Goal: Task Accomplishment & Management: Use online tool/utility

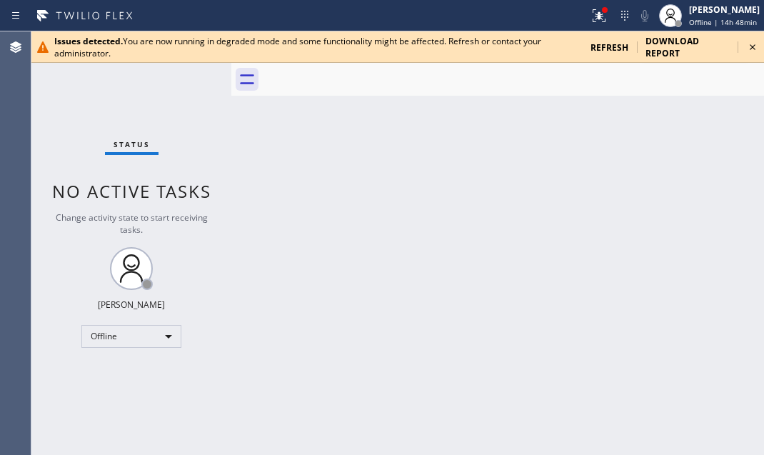
click at [757, 46] on icon at bounding box center [752, 47] width 17 height 17
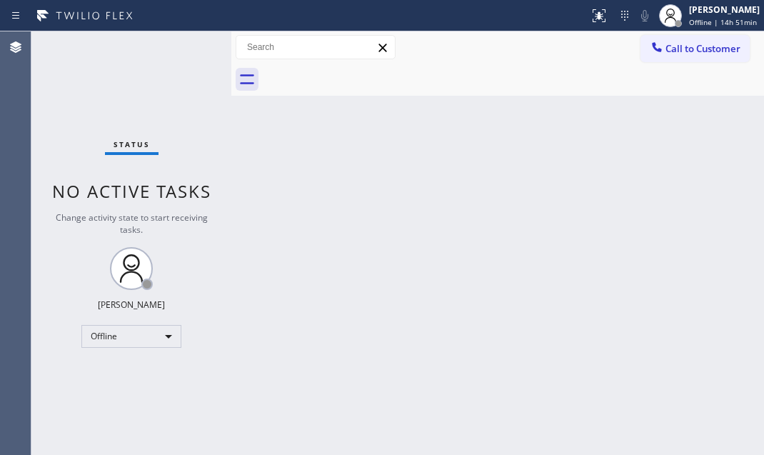
click at [604, 193] on div "Back to Dashboard Change Sender ID Customers Technicians Select a contact Outbo…" at bounding box center [497, 243] width 533 height 424
click at [689, 25] on span "Offline | 14h 52min" at bounding box center [723, 22] width 68 height 10
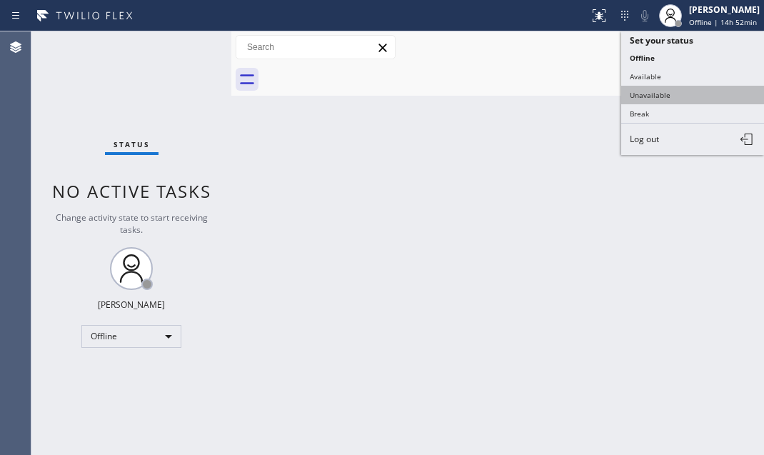
click at [640, 92] on button "Unavailable" at bounding box center [693, 95] width 143 height 19
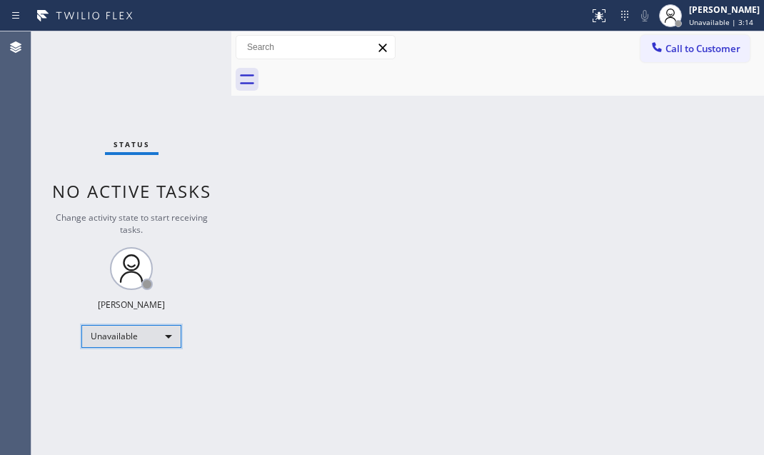
click at [156, 341] on div "Unavailable" at bounding box center [131, 336] width 100 height 23
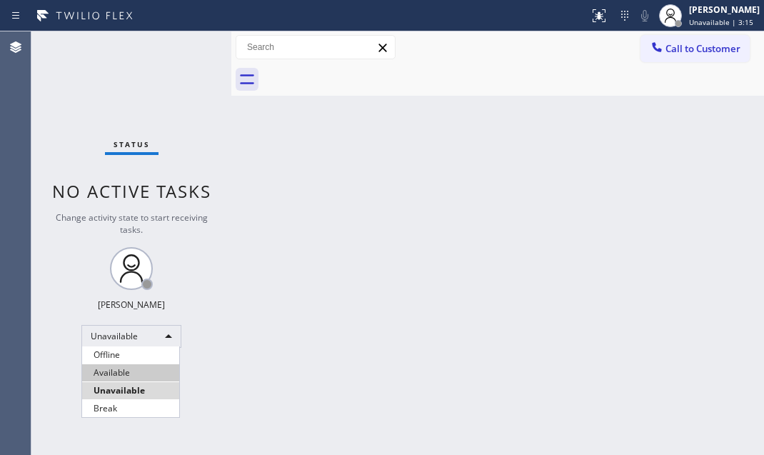
click at [126, 372] on li "Available" at bounding box center [130, 372] width 97 height 17
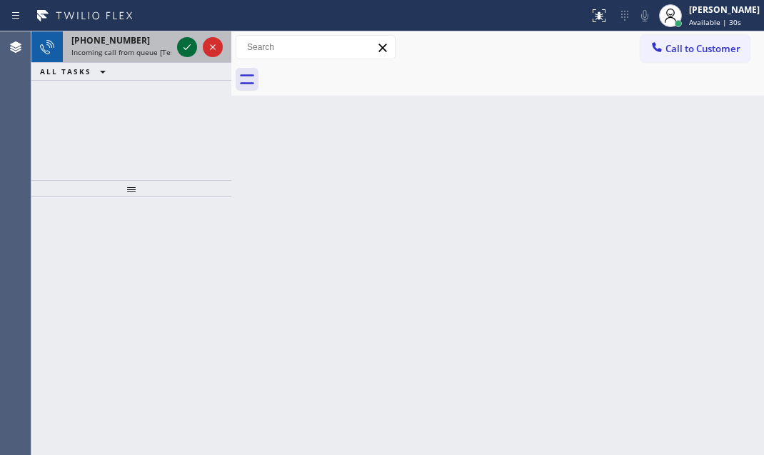
click at [180, 44] on icon at bounding box center [187, 47] width 17 height 17
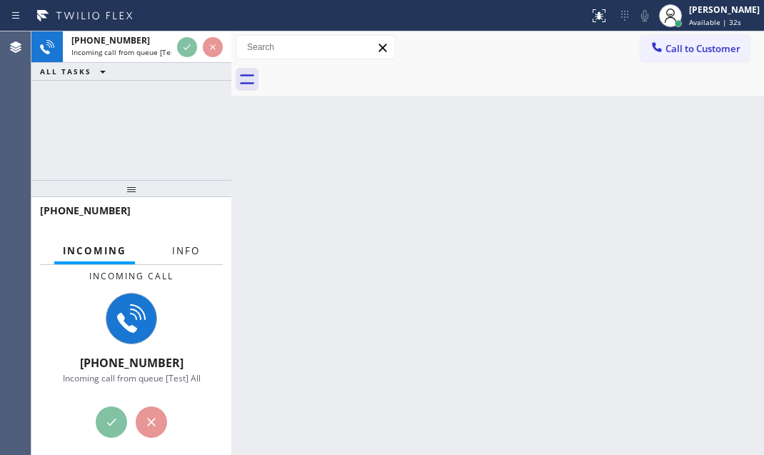
click at [185, 249] on span "Info" at bounding box center [186, 250] width 28 height 13
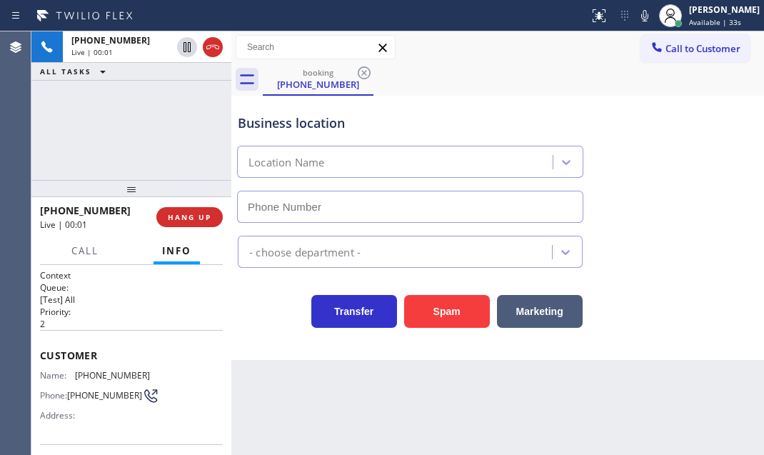
type input "(213) 277-6121"
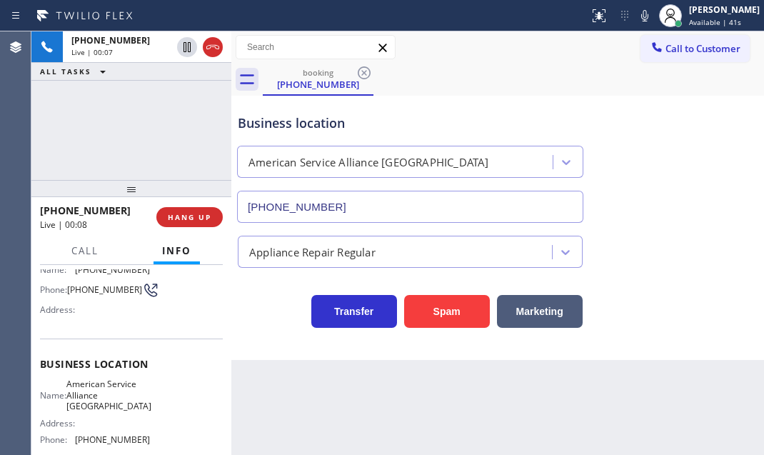
scroll to position [104, 0]
click at [195, 214] on span "HANG UP" at bounding box center [190, 217] width 44 height 10
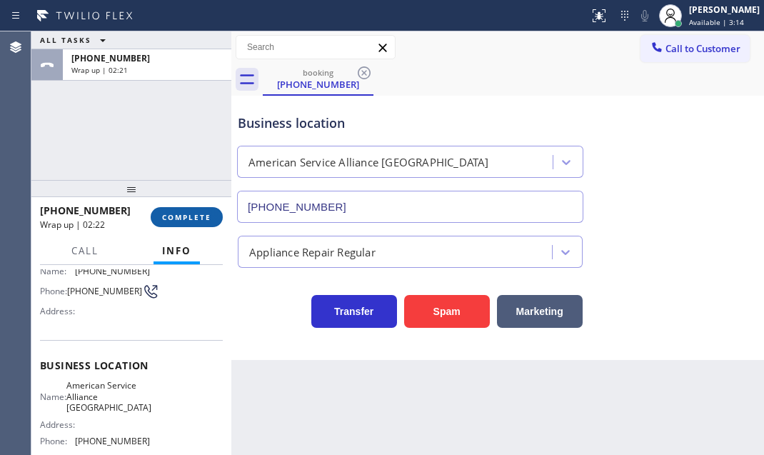
click at [186, 217] on span "COMPLETE" at bounding box center [186, 217] width 49 height 10
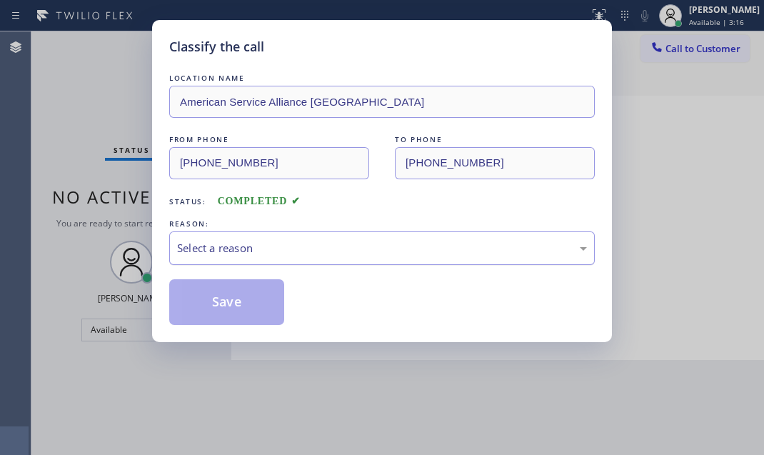
click at [346, 250] on div "Select a reason" at bounding box center [382, 248] width 410 height 16
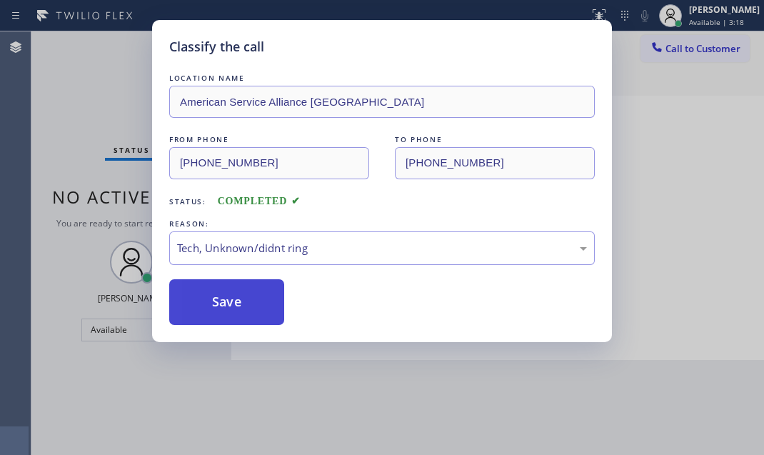
click at [236, 302] on button "Save" at bounding box center [226, 302] width 115 height 46
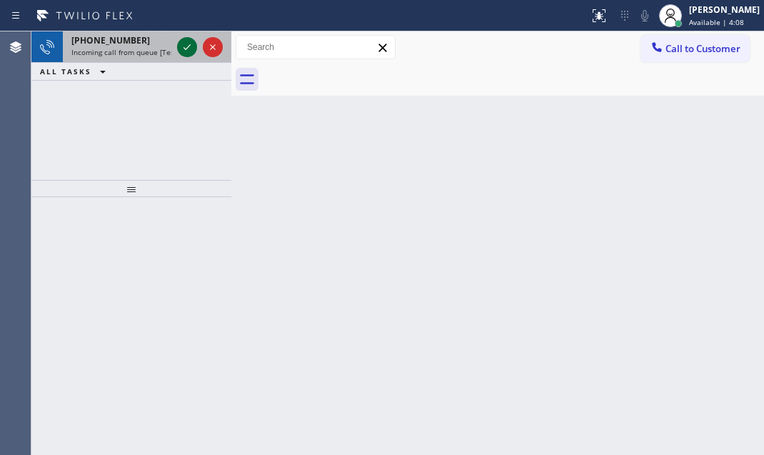
click at [177, 44] on div at bounding box center [187, 47] width 20 height 17
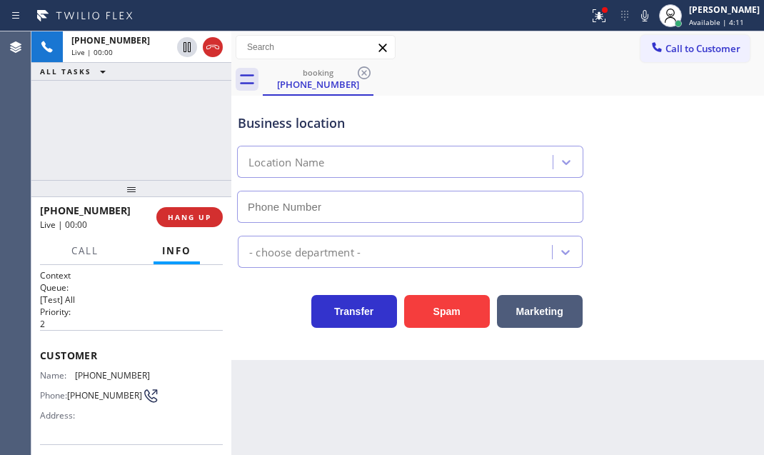
scroll to position [129, 0]
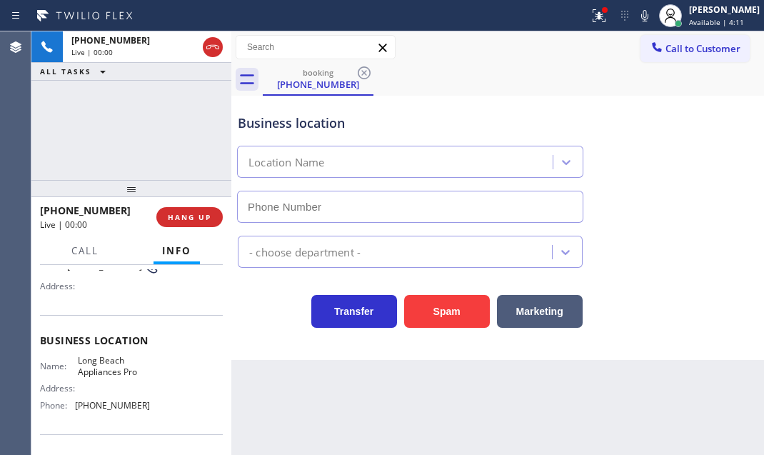
type input "(562) 489-9480"
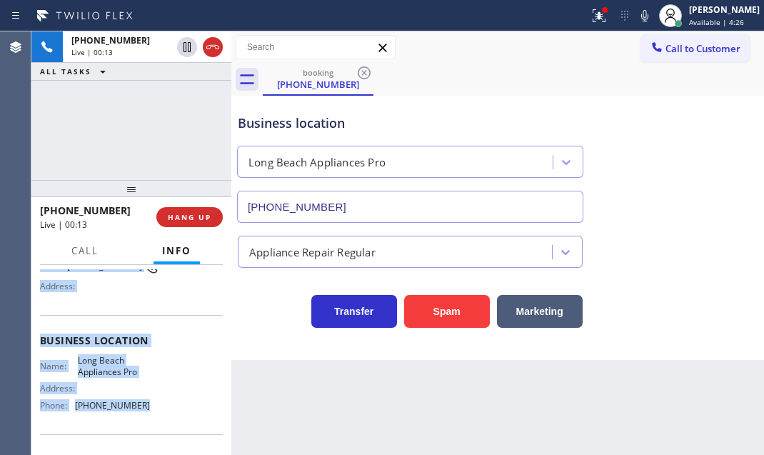
drag, startPoint x: 53, startPoint y: 356, endPoint x: 402, endPoint y: 432, distance: 356.8
click at [138, 413] on div "Context Queue: [Test] All Priority: 2 Customer Name: (562) 832-5415 Phone: (562…" at bounding box center [131, 360] width 200 height 190
copy div "Customer Name: (562) 832-5415 Phone: (562) 832-5415 Address: Business location …"
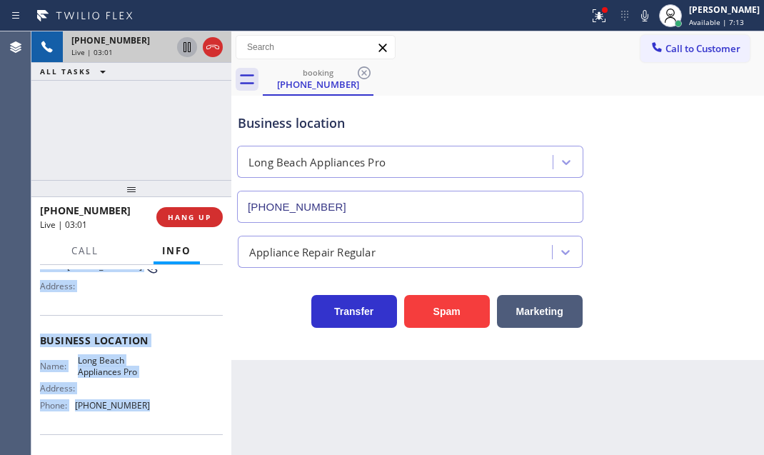
click at [191, 50] on icon at bounding box center [187, 47] width 17 height 17
click at [189, 48] on icon at bounding box center [187, 47] width 17 height 17
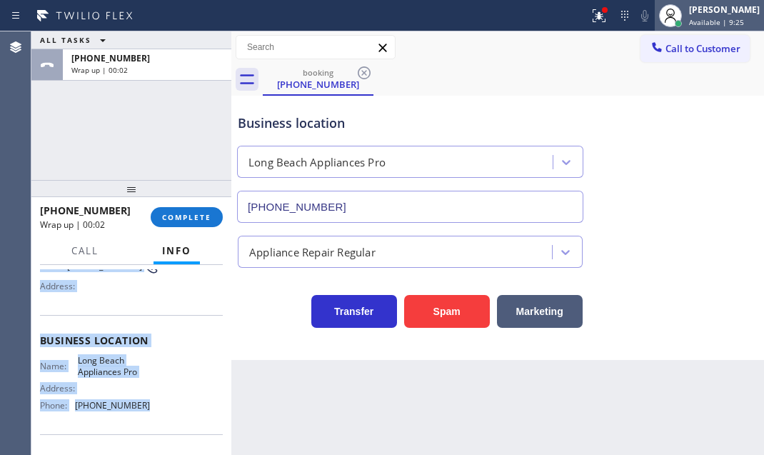
click at [689, 14] on div "Judy Mae Saturinas" at bounding box center [724, 10] width 71 height 12
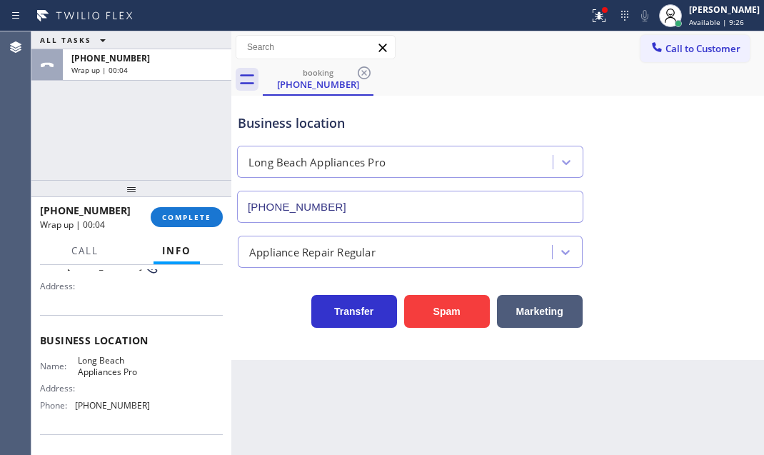
click at [549, 104] on div "Business location Long Beach Appliances Pro (562) 489-9480" at bounding box center [410, 161] width 351 height 124
click at [699, 17] on span "Available | 9:28" at bounding box center [716, 22] width 55 height 10
drag, startPoint x: 518, startPoint y: 83, endPoint x: 579, endPoint y: 107, distance: 66.1
click at [522, 86] on div "booking (562) 832-5415" at bounding box center [514, 80] width 502 height 32
click at [694, 52] on span "Call to Customer" at bounding box center [703, 48] width 75 height 13
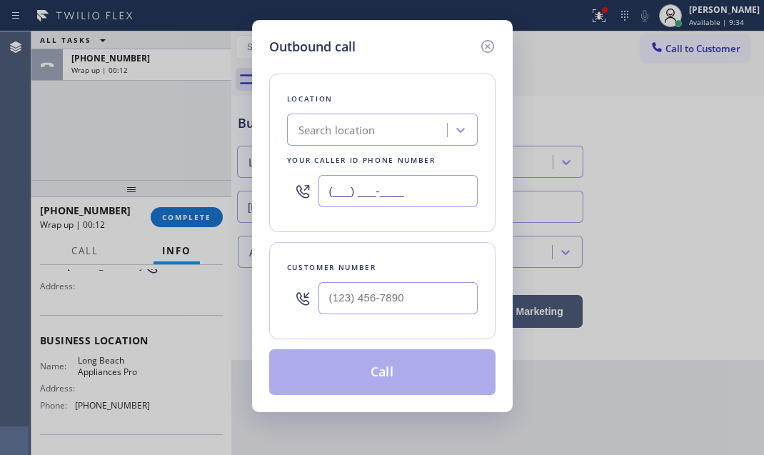
click at [430, 193] on input "(___) ___-____" at bounding box center [398, 191] width 159 height 32
paste input "562) 489-9480"
type input "(562) 489-9480"
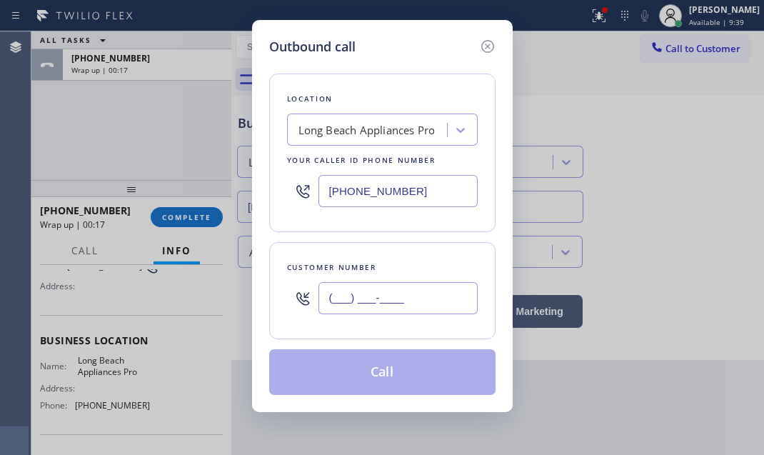
click at [403, 300] on input "(___) ___-____" at bounding box center [398, 298] width 159 height 32
paste input "562) 832-5415"
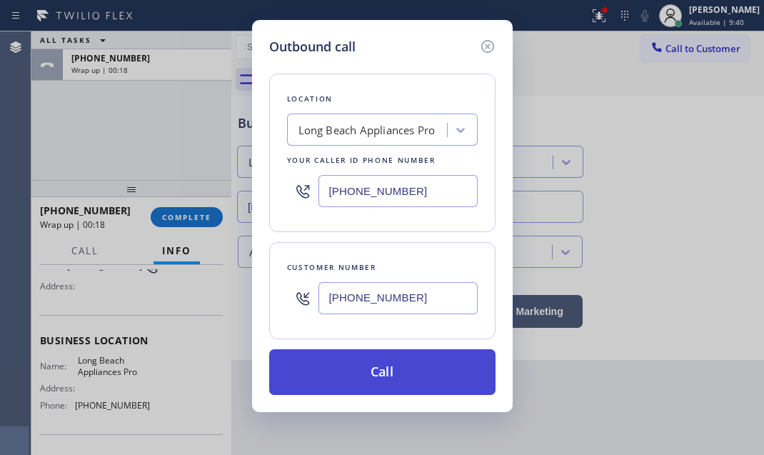
click at [397, 377] on button "Call" at bounding box center [382, 372] width 226 height 46
click at [397, 376] on button "Call" at bounding box center [382, 372] width 226 height 46
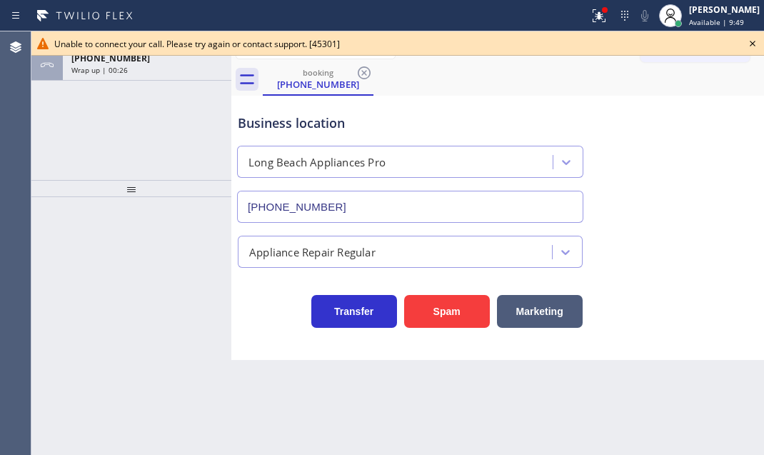
click at [750, 43] on icon at bounding box center [752, 43] width 17 height 17
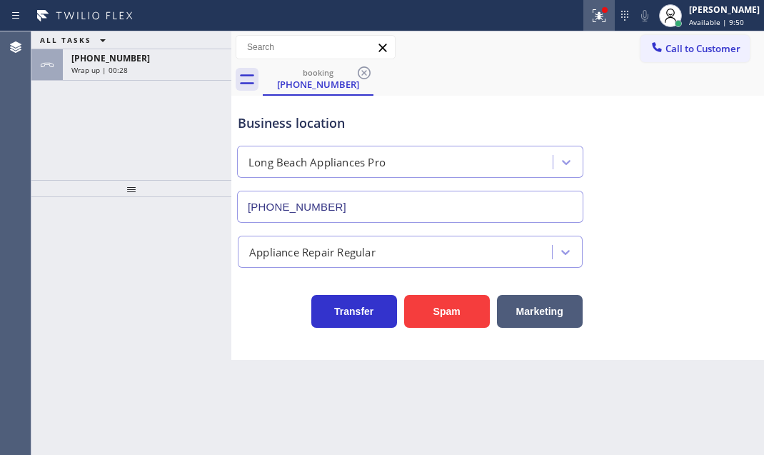
click at [593, 21] on icon at bounding box center [599, 15] width 13 height 13
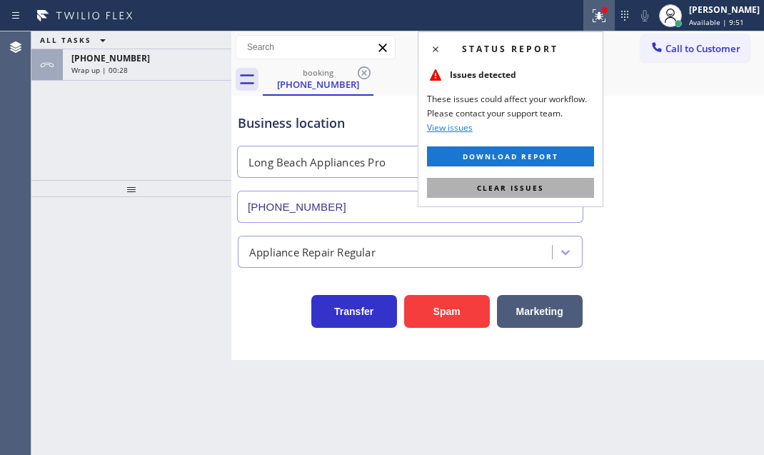
click at [503, 191] on span "Clear issues" at bounding box center [510, 188] width 67 height 10
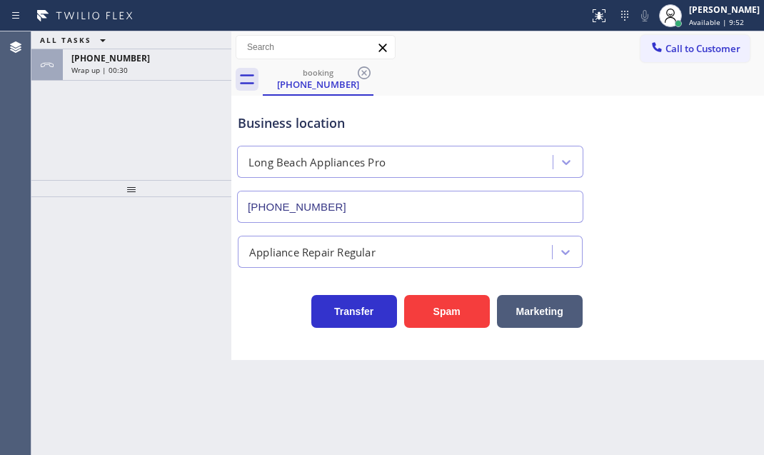
drag, startPoint x: 715, startPoint y: 50, endPoint x: 757, endPoint y: 40, distance: 42.6
click at [719, 49] on span "Call to Customer" at bounding box center [703, 48] width 75 height 13
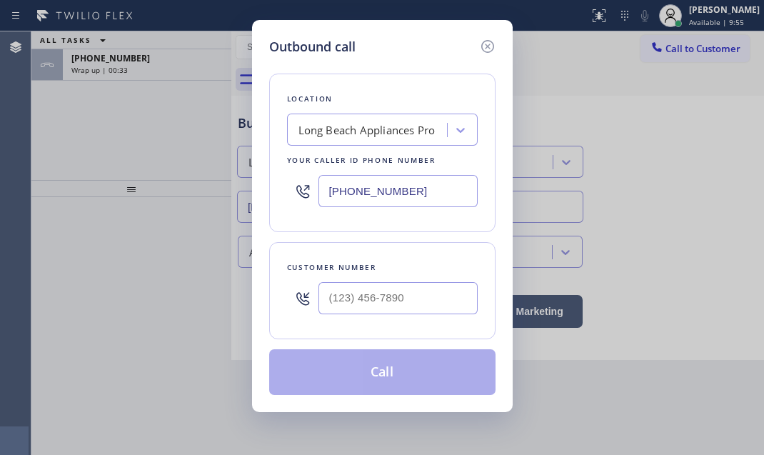
click at [423, 189] on input "(562) 489-9480" at bounding box center [398, 191] width 159 height 32
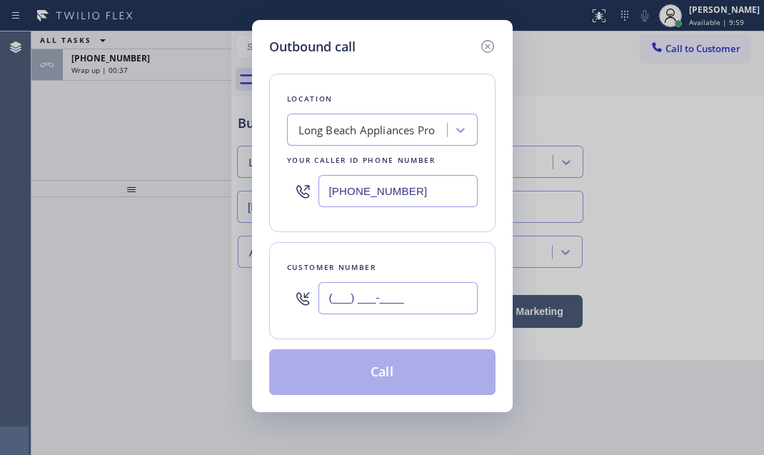
click at [394, 306] on input "(___) ___-____" at bounding box center [398, 298] width 159 height 32
paste input "562) 832-5415"
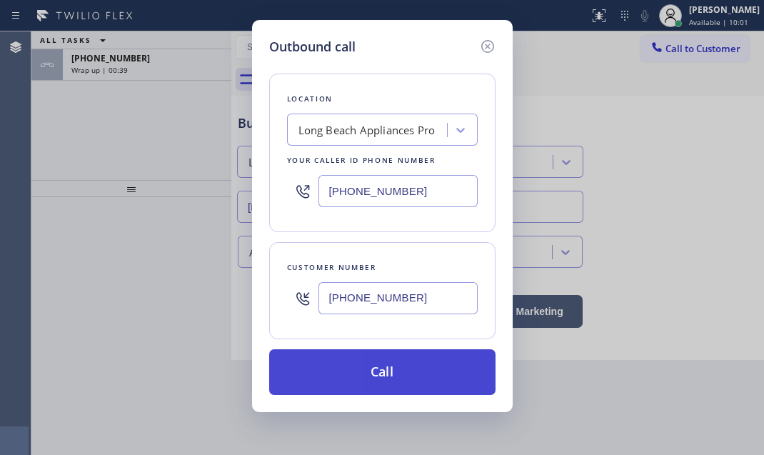
click at [402, 365] on button "Call" at bounding box center [382, 372] width 226 height 46
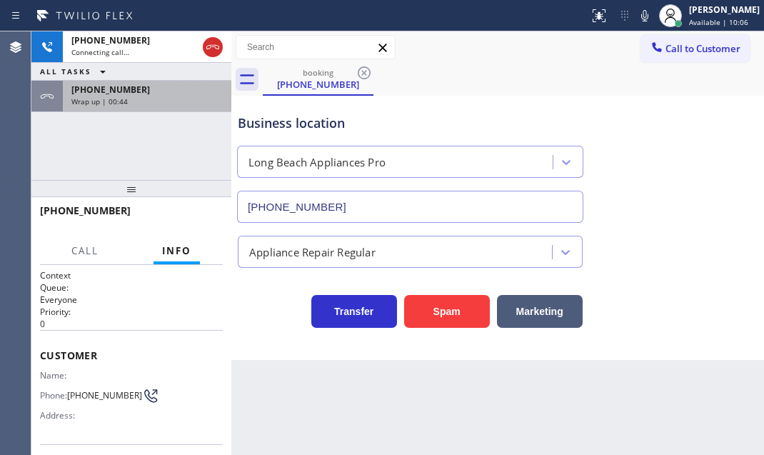
click at [171, 93] on div "+15628325415" at bounding box center [146, 90] width 151 height 12
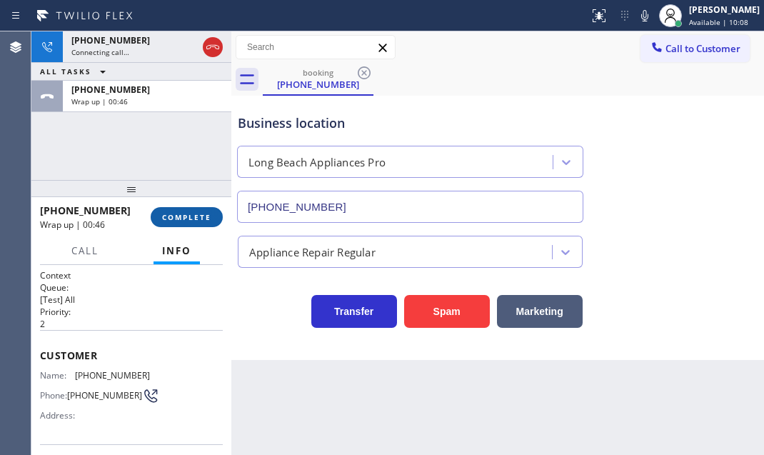
click at [191, 212] on span "COMPLETE" at bounding box center [186, 217] width 49 height 10
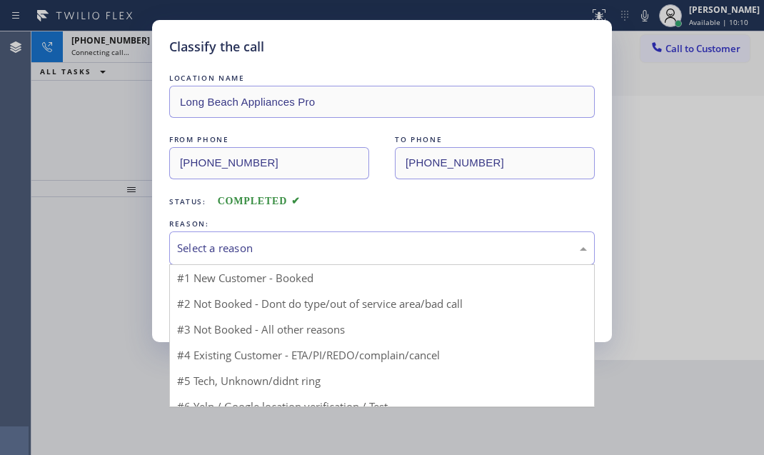
click at [386, 246] on div "Select a reason" at bounding box center [382, 248] width 410 height 16
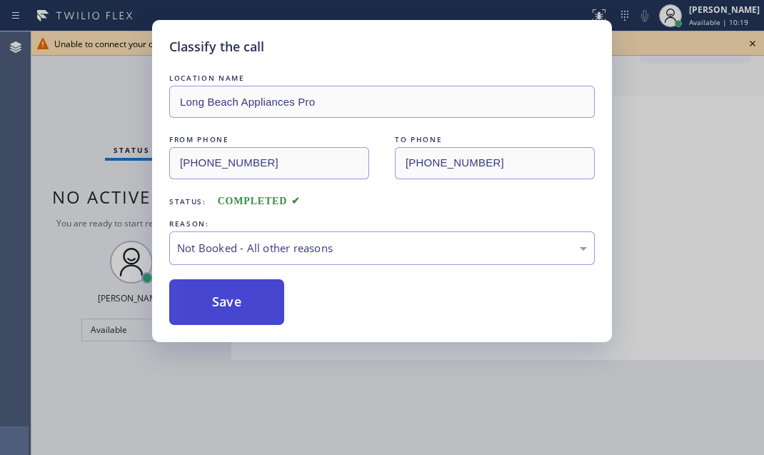
click at [247, 300] on button "Save" at bounding box center [226, 302] width 115 height 46
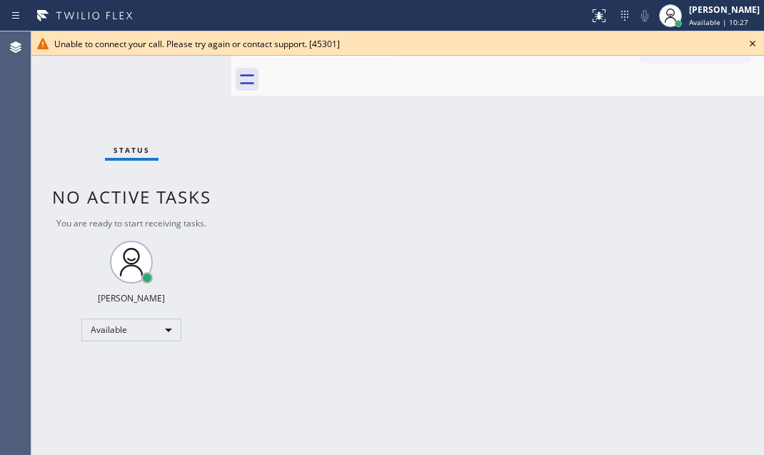
click at [752, 46] on icon at bounding box center [752, 43] width 17 height 17
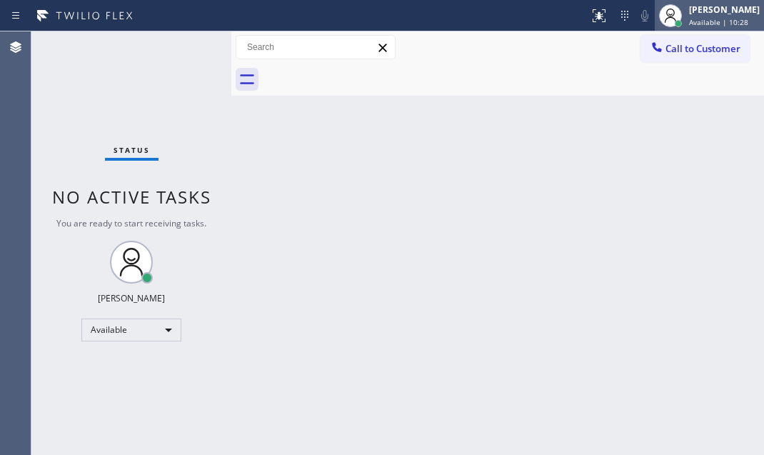
click at [710, 21] on span "Available | 10:28" at bounding box center [718, 22] width 59 height 10
drag, startPoint x: 504, startPoint y: 100, endPoint x: 637, endPoint y: 96, distance: 132.9
click at [518, 100] on div "Back to Dashboard Change Sender ID Customers Technicians Select a contact Outbo…" at bounding box center [497, 243] width 533 height 424
click at [719, 55] on button "Call to Customer" at bounding box center [695, 48] width 109 height 27
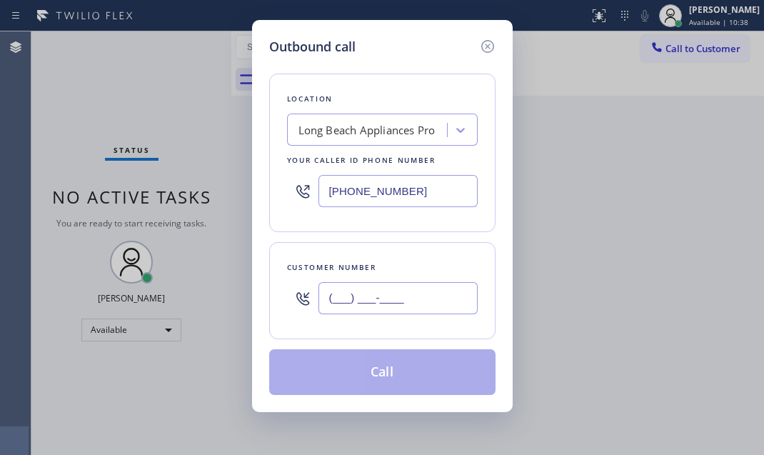
click at [417, 294] on input "(___) ___-____" at bounding box center [398, 298] width 159 height 32
paste input "562) 832-5415"
type input "(562) 832-5415"
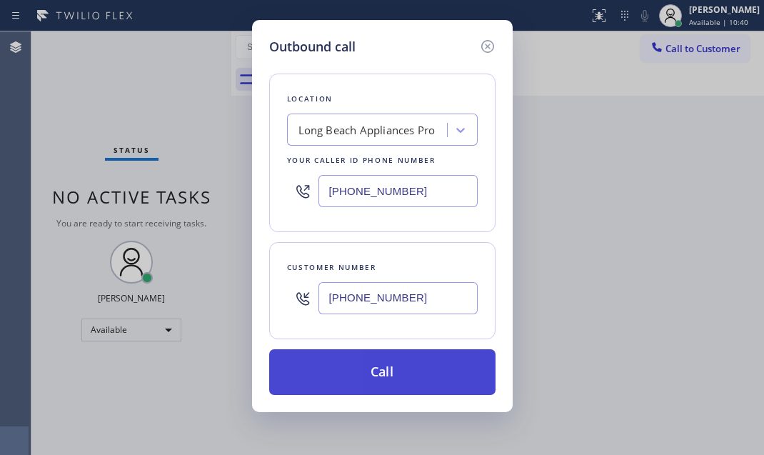
click at [375, 372] on button "Call" at bounding box center [382, 372] width 226 height 46
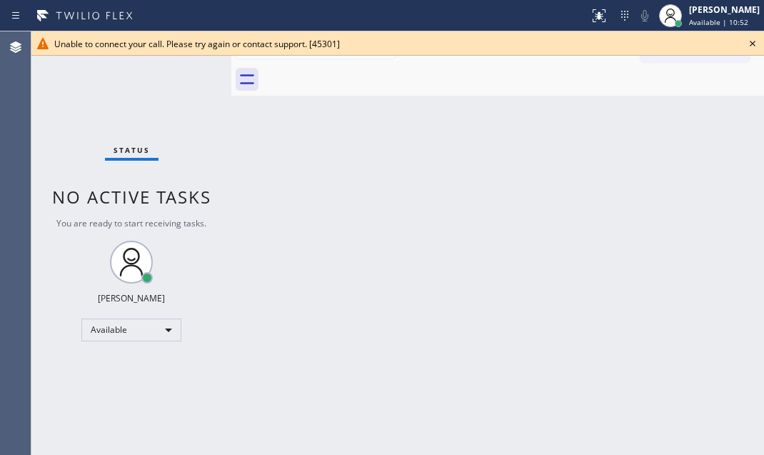
click at [753, 41] on icon at bounding box center [752, 43] width 17 height 17
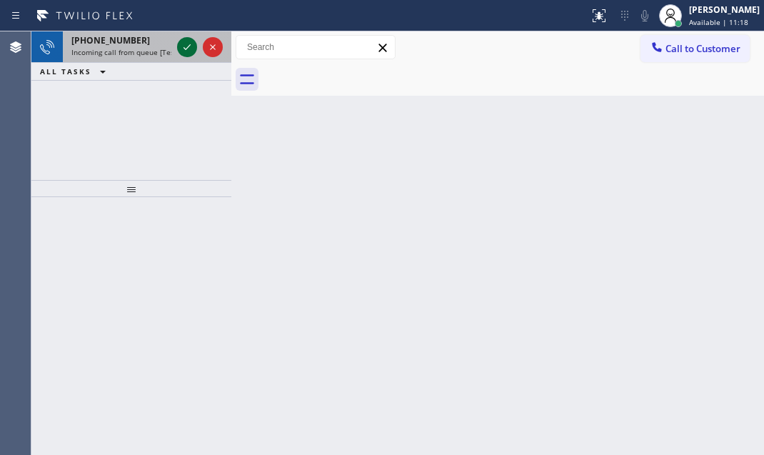
click at [179, 46] on icon at bounding box center [187, 47] width 17 height 17
click at [188, 51] on icon at bounding box center [187, 47] width 17 height 17
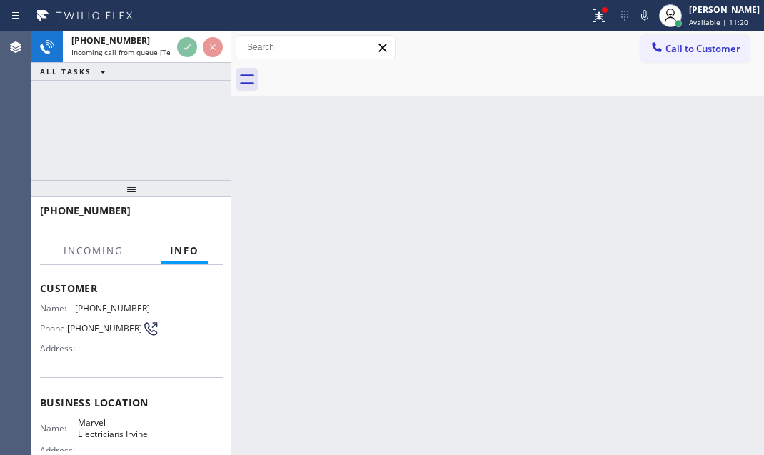
scroll to position [129, 0]
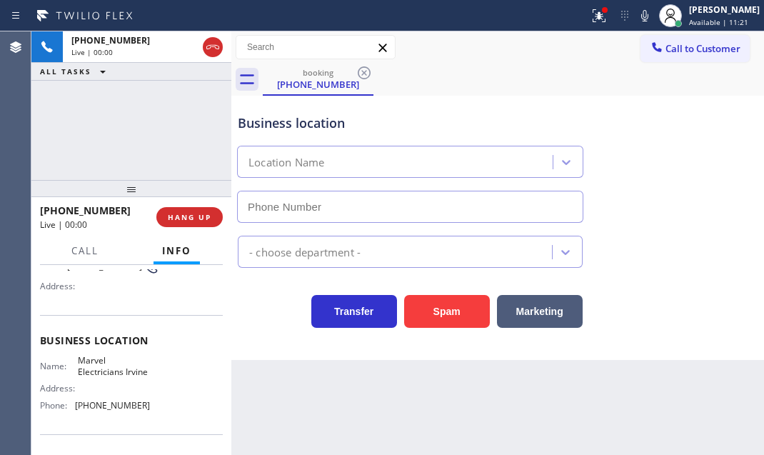
type input "(949) 565-4681"
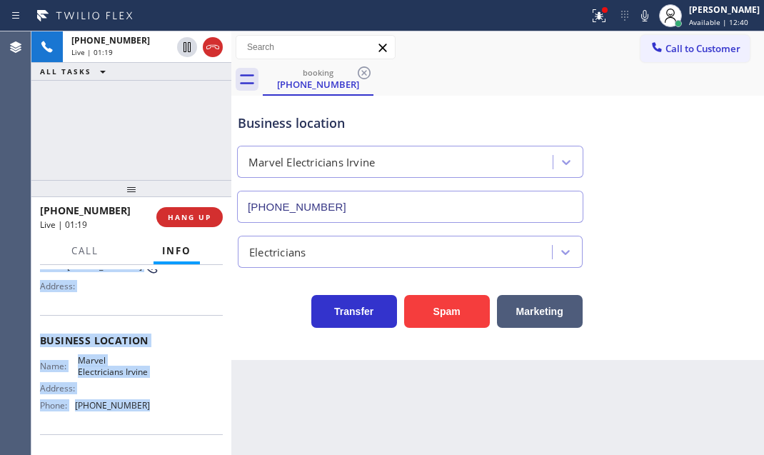
drag, startPoint x: 36, startPoint y: 349, endPoint x: 266, endPoint y: 415, distance: 238.8
click at [143, 409] on div "Context Queue: [Test] All Priority: 2 Customer Name: (949) 545-1622 Phone: (949…" at bounding box center [131, 360] width 200 height 190
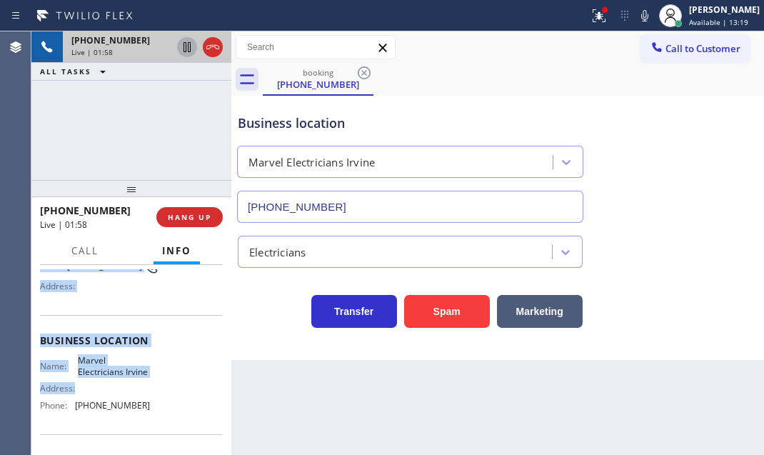
click at [187, 46] on icon at bounding box center [187, 47] width 17 height 17
click at [185, 48] on icon at bounding box center [187, 47] width 17 height 17
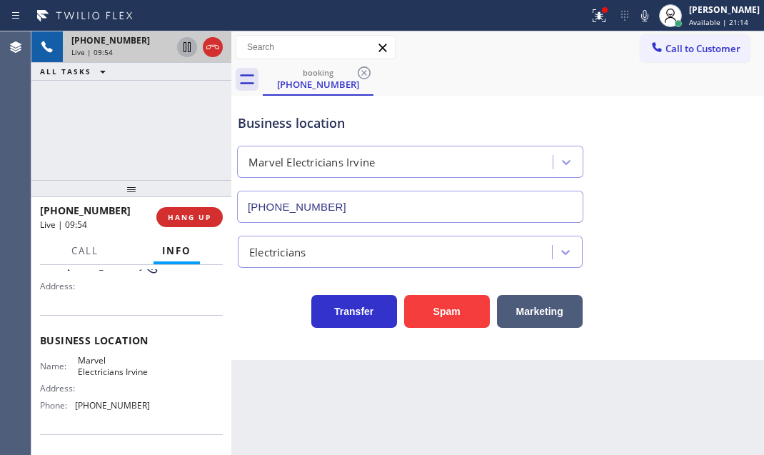
click at [532, 22] on div at bounding box center [295, 15] width 578 height 23
click at [533, 106] on div "Business location Marvel Electricians Irvine (949) 565-4681" at bounding box center [410, 161] width 351 height 124
click at [216, 52] on icon at bounding box center [212, 47] width 17 height 17
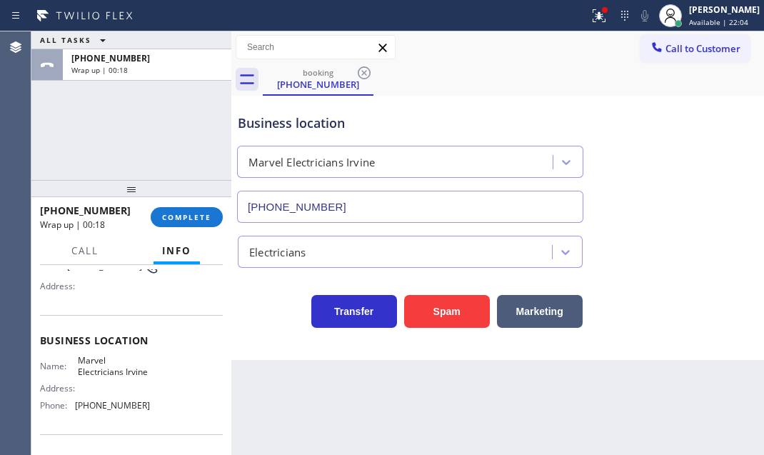
drag, startPoint x: 101, startPoint y: 114, endPoint x: 138, endPoint y: 136, distance: 43.6
click at [119, 120] on div "ALL TASKS ALL TASKS ACTIVE TASKS TASKS IN WRAP UP +19495451622 Wrap up | 00:18" at bounding box center [131, 105] width 200 height 149
drag, startPoint x: 346, startPoint y: 201, endPoint x: 236, endPoint y: 202, distance: 110.0
click at [236, 202] on div "(949) 565-4681" at bounding box center [410, 207] width 352 height 32
click at [171, 218] on span "COMPLETE" at bounding box center [186, 217] width 49 height 10
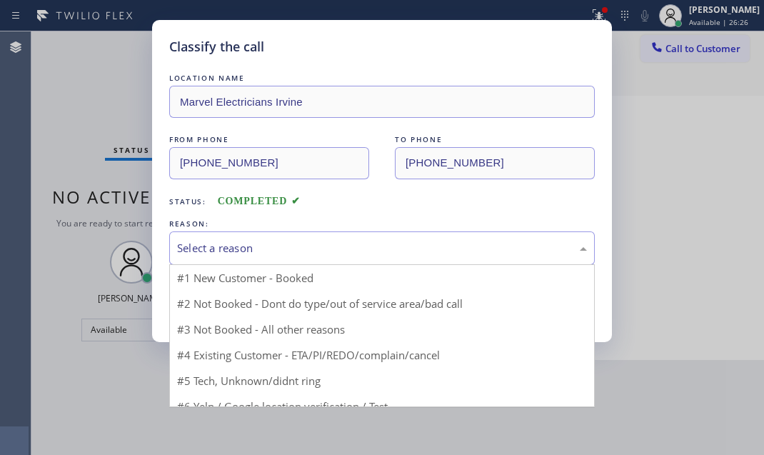
drag, startPoint x: 286, startPoint y: 249, endPoint x: 265, endPoint y: 281, distance: 38.6
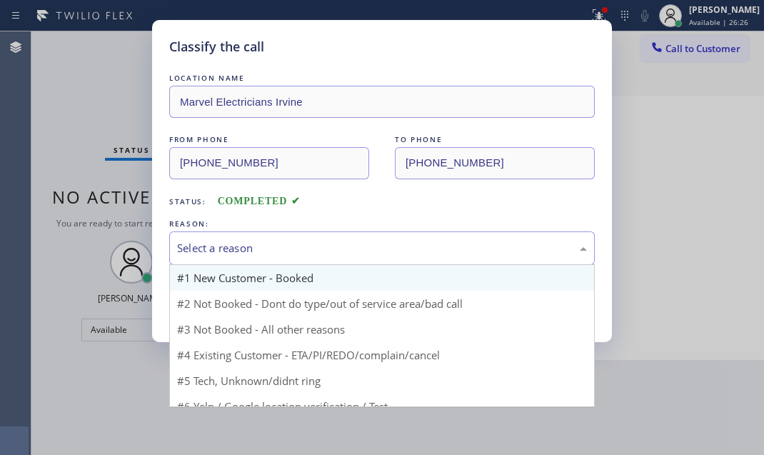
click at [286, 249] on div "Select a reason" at bounding box center [382, 248] width 410 height 16
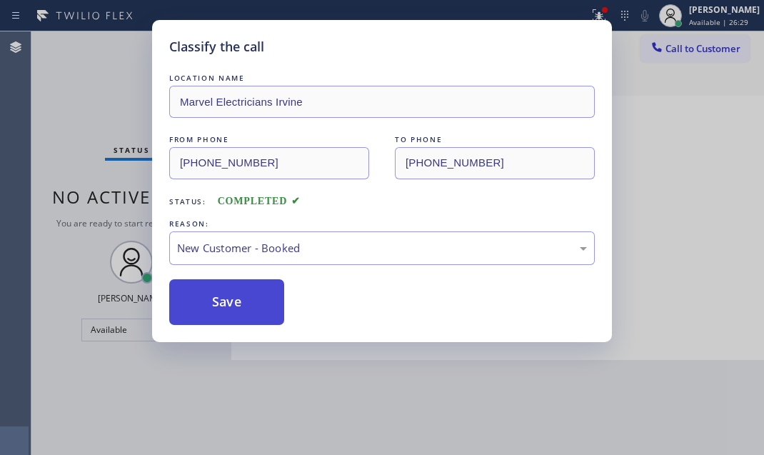
click at [245, 292] on button "Save" at bounding box center [226, 302] width 115 height 46
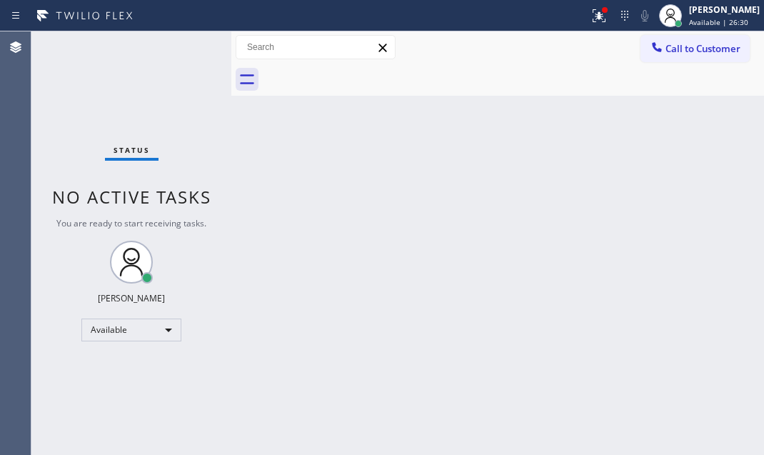
click at [593, 16] on icon at bounding box center [597, 14] width 9 height 10
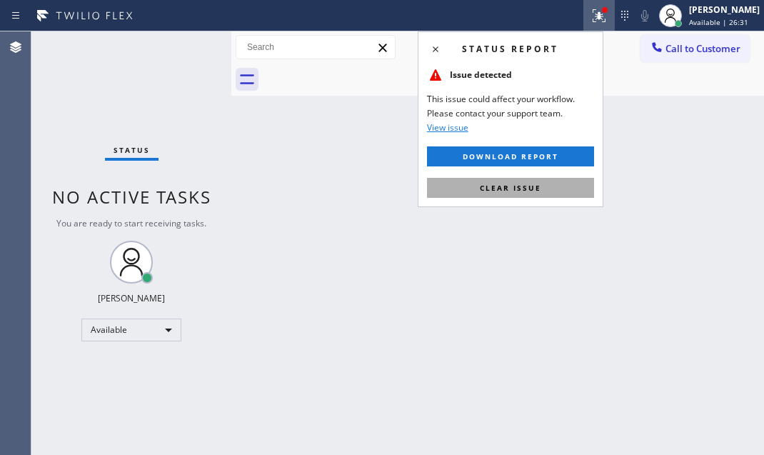
click at [526, 178] on button "Clear issue" at bounding box center [510, 188] width 167 height 20
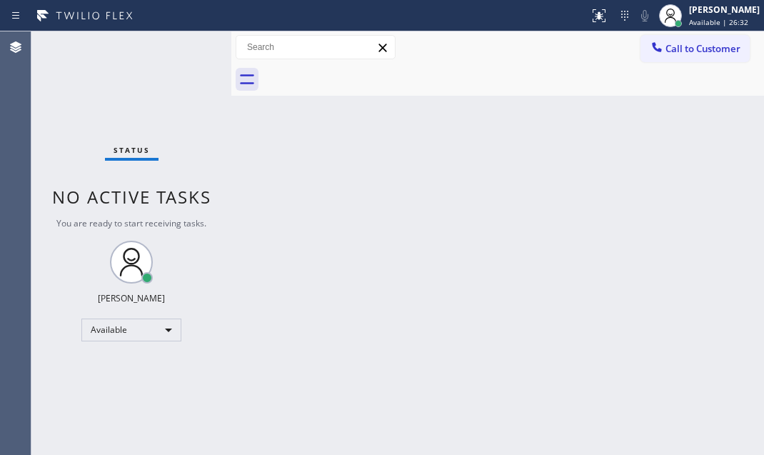
click at [179, 45] on div "Status No active tasks You are ready to start receiving tasks. Judy Mae Saturin…" at bounding box center [131, 243] width 200 height 424
click at [179, 49] on div "Status No active tasks You are ready to start receiving tasks. Judy Mae Saturin…" at bounding box center [131, 243] width 200 height 424
click at [197, 45] on div "Status No active tasks You are ready to start receiving tasks. Judy Mae Saturin…" at bounding box center [131, 243] width 200 height 424
click at [186, 43] on div "Status No active tasks You are ready to start receiving tasks. Judy Mae Saturin…" at bounding box center [131, 243] width 200 height 424
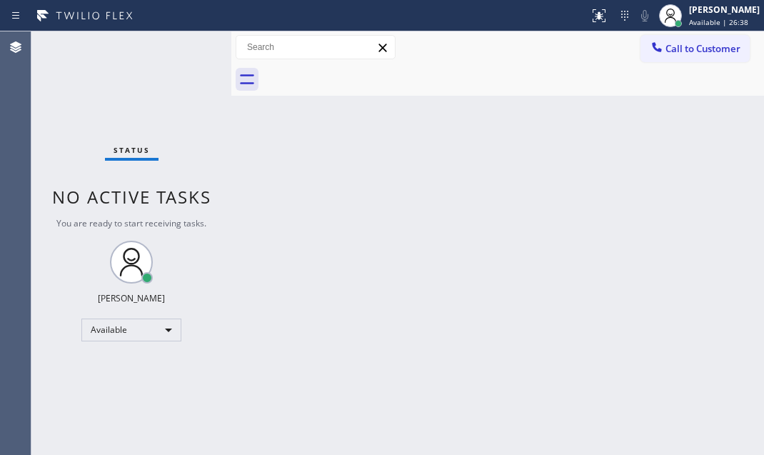
click at [186, 42] on div "Status No active tasks You are ready to start receiving tasks. Judy Mae Saturin…" at bounding box center [131, 243] width 200 height 424
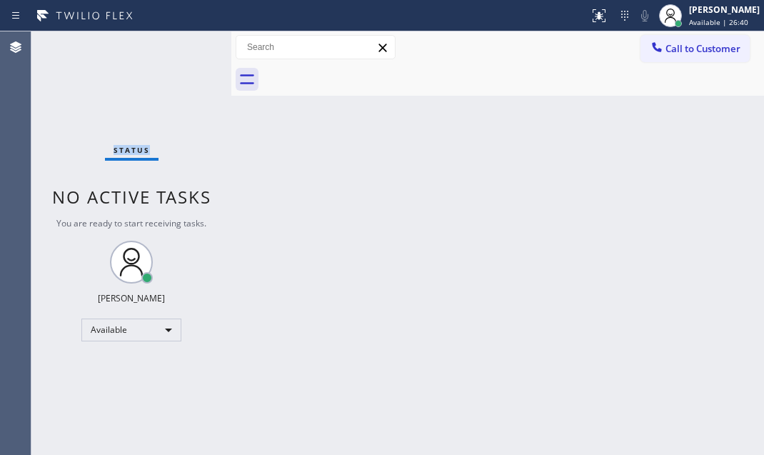
click at [186, 42] on div "Status No active tasks You are ready to start receiving tasks. Judy Mae Saturin…" at bounding box center [131, 243] width 200 height 424
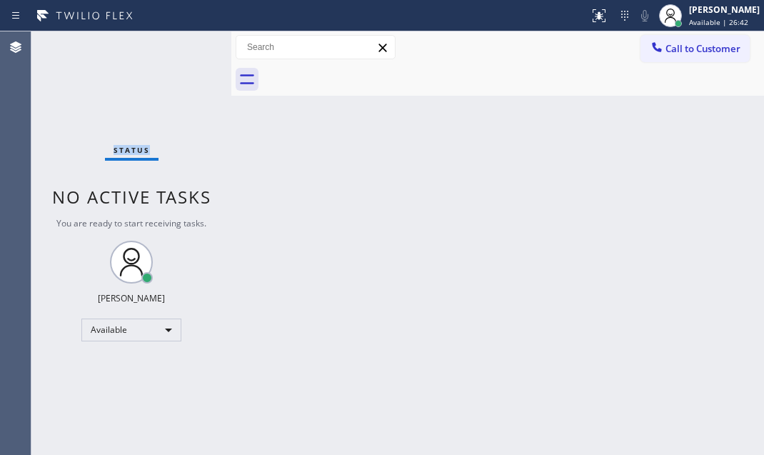
click at [186, 42] on div "Status No active tasks You are ready to start receiving tasks. Judy Mae Saturin…" at bounding box center [131, 243] width 200 height 424
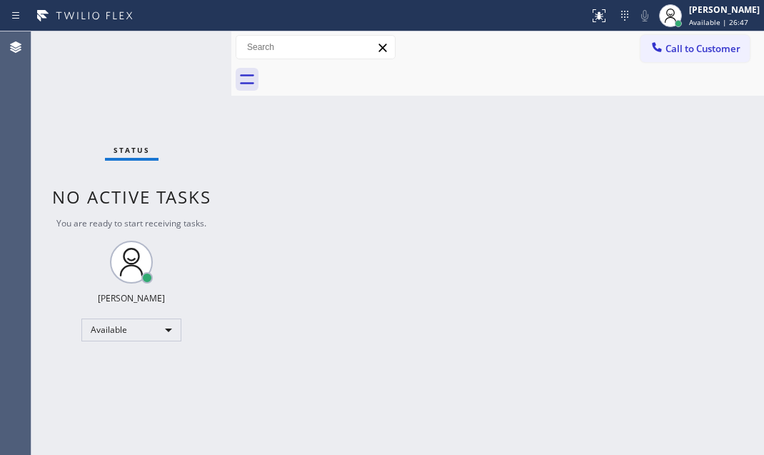
click at [186, 42] on div "Status No active tasks You are ready to start receiving tasks. Judy Mae Saturin…" at bounding box center [131, 243] width 200 height 424
click at [186, 39] on div "Status No active tasks You are ready to start receiving tasks. Judy Mae Saturin…" at bounding box center [131, 243] width 200 height 424
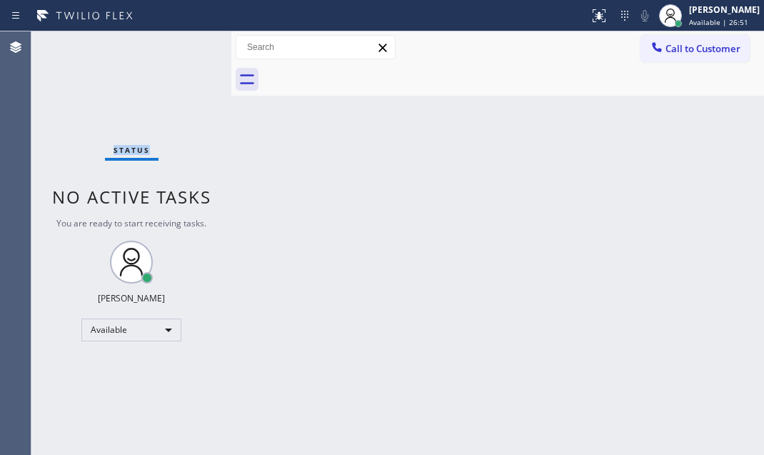
click at [186, 39] on div "Status No active tasks You are ready to start receiving tasks. Judy Mae Saturin…" at bounding box center [131, 243] width 200 height 424
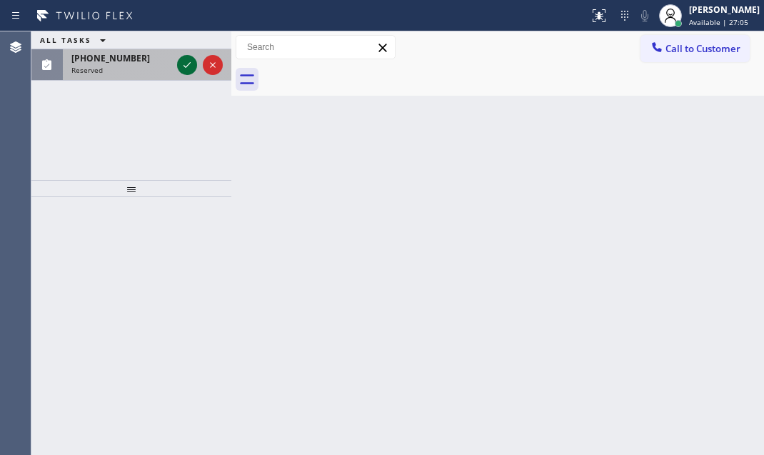
click at [187, 63] on icon at bounding box center [187, 64] width 17 height 17
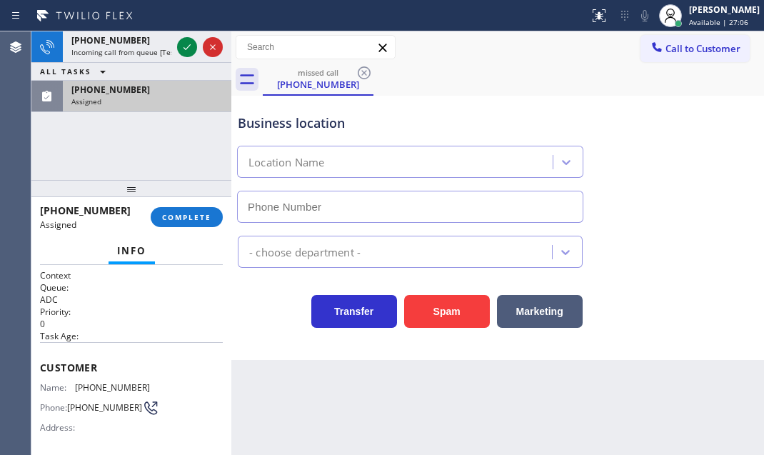
type input "(866) 716-7904"
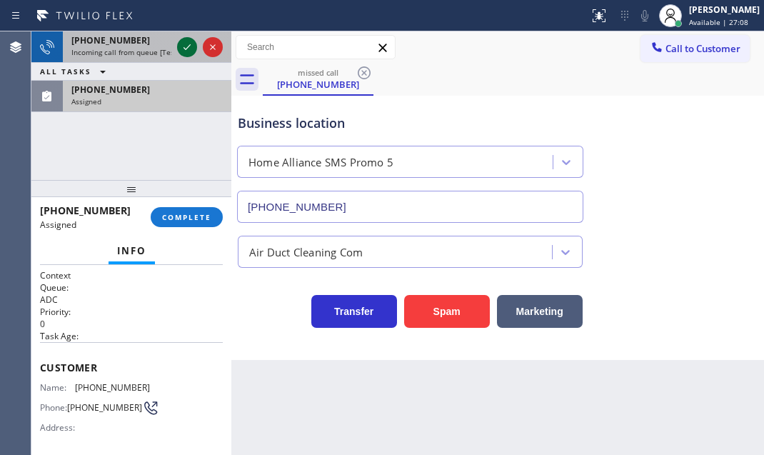
click at [176, 46] on div "+14158441485 Incoming call from queue [Test] All" at bounding box center [131, 46] width 200 height 31
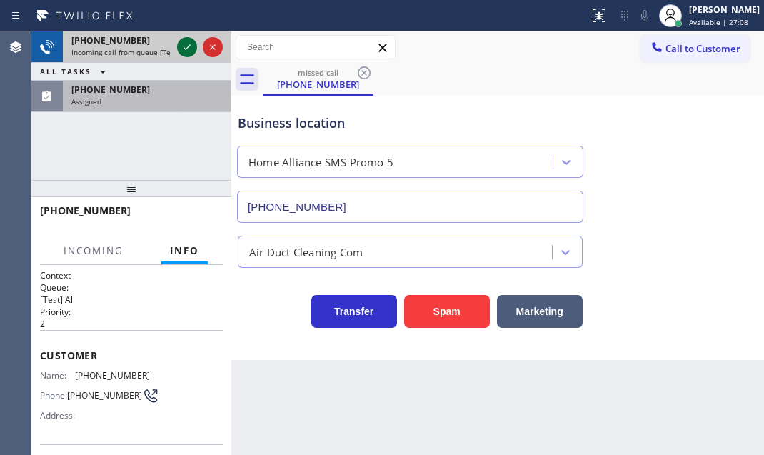
click at [177, 46] on div at bounding box center [187, 47] width 20 height 17
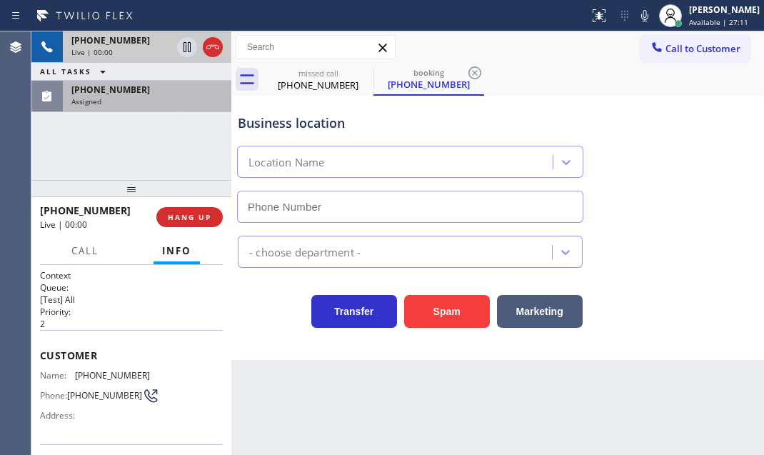
type input "(415) 496-0740"
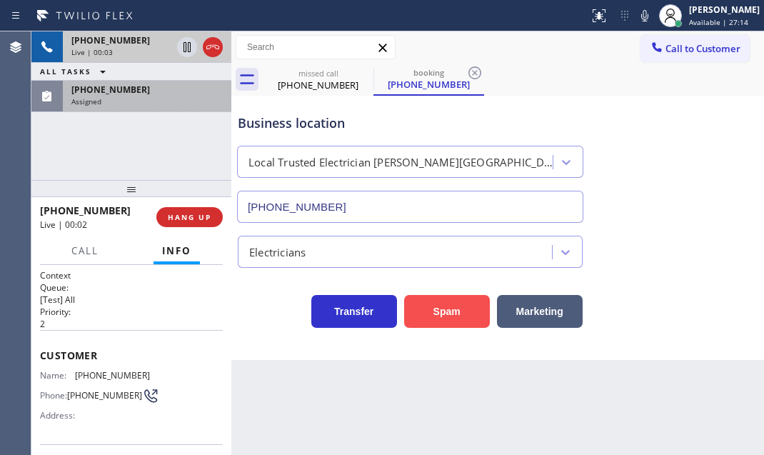
click at [453, 317] on button "Spam" at bounding box center [447, 311] width 86 height 33
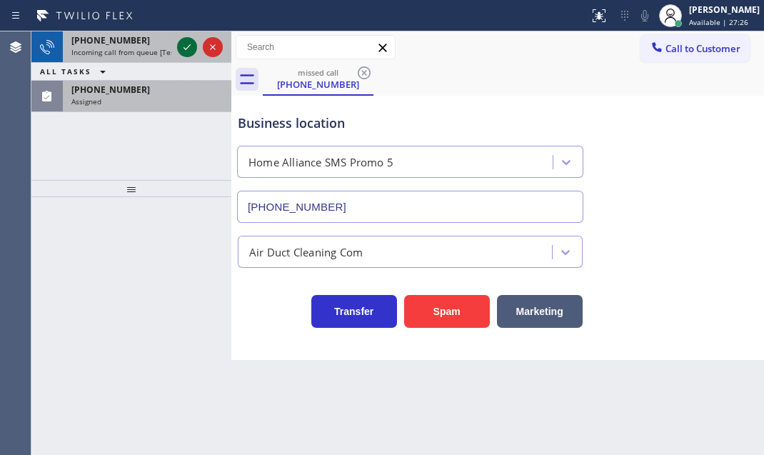
click at [184, 46] on icon at bounding box center [187, 47] width 17 height 17
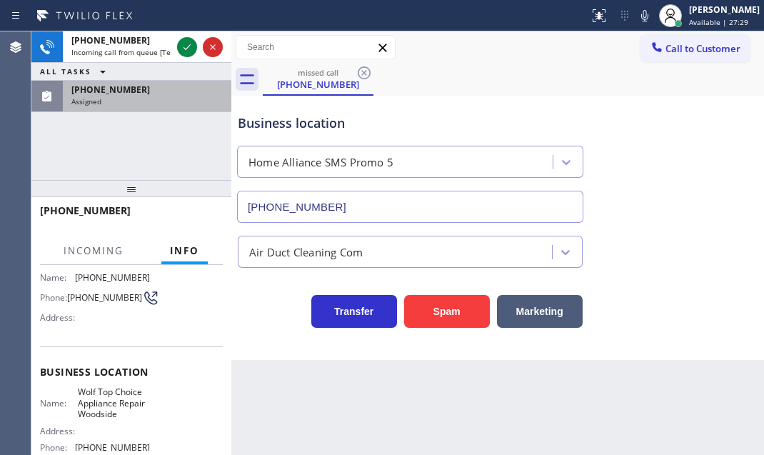
scroll to position [129, 0]
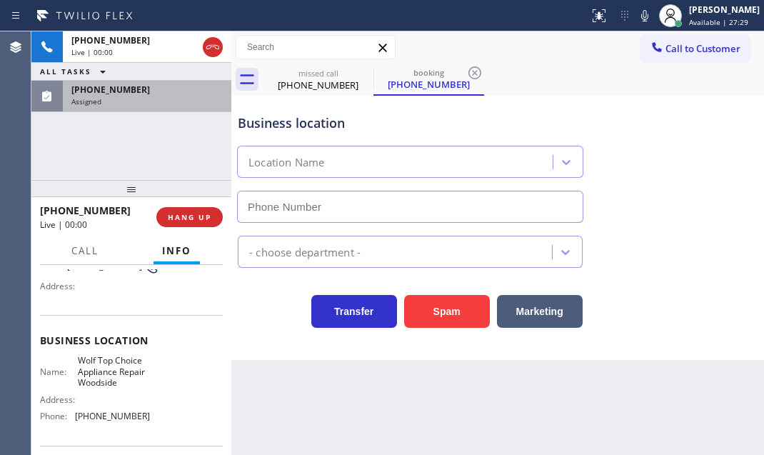
type input "(669) 221-8898"
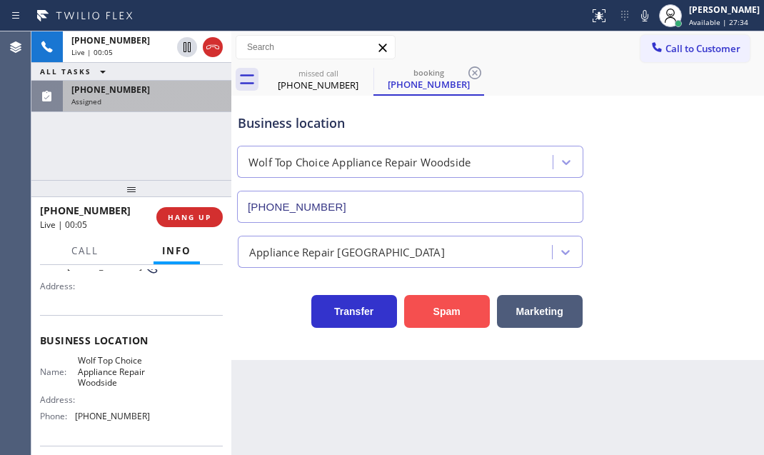
click at [451, 310] on button "Spam" at bounding box center [447, 311] width 86 height 33
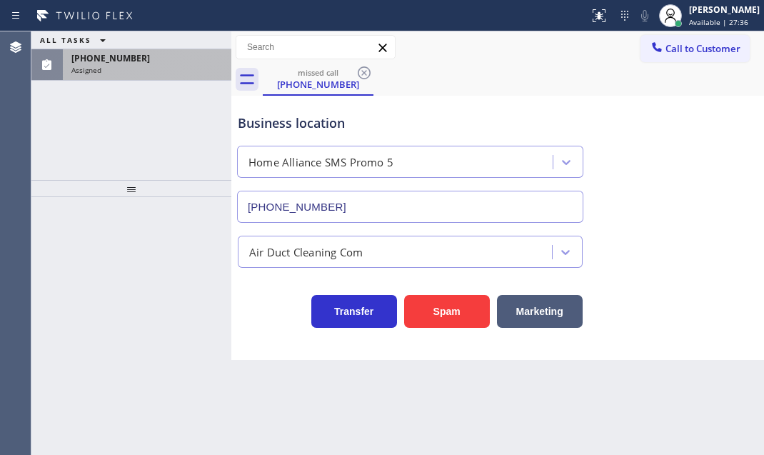
click at [154, 99] on div "ALL TASKS ALL TASKS ACTIVE TASKS TASKS IN WRAP UP (346) 607-5966 Assigned" at bounding box center [131, 105] width 200 height 149
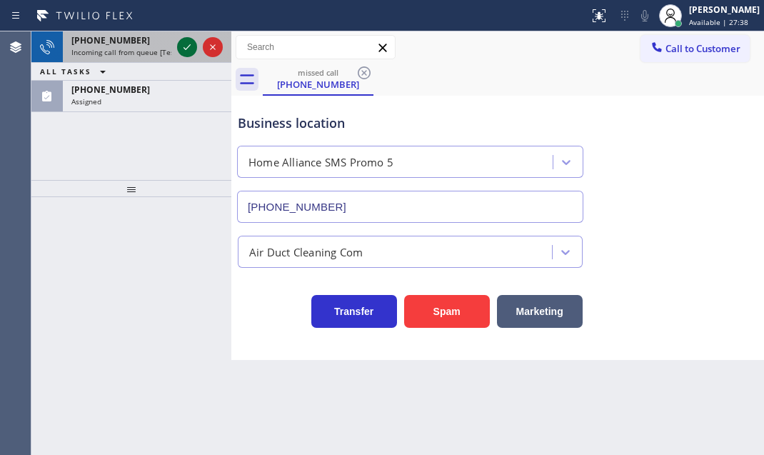
click at [184, 44] on icon at bounding box center [187, 47] width 17 height 17
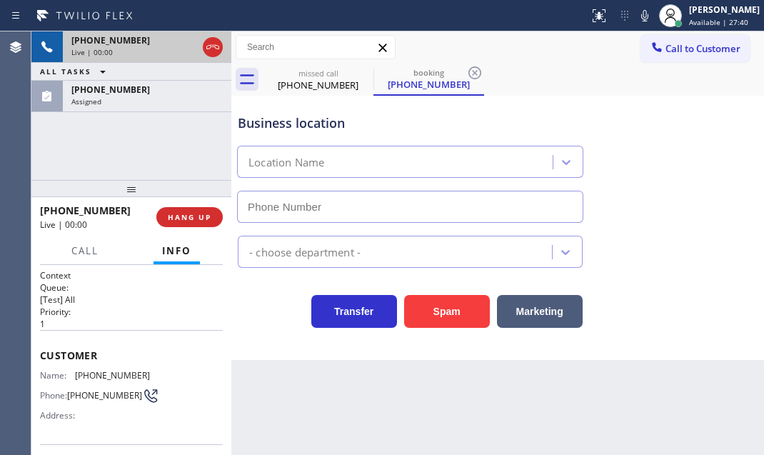
type input "(805) 659-8598"
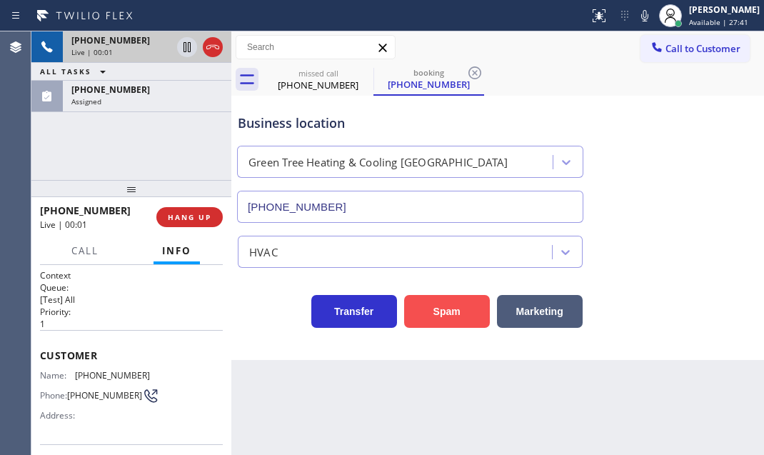
click at [438, 321] on button "Spam" at bounding box center [447, 311] width 86 height 33
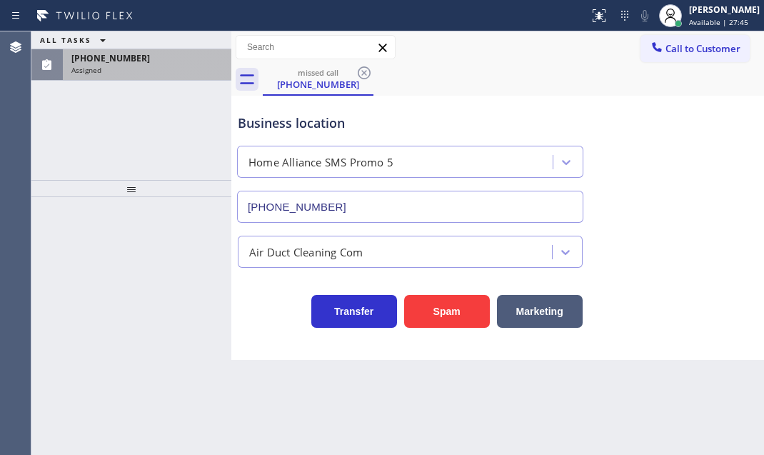
click at [166, 67] on div "Assigned" at bounding box center [146, 70] width 151 height 10
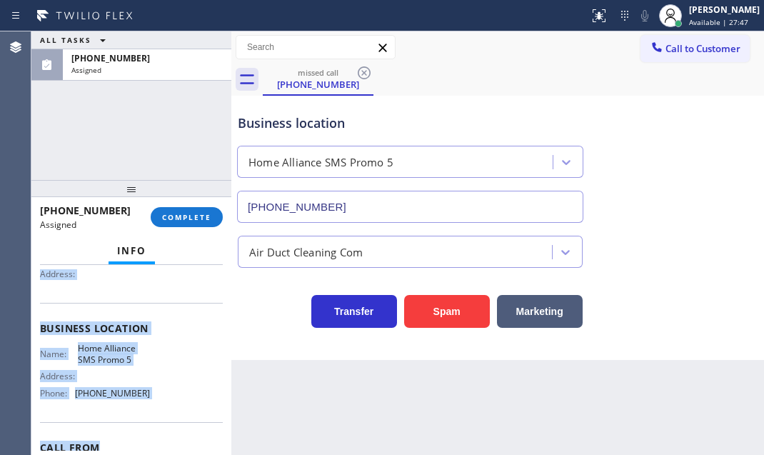
scroll to position [164, 0]
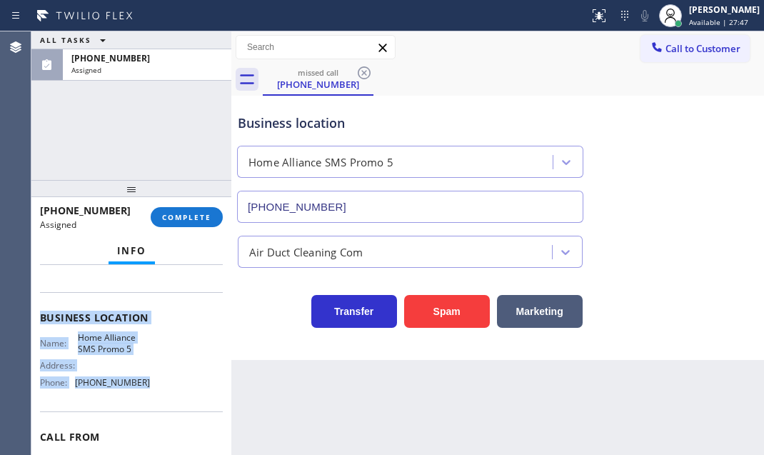
drag, startPoint x: 54, startPoint y: 382, endPoint x: 171, endPoint y: 398, distance: 118.3
click at [171, 398] on div "Context Queue: ADC Priority: 0 Task Age: Customer Name: (346) 607-5966 Phone: (…" at bounding box center [131, 312] width 183 height 414
click at [169, 210] on button "COMPLETE" at bounding box center [187, 217] width 72 height 20
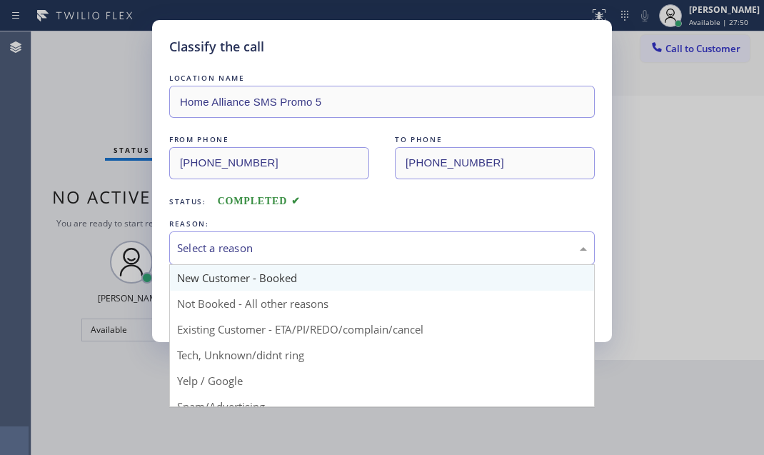
drag, startPoint x: 243, startPoint y: 252, endPoint x: 253, endPoint y: 276, distance: 26.3
click at [243, 253] on div "Select a reason" at bounding box center [382, 248] width 410 height 16
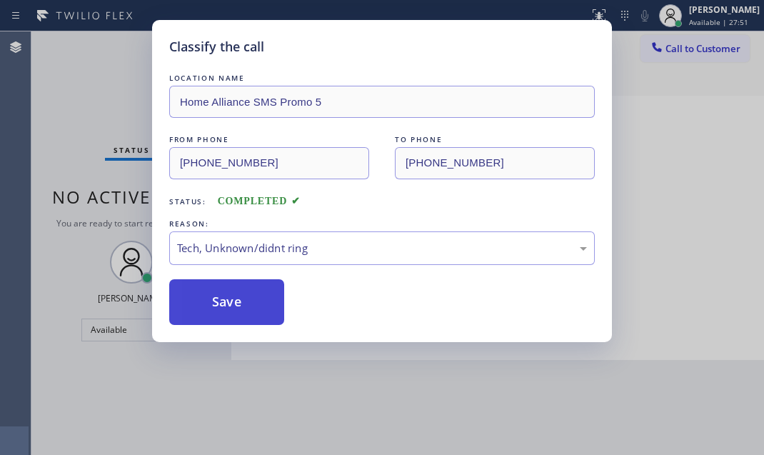
drag, startPoint x: 245, startPoint y: 361, endPoint x: 245, endPoint y: 312, distance: 48.6
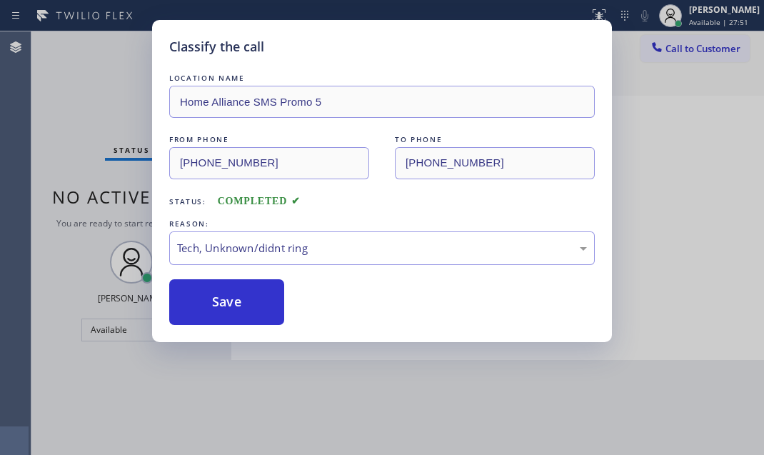
drag, startPoint x: 243, startPoint y: 304, endPoint x: 407, endPoint y: 311, distance: 164.4
click at [255, 304] on button "Save" at bounding box center [226, 302] width 115 height 46
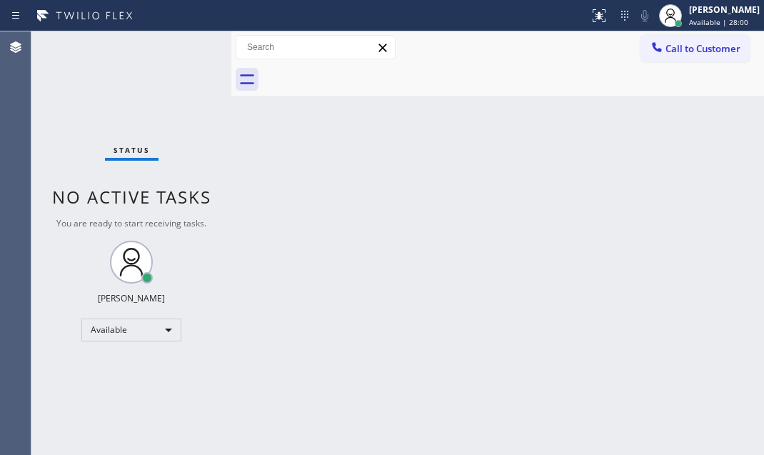
click at [179, 43] on div "Status No active tasks You are ready to start receiving tasks. Judy Mae Saturin…" at bounding box center [131, 243] width 200 height 424
click at [187, 49] on div "Status No active tasks You are ready to start receiving tasks. Judy Mae Saturin…" at bounding box center [131, 243] width 200 height 424
drag, startPoint x: 174, startPoint y: 45, endPoint x: 194, endPoint y: 48, distance: 19.5
click at [179, 46] on div "Status No active tasks You are ready to start receiving tasks. Judy Mae Saturin…" at bounding box center [131, 243] width 200 height 424
click at [194, 48] on div "Status No active tasks You are ready to start receiving tasks. Judy Mae Saturin…" at bounding box center [131, 243] width 200 height 424
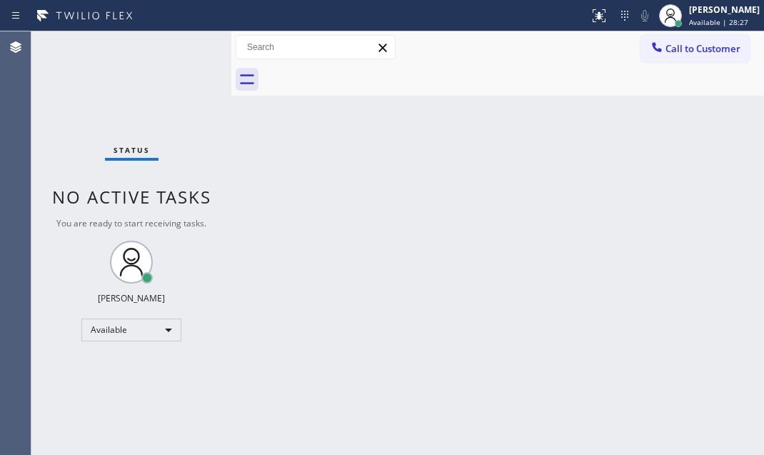
click at [188, 48] on div "Status No active tasks You are ready to start receiving tasks. Judy Mae Saturin…" at bounding box center [131, 243] width 200 height 424
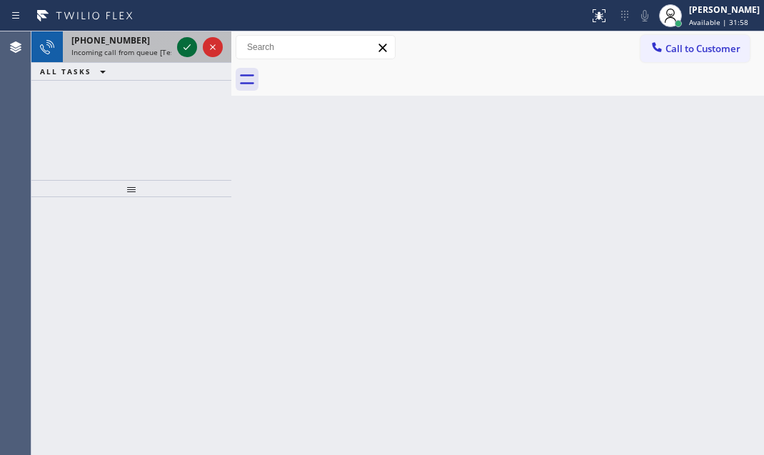
click at [188, 50] on icon at bounding box center [187, 47] width 17 height 17
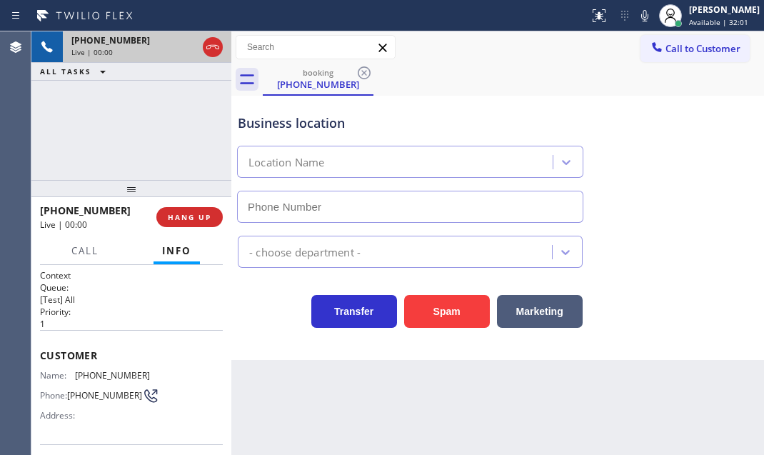
type input "(714) 517-1513"
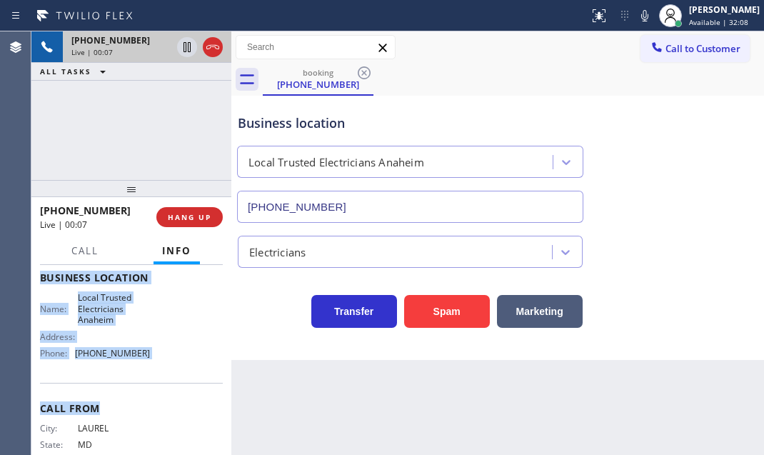
scroll to position [194, 0]
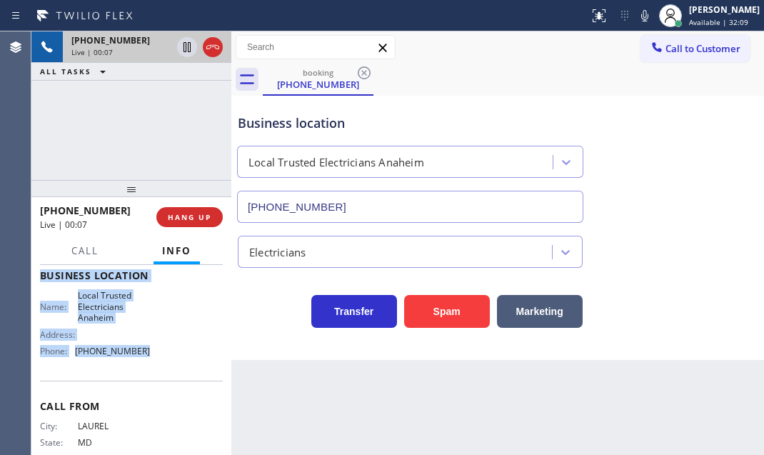
drag, startPoint x: 39, startPoint y: 349, endPoint x: 148, endPoint y: 358, distance: 109.7
click at [148, 358] on div "Context Queue: [Test] All Priority: 1 Customer Name: (240) 755-6238 Phone: (240…" at bounding box center [131, 360] width 200 height 190
copy div "Customer Name: (240) 755-6238 Phone: (240) 755-6238 Address: Business location …"
click at [201, 209] on button "HANG UP" at bounding box center [189, 217] width 66 height 20
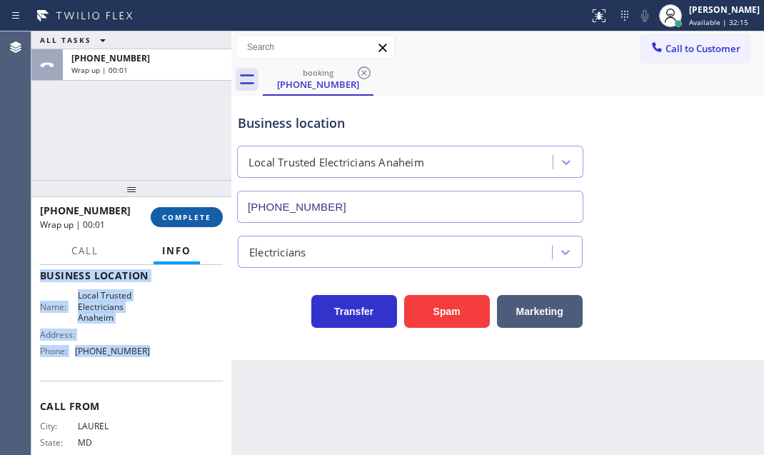
click at [200, 216] on span "COMPLETE" at bounding box center [186, 217] width 49 height 10
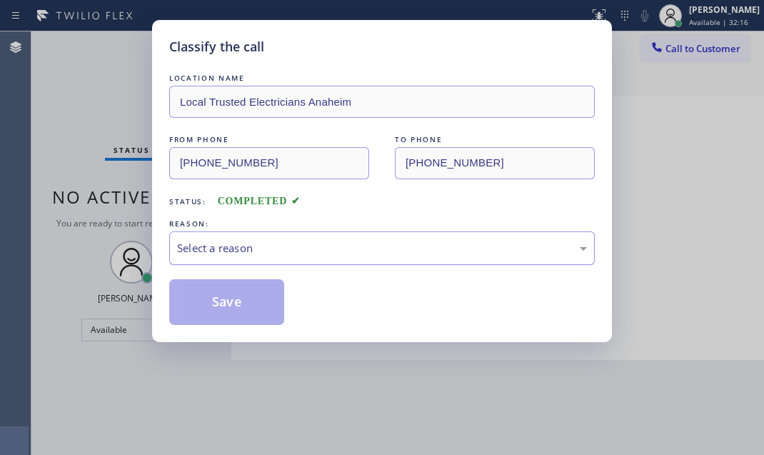
click at [261, 243] on div "Select a reason" at bounding box center [382, 248] width 410 height 16
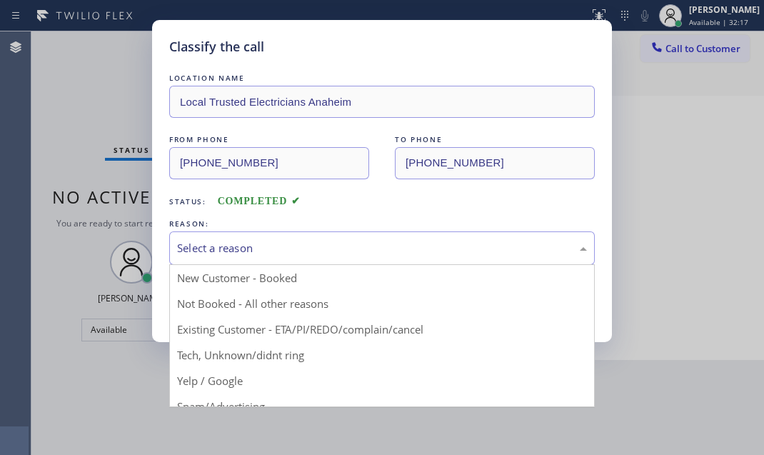
drag, startPoint x: 223, startPoint y: 354, endPoint x: 215, endPoint y: 324, distance: 31.0
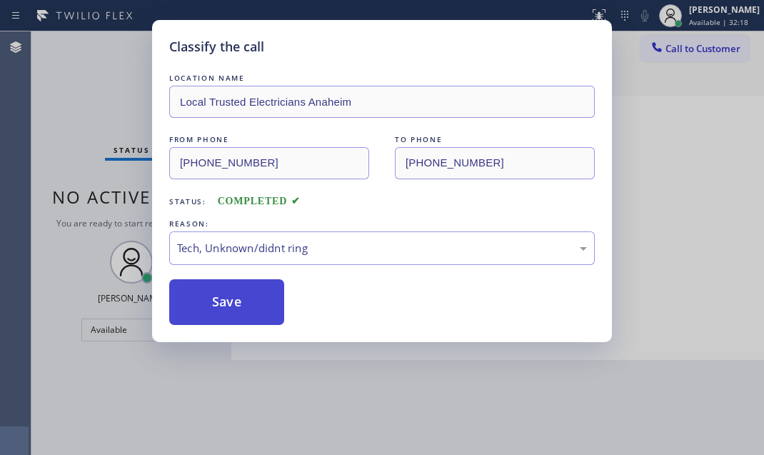
click at [213, 298] on button "Save" at bounding box center [226, 302] width 115 height 46
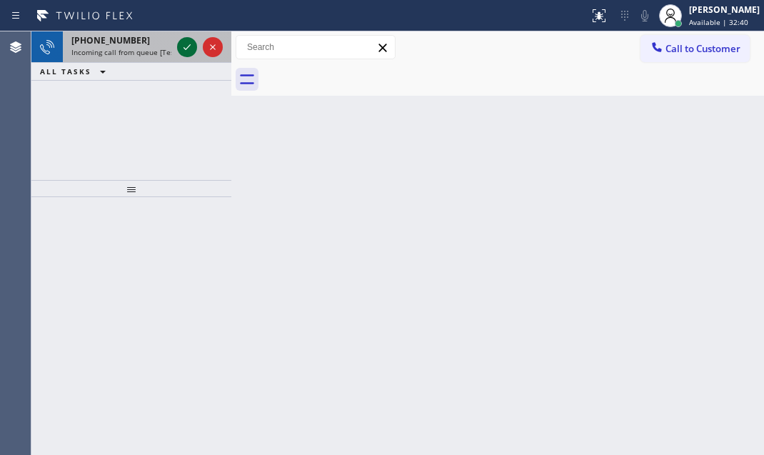
click at [187, 44] on icon at bounding box center [187, 47] width 17 height 17
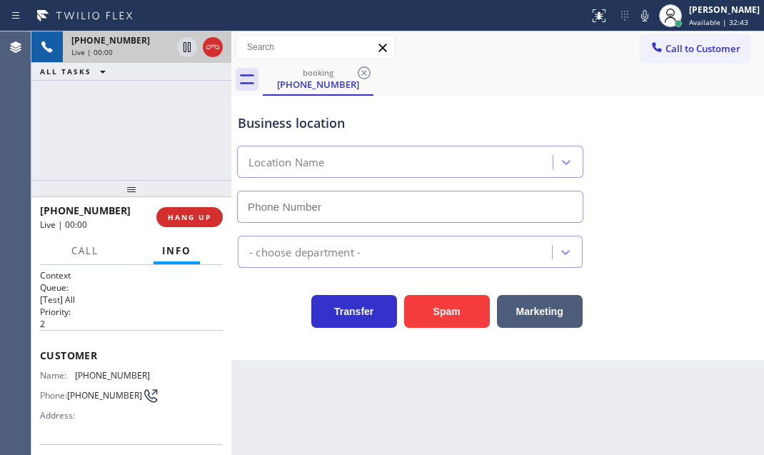
type input "(332) 334-8089"
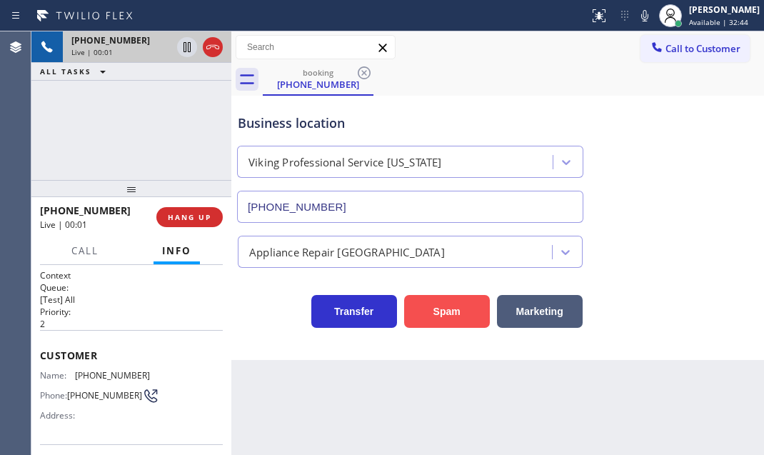
click at [425, 304] on button "Spam" at bounding box center [447, 311] width 86 height 33
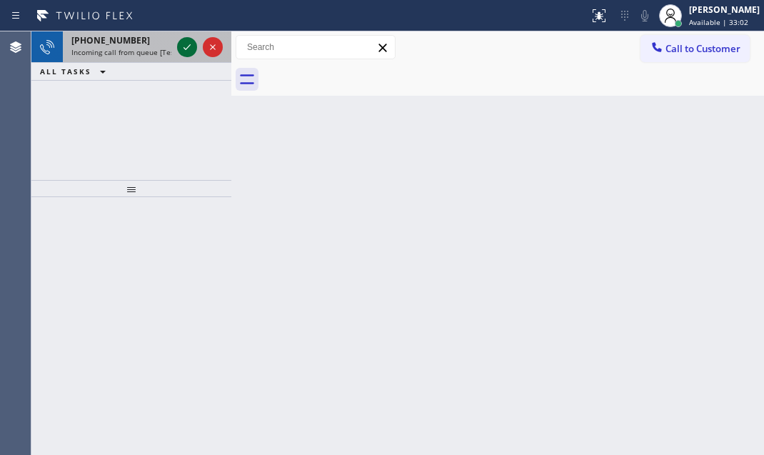
click at [185, 47] on icon at bounding box center [187, 47] width 17 height 17
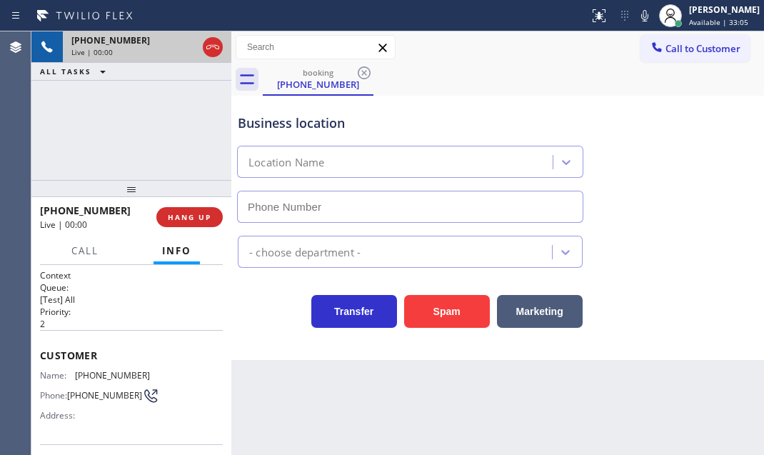
type input "(323) 287-2367"
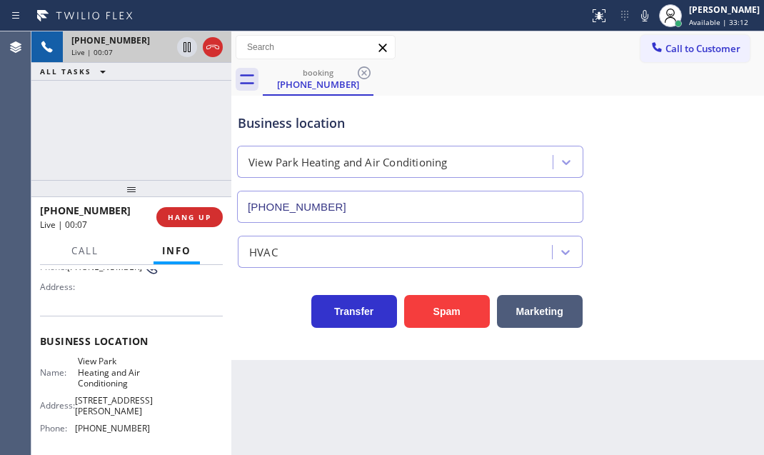
scroll to position [129, 0]
click at [195, 214] on span "HANG UP" at bounding box center [190, 217] width 44 height 10
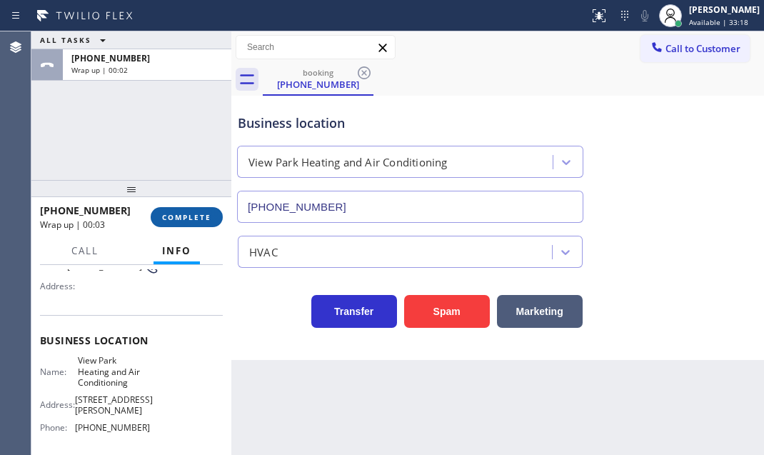
click at [186, 214] on span "COMPLETE" at bounding box center [186, 217] width 49 height 10
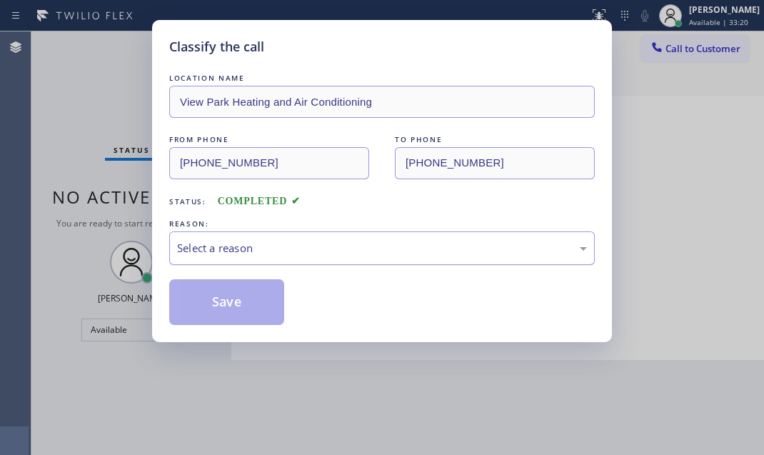
click at [357, 243] on div "Select a reason" at bounding box center [382, 248] width 410 height 16
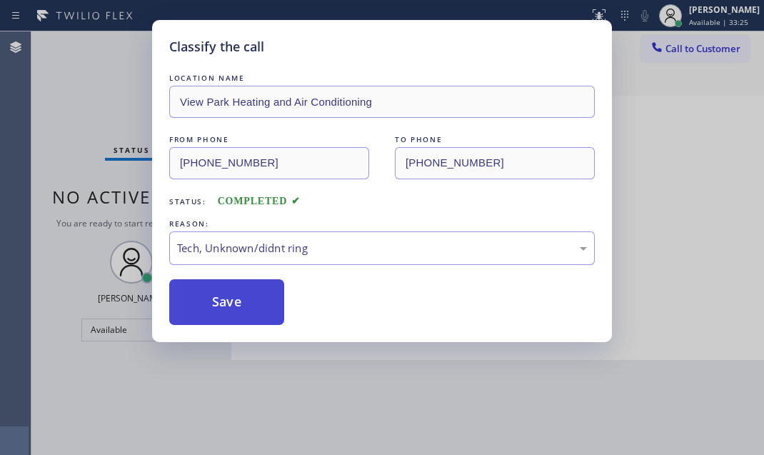
click at [271, 314] on button "Save" at bounding box center [226, 302] width 115 height 46
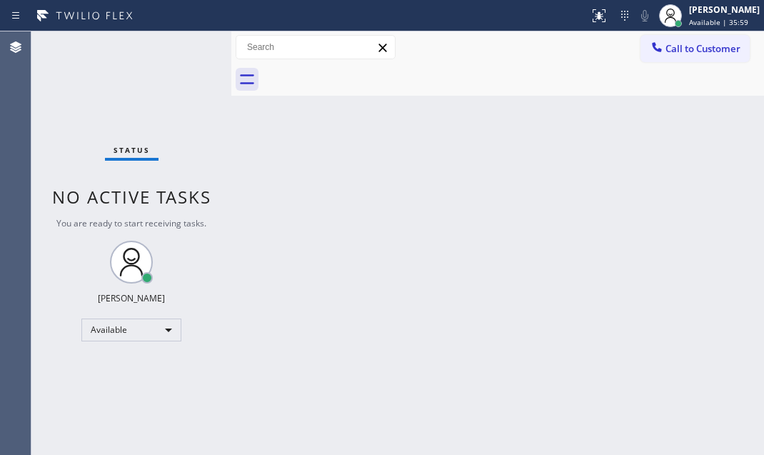
click at [186, 50] on div "Status No active tasks You are ready to start receiving tasks. Judy Mae Saturin…" at bounding box center [131, 243] width 200 height 424
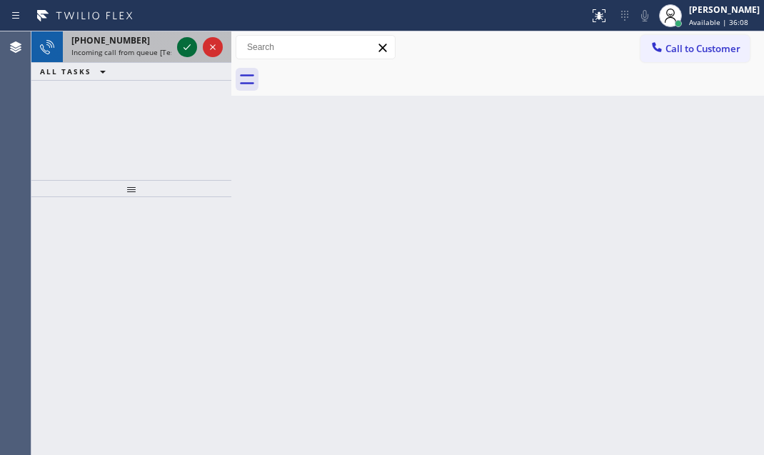
click at [186, 49] on icon at bounding box center [187, 47] width 17 height 17
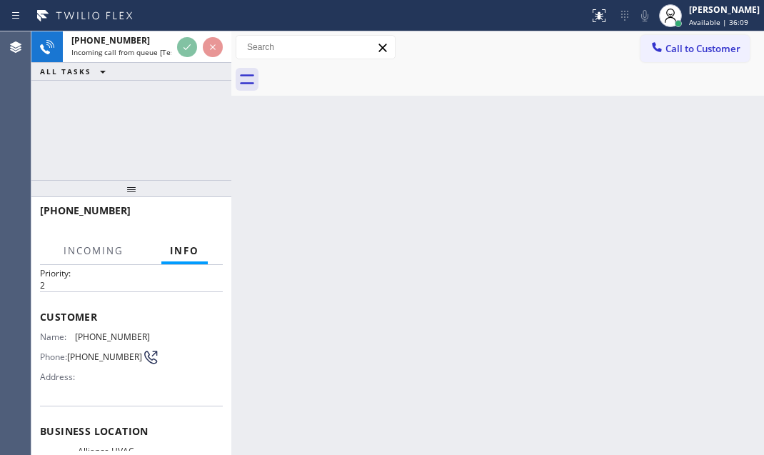
scroll to position [64, 0]
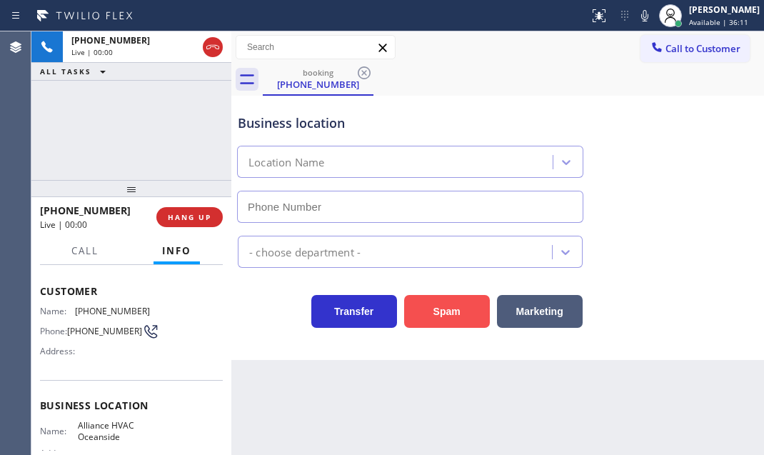
type input "(760) 309-6989"
click at [436, 309] on button "Spam" at bounding box center [447, 311] width 86 height 33
click at [445, 313] on button "Spam" at bounding box center [447, 311] width 86 height 33
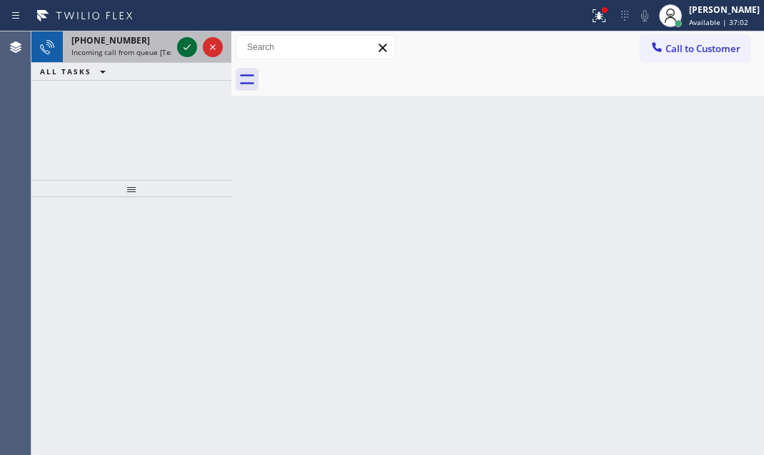
click at [181, 44] on icon at bounding box center [187, 47] width 17 height 17
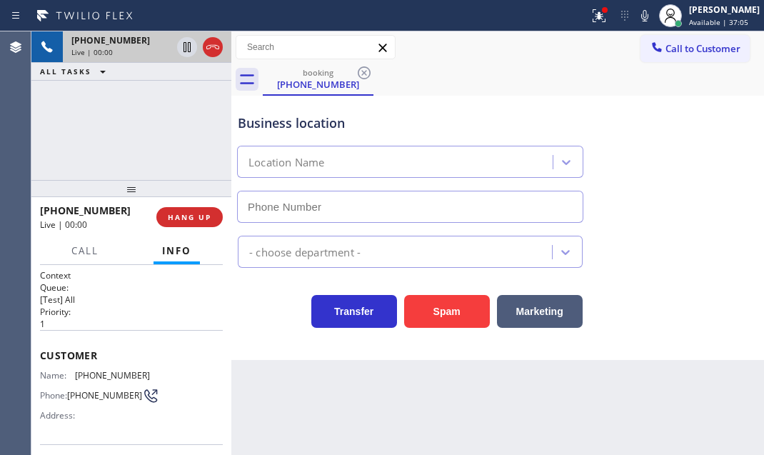
type input "(949) 334-2600"
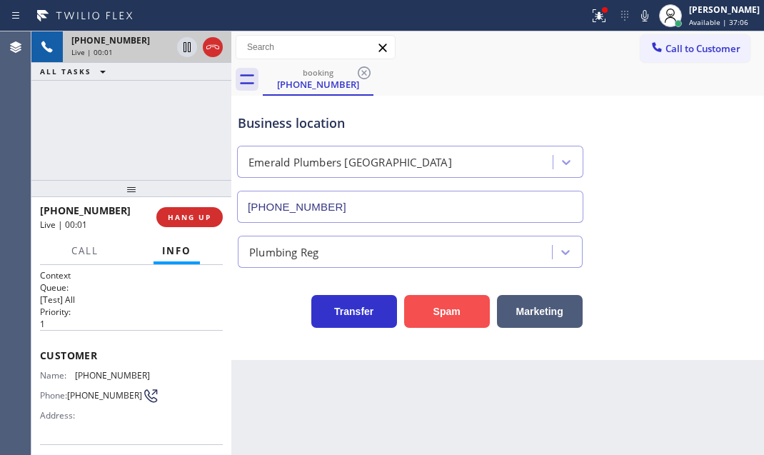
click at [434, 316] on button "Spam" at bounding box center [447, 311] width 86 height 33
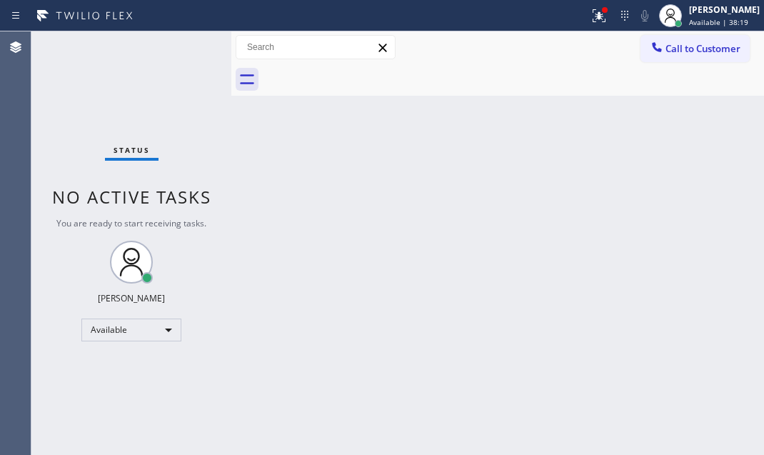
click at [179, 49] on div "Status No active tasks You are ready to start receiving tasks. Judy Mae Saturin…" at bounding box center [131, 243] width 200 height 424
click at [185, 49] on div "Status No active tasks You are ready to start receiving tasks. Judy Mae Saturin…" at bounding box center [131, 243] width 200 height 424
click at [185, 50] on div "Status No active tasks You are ready to start receiving tasks. Judy Mae Saturin…" at bounding box center [131, 243] width 200 height 424
click at [185, 52] on div "Status No active tasks You are ready to start receiving tasks. Judy Mae Saturin…" at bounding box center [131, 243] width 200 height 424
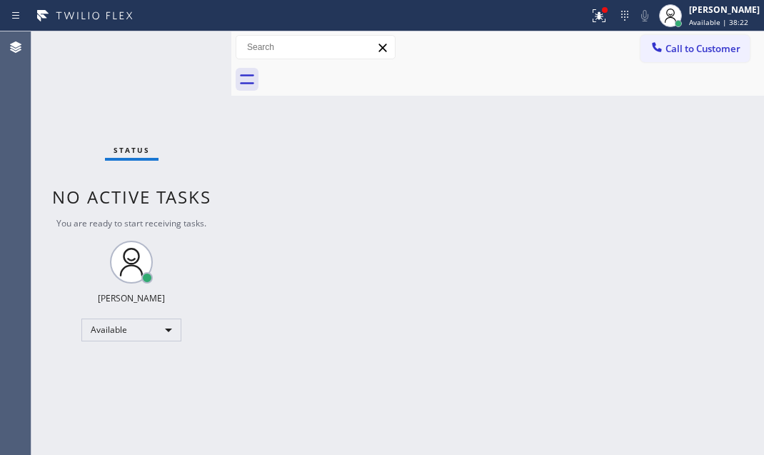
click at [176, 40] on div "Status No active tasks You are ready to start receiving tasks. Judy Mae Saturin…" at bounding box center [131, 243] width 200 height 424
click at [188, 43] on div "Status No active tasks You are ready to start receiving tasks. Judy Mae Saturin…" at bounding box center [131, 243] width 200 height 424
click at [592, 19] on icon at bounding box center [599, 15] width 17 height 17
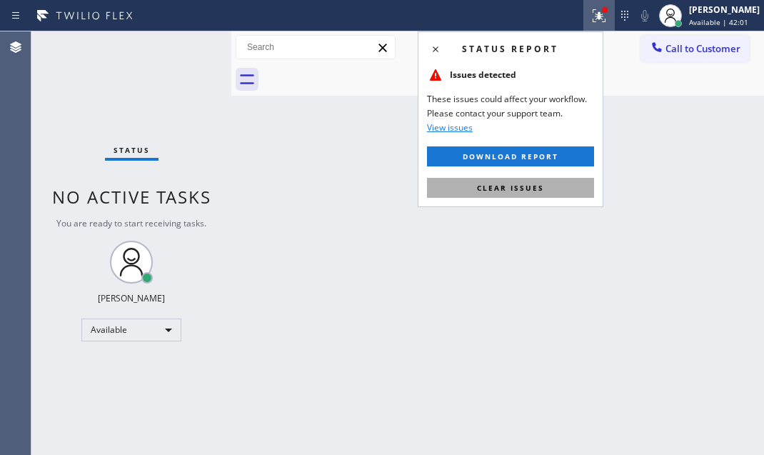
click at [567, 179] on button "Clear issues" at bounding box center [510, 188] width 167 height 20
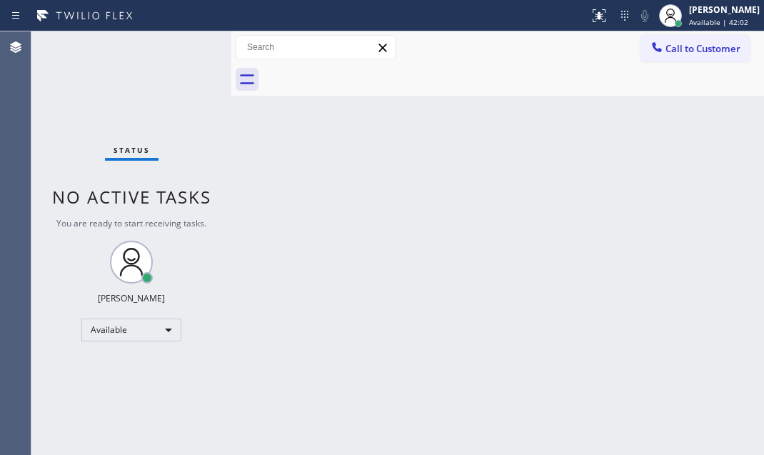
click at [475, 165] on div "Back to Dashboard Change Sender ID Customers Technicians Select a contact Outbo…" at bounding box center [497, 243] width 533 height 424
click at [177, 37] on div "Status No active tasks You are ready to start receiving tasks. Judy Mae Saturin…" at bounding box center [131, 243] width 200 height 424
click at [181, 46] on div "Status No active tasks You are ready to start receiving tasks. Judy Mae Saturin…" at bounding box center [131, 243] width 200 height 424
click at [182, 46] on div "Status No active tasks You are ready to start receiving tasks. Judy Mae Saturin…" at bounding box center [131, 243] width 200 height 424
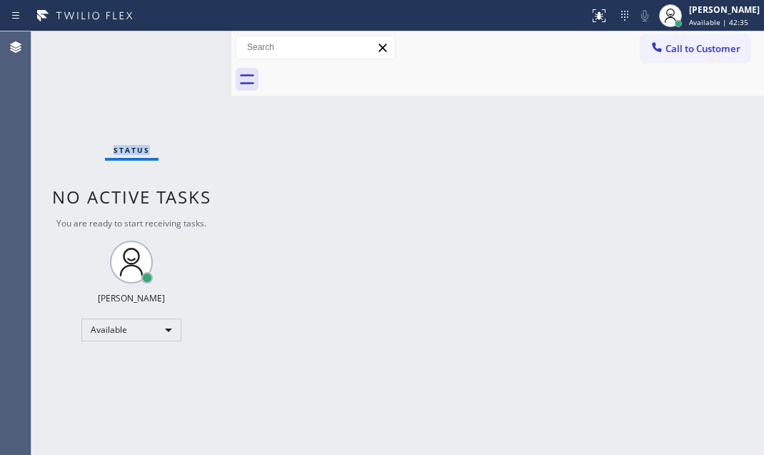
click at [184, 46] on div "Status No active tasks You are ready to start receiving tasks. Judy Mae Saturin…" at bounding box center [131, 243] width 200 height 424
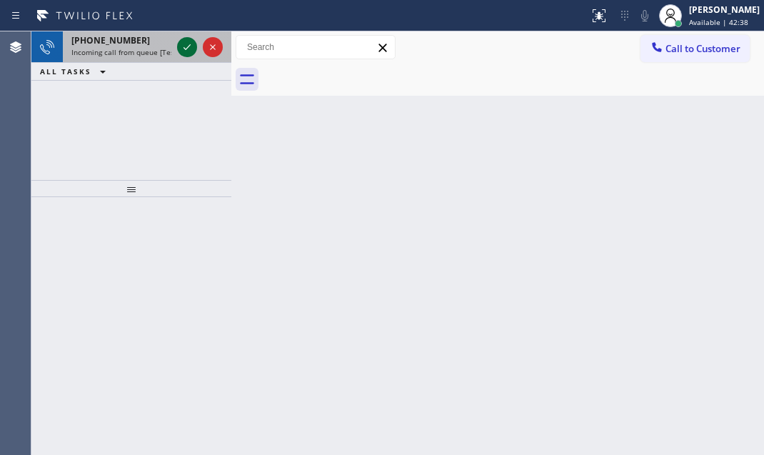
click at [186, 48] on icon at bounding box center [187, 47] width 17 height 17
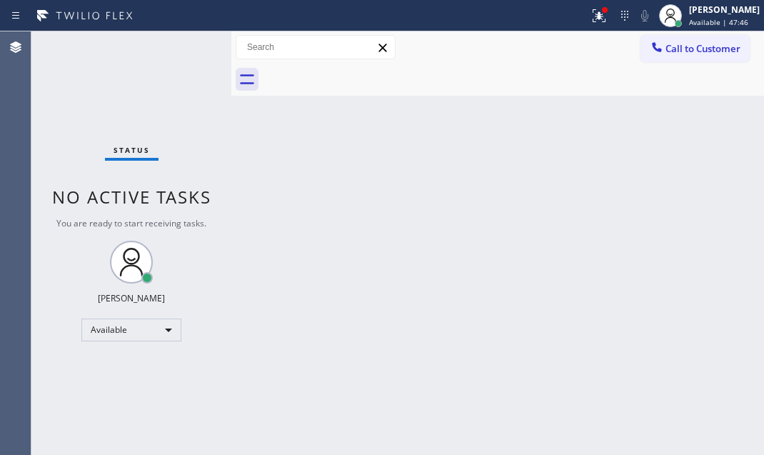
click at [184, 66] on div "Status No active tasks You are ready to start receiving tasks. Judy Mae Saturin…" at bounding box center [131, 243] width 200 height 424
click at [185, 40] on div "Status No active tasks You are ready to start receiving tasks. Judy Mae Saturin…" at bounding box center [131, 243] width 200 height 424
click at [186, 47] on div "Status No active tasks You are ready to start receiving tasks. Judy Mae Saturin…" at bounding box center [131, 243] width 200 height 424
click at [186, 45] on div "Status No active tasks You are ready to start receiving tasks. Judy Mae Saturin…" at bounding box center [131, 243] width 200 height 424
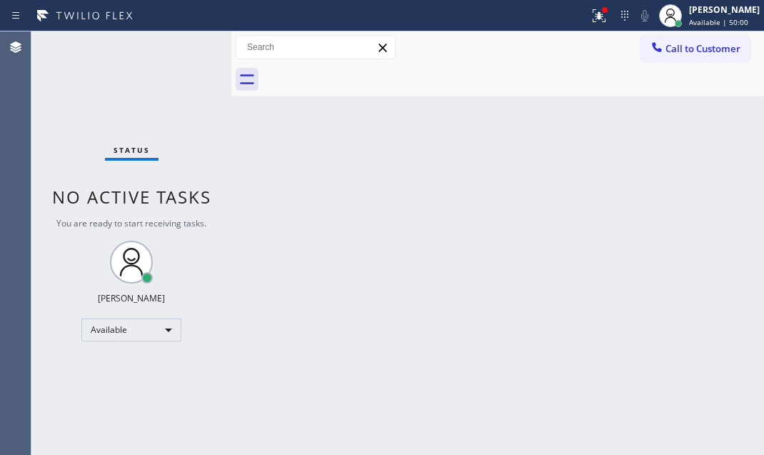
click at [186, 45] on div "Status No active tasks You are ready to start receiving tasks. Judy Mae Saturin…" at bounding box center [131, 243] width 200 height 424
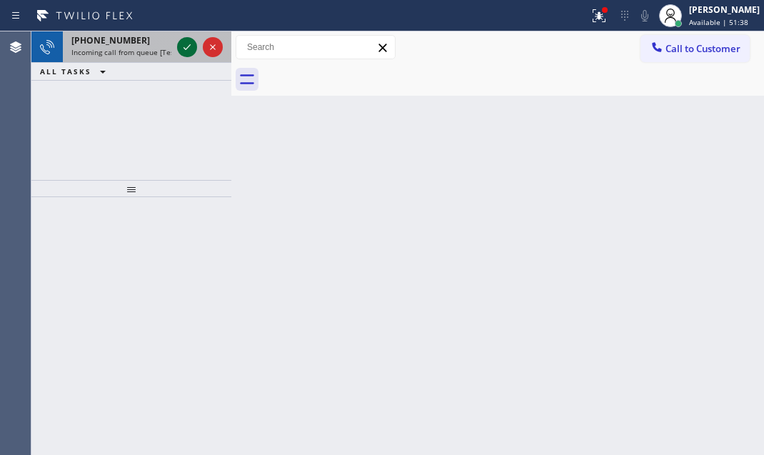
click at [179, 43] on div at bounding box center [187, 47] width 20 height 17
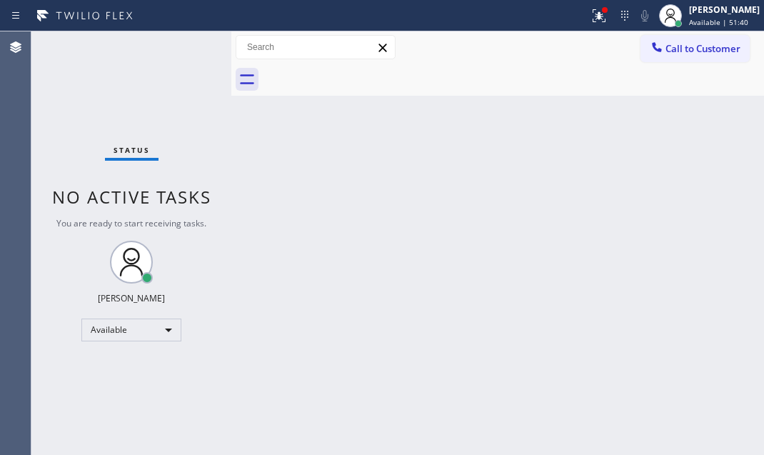
click at [192, 54] on div "Status No active tasks You are ready to start receiving tasks. Judy Mae Saturin…" at bounding box center [131, 243] width 200 height 424
click at [191, 54] on div "Status No active tasks You are ready to start receiving tasks. Judy Mae Saturin…" at bounding box center [131, 243] width 200 height 424
click at [189, 50] on div "Status No active tasks You are ready to start receiving tasks. Judy Mae Saturin…" at bounding box center [131, 243] width 200 height 424
click at [593, 21] on icon at bounding box center [599, 15] width 13 height 13
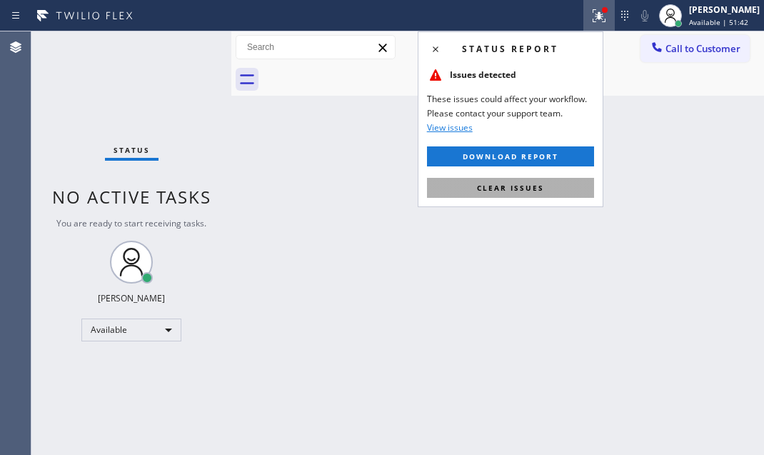
click at [519, 197] on button "Clear issues" at bounding box center [510, 188] width 167 height 20
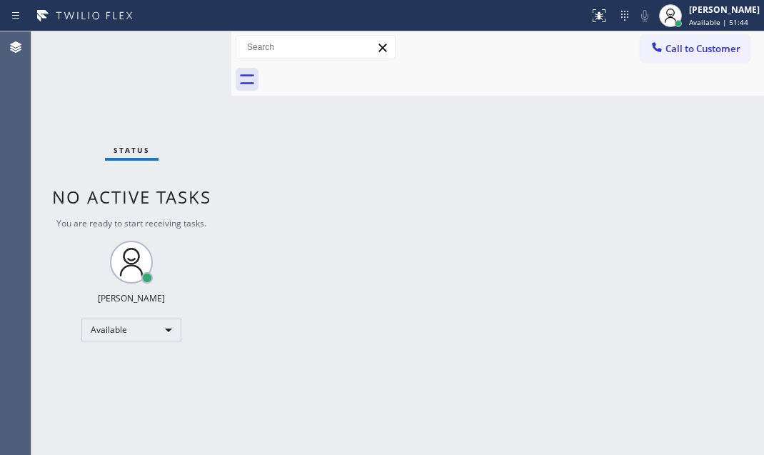
click at [184, 44] on div "Status No active tasks You are ready to start receiving tasks. Judy Mae Saturin…" at bounding box center [131, 243] width 200 height 424
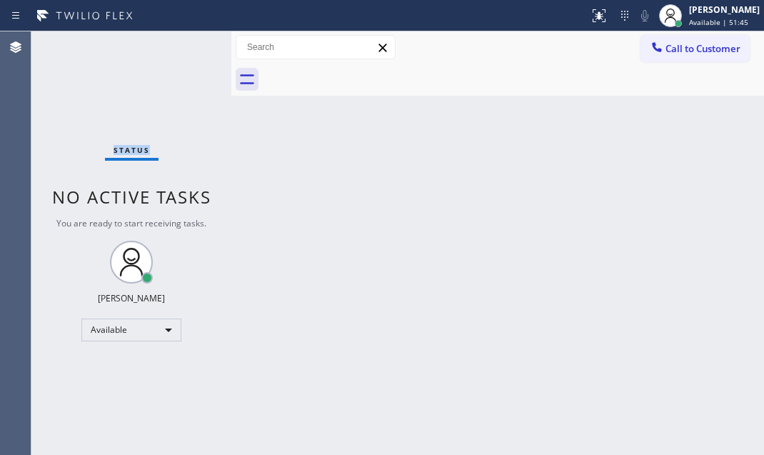
click at [184, 44] on div "Status No active tasks You are ready to start receiving tasks. Judy Mae Saturin…" at bounding box center [131, 243] width 200 height 424
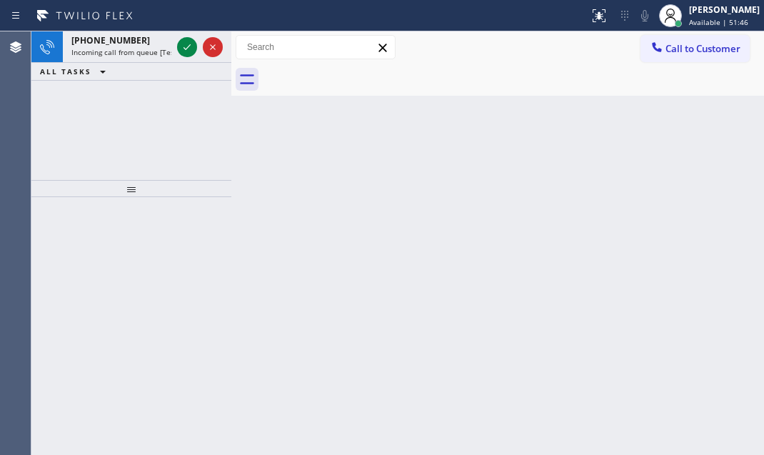
click at [184, 44] on icon at bounding box center [187, 47] width 17 height 17
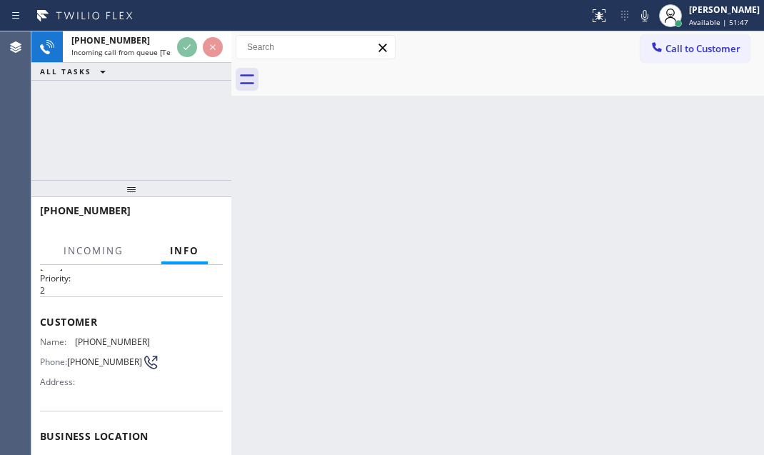
scroll to position [64, 0]
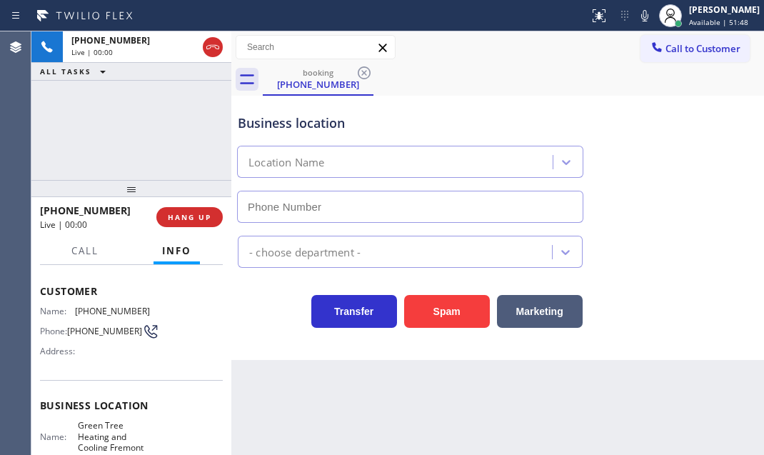
type input "(408) 676-2044"
drag, startPoint x: 467, startPoint y: 311, endPoint x: 393, endPoint y: 264, distance: 87.4
click at [465, 311] on button "Spam" at bounding box center [447, 311] width 86 height 33
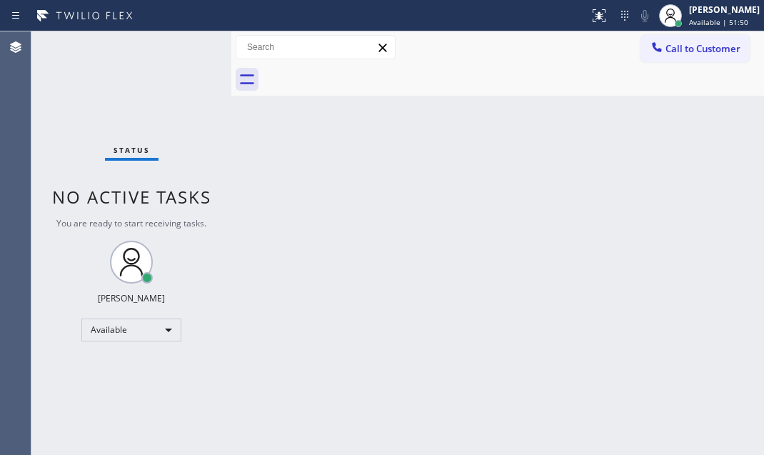
click at [186, 45] on div "Status No active tasks You are ready to start receiving tasks. Judy Mae Saturin…" at bounding box center [131, 243] width 200 height 424
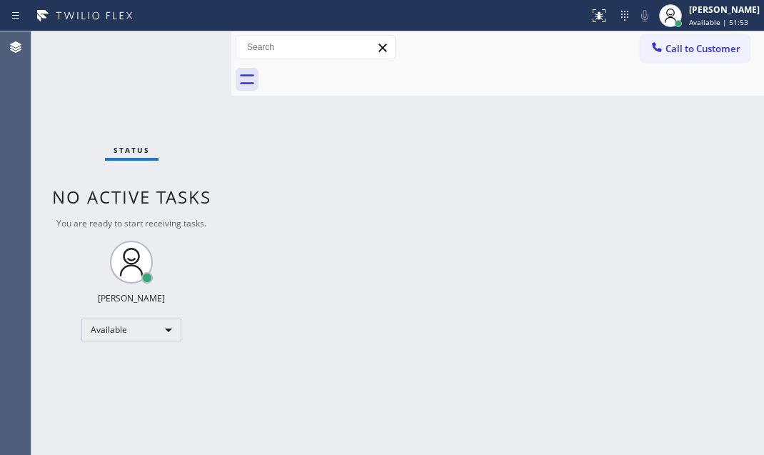
click at [186, 45] on div "Status No active tasks You are ready to start receiving tasks. Judy Mae Saturin…" at bounding box center [131, 243] width 200 height 424
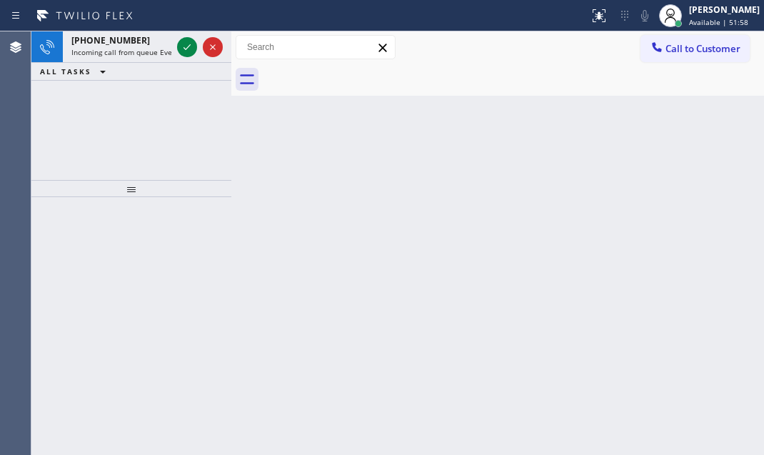
click at [186, 45] on icon at bounding box center [187, 47] width 17 height 17
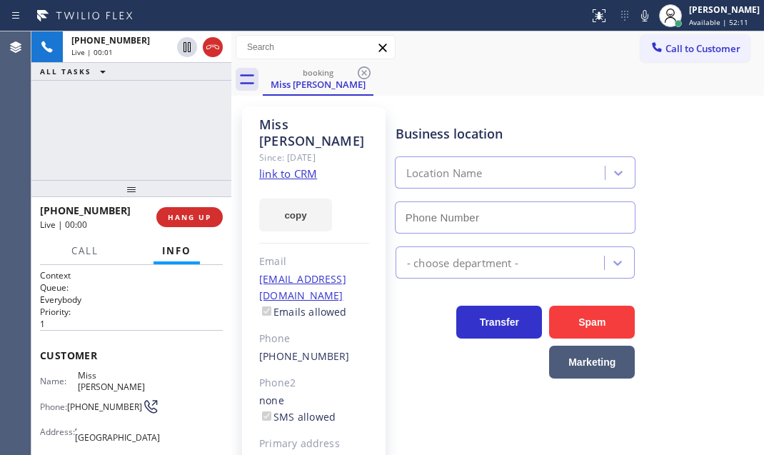
type input "(562) 264-5173"
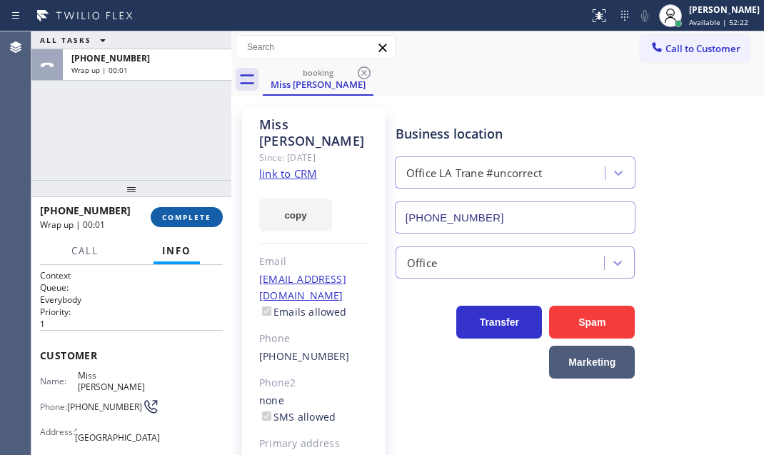
click at [197, 221] on span "COMPLETE" at bounding box center [186, 217] width 49 height 10
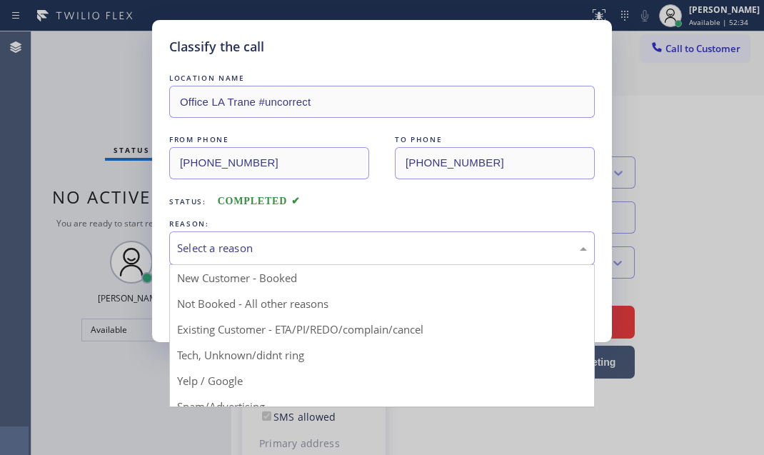
click at [379, 240] on div "Select a reason" at bounding box center [382, 248] width 410 height 16
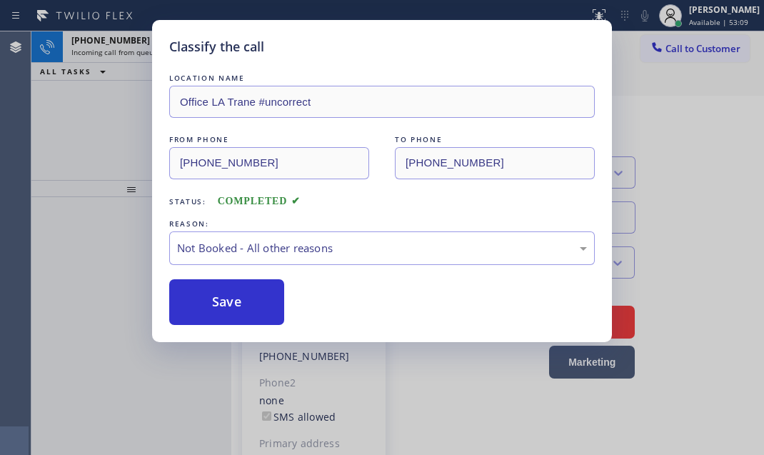
drag, startPoint x: 244, startPoint y: 293, endPoint x: 171, endPoint y: 222, distance: 102.1
click at [242, 288] on button "Save" at bounding box center [226, 302] width 115 height 46
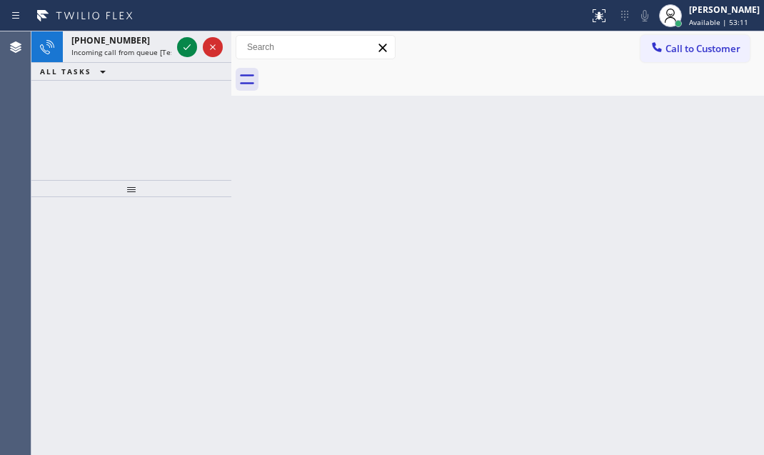
click at [139, 43] on div "+19515285564" at bounding box center [121, 40] width 100 height 12
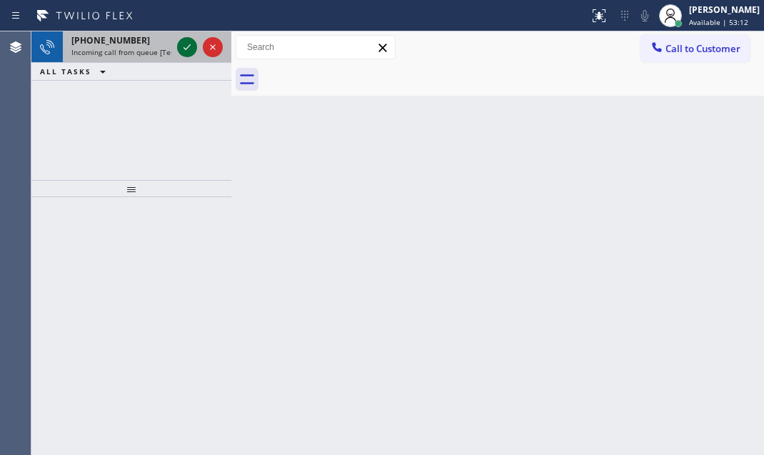
click at [186, 42] on icon at bounding box center [187, 47] width 17 height 17
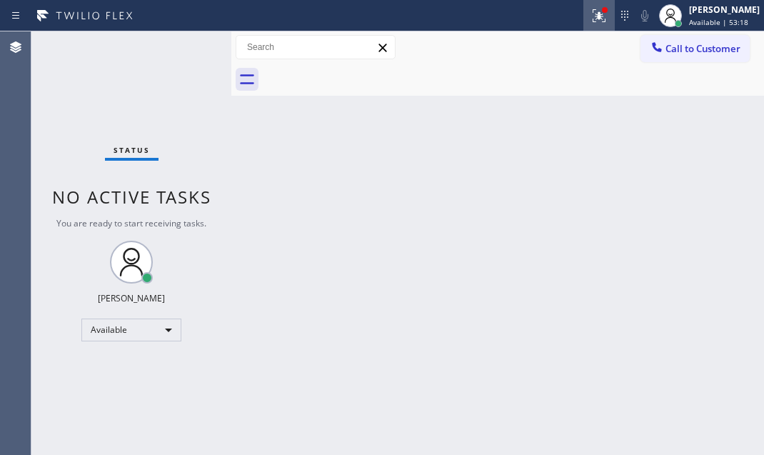
click at [593, 16] on icon at bounding box center [597, 14] width 9 height 10
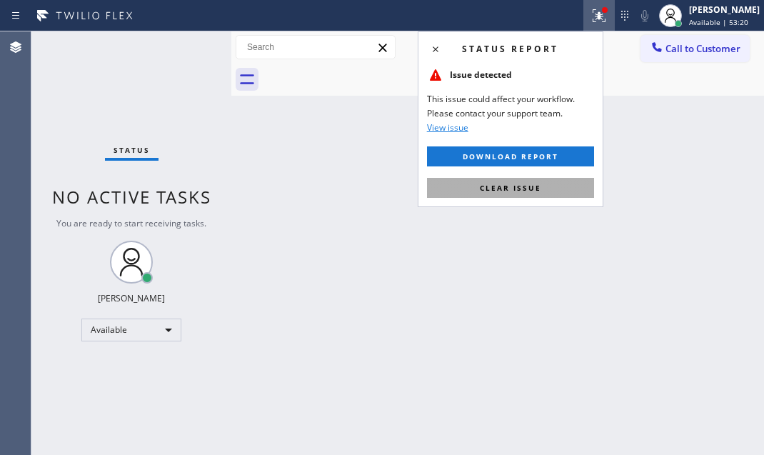
click at [489, 184] on span "Clear issue" at bounding box center [510, 188] width 61 height 10
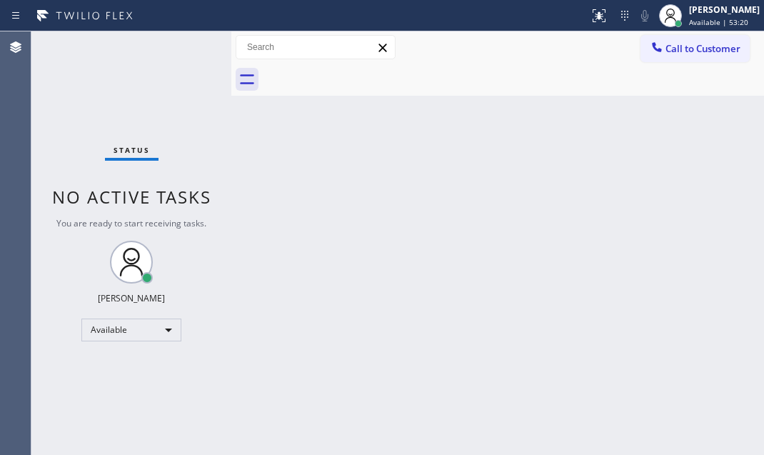
click at [189, 46] on div "Status No active tasks You are ready to start receiving tasks. Judy Mae Saturin…" at bounding box center [131, 243] width 200 height 424
click at [187, 44] on div "Status No active tasks You are ready to start receiving tasks. Judy Mae Saturin…" at bounding box center [131, 243] width 200 height 424
click at [188, 44] on div "Status No active tasks You are ready to start receiving tasks. Judy Mae Saturin…" at bounding box center [131, 243] width 200 height 424
click at [176, 46] on div "Status No active tasks You are ready to start receiving tasks. Judy Mae Saturin…" at bounding box center [131, 243] width 200 height 424
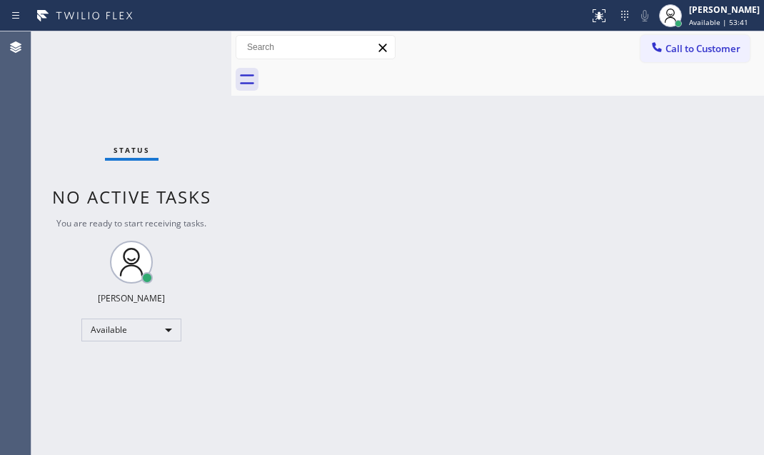
click at [176, 46] on div "Status No active tasks You are ready to start receiving tasks. Judy Mae Saturin…" at bounding box center [131, 243] width 200 height 424
drag, startPoint x: 172, startPoint y: 53, endPoint x: 180, endPoint y: 81, distance: 28.9
click at [175, 53] on div "Status No active tasks You are ready to start receiving tasks. Judy Mae Saturin…" at bounding box center [131, 243] width 200 height 424
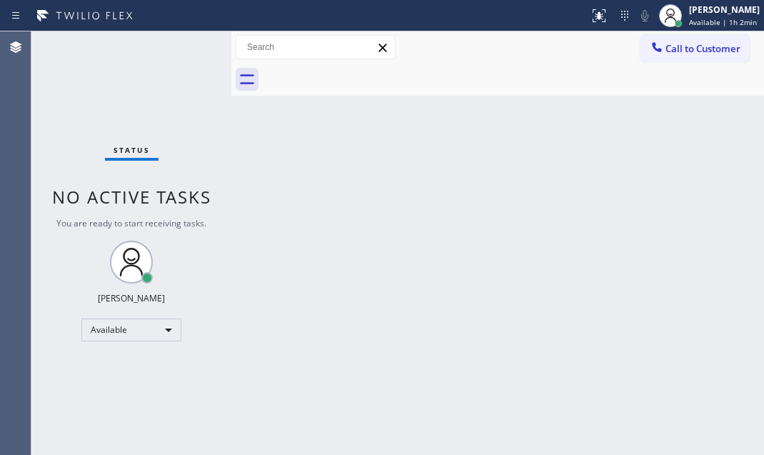
click at [180, 46] on div "Status No active tasks You are ready to start receiving tasks. Judy Mae Saturin…" at bounding box center [131, 243] width 200 height 424
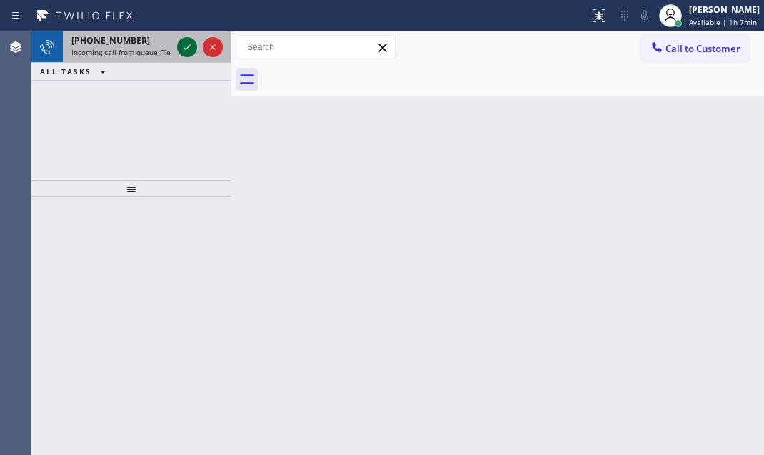
click at [191, 49] on icon at bounding box center [187, 47] width 17 height 17
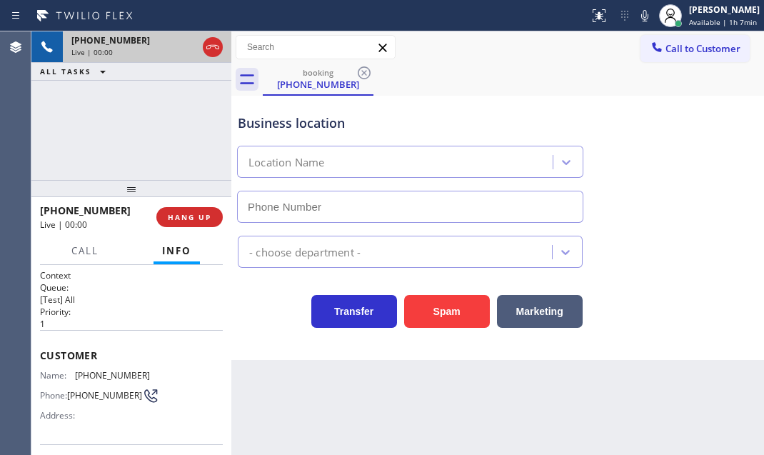
type input "(949) 979-5322"
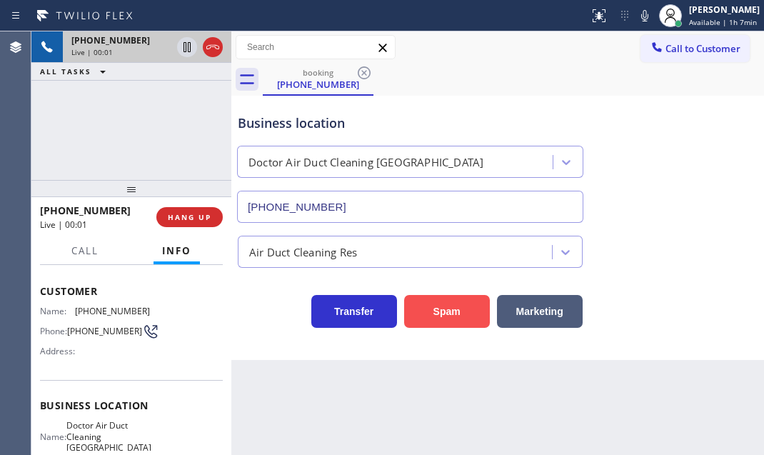
click at [433, 304] on button "Spam" at bounding box center [447, 311] width 86 height 33
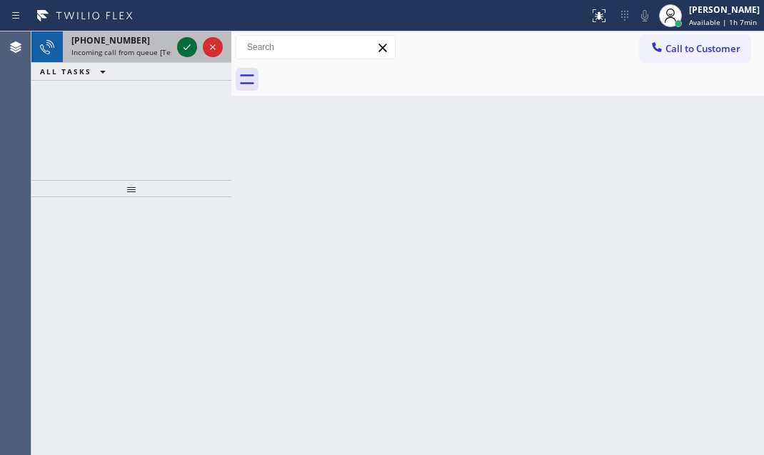
click at [188, 52] on icon at bounding box center [187, 47] width 17 height 17
click at [184, 51] on icon at bounding box center [187, 47] width 17 height 17
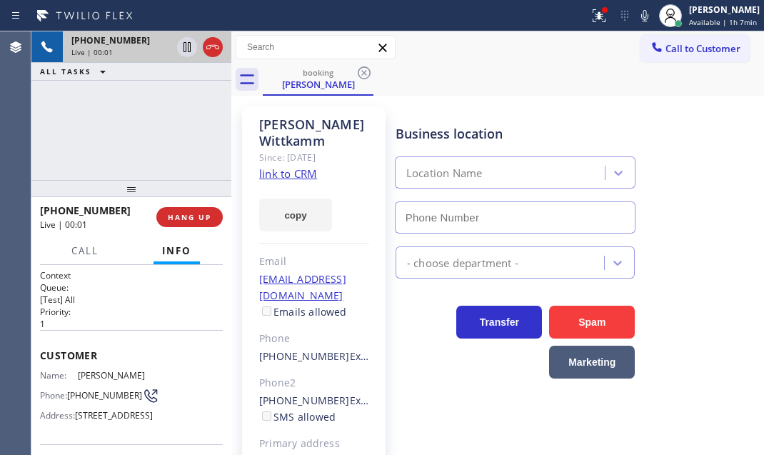
type input "(855) 999-4417"
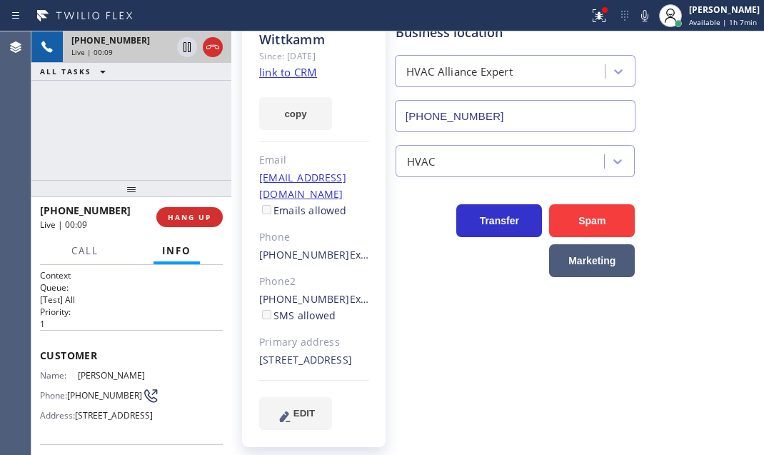
scroll to position [103, 0]
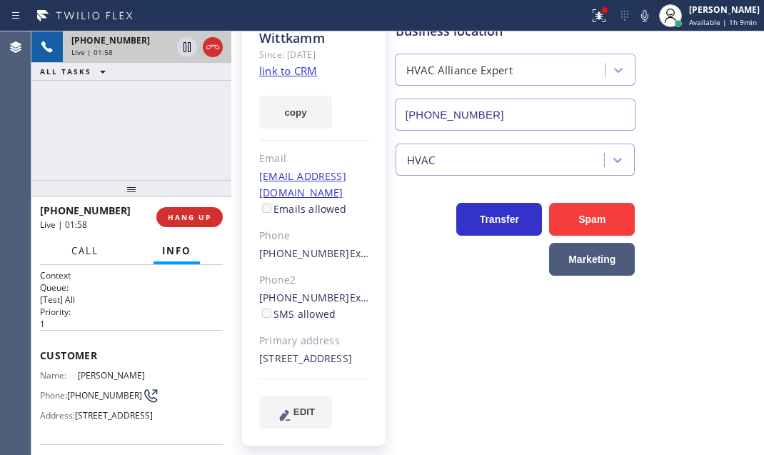
click at [76, 257] on button "Call" at bounding box center [85, 251] width 44 height 28
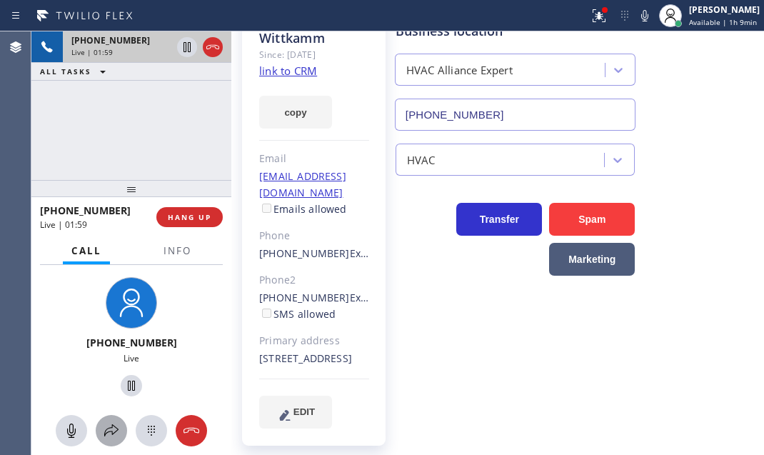
click at [104, 430] on icon at bounding box center [111, 430] width 17 height 17
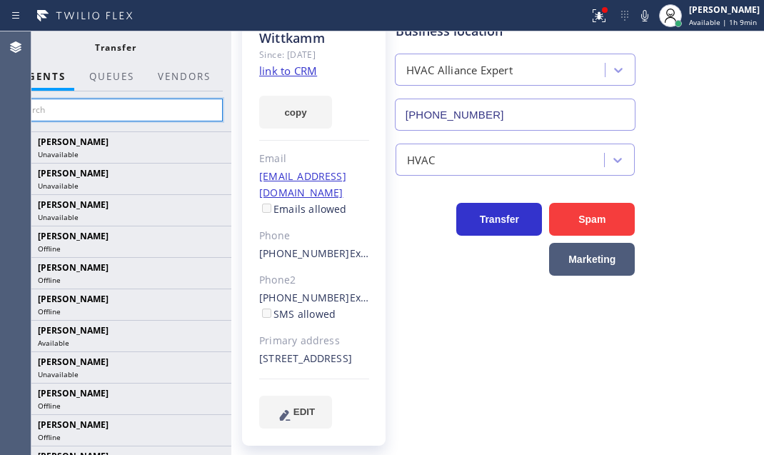
drag, startPoint x: 164, startPoint y: 114, endPoint x: 164, endPoint y: 106, distance: 8.6
click at [164, 106] on input "text" at bounding box center [115, 110] width 215 height 23
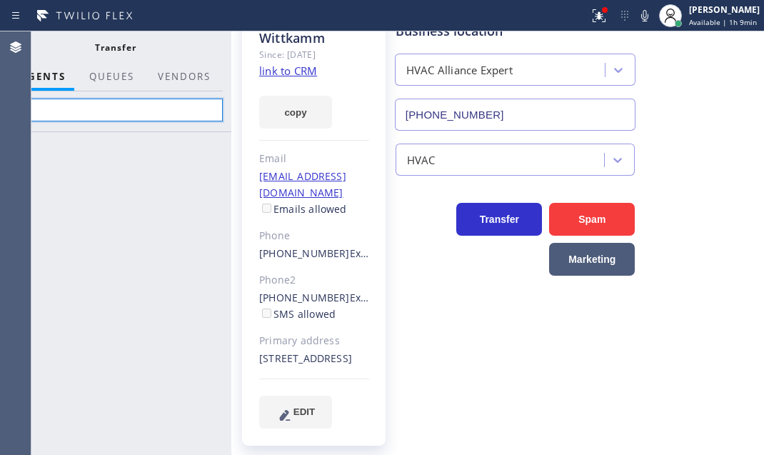
type input "s"
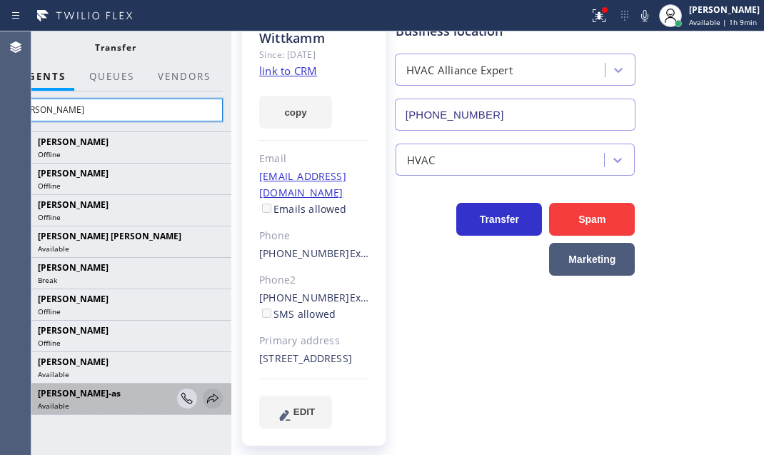
type input "jess"
click at [209, 398] on icon at bounding box center [212, 398] width 17 height 17
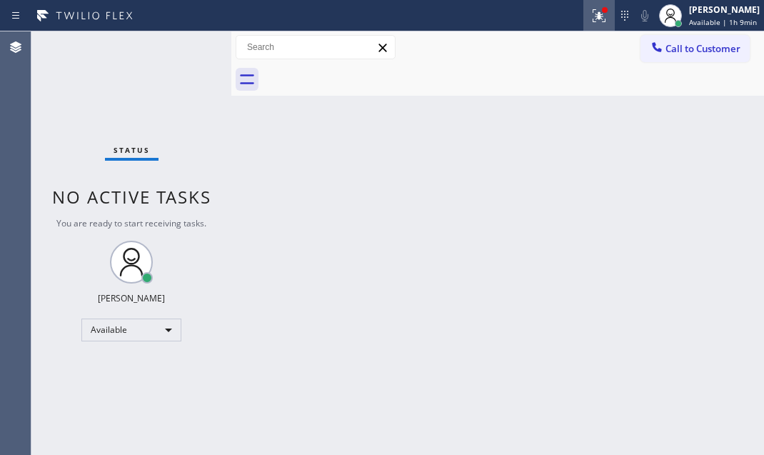
click at [591, 16] on icon at bounding box center [599, 15] width 17 height 17
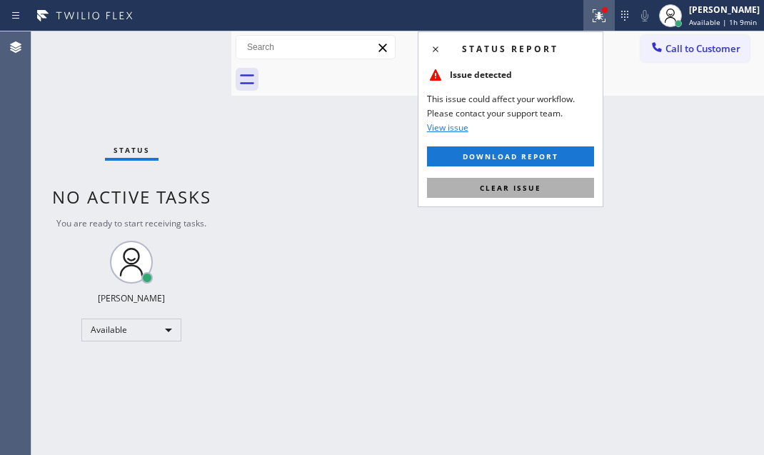
click at [542, 189] on button "Clear issue" at bounding box center [510, 188] width 167 height 20
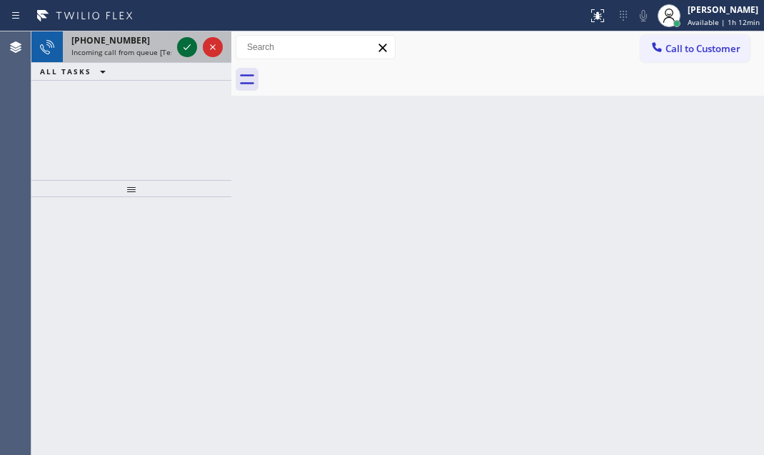
click at [187, 50] on icon at bounding box center [187, 47] width 17 height 17
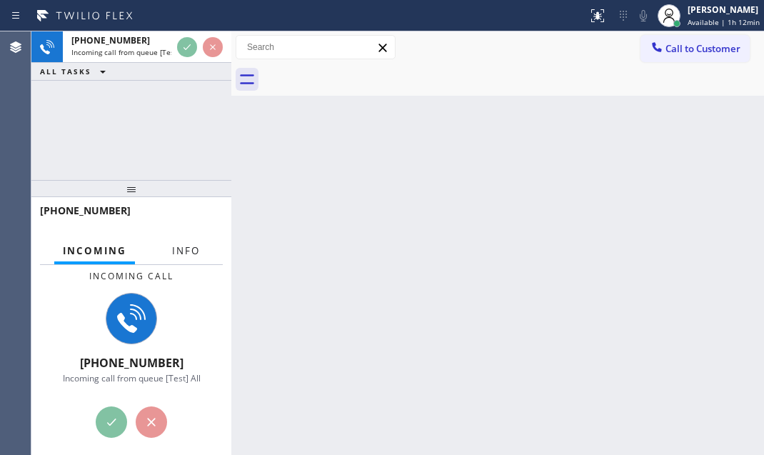
click at [186, 256] on span "Info" at bounding box center [186, 250] width 28 height 13
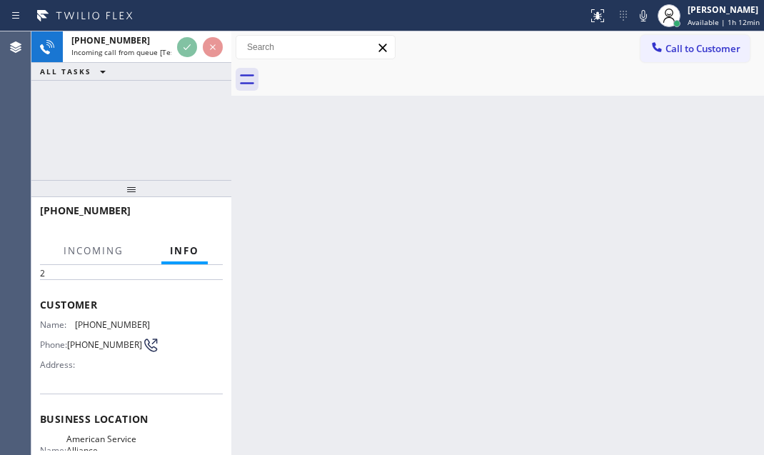
scroll to position [129, 0]
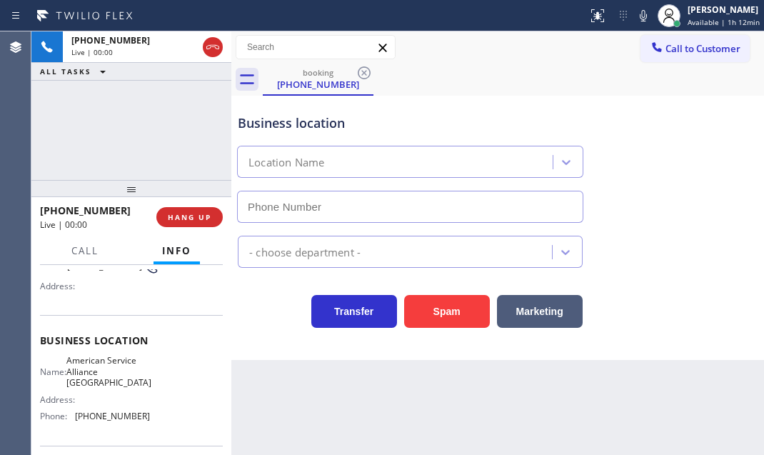
type input "(718) 524-3371"
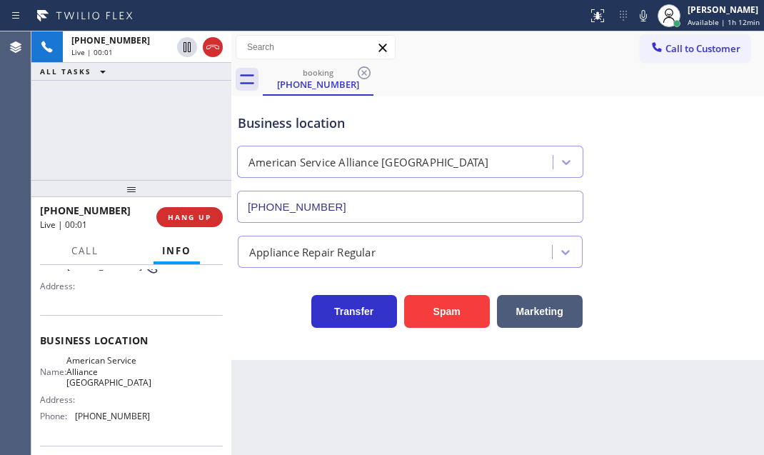
drag, startPoint x: 445, startPoint y: 318, endPoint x: 299, endPoint y: 253, distance: 160.2
click at [444, 319] on button "Spam" at bounding box center [447, 311] width 86 height 33
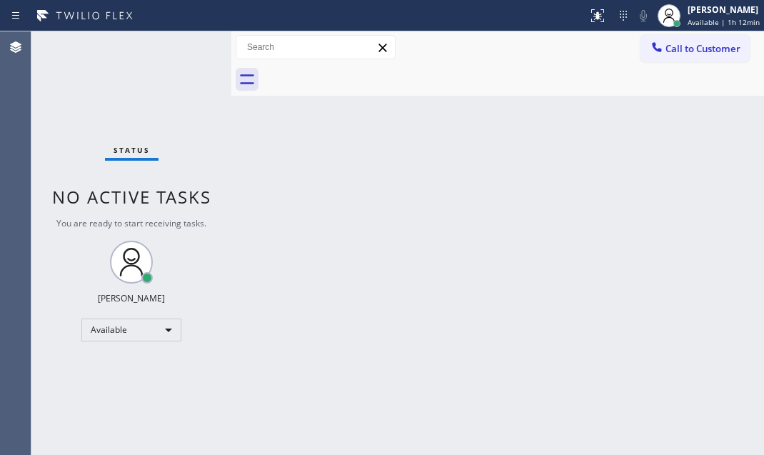
click at [182, 42] on div "Status No active tasks You are ready to start receiving tasks. Judy Mae Saturin…" at bounding box center [131, 243] width 200 height 424
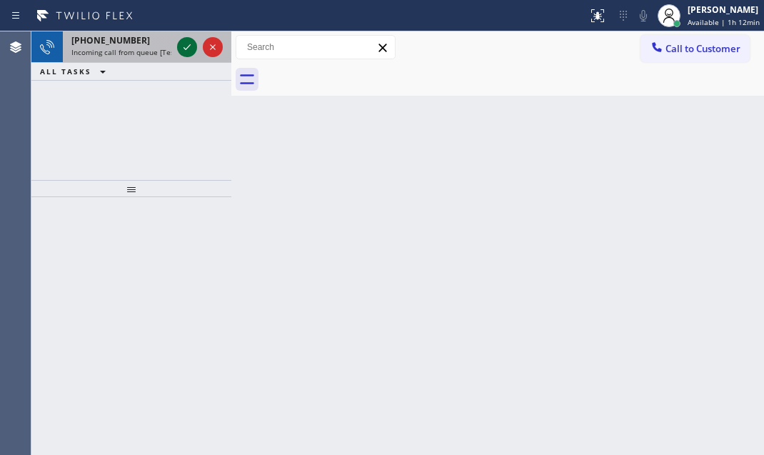
click at [182, 42] on icon at bounding box center [187, 47] width 17 height 17
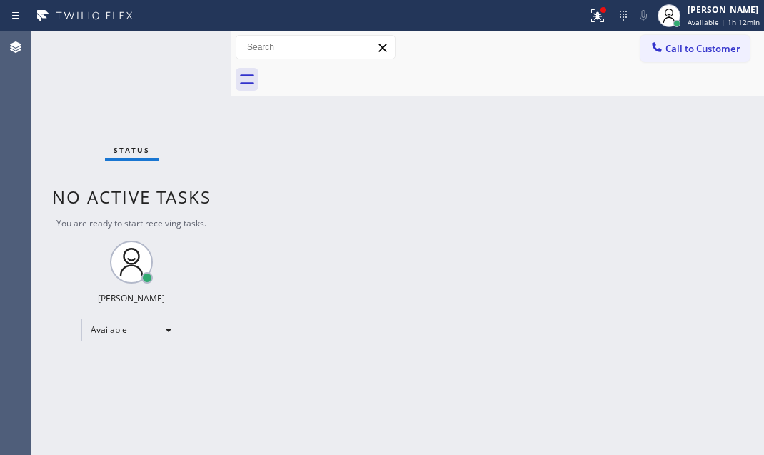
click at [182, 42] on div "Status No active tasks You are ready to start receiving tasks. Judy Mae Saturin…" at bounding box center [131, 243] width 200 height 424
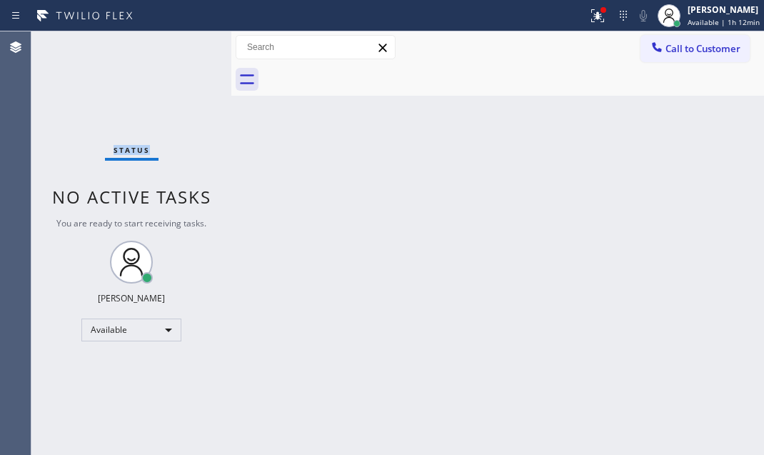
click at [182, 42] on div "Status No active tasks You are ready to start receiving tasks. Judy Mae Saturin…" at bounding box center [131, 243] width 200 height 424
click at [182, 44] on div "Status No active tasks You are ready to start receiving tasks. Judy Mae Saturin…" at bounding box center [131, 243] width 200 height 424
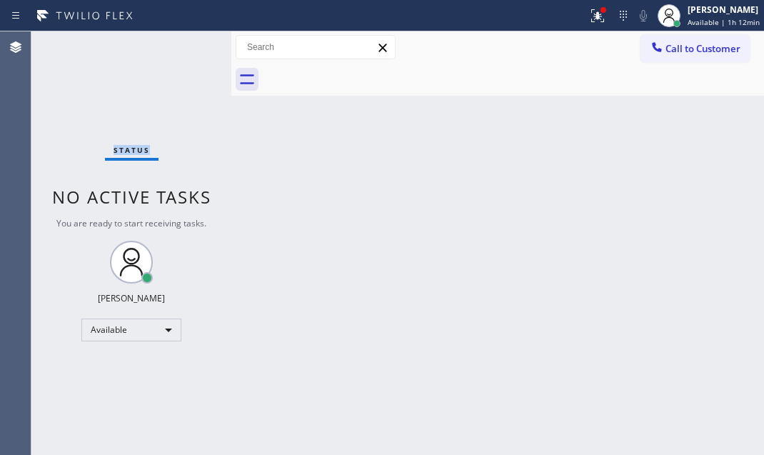
click at [182, 44] on div "Status No active tasks You are ready to start receiving tasks. Judy Mae Saturin…" at bounding box center [131, 243] width 200 height 424
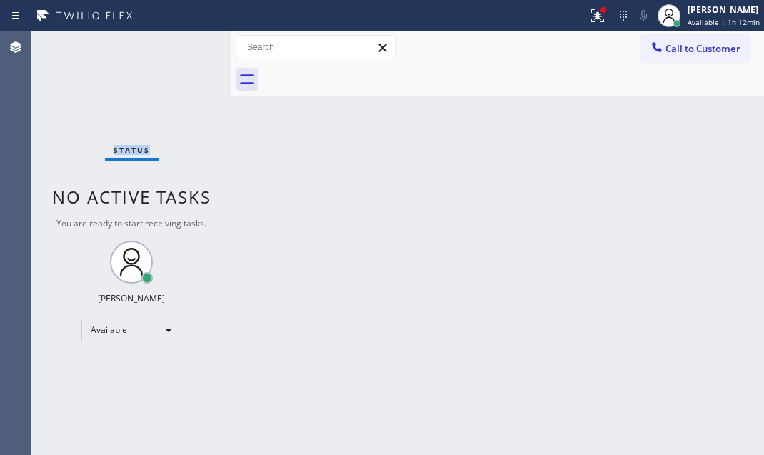
click at [182, 44] on div "Status No active tasks You are ready to start receiving tasks. Judy Mae Saturin…" at bounding box center [131, 243] width 200 height 424
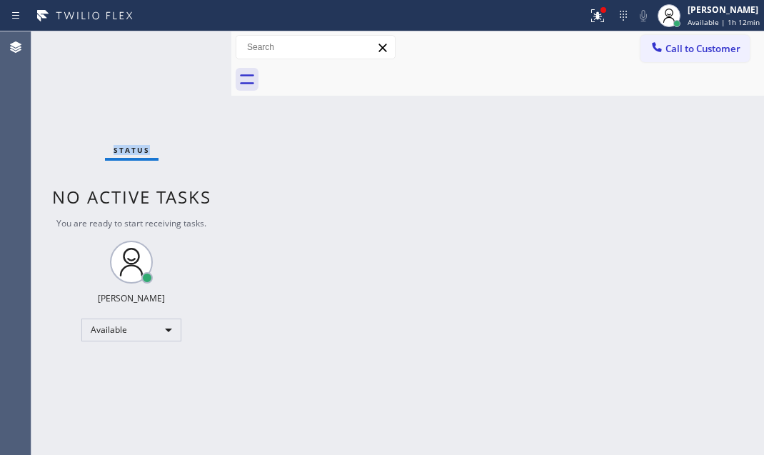
click at [182, 44] on div "Status No active tasks You are ready to start receiving tasks. Judy Mae Saturin…" at bounding box center [131, 243] width 200 height 424
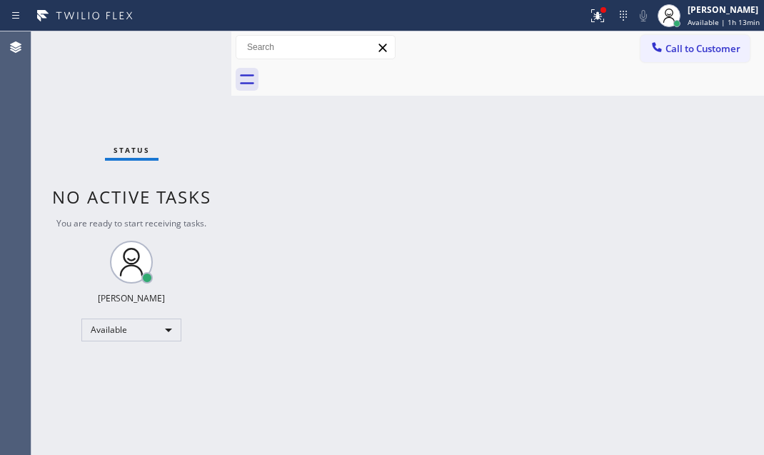
click at [182, 44] on div "Status No active tasks You are ready to start receiving tasks. Judy Mae Saturin…" at bounding box center [131, 243] width 200 height 424
click at [189, 42] on div "Status No active tasks You are ready to start receiving tasks. Judy Mae Saturin…" at bounding box center [131, 243] width 200 height 424
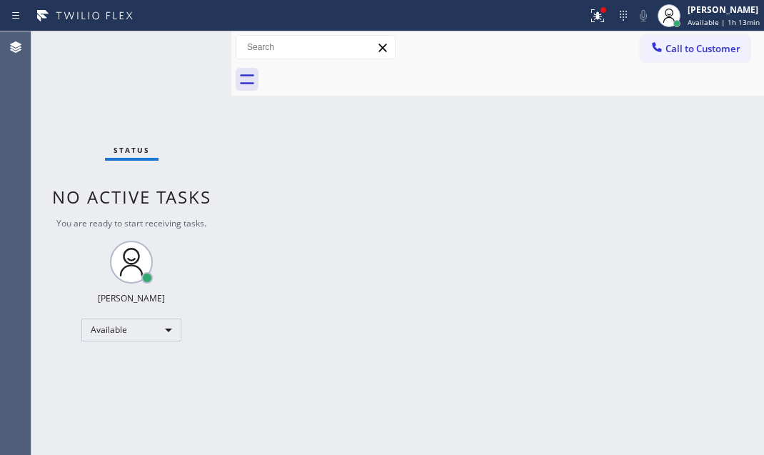
click at [189, 42] on div "Status No active tasks You are ready to start receiving tasks. Judy Mae Saturin…" at bounding box center [131, 243] width 200 height 424
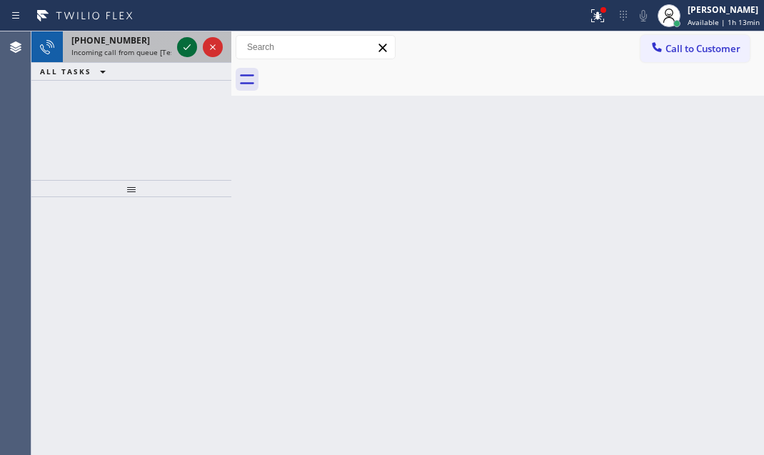
click at [189, 42] on icon at bounding box center [187, 47] width 17 height 17
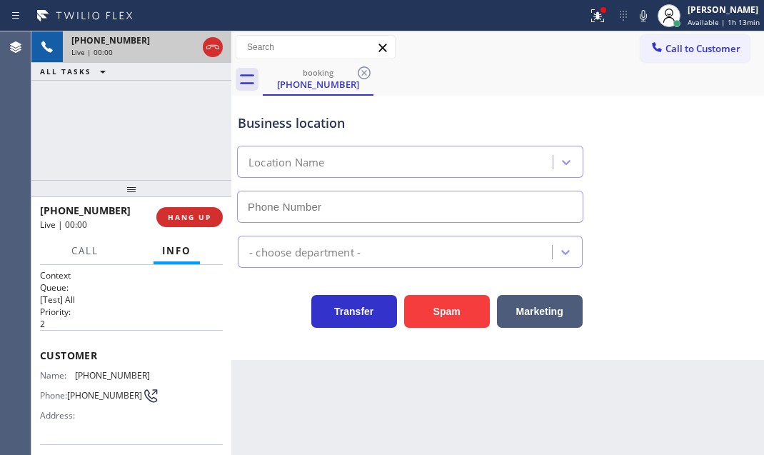
type input "(410) 291-1421"
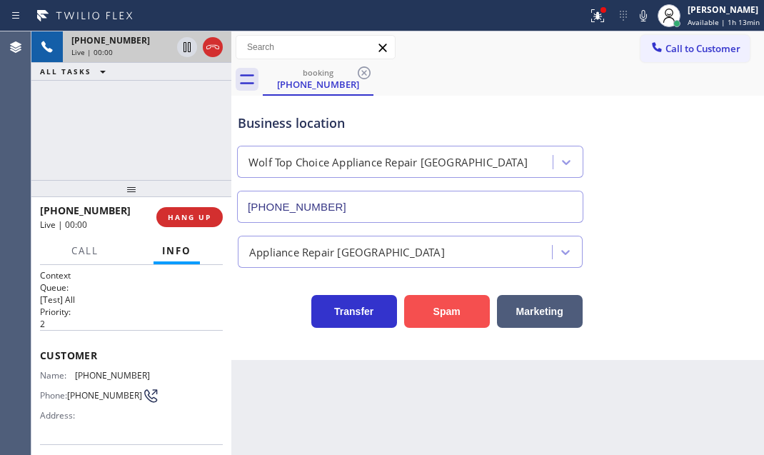
click at [455, 319] on button "Spam" at bounding box center [447, 311] width 86 height 33
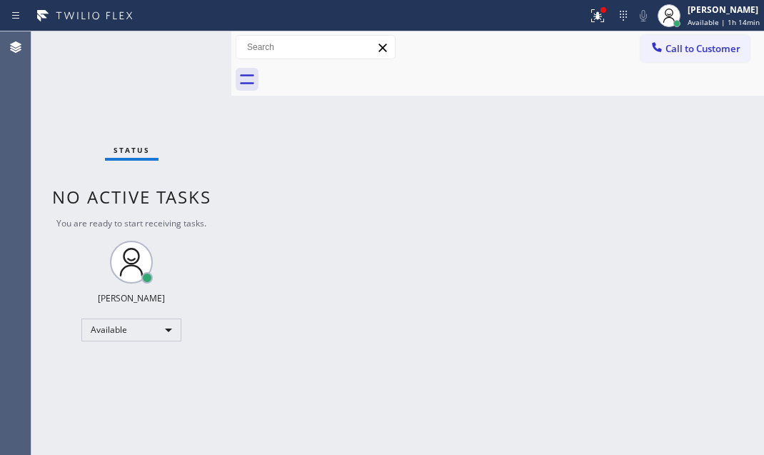
click at [190, 44] on div "Status No active tasks You are ready to start receiving tasks. Judy Mae Saturin…" at bounding box center [131, 243] width 200 height 424
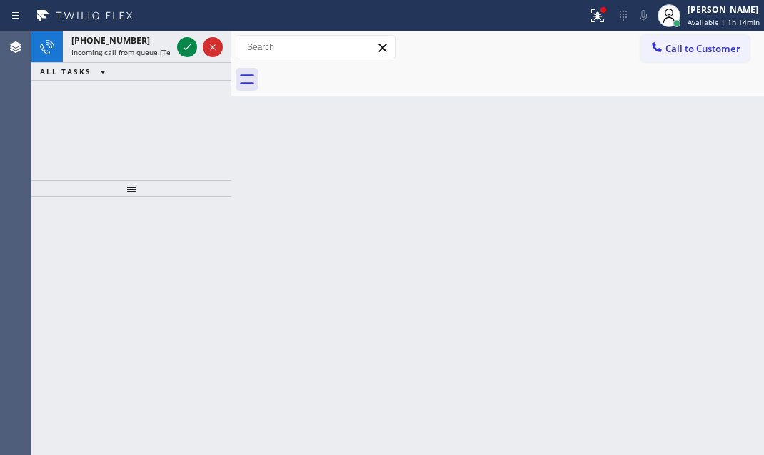
click at [190, 44] on icon at bounding box center [187, 47] width 17 height 17
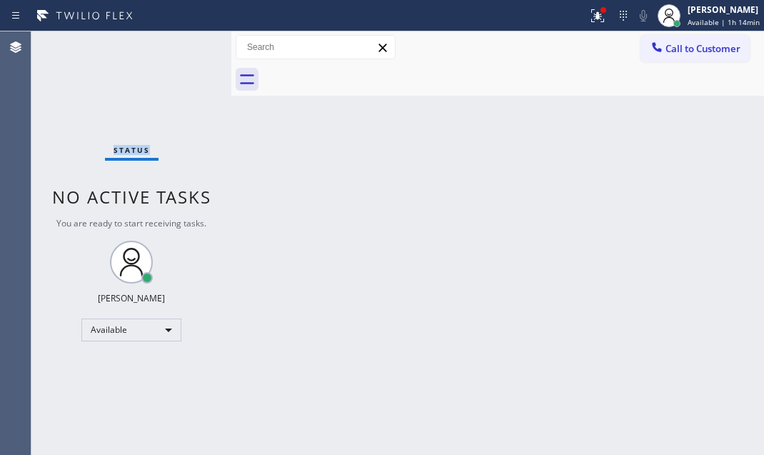
click at [190, 44] on div "Status No active tasks You are ready to start receiving tasks. Judy Mae Saturin…" at bounding box center [131, 243] width 200 height 424
click at [591, 17] on icon at bounding box center [597, 15] width 17 height 17
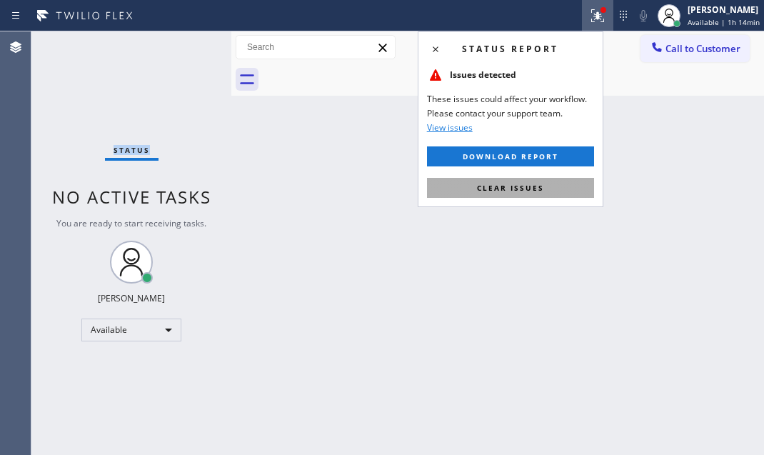
click at [537, 192] on span "Clear issues" at bounding box center [510, 188] width 67 height 10
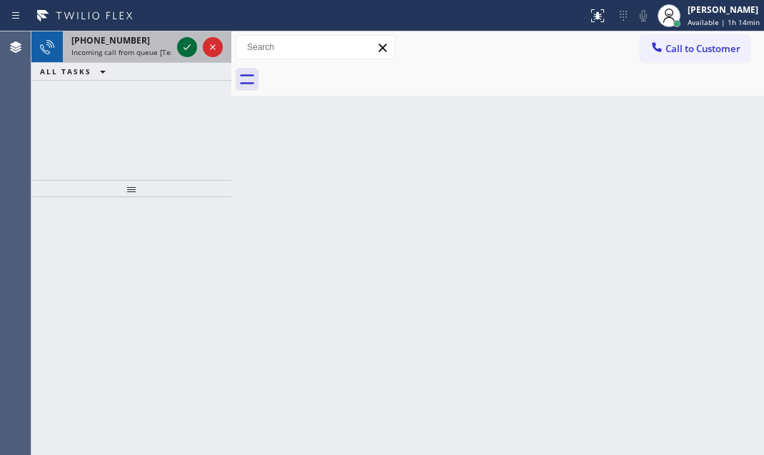
click at [186, 46] on icon at bounding box center [187, 47] width 17 height 17
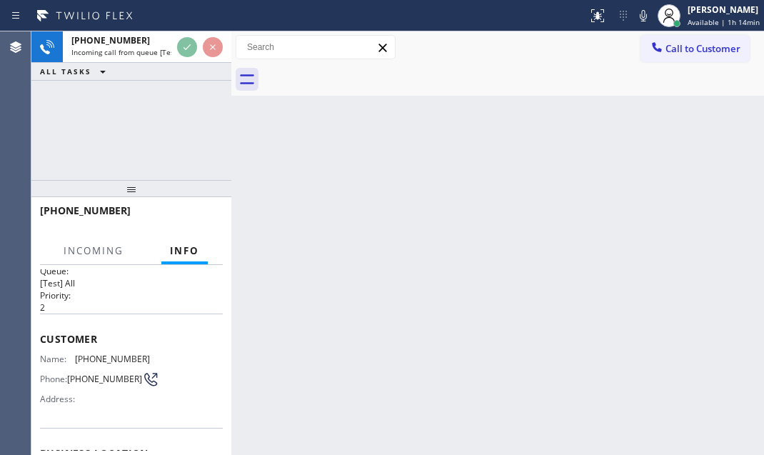
scroll to position [64, 0]
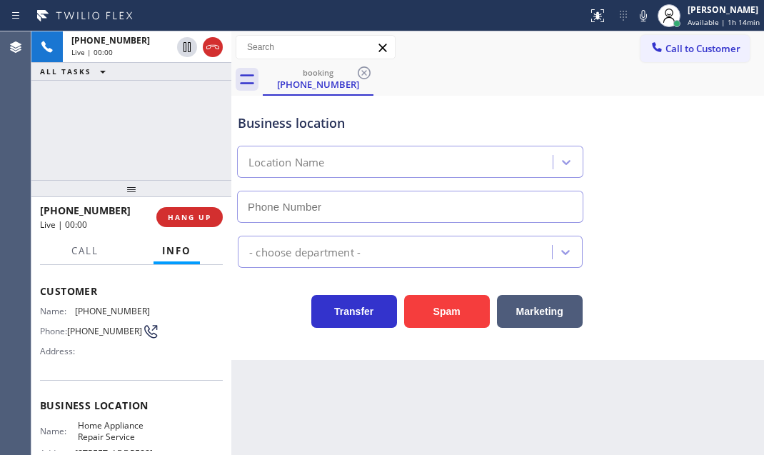
type input "(720) 597-8769"
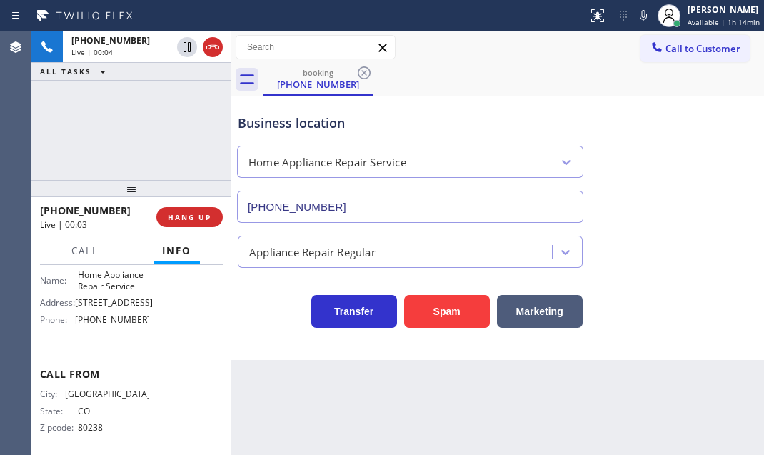
scroll to position [234, 0]
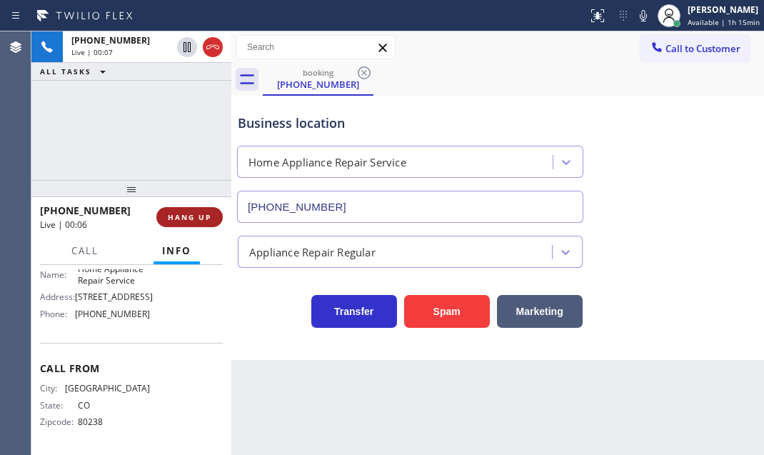
click at [202, 214] on span "HANG UP" at bounding box center [190, 217] width 44 height 10
click at [185, 214] on span "HANG UP" at bounding box center [190, 217] width 44 height 10
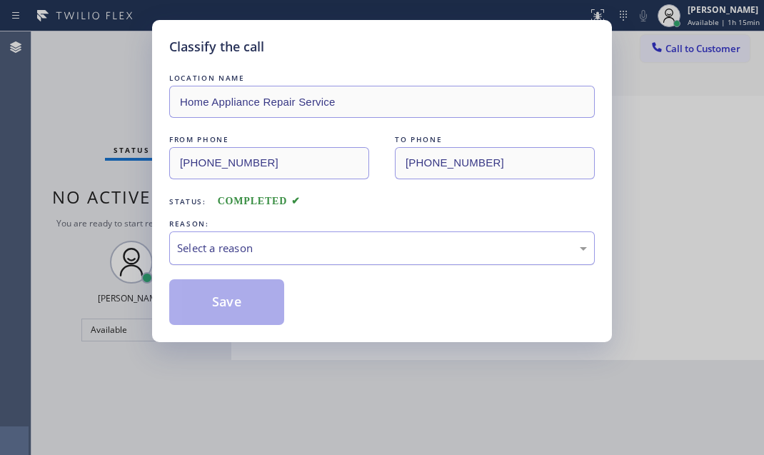
click at [349, 251] on div "Select a reason" at bounding box center [382, 248] width 410 height 16
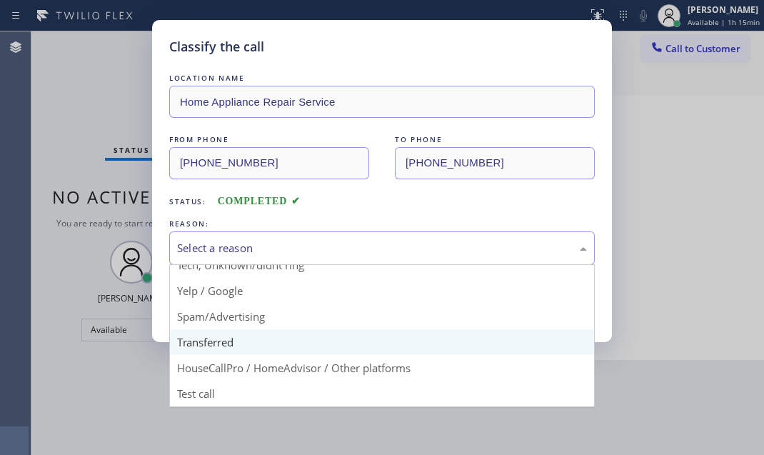
scroll to position [95, 0]
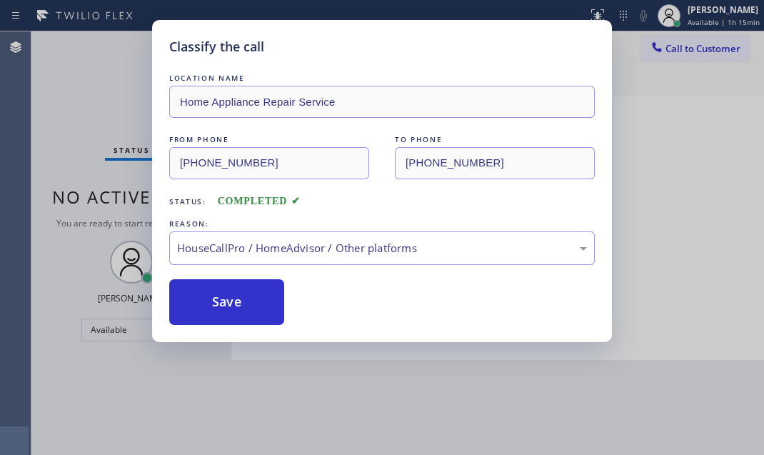
drag, startPoint x: 235, startPoint y: 367, endPoint x: 236, endPoint y: 354, distance: 13.6
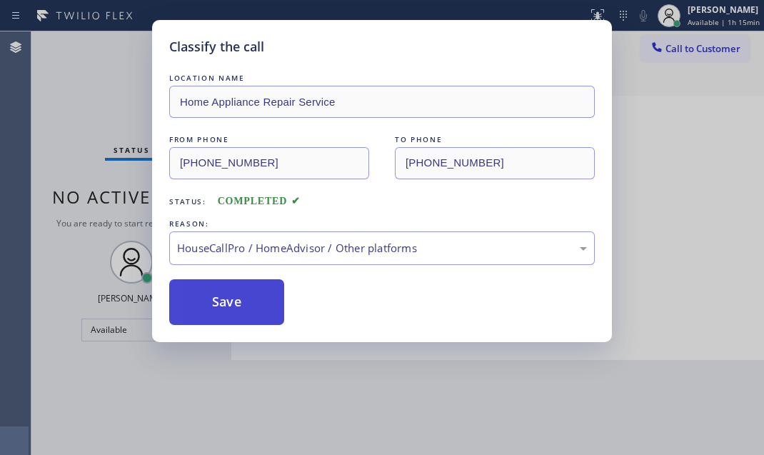
click at [224, 305] on button "Save" at bounding box center [226, 302] width 115 height 46
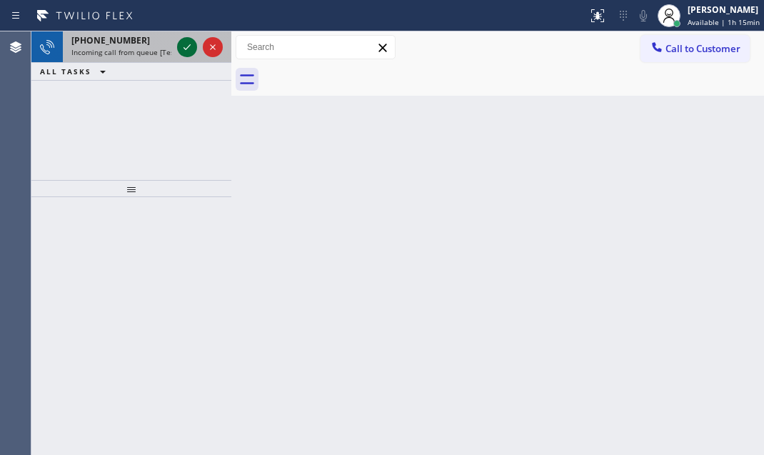
click at [184, 51] on icon at bounding box center [187, 47] width 17 height 17
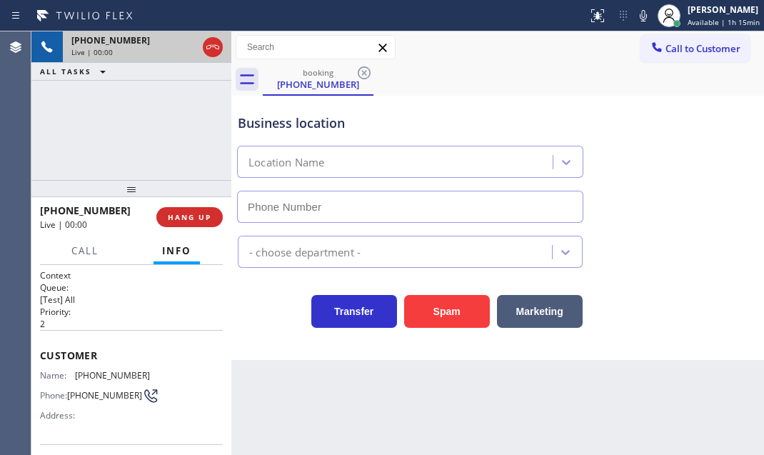
type input "(516) 613-5646"
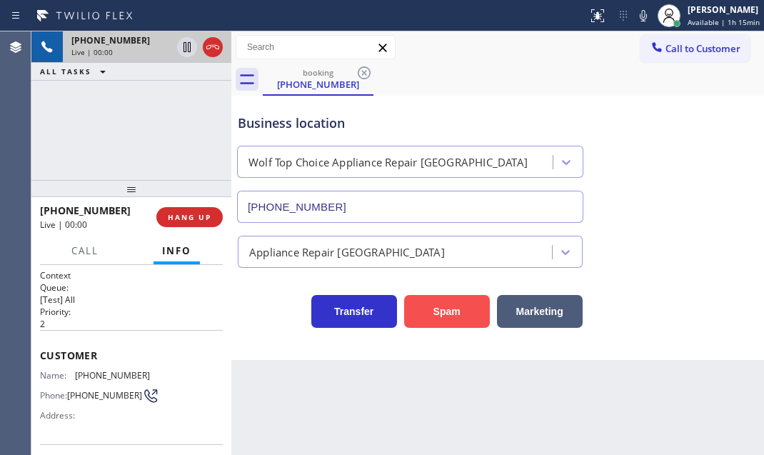
click at [461, 314] on button "Spam" at bounding box center [447, 311] width 86 height 33
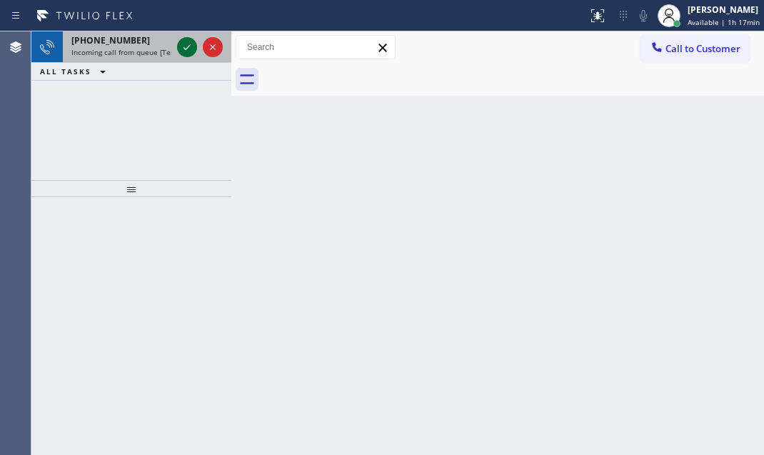
click at [191, 48] on icon at bounding box center [187, 47] width 17 height 17
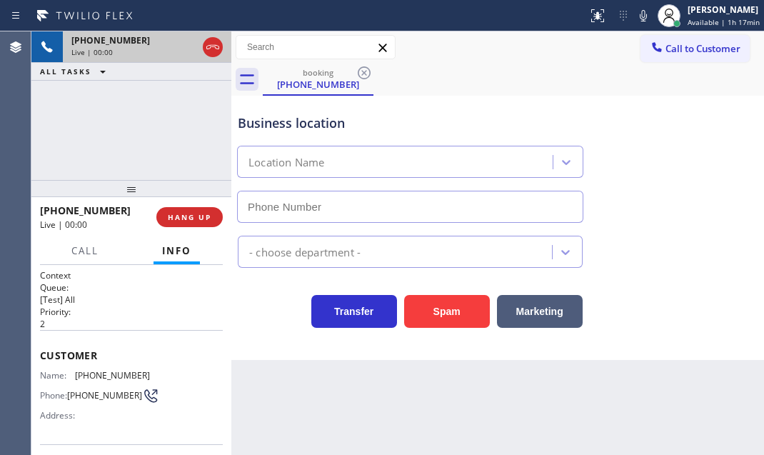
type input "(650) 600-7779"
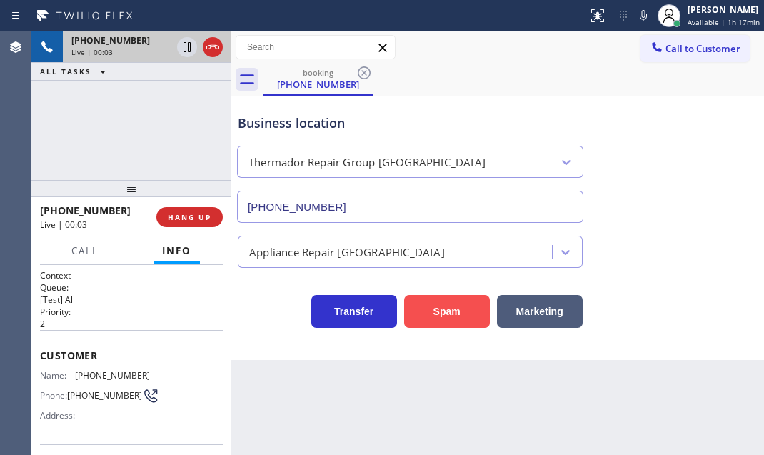
click at [432, 307] on button "Spam" at bounding box center [447, 311] width 86 height 33
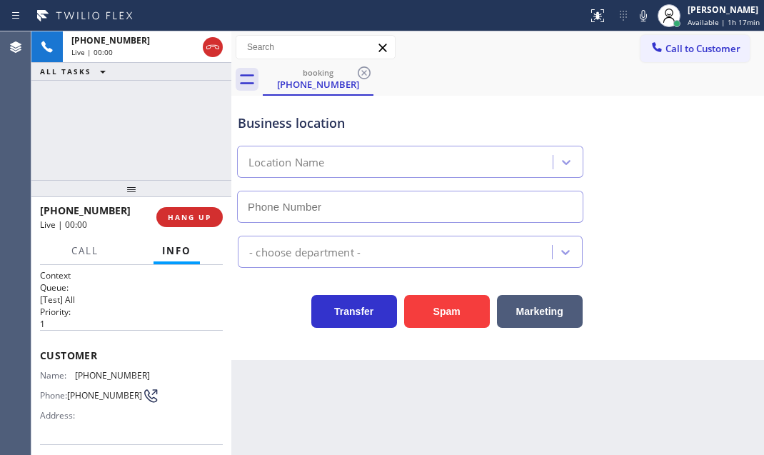
type input "(626) 602-2926"
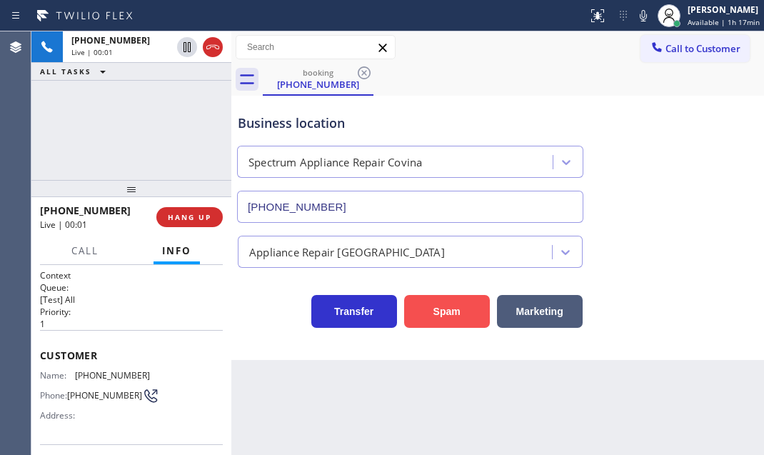
click at [460, 312] on button "Spam" at bounding box center [447, 311] width 86 height 33
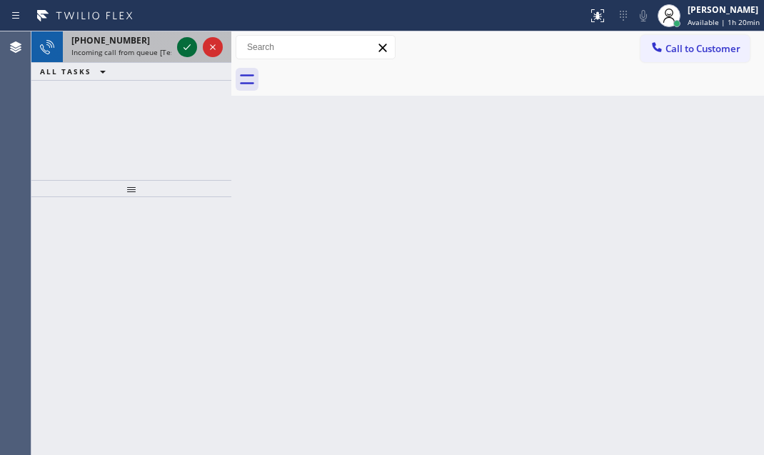
click at [194, 48] on icon at bounding box center [187, 47] width 17 height 17
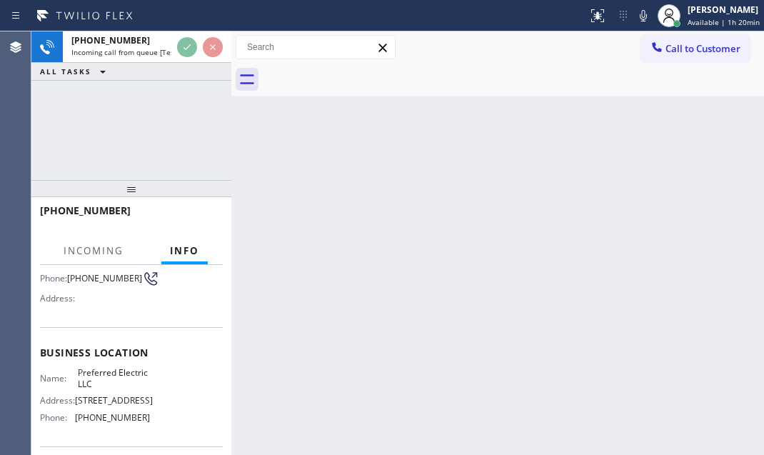
scroll to position [129, 0]
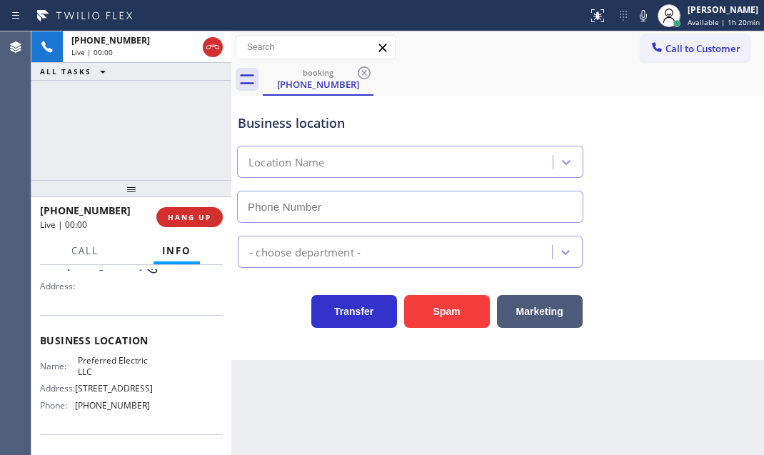
type input "(848) 360-5267"
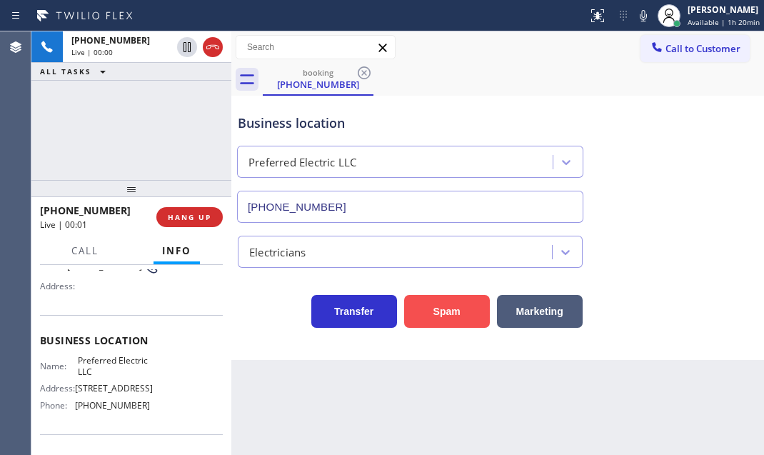
click at [460, 311] on button "Spam" at bounding box center [447, 311] width 86 height 33
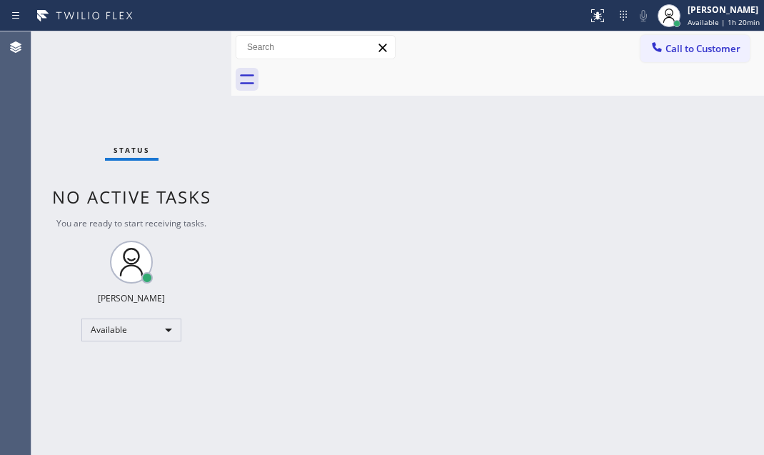
click at [179, 51] on div "Status No active tasks You are ready to start receiving tasks. Judy Mae Saturin…" at bounding box center [131, 243] width 200 height 424
click at [178, 42] on div "Status No active tasks You are ready to start receiving tasks. Judy Mae Saturin…" at bounding box center [131, 243] width 200 height 424
click at [183, 51] on div "Status No active tasks You are ready to start receiving tasks. Judy Mae Saturin…" at bounding box center [131, 243] width 200 height 424
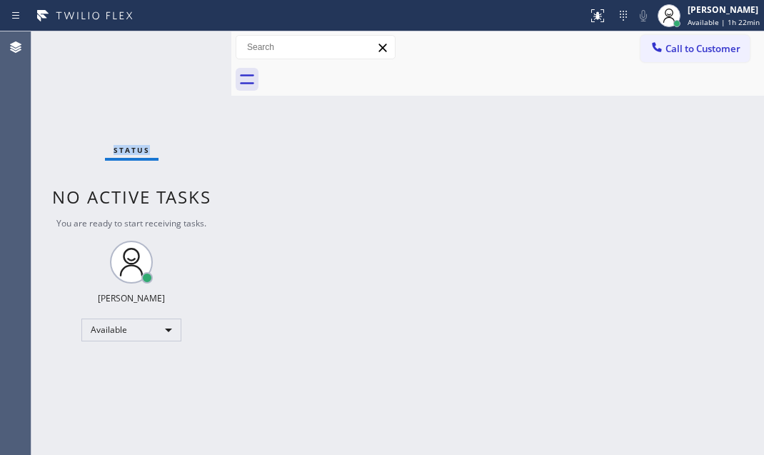
click at [183, 51] on div "Status No active tasks You are ready to start receiving tasks. Judy Mae Saturin…" at bounding box center [131, 243] width 200 height 424
click at [184, 51] on div "Status No active tasks You are ready to start receiving tasks. Judy Mae Saturin…" at bounding box center [131, 243] width 200 height 424
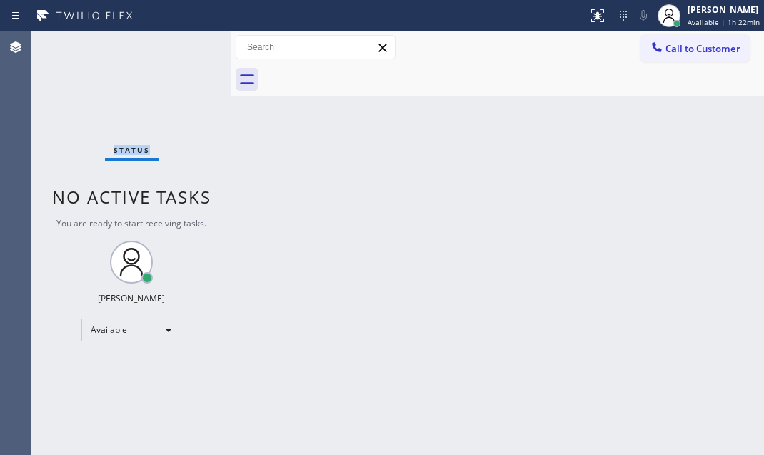
click at [184, 51] on div "Status No active tasks You are ready to start receiving tasks. Judy Mae Saturin…" at bounding box center [131, 243] width 200 height 424
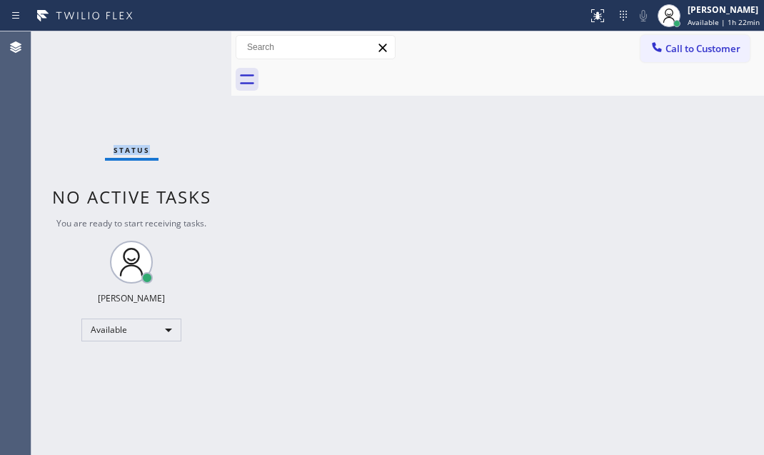
click at [184, 51] on div "Status No active tasks You are ready to start receiving tasks. Judy Mae Saturin…" at bounding box center [131, 243] width 200 height 424
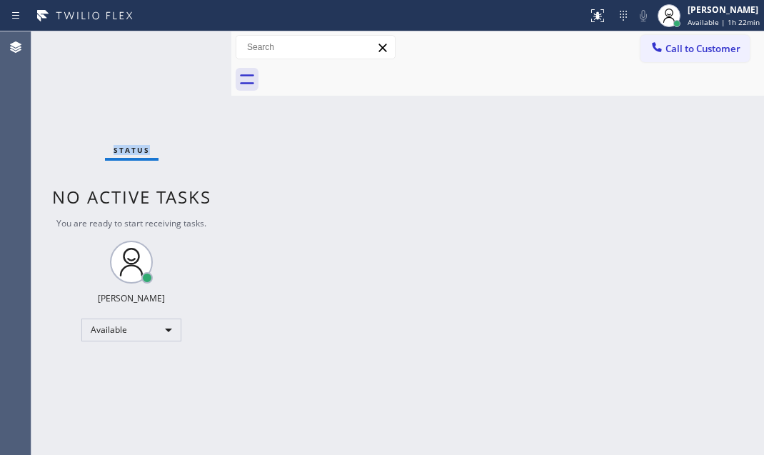
click at [184, 51] on div "Status No active tasks You are ready to start receiving tasks. Judy Mae Saturin…" at bounding box center [131, 243] width 200 height 424
click at [198, 46] on div "Status No active tasks You are ready to start receiving tasks. Judy Mae Saturin…" at bounding box center [131, 243] width 200 height 424
click at [184, 48] on div "Status No active tasks You are ready to start receiving tasks. Judy Mae Saturin…" at bounding box center [131, 243] width 200 height 424
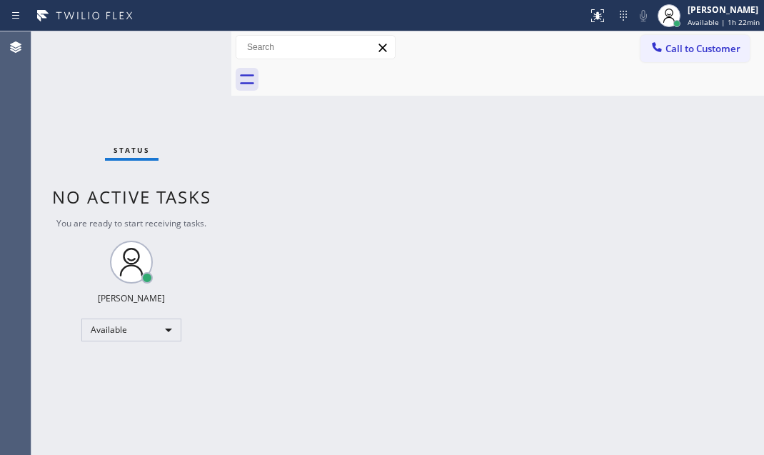
click at [186, 48] on div "Status No active tasks You are ready to start receiving tasks. Judy Mae Saturin…" at bounding box center [131, 243] width 200 height 424
click at [191, 48] on div "Status No active tasks You are ready to start receiving tasks. Judy Mae Saturin…" at bounding box center [131, 243] width 200 height 424
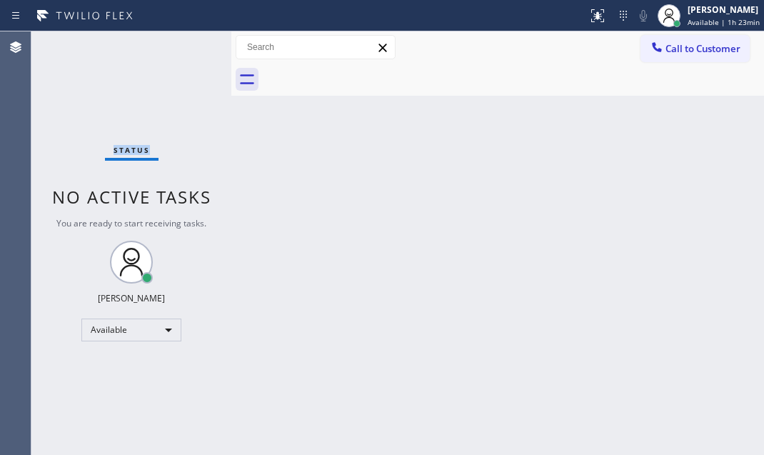
click at [191, 48] on div "Status No active tasks You are ready to start receiving tasks. Judy Mae Saturin…" at bounding box center [131, 243] width 200 height 424
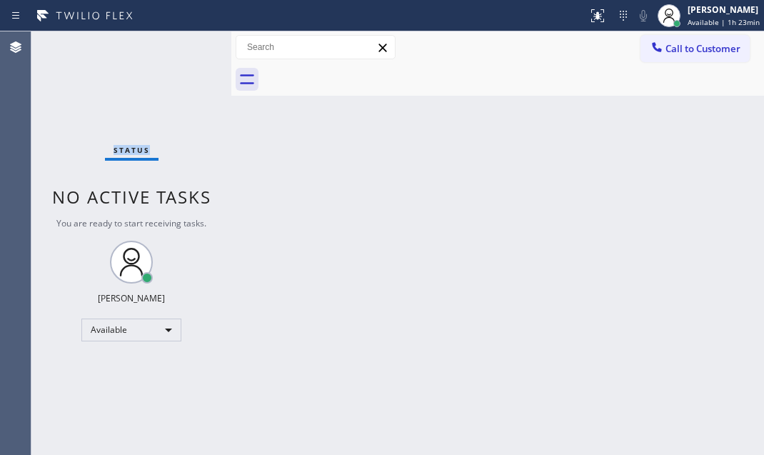
click at [191, 48] on div "Status No active tasks You are ready to start receiving tasks. Judy Mae Saturin…" at bounding box center [131, 243] width 200 height 424
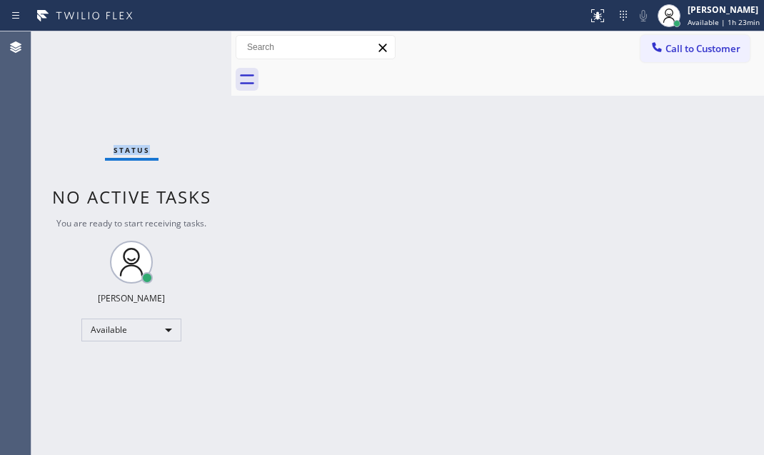
click at [191, 48] on div "Status No active tasks You are ready to start receiving tasks. Judy Mae Saturin…" at bounding box center [131, 243] width 200 height 424
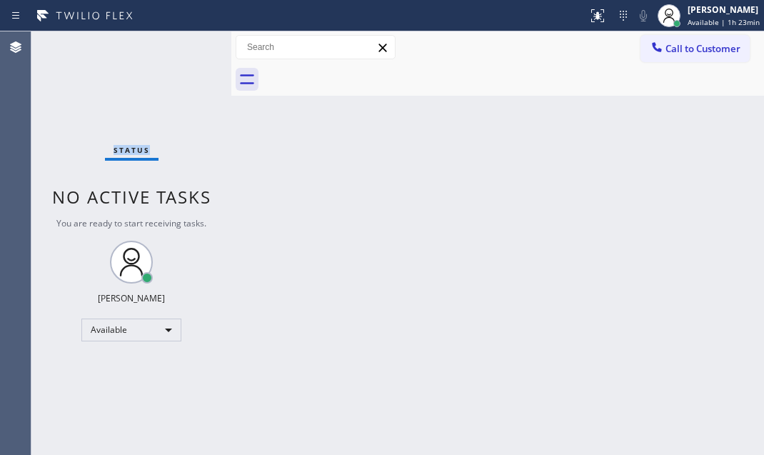
click at [191, 48] on div "Status No active tasks You are ready to start receiving tasks. Judy Mae Saturin…" at bounding box center [131, 243] width 200 height 424
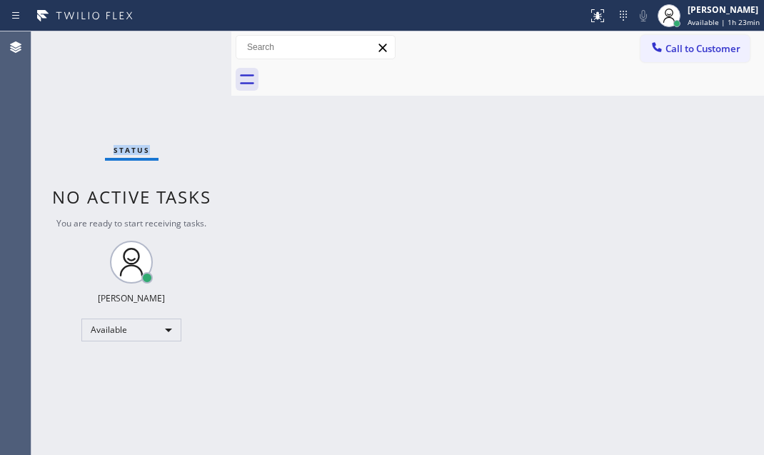
click at [191, 48] on div "Status No active tasks You are ready to start receiving tasks. Judy Mae Saturin…" at bounding box center [131, 243] width 200 height 424
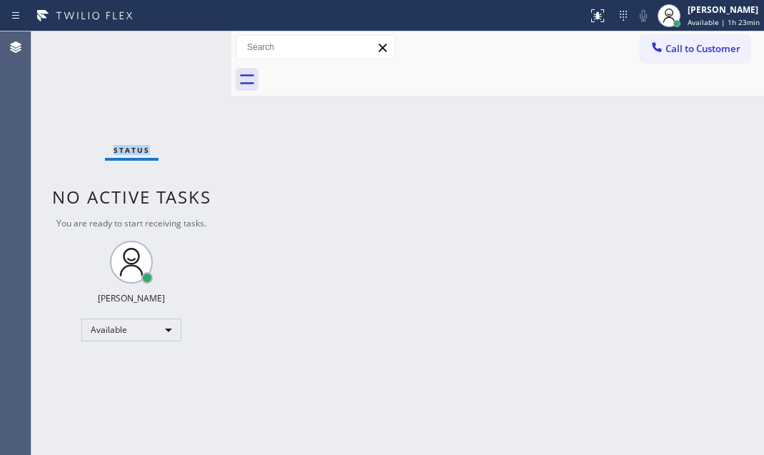
click at [191, 48] on div "Status No active tasks You are ready to start receiving tasks. Judy Mae Saturin…" at bounding box center [131, 243] width 200 height 424
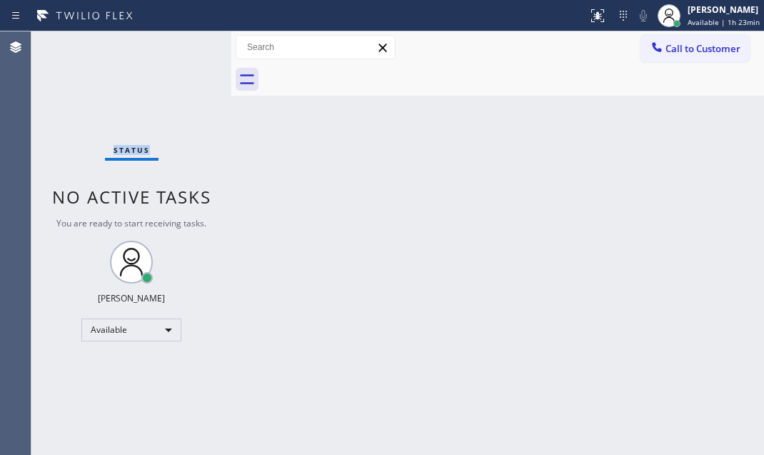
click at [191, 48] on div "Status No active tasks You are ready to start receiving tasks. Judy Mae Saturin…" at bounding box center [131, 243] width 200 height 424
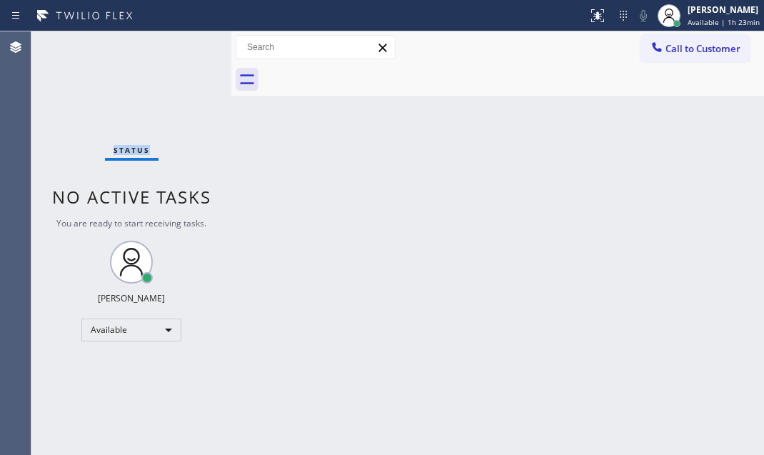
click at [191, 48] on div "Status No active tasks You are ready to start receiving tasks. Judy Mae Saturin…" at bounding box center [131, 243] width 200 height 424
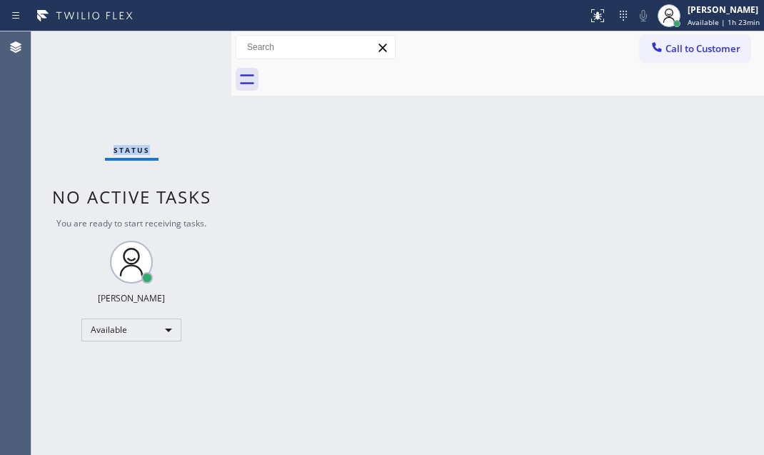
click at [191, 48] on div "Status No active tasks You are ready to start receiving tasks. Judy Mae Saturin…" at bounding box center [131, 243] width 200 height 424
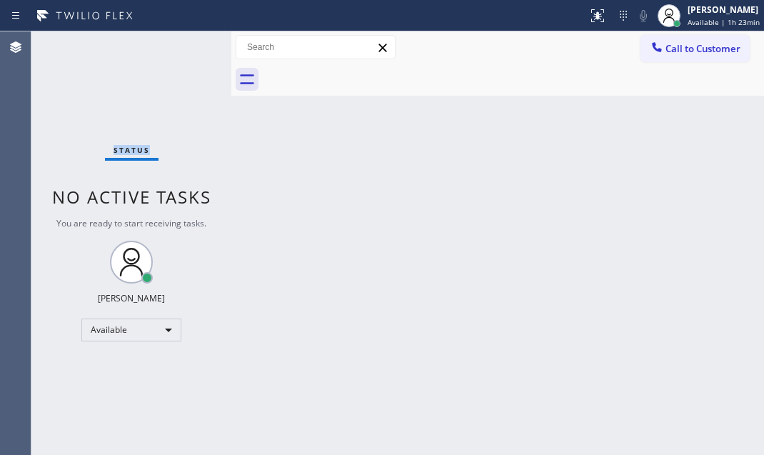
click at [191, 48] on div "Status No active tasks You are ready to start receiving tasks. Judy Mae Saturin…" at bounding box center [131, 243] width 200 height 424
click at [189, 49] on div "Status No active tasks You are ready to start receiving tasks. Judy Mae Saturin…" at bounding box center [131, 243] width 200 height 424
click at [186, 49] on div "Status No active tasks You are ready to start receiving tasks. Judy Mae Saturin…" at bounding box center [131, 243] width 200 height 424
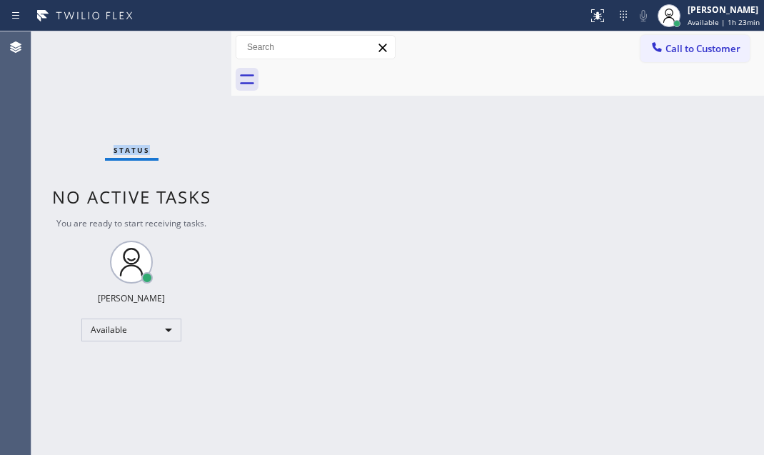
click at [186, 49] on div "Status No active tasks You are ready to start receiving tasks. Judy Mae Saturin…" at bounding box center [131, 243] width 200 height 424
click at [185, 44] on div "Status No active tasks You are ready to start receiving tasks. Judy Mae Saturin…" at bounding box center [131, 243] width 200 height 424
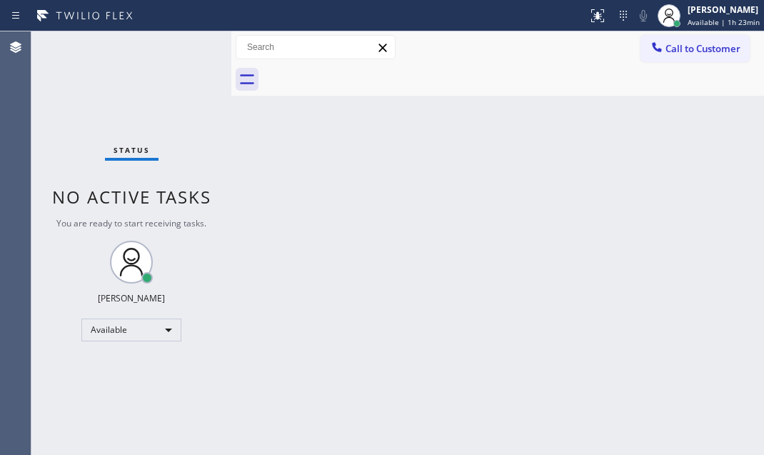
click at [185, 44] on div "Status No active tasks You are ready to start receiving tasks. Judy Mae Saturin…" at bounding box center [131, 243] width 200 height 424
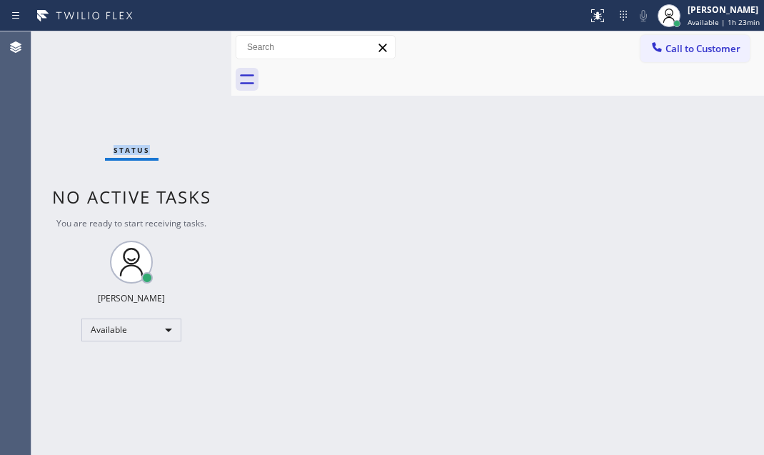
click at [185, 44] on div "Status No active tasks You are ready to start receiving tasks. Judy Mae Saturin…" at bounding box center [131, 243] width 200 height 424
click at [189, 47] on div "Status No active tasks You are ready to start receiving tasks. Judy Mae Saturin…" at bounding box center [131, 243] width 200 height 424
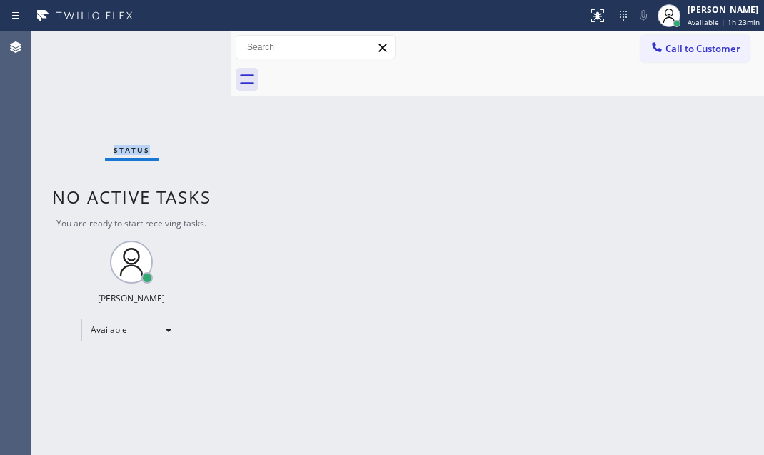
click at [189, 47] on div "Status No active tasks You are ready to start receiving tasks. Judy Mae Saturin…" at bounding box center [131, 243] width 200 height 424
click at [187, 47] on div "Status No active tasks You are ready to start receiving tasks. Judy Mae Saturin…" at bounding box center [131, 243] width 200 height 424
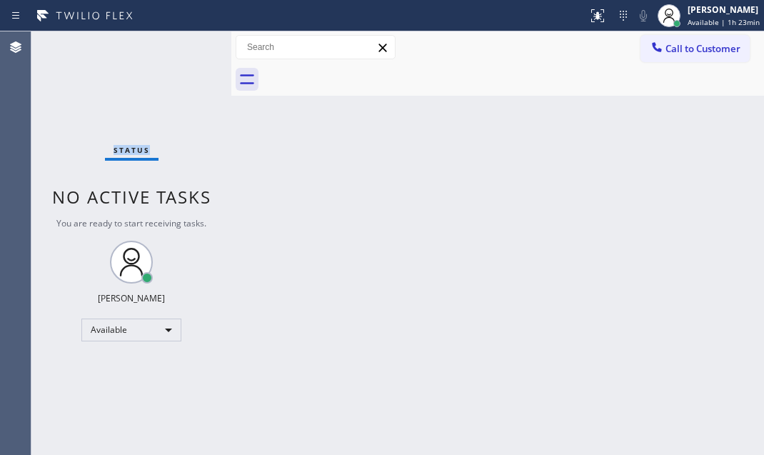
click at [182, 52] on div "Status No active tasks You are ready to start receiving tasks. Judy Mae Saturin…" at bounding box center [131, 243] width 200 height 424
click at [182, 51] on div "Status No active tasks You are ready to start receiving tasks. Judy Mae Saturin…" at bounding box center [131, 243] width 200 height 424
click at [183, 51] on div "Status No active tasks You are ready to start receiving tasks. Judy Mae Saturin…" at bounding box center [131, 243] width 200 height 424
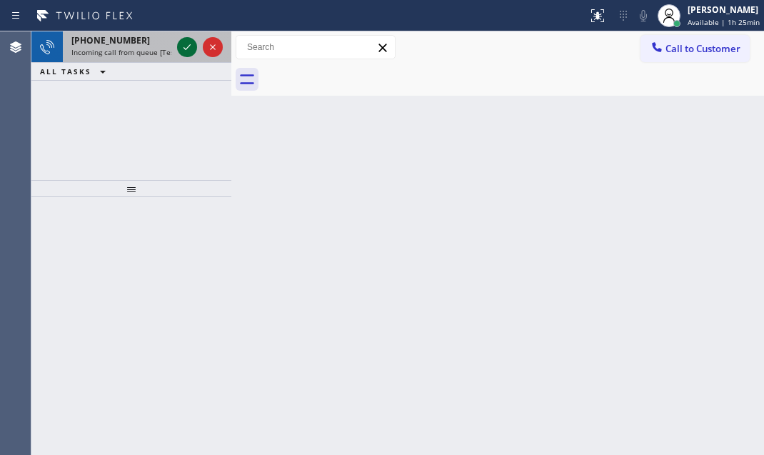
click at [180, 41] on icon at bounding box center [187, 47] width 17 height 17
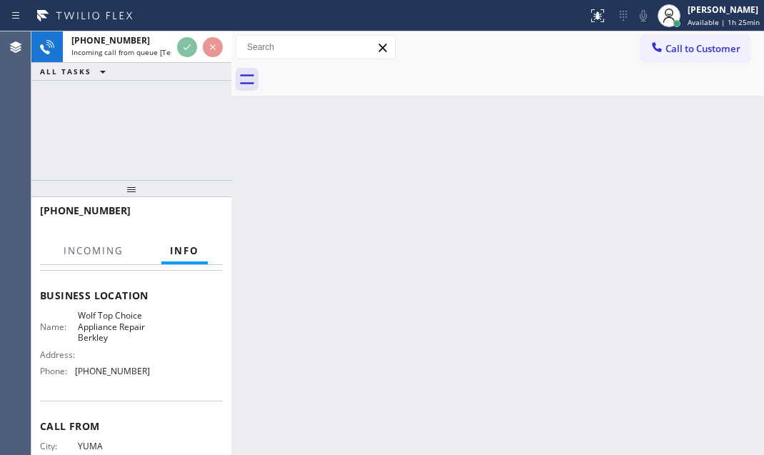
scroll to position [194, 0]
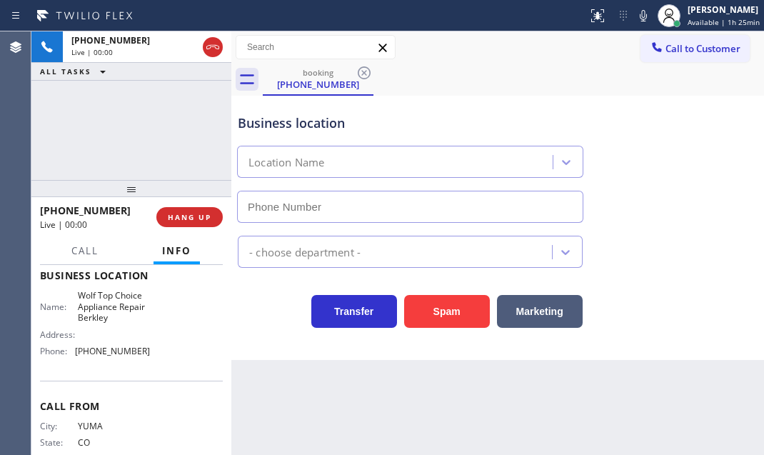
type input "(720) 741-7717"
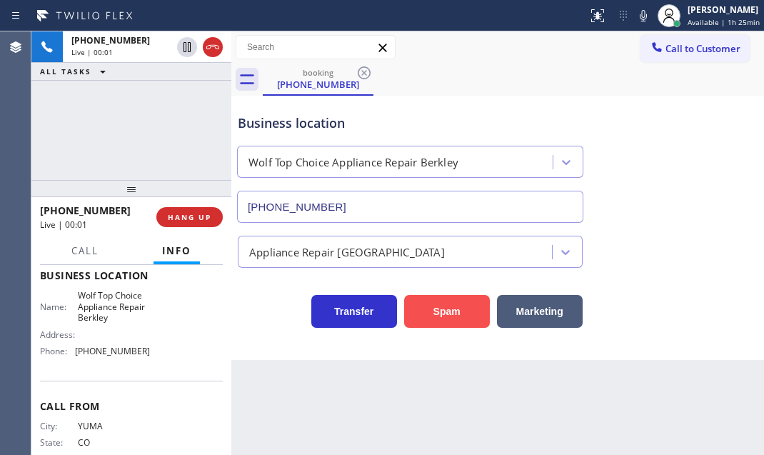
click at [418, 314] on button "Spam" at bounding box center [447, 311] width 86 height 33
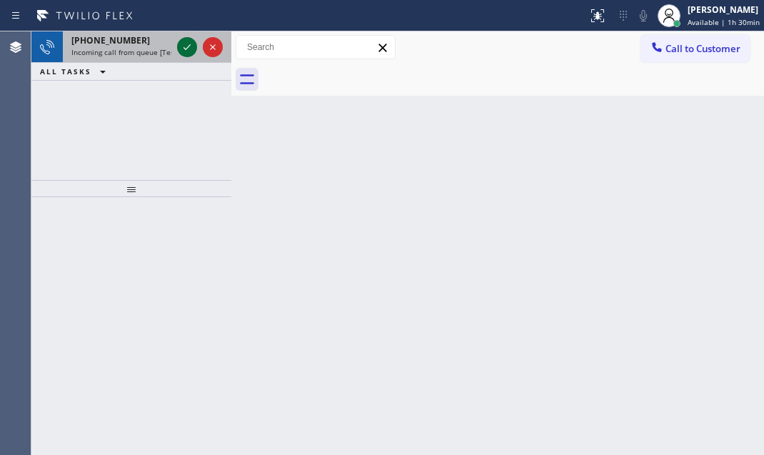
click at [191, 50] on icon at bounding box center [187, 47] width 17 height 17
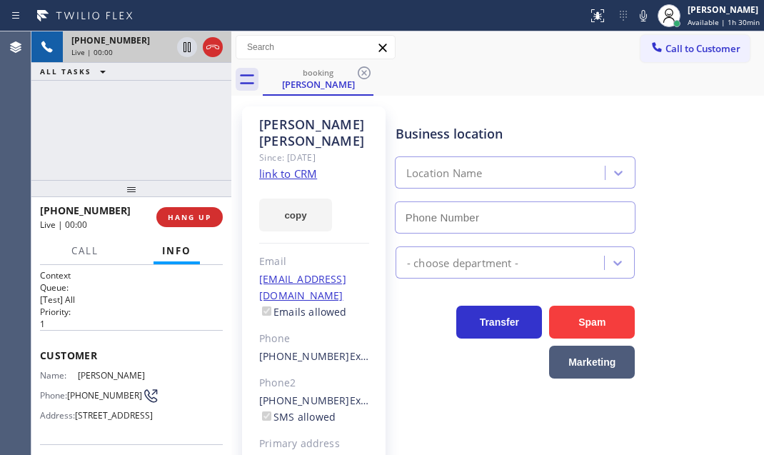
type input "(602) 566-9345"
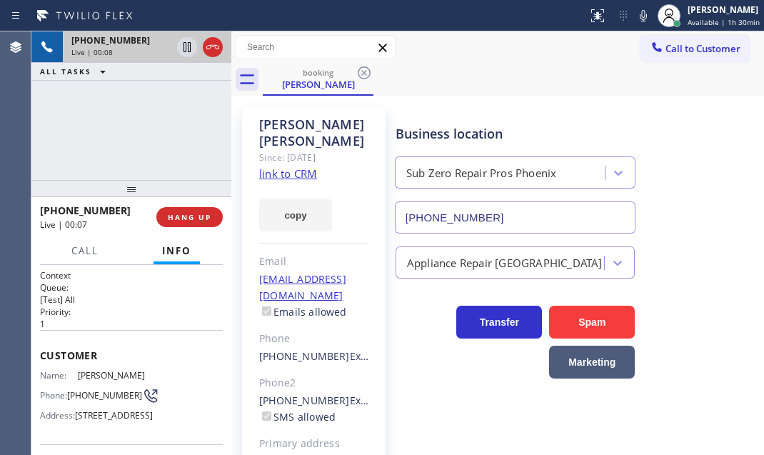
click at [290, 166] on link "link to CRM" at bounding box center [288, 173] width 58 height 14
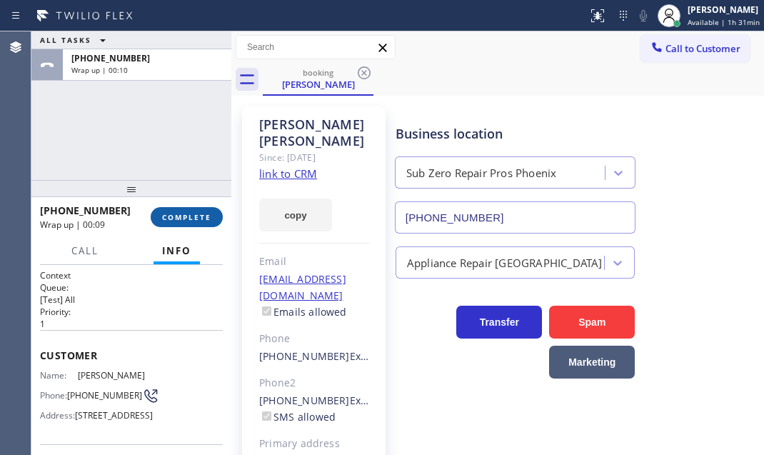
click at [201, 212] on span "COMPLETE" at bounding box center [186, 217] width 49 height 10
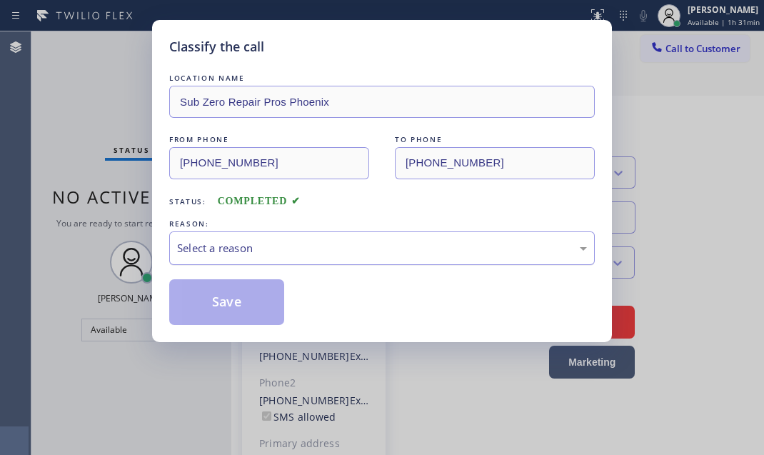
click at [359, 262] on div "Select a reason" at bounding box center [382, 248] width 426 height 34
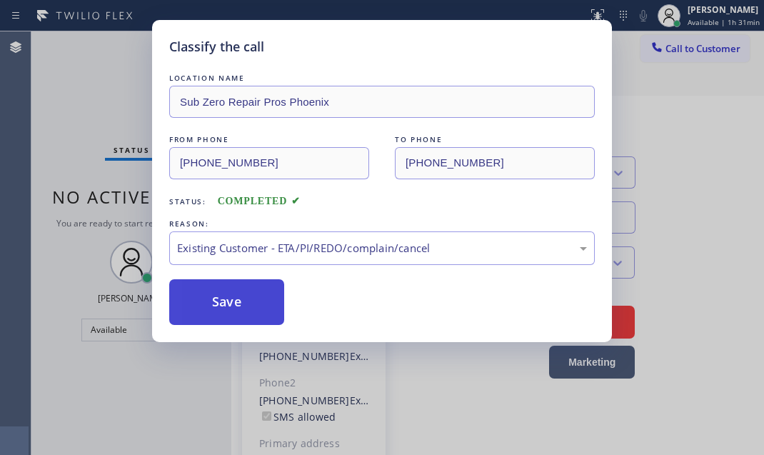
drag, startPoint x: 244, startPoint y: 326, endPoint x: 221, endPoint y: 309, distance: 28.6
click at [221, 301] on button "Save" at bounding box center [226, 302] width 115 height 46
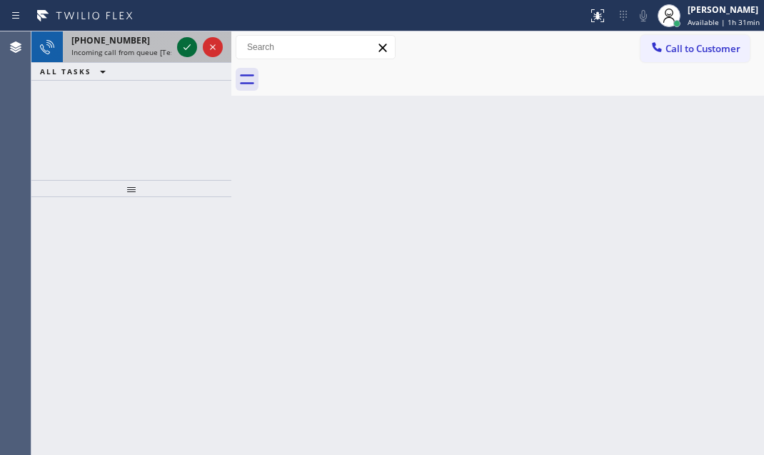
click at [183, 45] on icon at bounding box center [187, 47] width 17 height 17
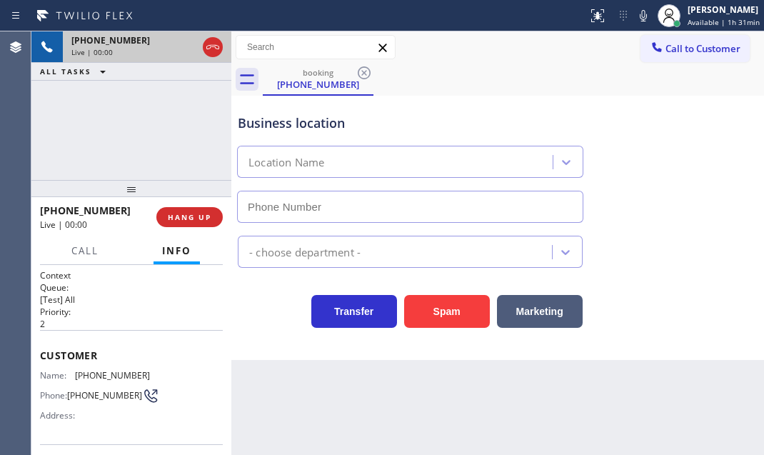
type input "(609) 834-3073"
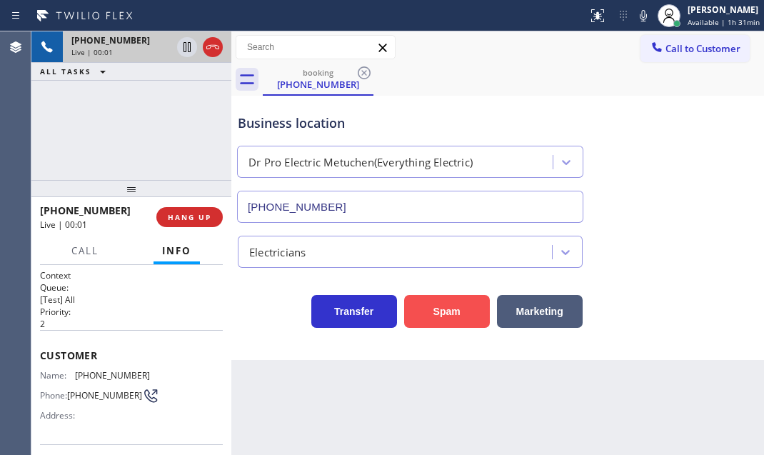
click at [459, 315] on button "Spam" at bounding box center [447, 311] width 86 height 33
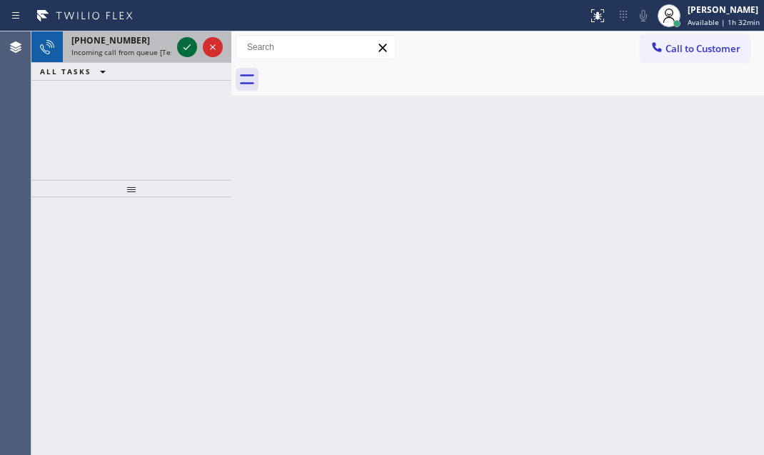
click at [186, 48] on icon at bounding box center [187, 47] width 17 height 17
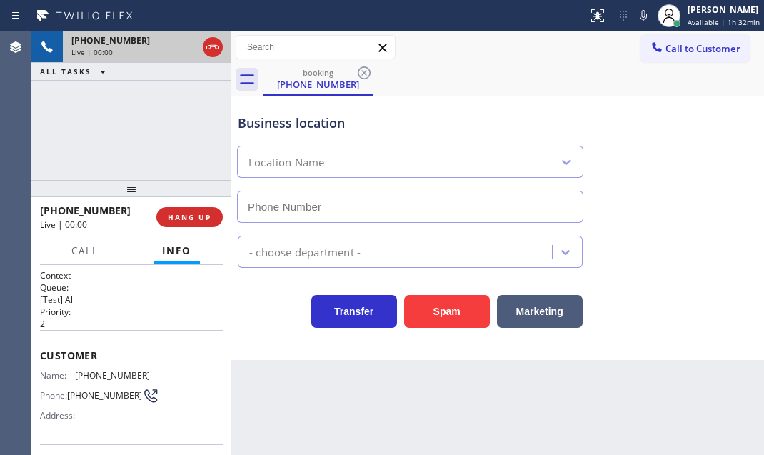
type input "(848) 331-2260"
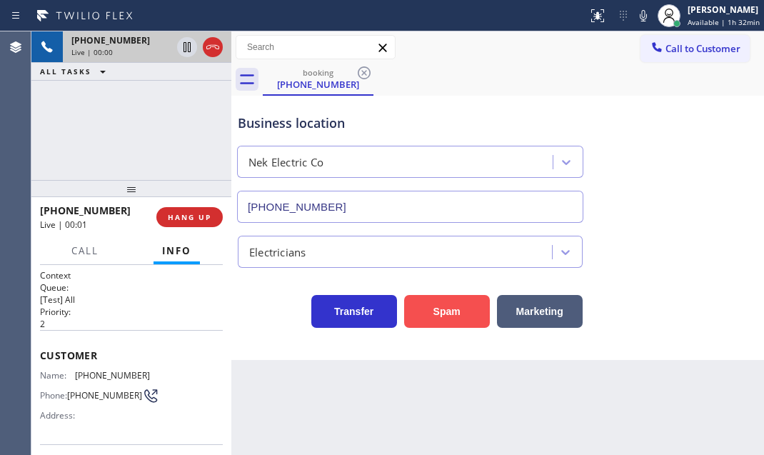
click at [440, 309] on button "Spam" at bounding box center [447, 311] width 86 height 33
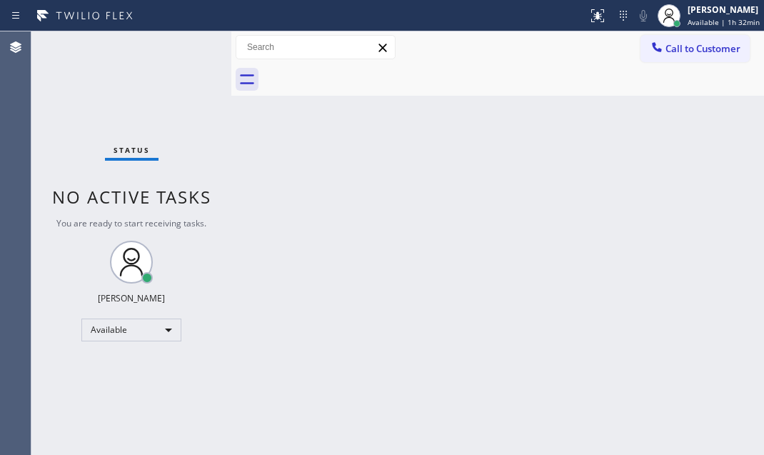
click at [366, 194] on div "Back to Dashboard Change Sender ID Customers Technicians Select a contact Outbo…" at bounding box center [497, 243] width 533 height 424
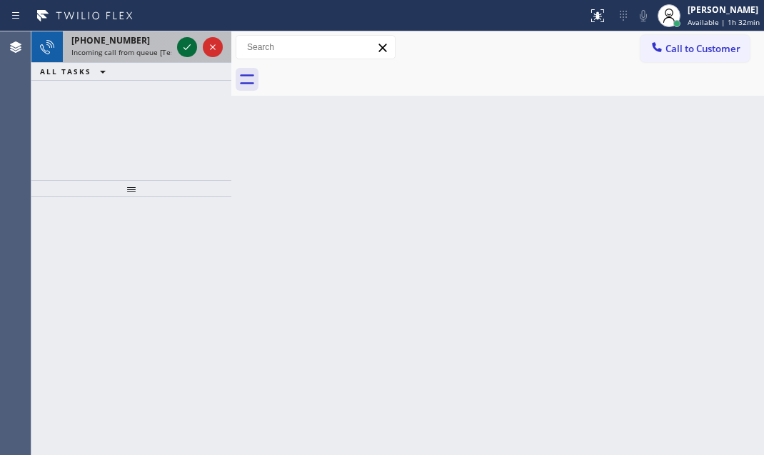
click at [193, 42] on icon at bounding box center [187, 47] width 17 height 17
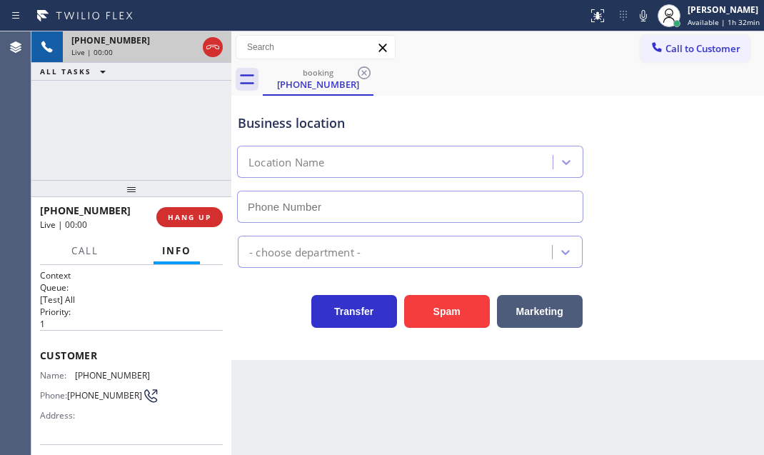
type input "(213) 566-1222"
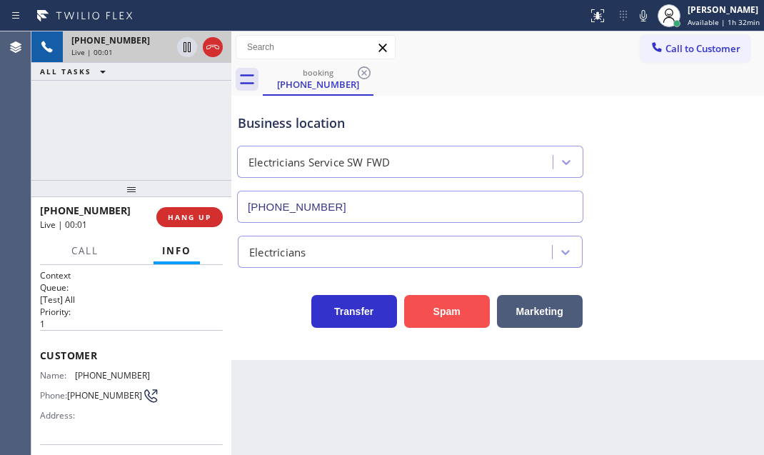
click at [450, 300] on button "Spam" at bounding box center [447, 311] width 86 height 33
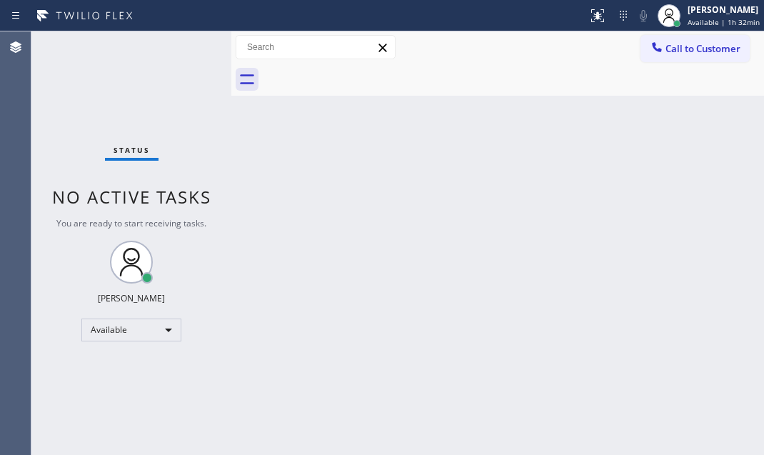
click at [187, 46] on div "Status No active tasks You are ready to start receiving tasks. Judy Mae Saturin…" at bounding box center [131, 243] width 200 height 424
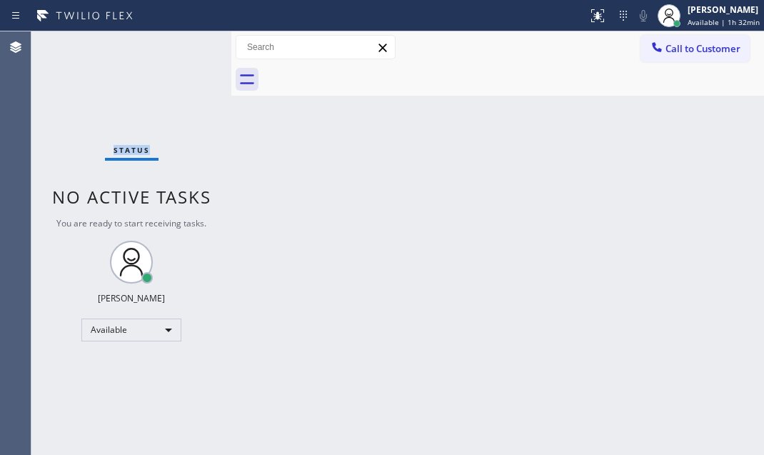
click at [187, 46] on div "Status No active tasks You are ready to start receiving tasks. Judy Mae Saturin…" at bounding box center [131, 243] width 200 height 424
click at [187, 45] on div "Status No active tasks You are ready to start receiving tasks. Judy Mae Saturin…" at bounding box center [131, 243] width 200 height 424
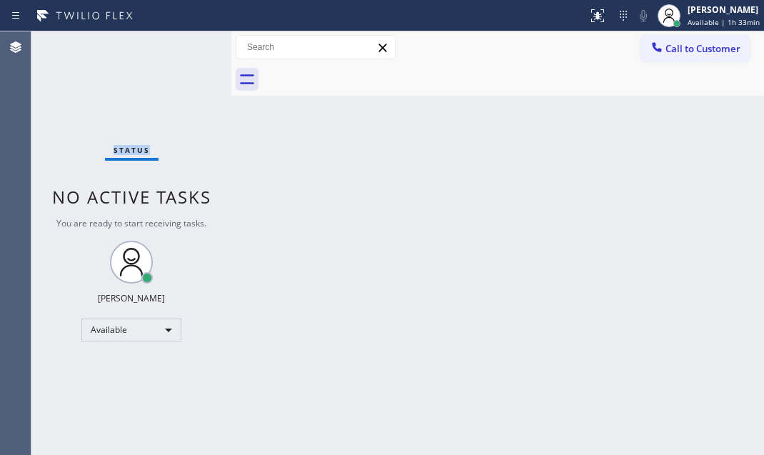
click at [187, 45] on div "Status No active tasks You are ready to start receiving tasks. Judy Mae Saturin…" at bounding box center [131, 243] width 200 height 424
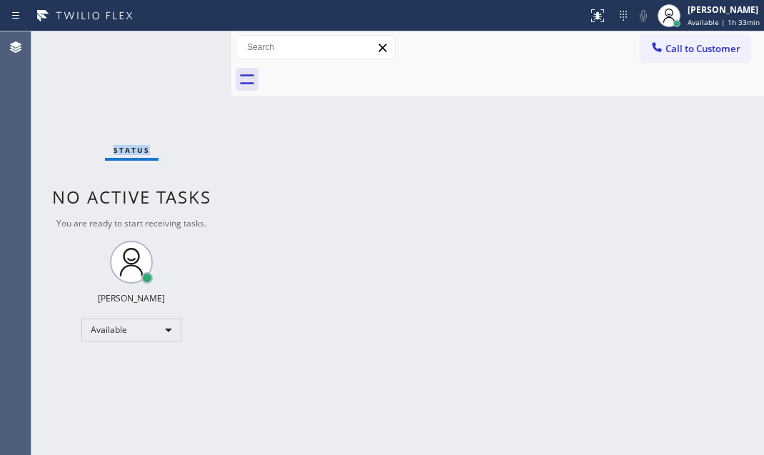
click at [187, 45] on div "Status No active tasks You are ready to start receiving tasks. Judy Mae Saturin…" at bounding box center [131, 243] width 200 height 424
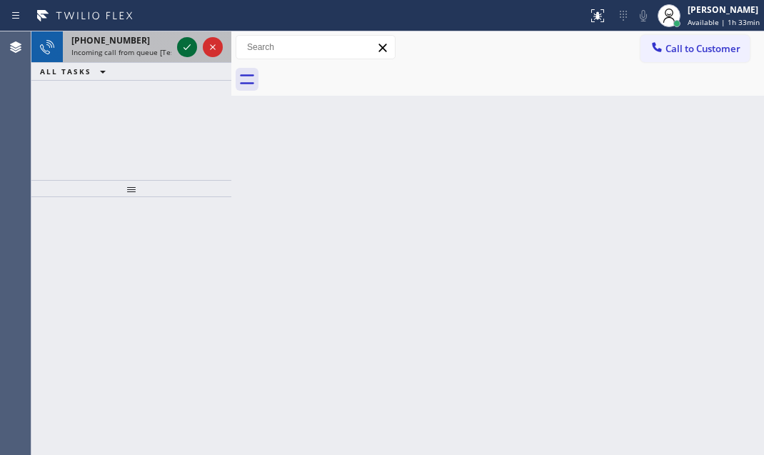
click at [186, 48] on icon at bounding box center [187, 47] width 17 height 17
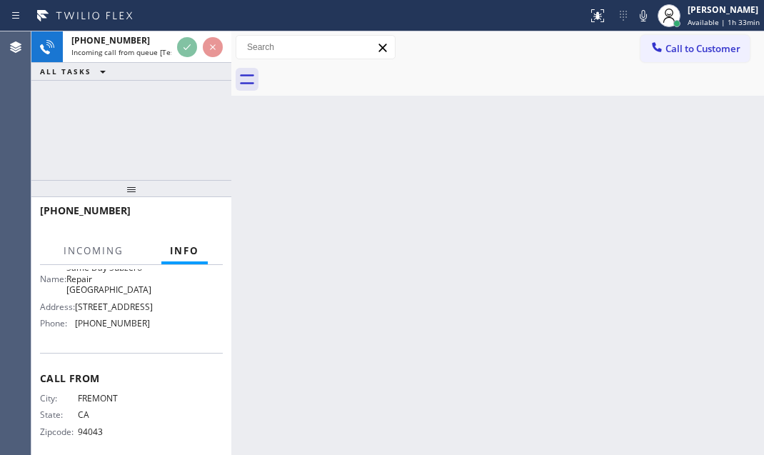
scroll to position [234, 0]
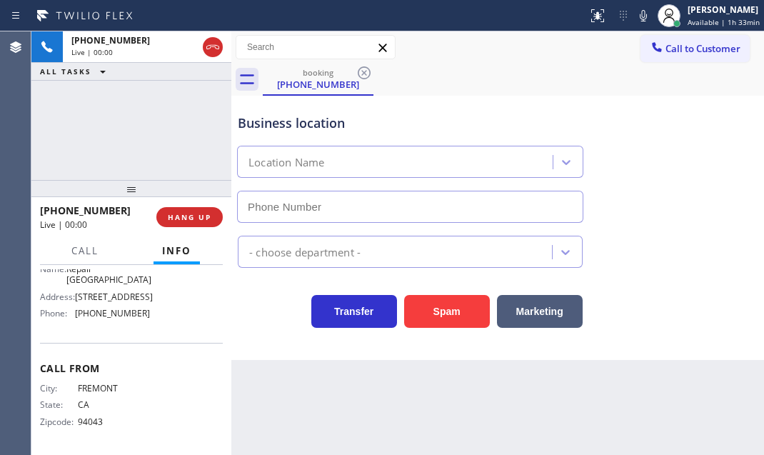
type input "(650) 770-1989"
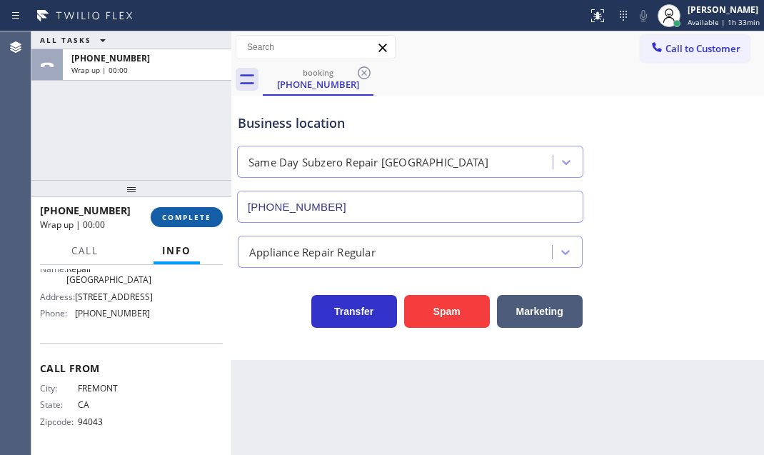
click at [192, 222] on button "COMPLETE" at bounding box center [187, 217] width 72 height 20
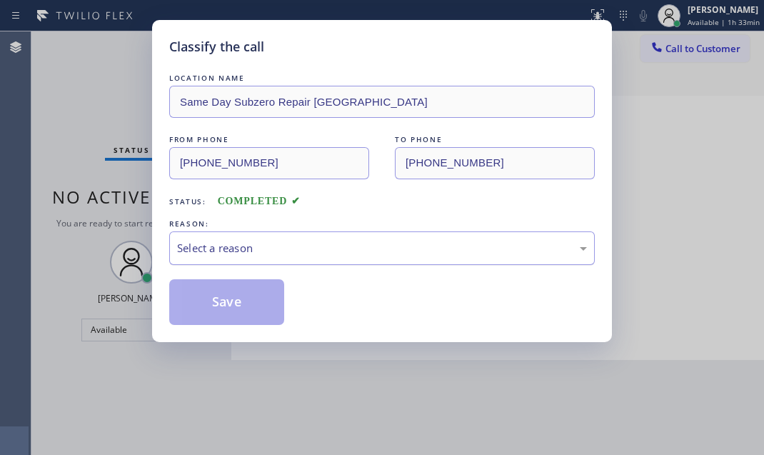
click at [375, 251] on div "Select a reason" at bounding box center [382, 248] width 410 height 16
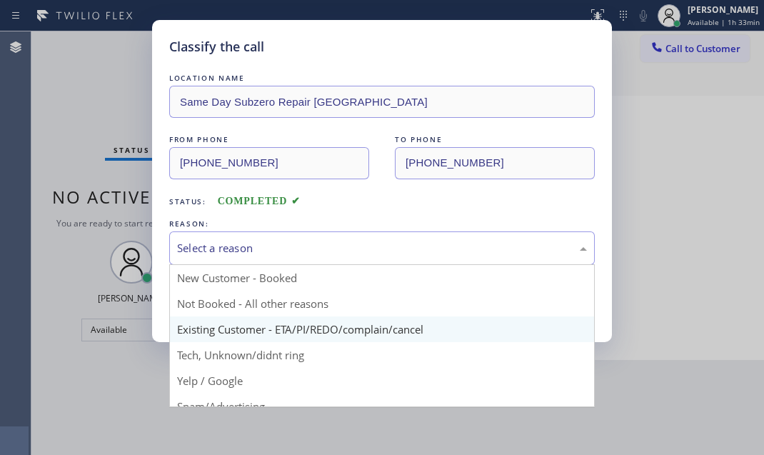
scroll to position [64, 0]
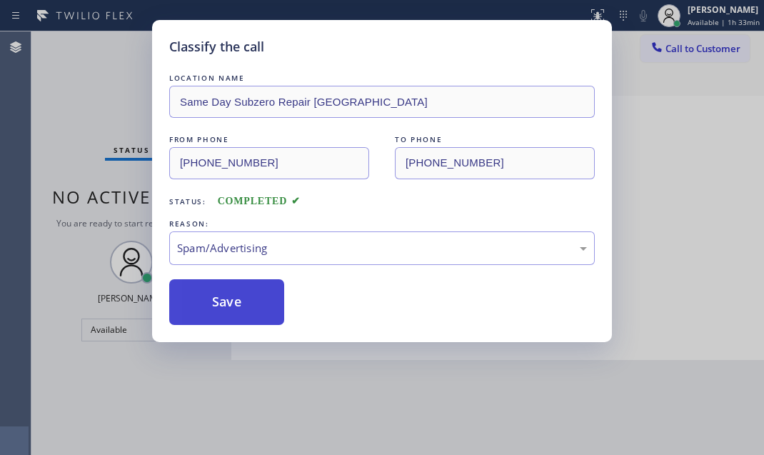
click at [216, 308] on button "Save" at bounding box center [226, 302] width 115 height 46
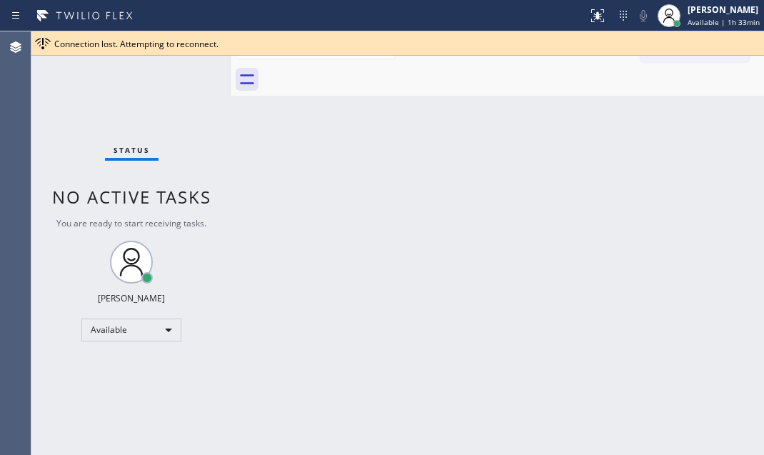
click at [450, 171] on div "Back to Dashboard Change Sender ID Customers Technicians Select a contact Outbo…" at bounding box center [497, 243] width 533 height 424
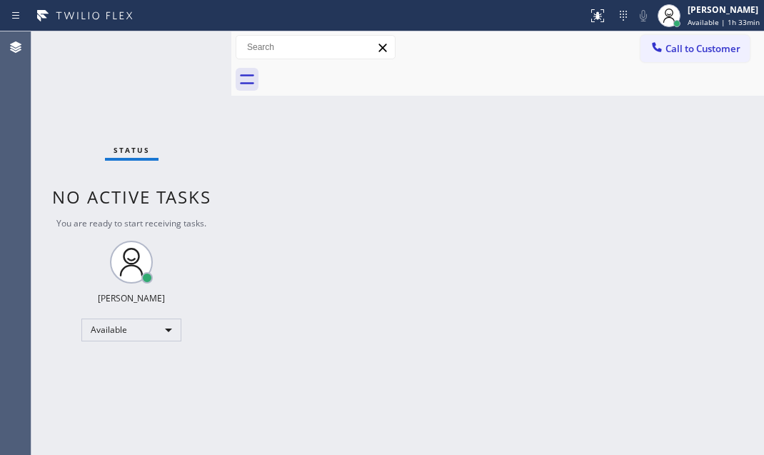
click at [526, 159] on div "Back to Dashboard Change Sender ID Customers Technicians Select a contact Outbo…" at bounding box center [497, 243] width 533 height 424
click at [194, 70] on div "Status No active tasks You are ready to start receiving tasks. Judy Mae Saturin…" at bounding box center [131, 243] width 200 height 424
click at [63, 120] on div "Status No active tasks You are ready to start receiving tasks. Judy Mae Saturin…" at bounding box center [131, 243] width 200 height 424
click at [154, 328] on div "Available" at bounding box center [131, 330] width 100 height 23
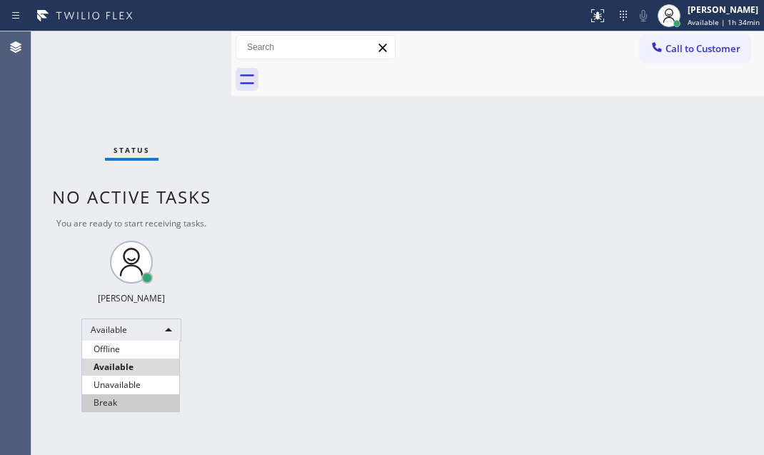
drag, startPoint x: 127, startPoint y: 404, endPoint x: 216, endPoint y: 403, distance: 88.6
click at [128, 404] on li "Break" at bounding box center [130, 402] width 97 height 17
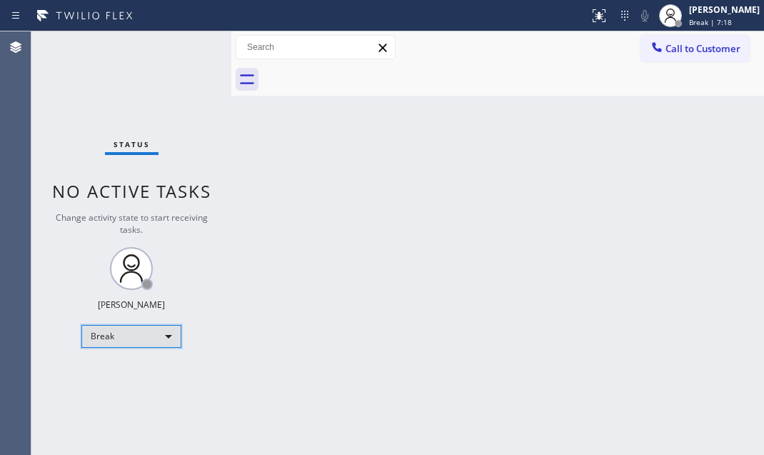
click at [165, 334] on div "Break" at bounding box center [131, 336] width 100 height 23
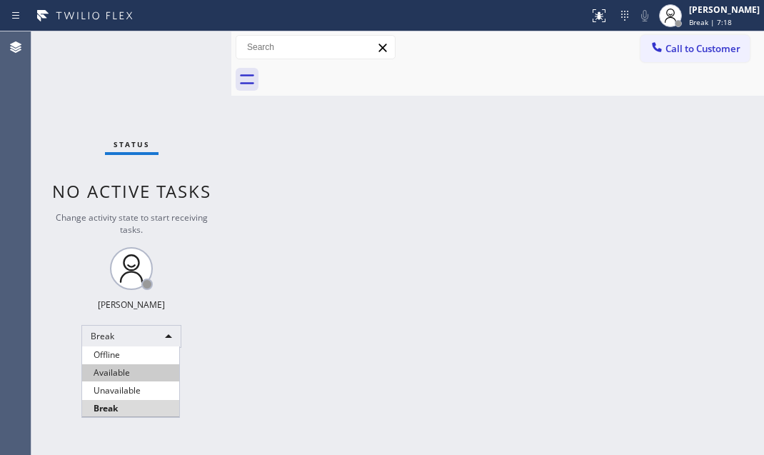
click at [149, 367] on li "Available" at bounding box center [130, 372] width 97 height 17
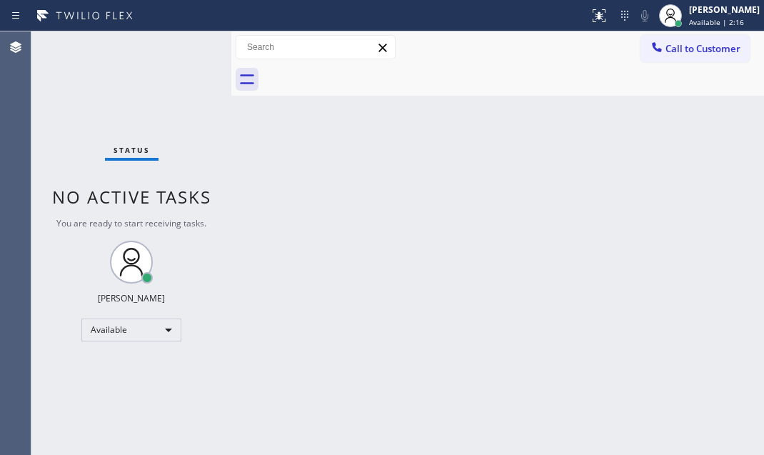
click at [178, 51] on div "Status No active tasks You are ready to start receiving tasks. Judy Mae Saturin…" at bounding box center [131, 243] width 200 height 424
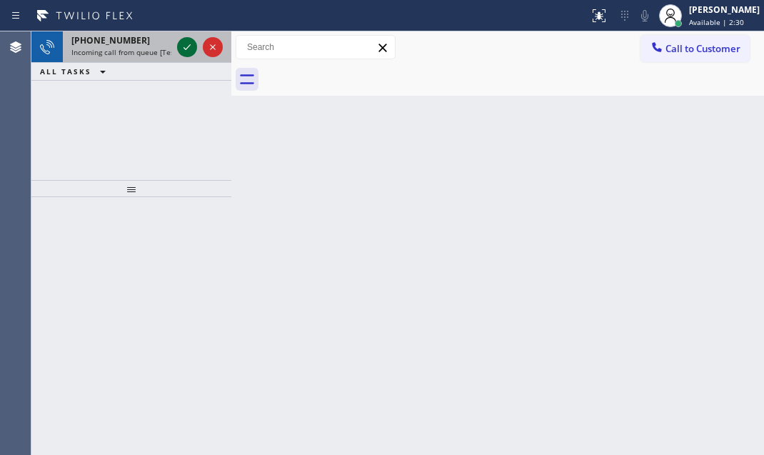
click at [178, 46] on div at bounding box center [187, 47] width 20 height 17
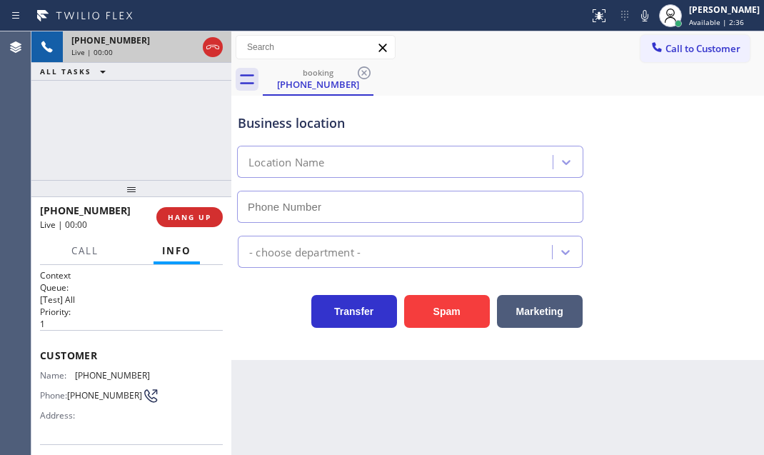
type input "(657) 239-3048"
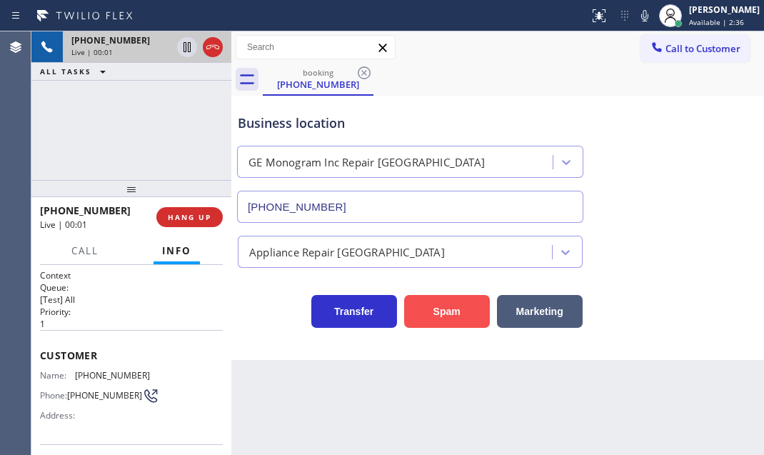
click at [429, 299] on button "Spam" at bounding box center [447, 311] width 86 height 33
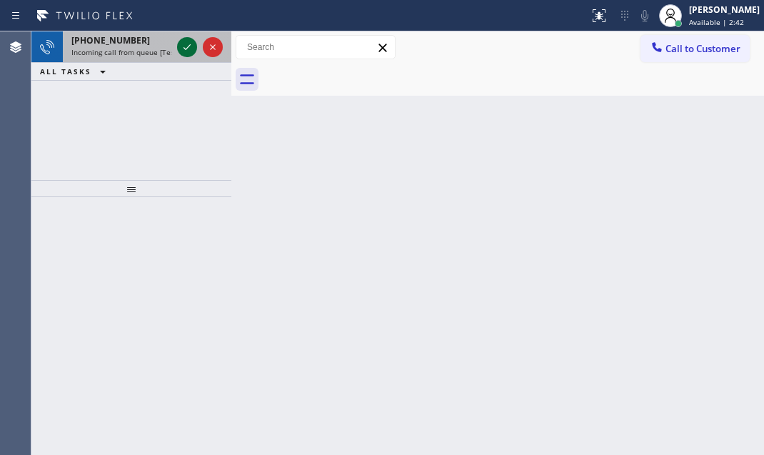
click at [186, 47] on icon at bounding box center [187, 47] width 17 height 17
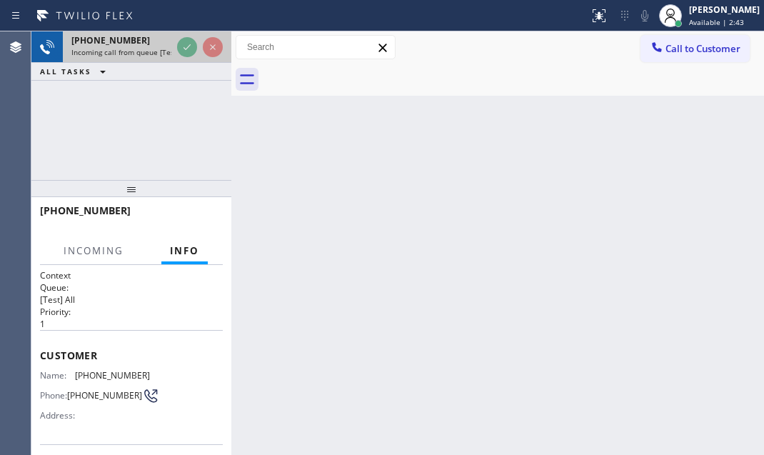
click at [186, 47] on icon at bounding box center [187, 47] width 17 height 17
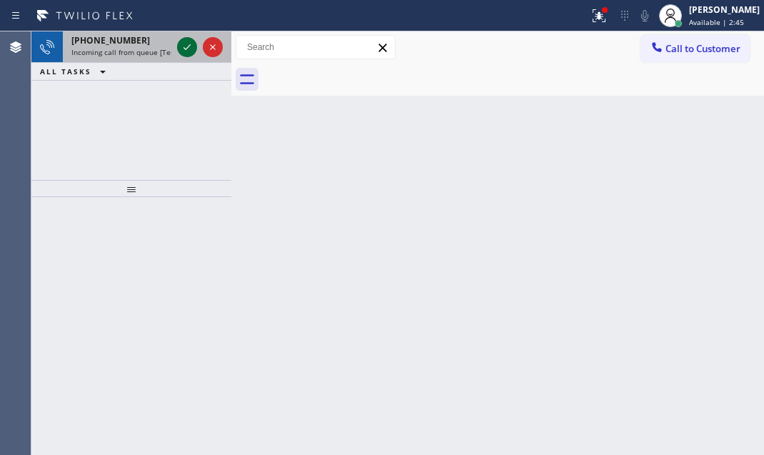
click at [189, 45] on icon at bounding box center [187, 47] width 17 height 17
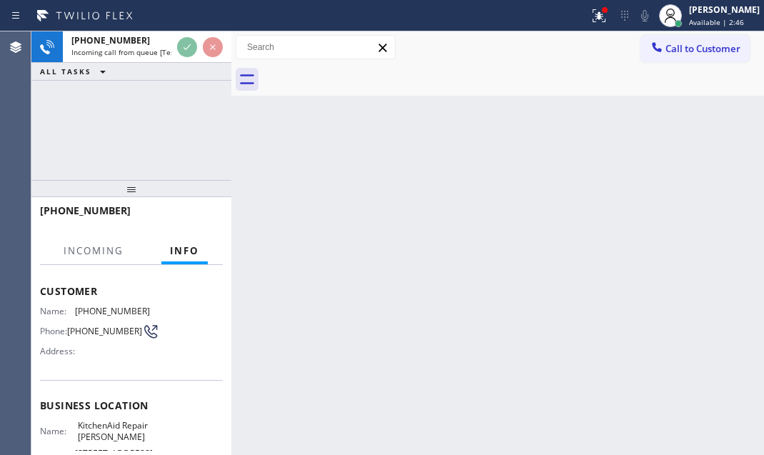
scroll to position [129, 0]
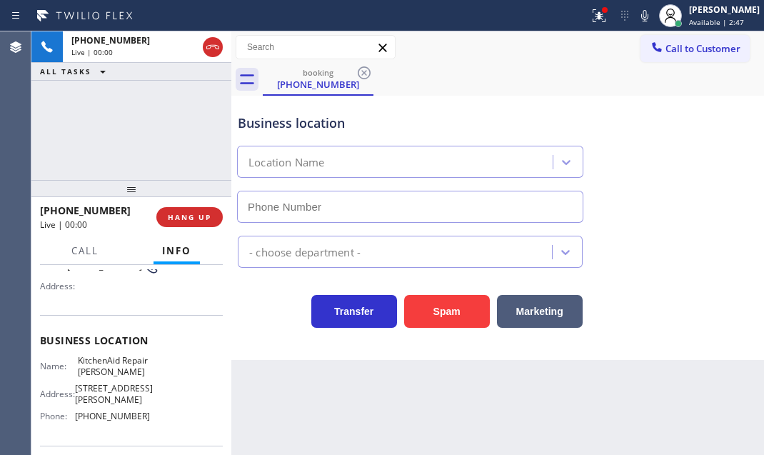
type input "(347) 696-8401"
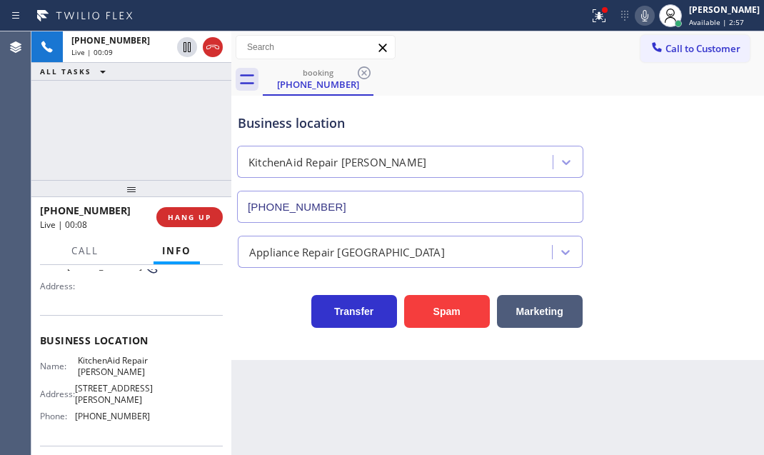
click at [637, 13] on icon at bounding box center [645, 15] width 17 height 17
click at [531, 319] on button "Marketing" at bounding box center [540, 311] width 86 height 33
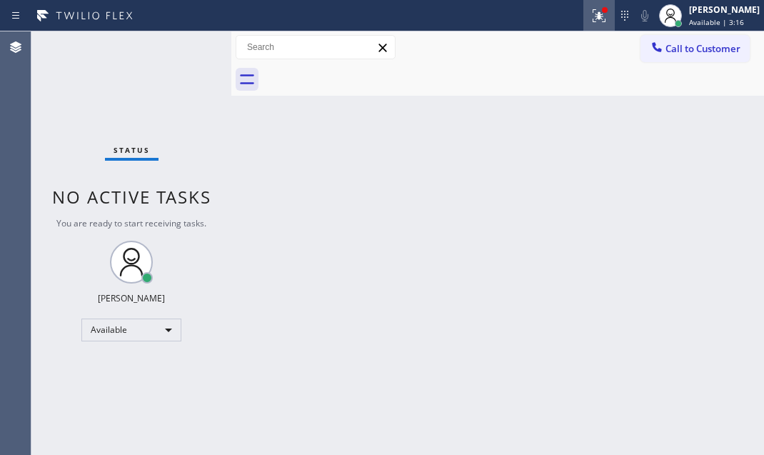
click at [591, 21] on icon at bounding box center [599, 15] width 17 height 17
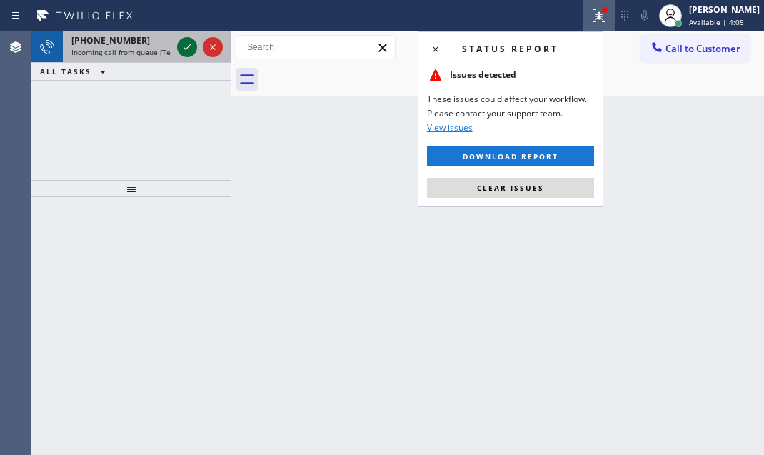
click at [189, 50] on icon at bounding box center [187, 47] width 17 height 17
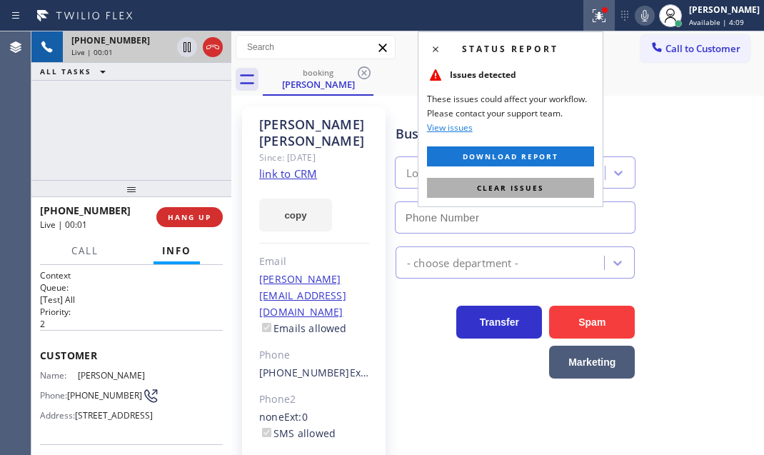
click at [494, 192] on span "Clear issues" at bounding box center [510, 188] width 67 height 10
type input "(360) 205-1831"
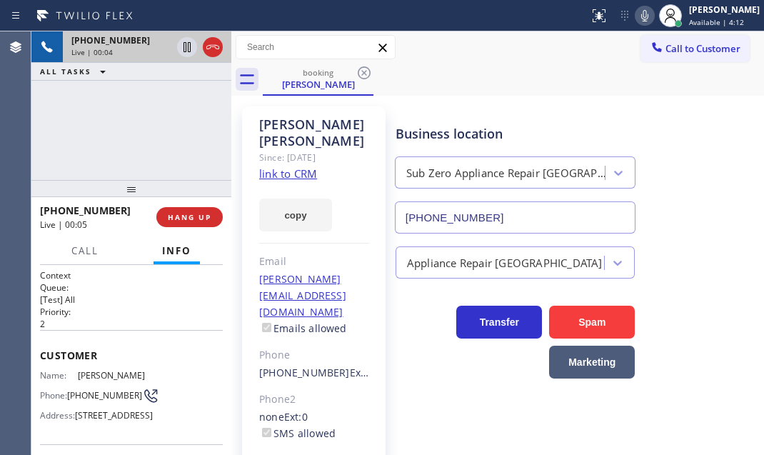
click at [300, 166] on link "link to CRM" at bounding box center [288, 173] width 58 height 14
click at [637, 16] on icon at bounding box center [645, 15] width 17 height 17
click at [642, 16] on icon at bounding box center [645, 15] width 7 height 11
click at [184, 49] on icon at bounding box center [187, 47] width 17 height 17
click at [186, 46] on icon at bounding box center [187, 47] width 17 height 17
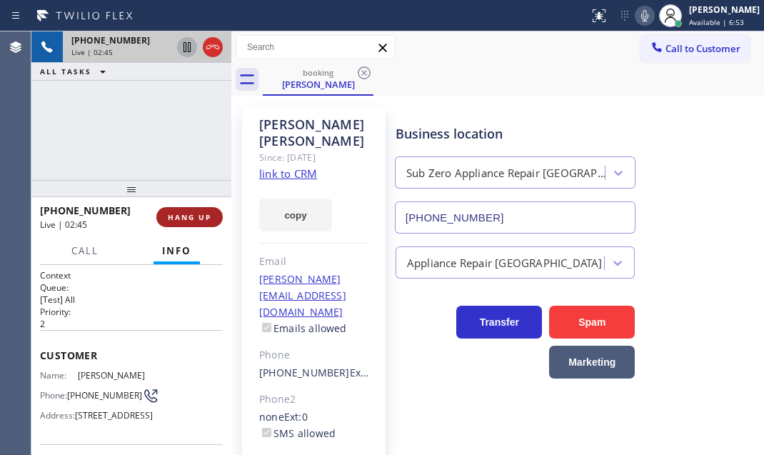
click at [189, 220] on span "HANG UP" at bounding box center [190, 217] width 44 height 10
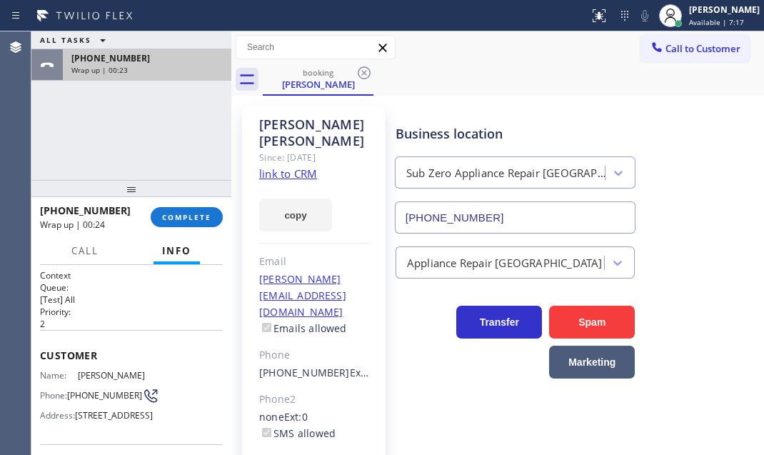
click at [187, 69] on div "Wrap up | 00:23" at bounding box center [146, 70] width 151 height 10
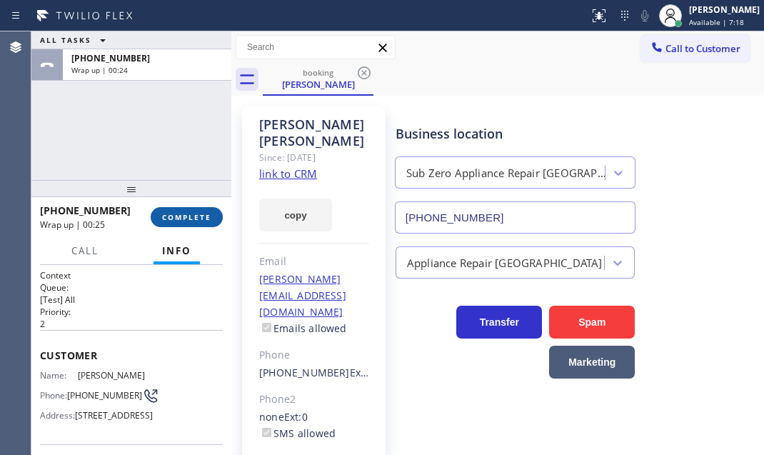
click at [204, 216] on span "COMPLETE" at bounding box center [186, 217] width 49 height 10
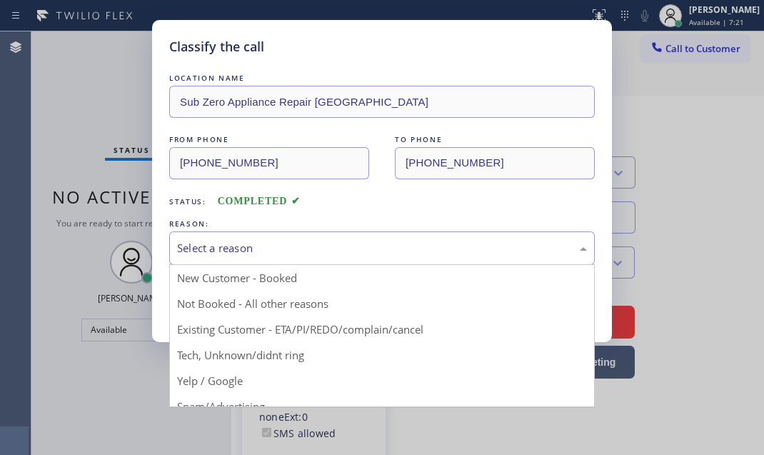
click at [329, 241] on div "Select a reason" at bounding box center [382, 248] width 410 height 16
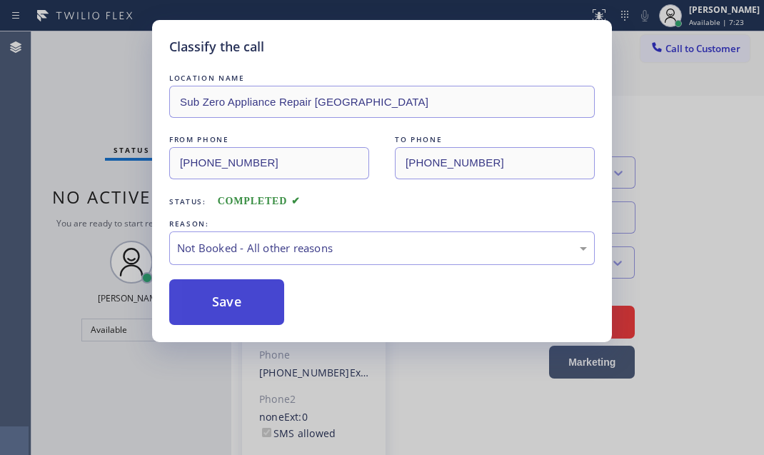
click at [234, 298] on button "Save" at bounding box center [226, 302] width 115 height 46
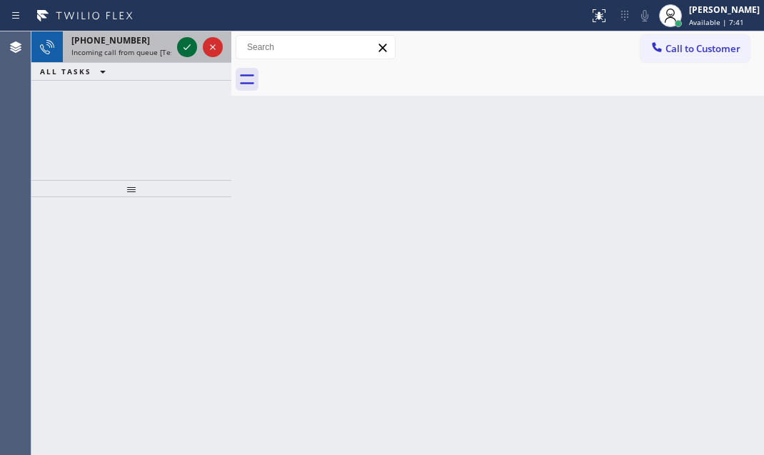
click at [184, 40] on icon at bounding box center [187, 47] width 17 height 17
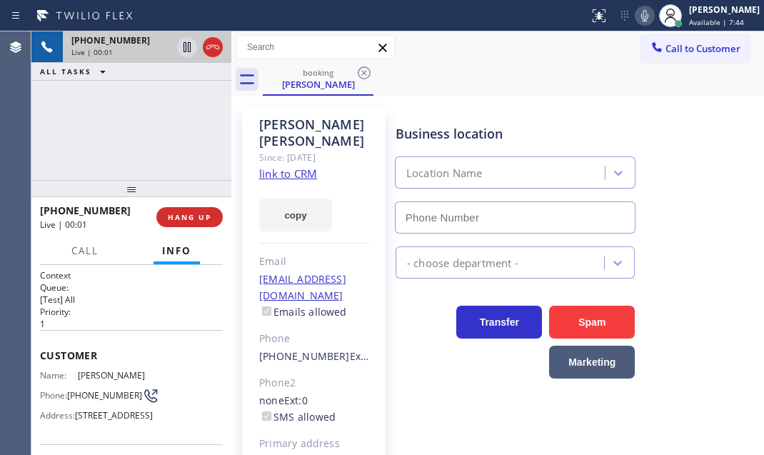
type input "(800) 568-8664"
click at [306, 166] on link "link to CRM" at bounding box center [288, 173] width 58 height 14
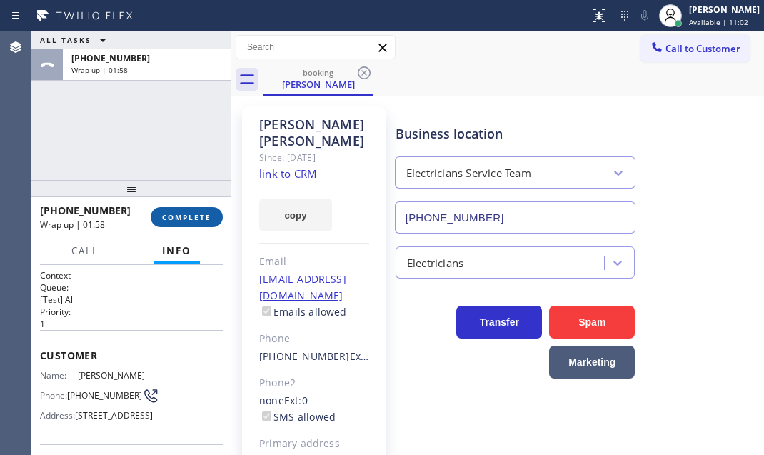
click at [200, 223] on button "COMPLETE" at bounding box center [187, 217] width 72 height 20
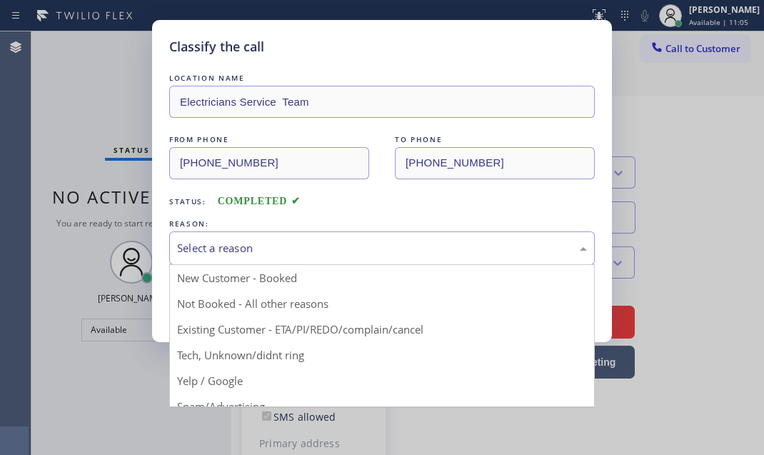
click at [329, 240] on div "Select a reason" at bounding box center [382, 248] width 410 height 16
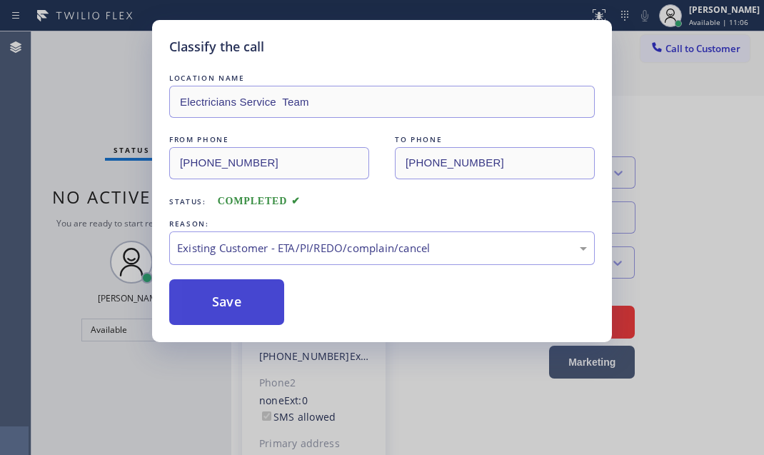
click at [249, 310] on button "Save" at bounding box center [226, 302] width 115 height 46
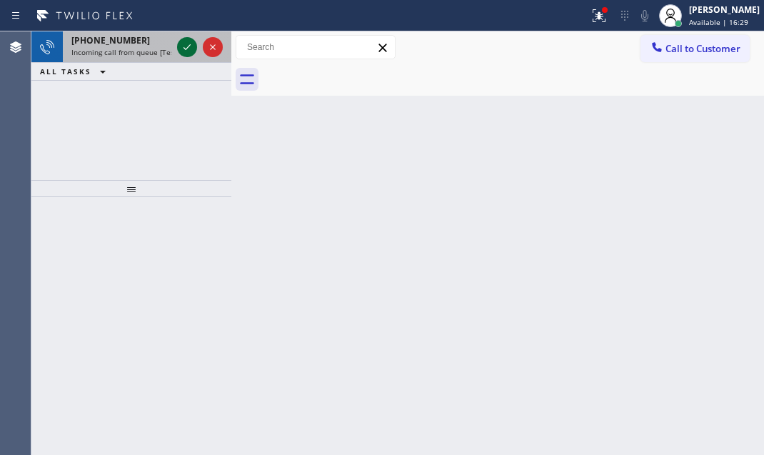
click at [182, 46] on icon at bounding box center [187, 47] width 17 height 17
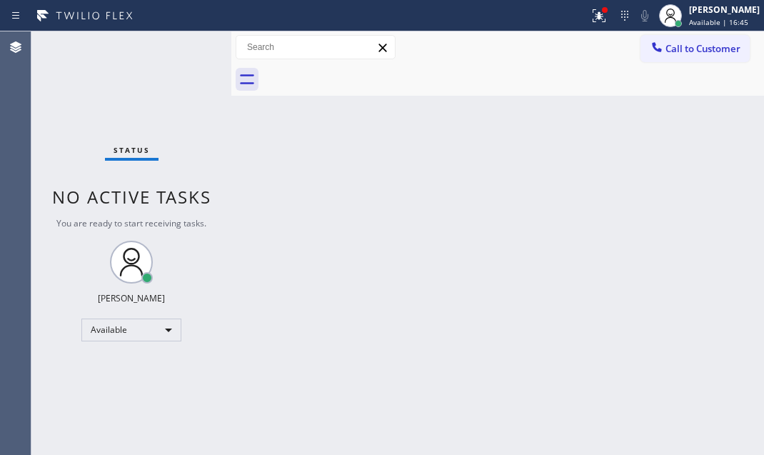
click at [281, 211] on div "Back to Dashboard Change Sender ID Customers Technicians Select a contact Outbo…" at bounding box center [497, 243] width 533 height 424
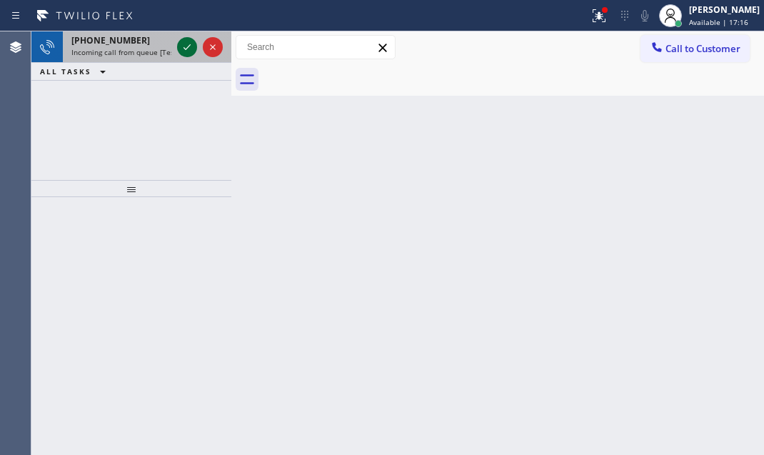
click at [186, 39] on icon at bounding box center [187, 47] width 17 height 17
click at [181, 50] on icon at bounding box center [187, 47] width 17 height 17
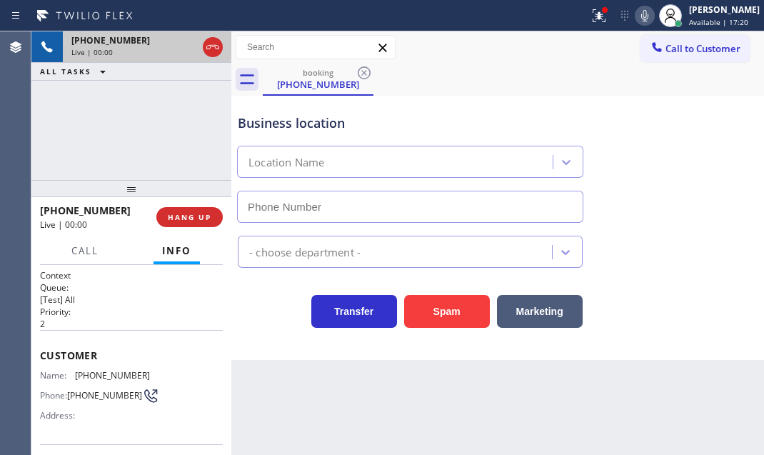
type input "(848) 331-2769"
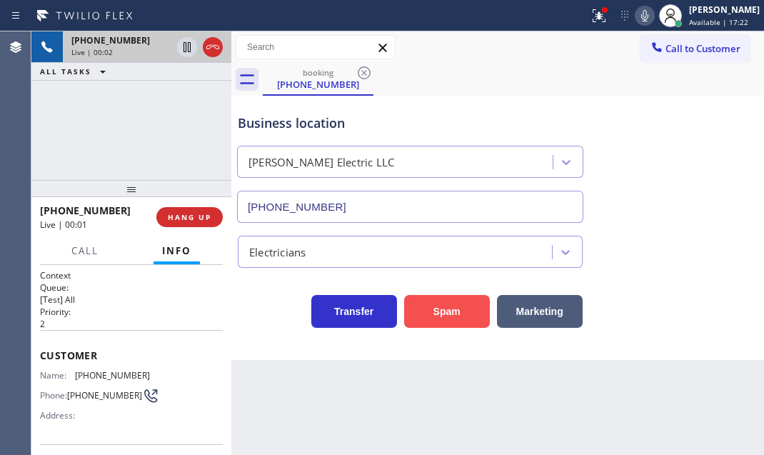
click at [444, 314] on button "Spam" at bounding box center [447, 311] width 86 height 33
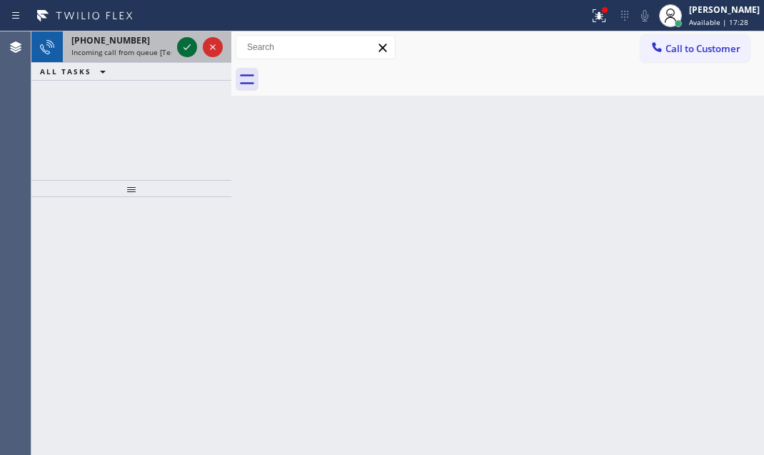
click at [182, 51] on icon at bounding box center [187, 47] width 17 height 17
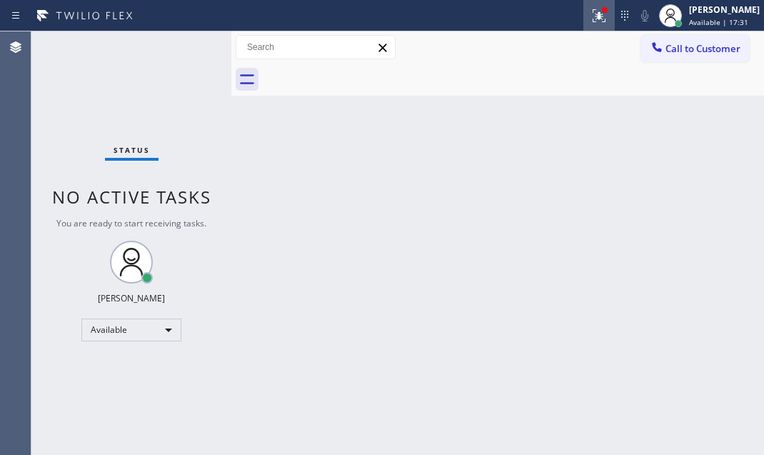
click at [593, 19] on icon at bounding box center [597, 14] width 9 height 10
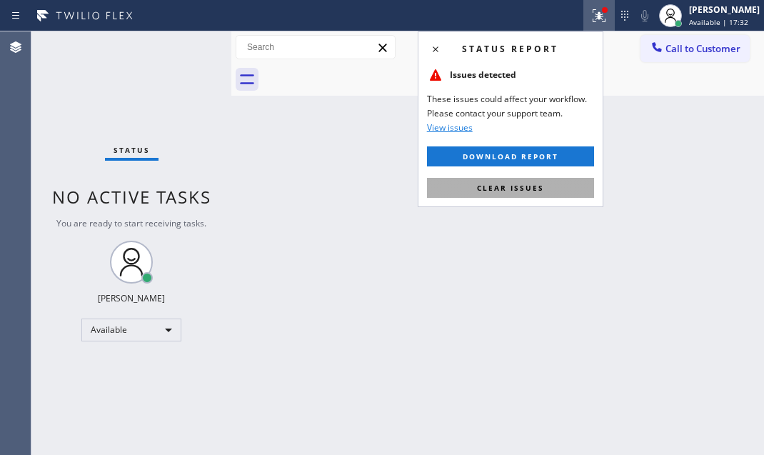
click at [520, 186] on span "Clear issues" at bounding box center [510, 188] width 67 height 10
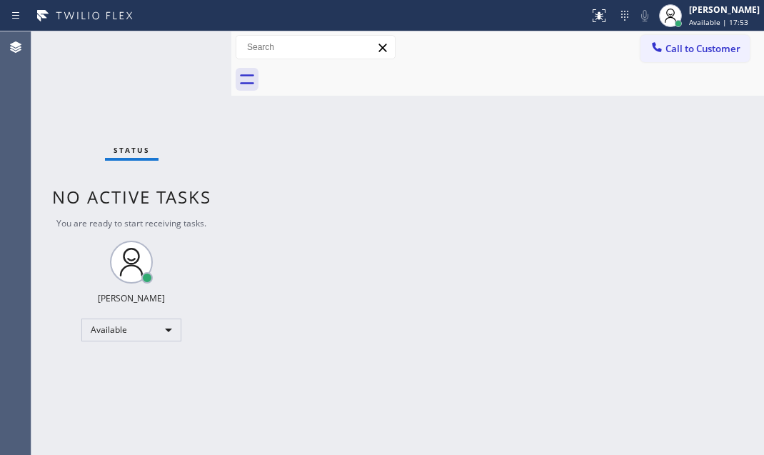
click at [193, 49] on div "Status No active tasks You are ready to start receiving tasks. Judy Mae Saturin…" at bounding box center [131, 243] width 200 height 424
click at [193, 50] on div "Status No active tasks You are ready to start receiving tasks. Judy Mae Saturin…" at bounding box center [131, 243] width 200 height 424
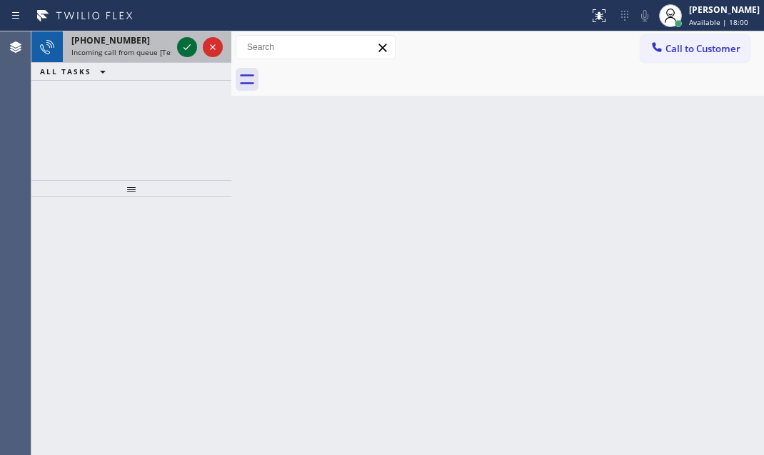
click at [182, 43] on icon at bounding box center [187, 47] width 17 height 17
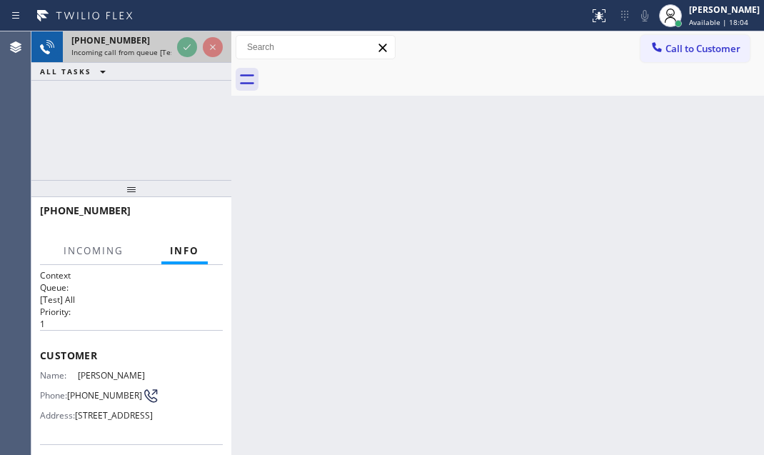
click at [174, 50] on div at bounding box center [199, 46] width 51 height 31
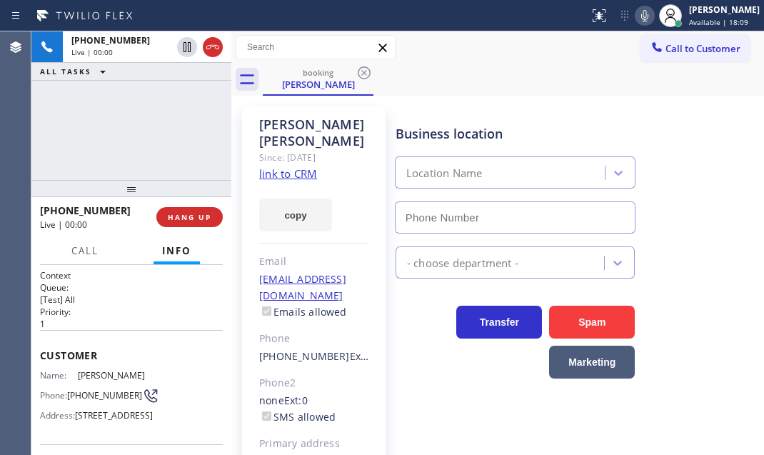
type input "(323) 416-2342"
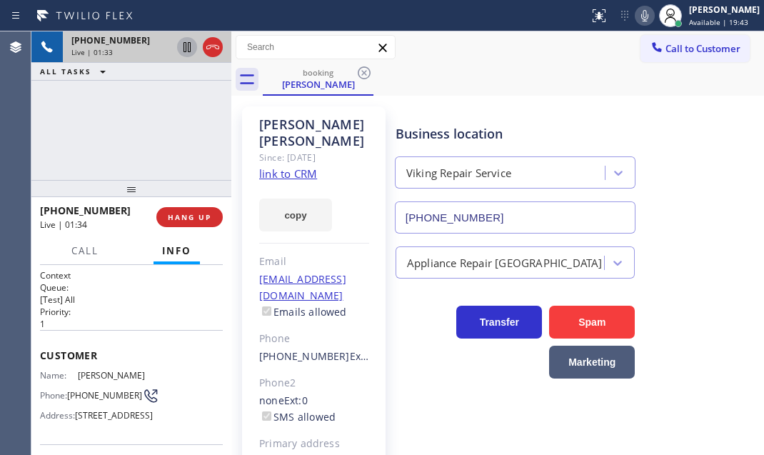
click at [184, 44] on icon at bounding box center [187, 47] width 17 height 17
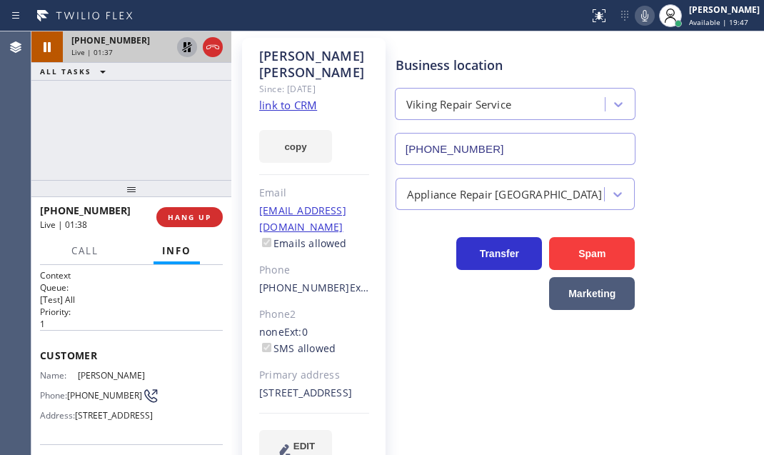
scroll to position [38, 0]
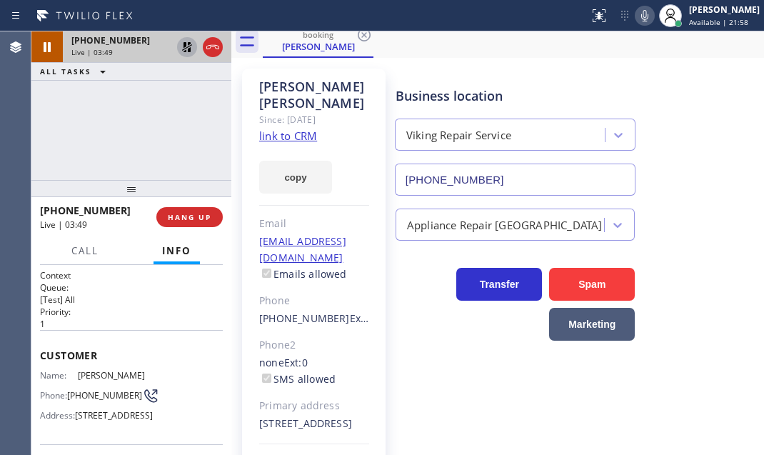
click at [186, 48] on icon at bounding box center [187, 47] width 10 height 10
click at [88, 249] on span "Call" at bounding box center [84, 250] width 27 height 13
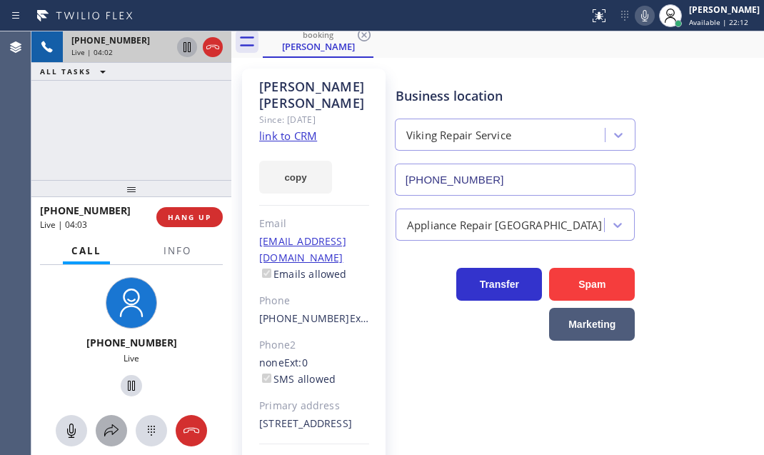
click at [107, 431] on icon at bounding box center [111, 430] width 17 height 17
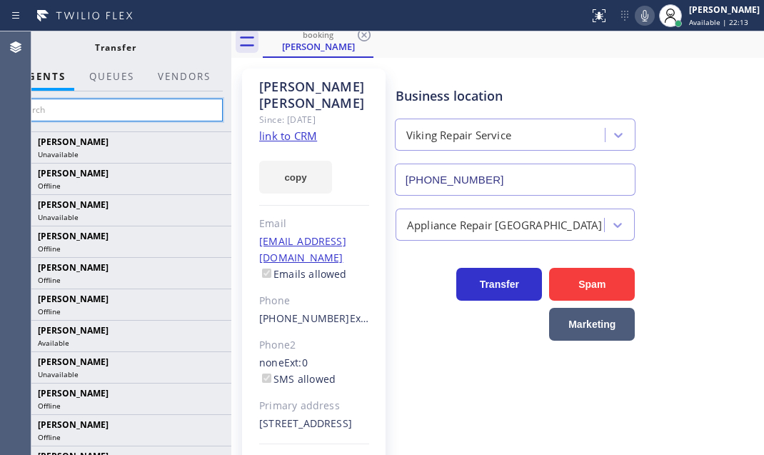
click at [164, 114] on input "text" at bounding box center [115, 110] width 215 height 23
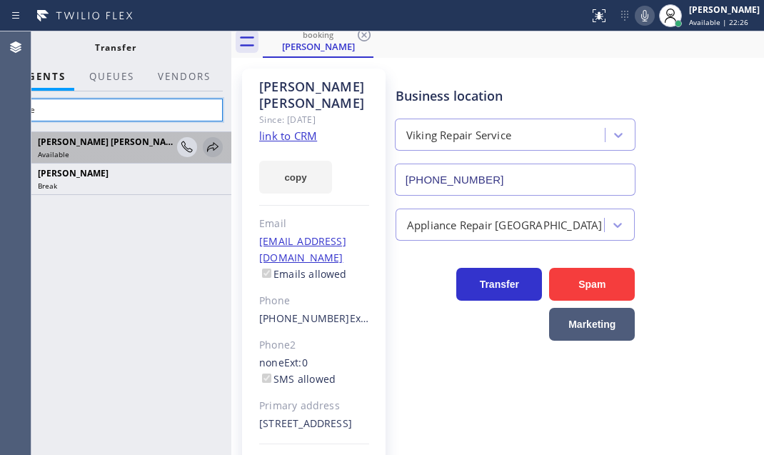
type input "rose"
click at [214, 143] on icon at bounding box center [212, 146] width 11 height 9
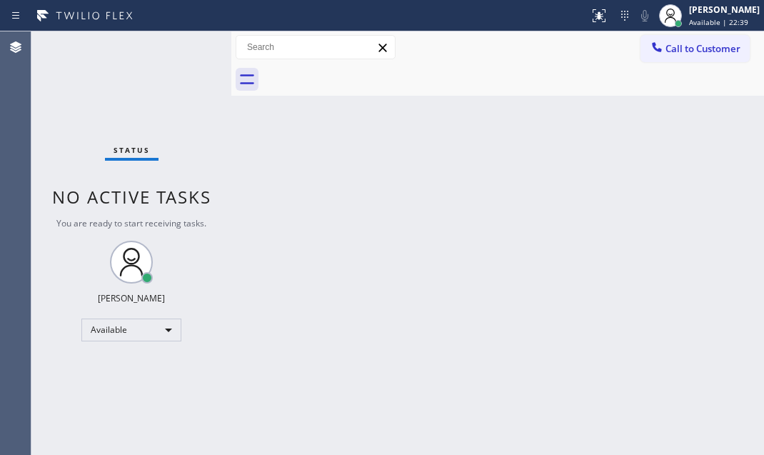
click at [570, 164] on div "Back to Dashboard Change Sender ID Customers Technicians Select a contact Outbo…" at bounding box center [497, 243] width 533 height 424
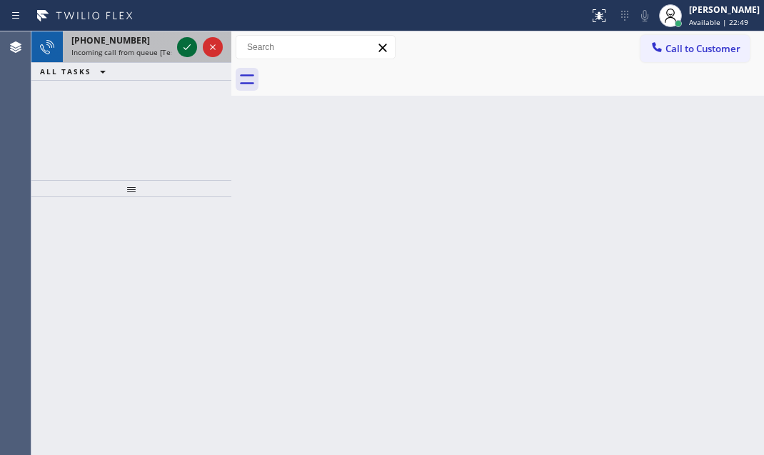
click at [189, 53] on icon at bounding box center [187, 47] width 17 height 17
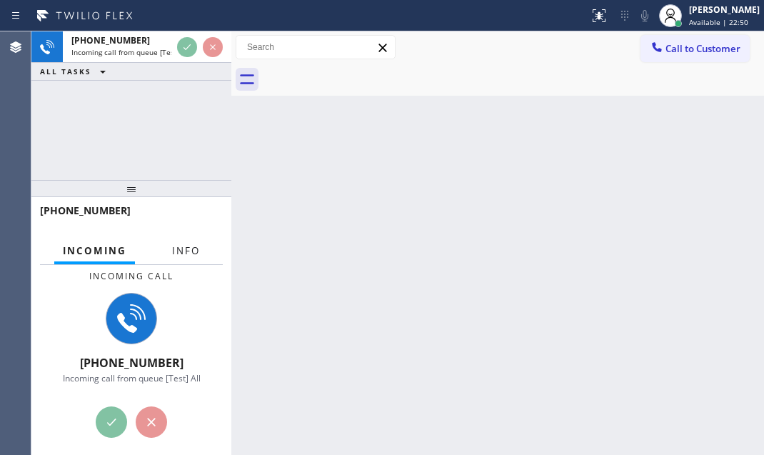
click at [190, 239] on button "Info" at bounding box center [186, 251] width 45 height 28
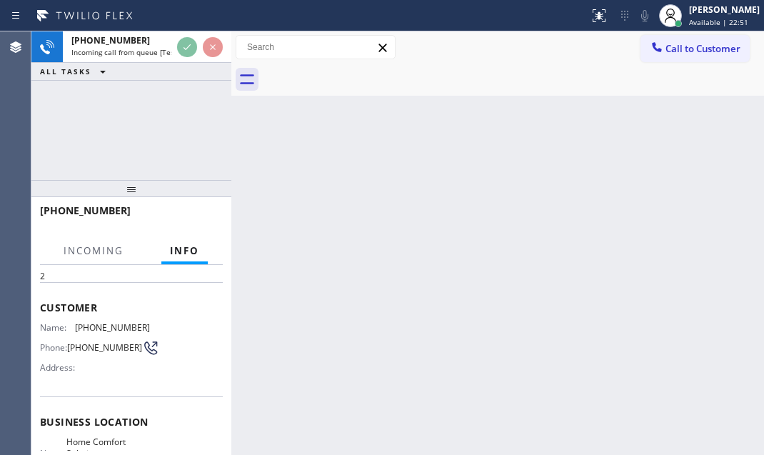
scroll to position [129, 0]
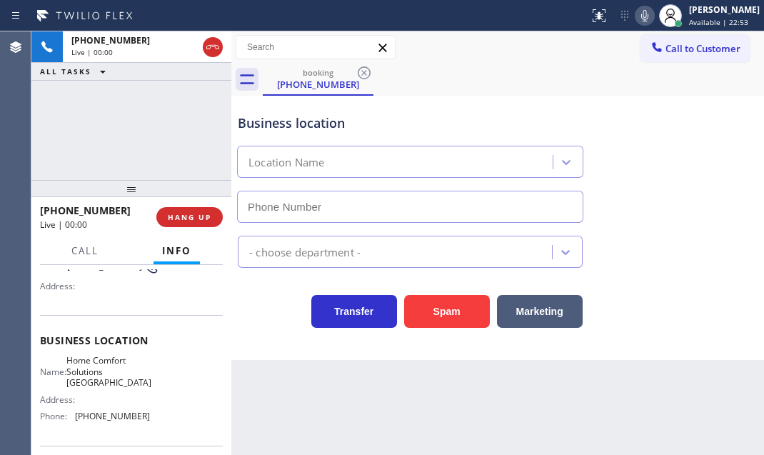
type input "(650) 747-8494"
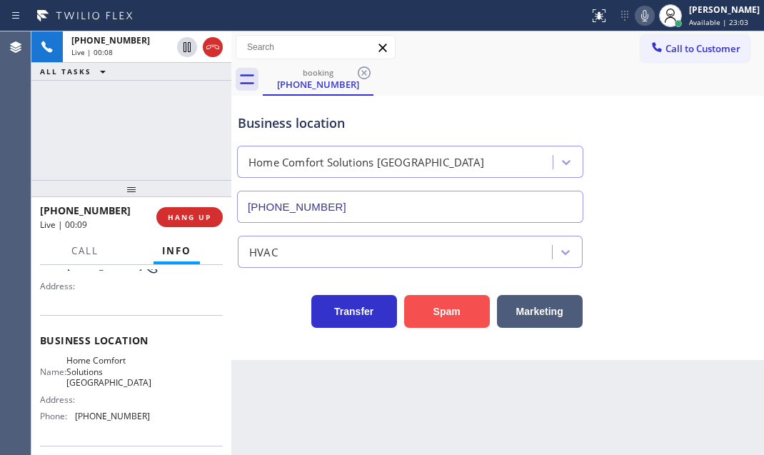
click at [433, 306] on button "Spam" at bounding box center [447, 311] width 86 height 33
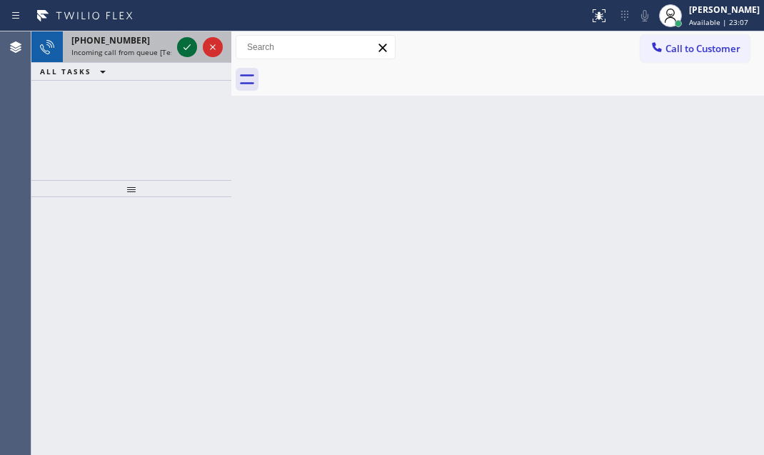
click at [177, 44] on div at bounding box center [187, 47] width 20 height 17
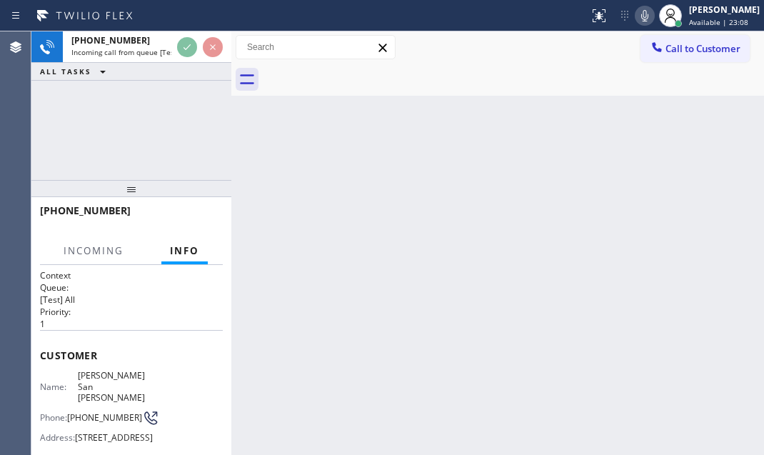
scroll to position [129, 0]
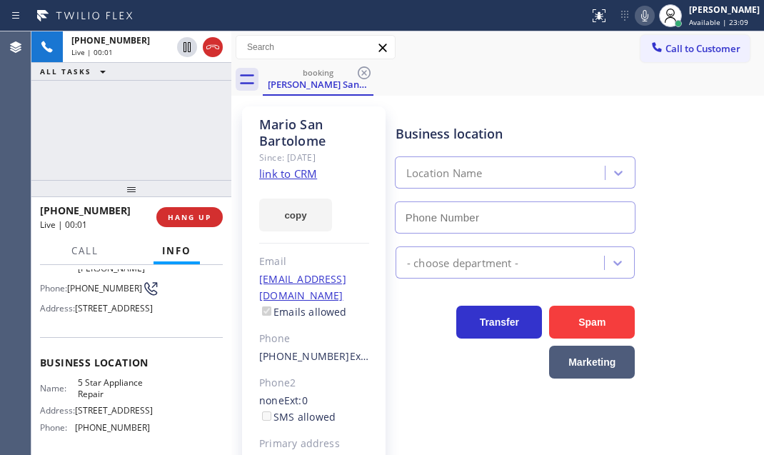
type input "(855) 731-4952"
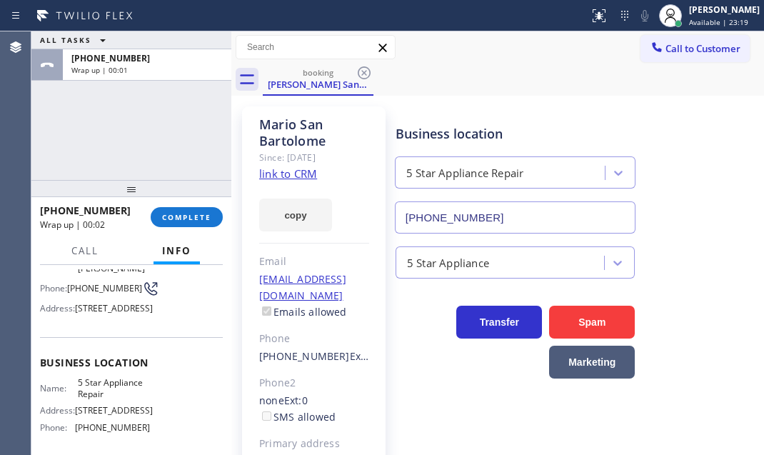
click at [193, 214] on span "COMPLETE" at bounding box center [186, 217] width 49 height 10
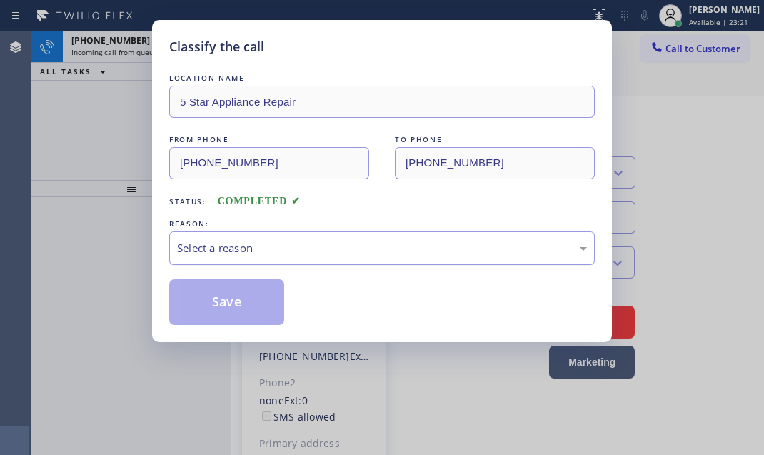
click at [293, 247] on div "Select a reason" at bounding box center [382, 248] width 410 height 16
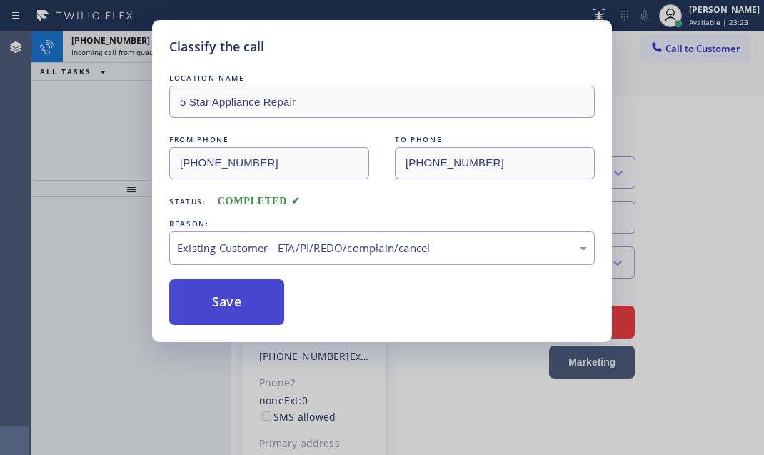
click at [228, 280] on button "Save" at bounding box center [226, 302] width 115 height 46
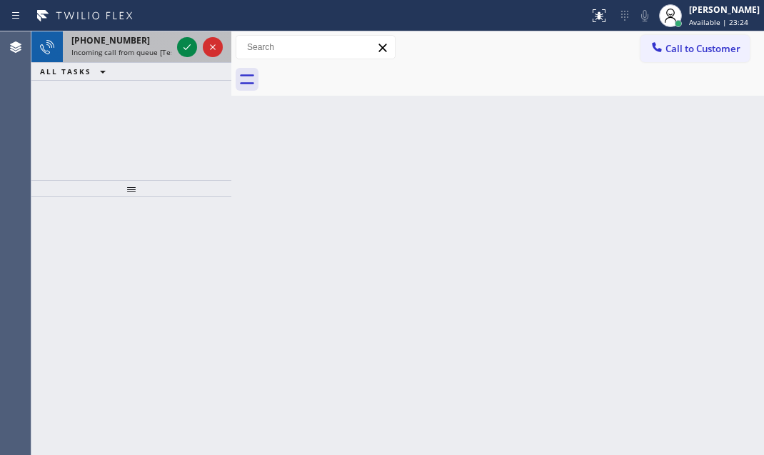
click at [124, 45] on span "+17148861299" at bounding box center [110, 40] width 79 height 12
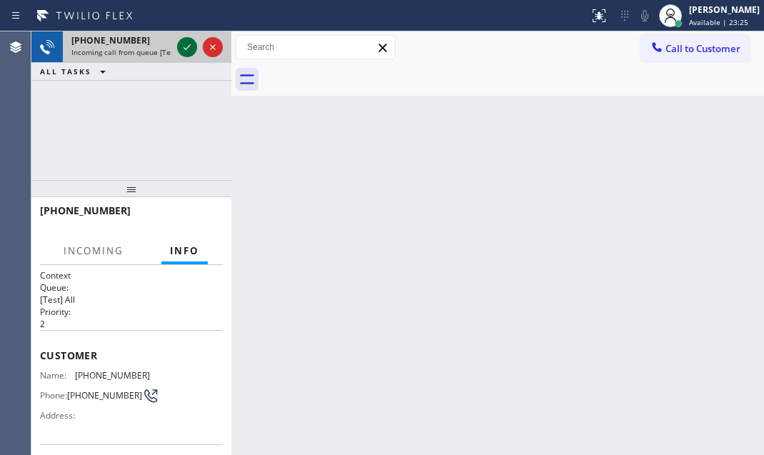
click at [189, 44] on icon at bounding box center [187, 47] width 17 height 17
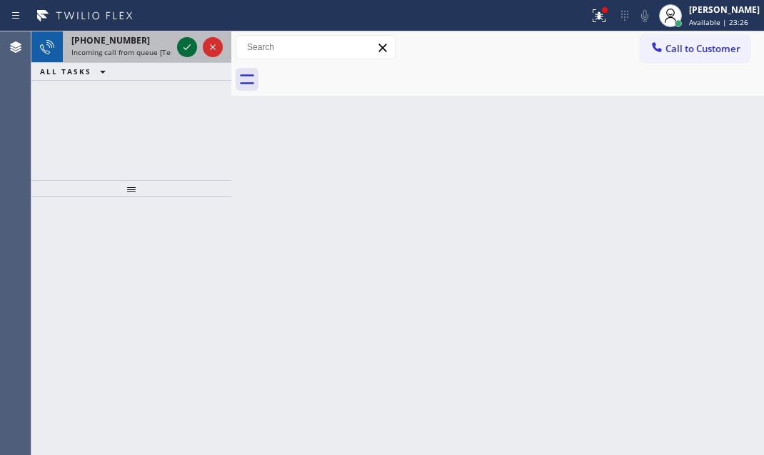
click at [190, 42] on icon at bounding box center [187, 47] width 17 height 17
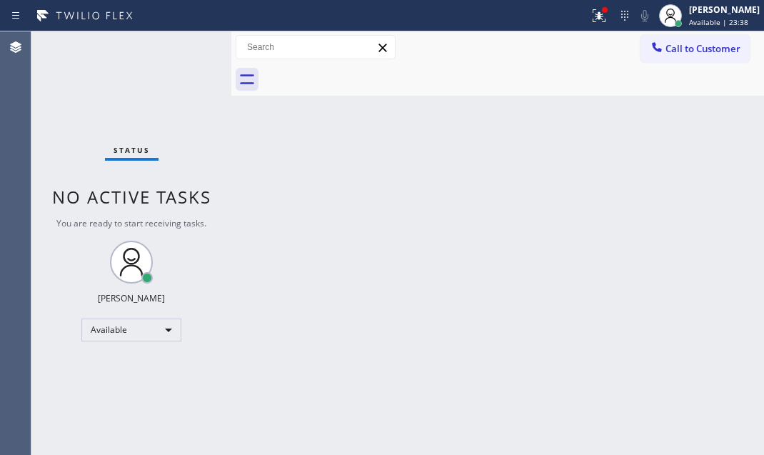
click at [191, 50] on div "Status No active tasks You are ready to start receiving tasks. Judy Mae Saturin…" at bounding box center [131, 243] width 200 height 424
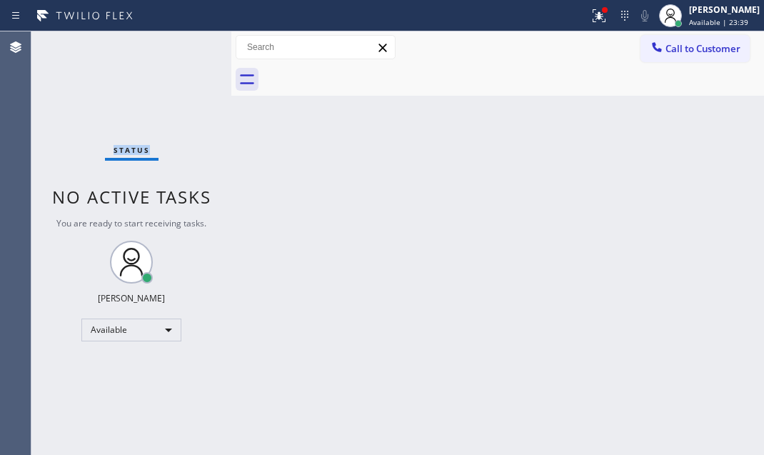
click at [191, 50] on div "Status No active tasks You are ready to start receiving tasks. Judy Mae Saturin…" at bounding box center [131, 243] width 200 height 424
click at [191, 54] on div "Status No active tasks You are ready to start receiving tasks. Judy Mae Saturin…" at bounding box center [131, 243] width 200 height 424
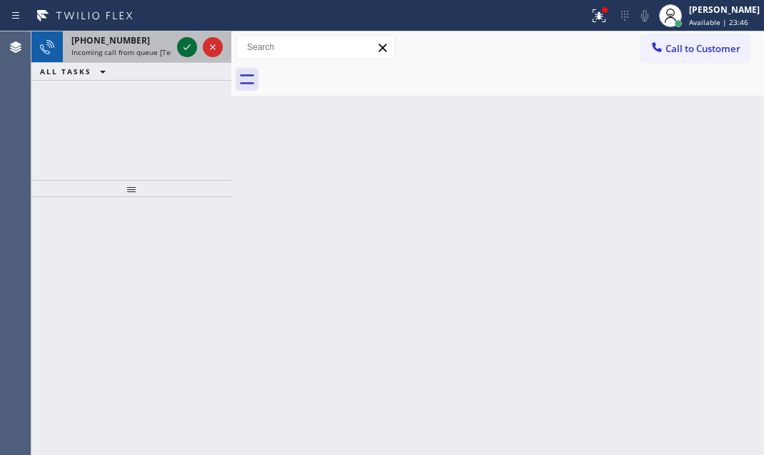
click at [186, 45] on icon at bounding box center [187, 47] width 17 height 17
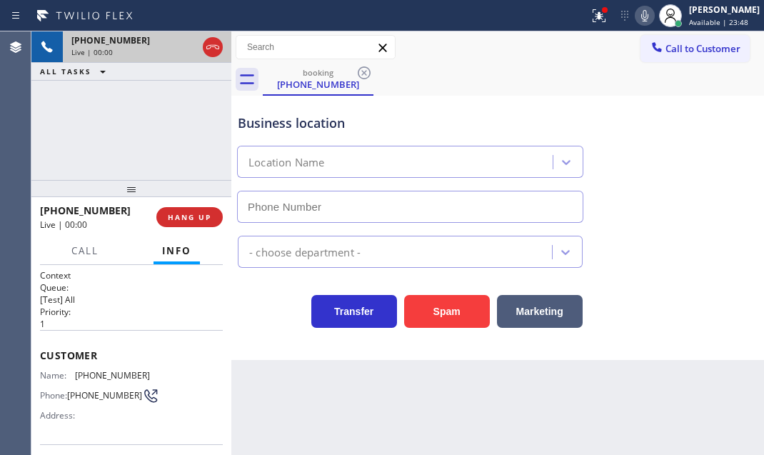
type input "(833) 692-2271"
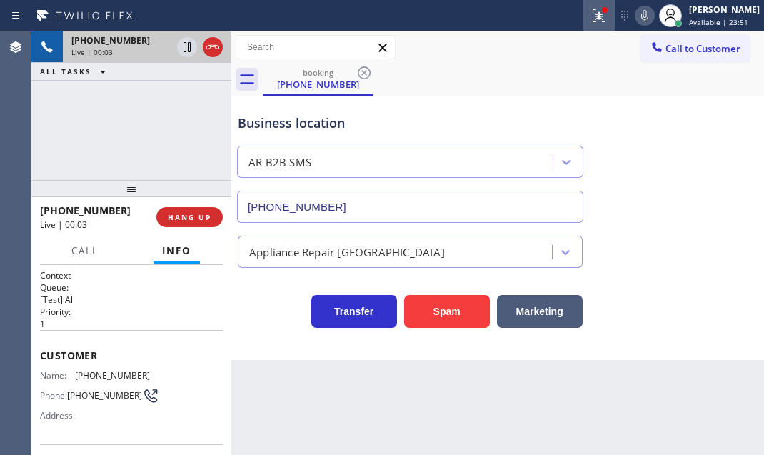
click at [593, 18] on icon at bounding box center [597, 14] width 9 height 10
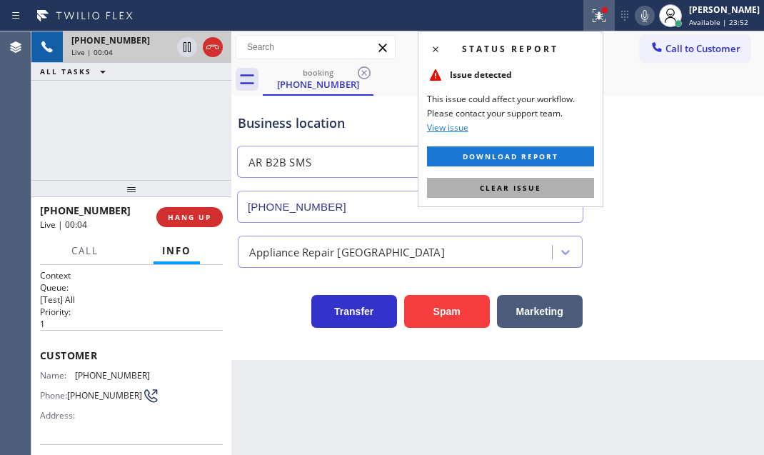
click at [544, 186] on button "Clear issue" at bounding box center [510, 188] width 167 height 20
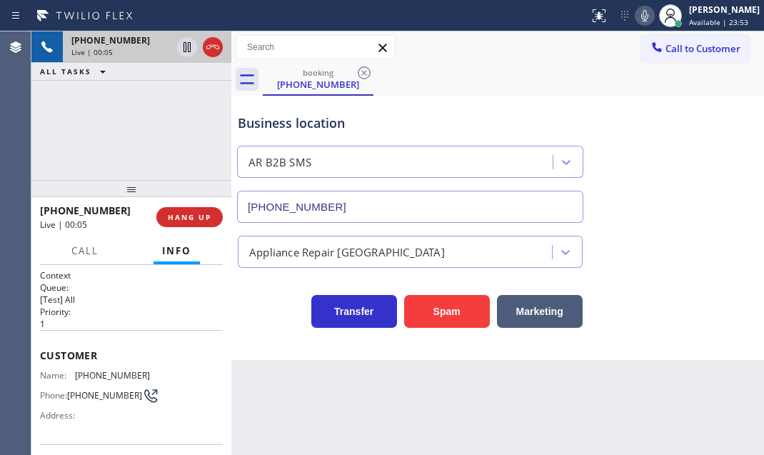
click at [449, 86] on div "booking (408) 731-0011" at bounding box center [514, 80] width 502 height 32
click at [185, 51] on icon at bounding box center [187, 47] width 17 height 17
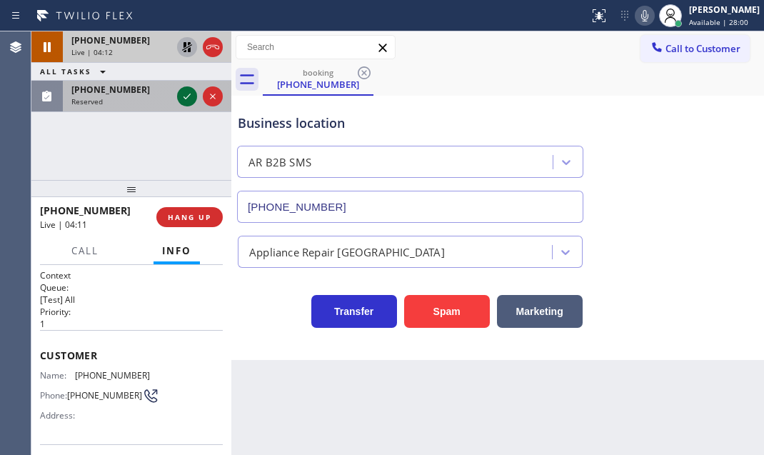
click at [179, 93] on icon at bounding box center [187, 96] width 17 height 17
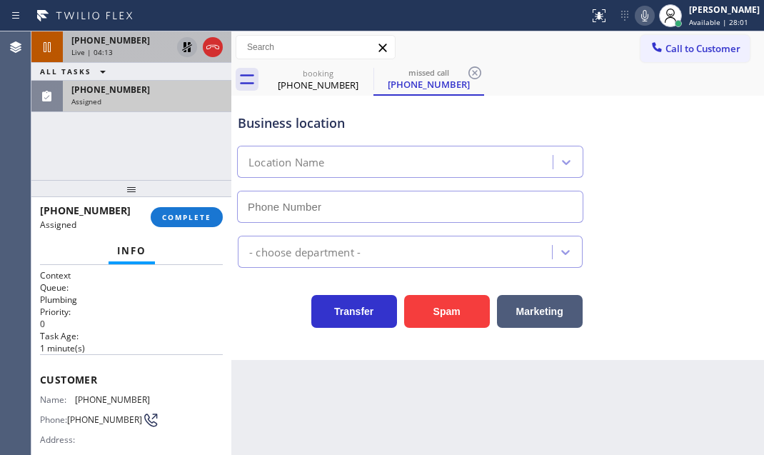
type input "(760) 276-5458"
click at [190, 61] on div at bounding box center [199, 46] width 51 height 31
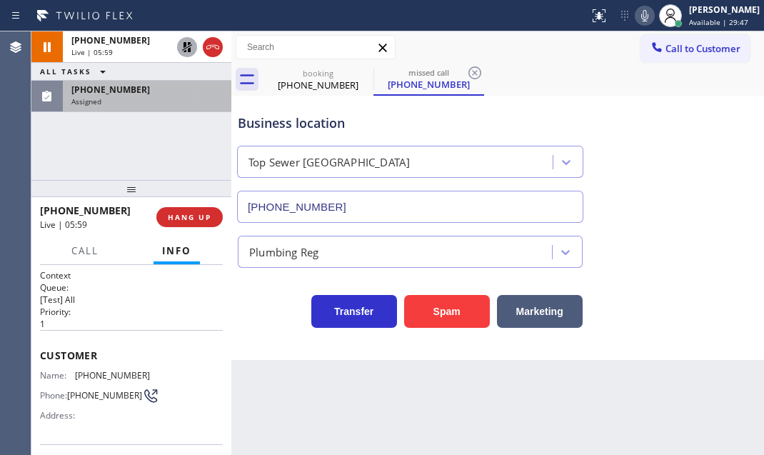
click at [186, 48] on icon at bounding box center [187, 47] width 17 height 17
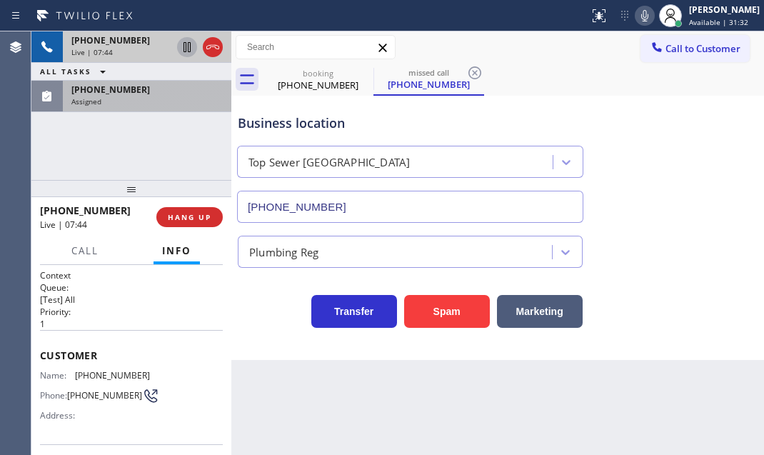
click at [136, 51] on div "Live | 07:44" at bounding box center [121, 52] width 100 height 10
click at [136, 51] on div "Live | 07:45" at bounding box center [121, 52] width 100 height 10
click at [162, 47] on div "Live | 07:57" at bounding box center [121, 52] width 100 height 10
click at [156, 48] on div "Live | 08:35" at bounding box center [121, 52] width 100 height 10
click at [160, 50] on div "Live | 08:46" at bounding box center [121, 52] width 100 height 10
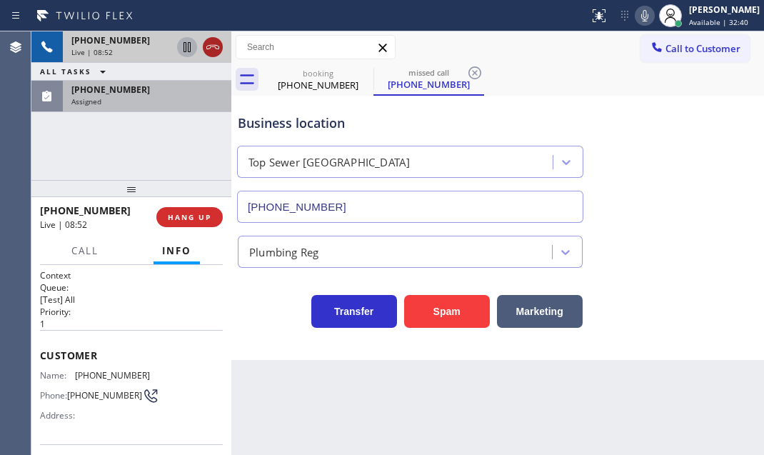
click at [210, 51] on icon at bounding box center [212, 47] width 17 height 17
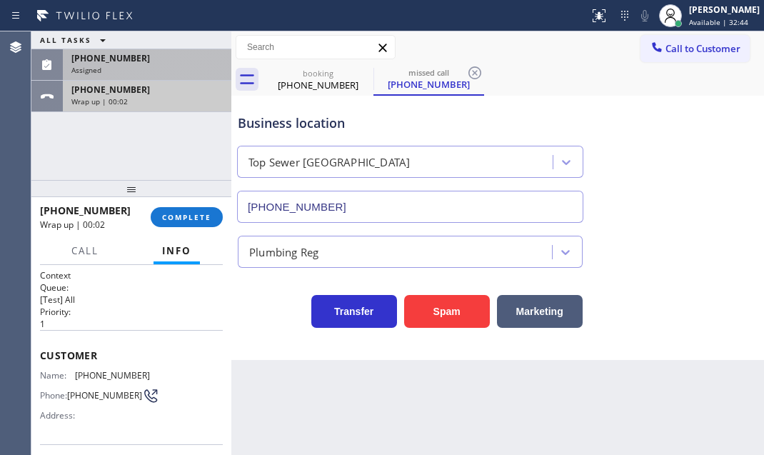
drag, startPoint x: 148, startPoint y: 84, endPoint x: 78, endPoint y: 86, distance: 70.0
click at [78, 86] on div "+14087310011" at bounding box center [146, 90] width 151 height 12
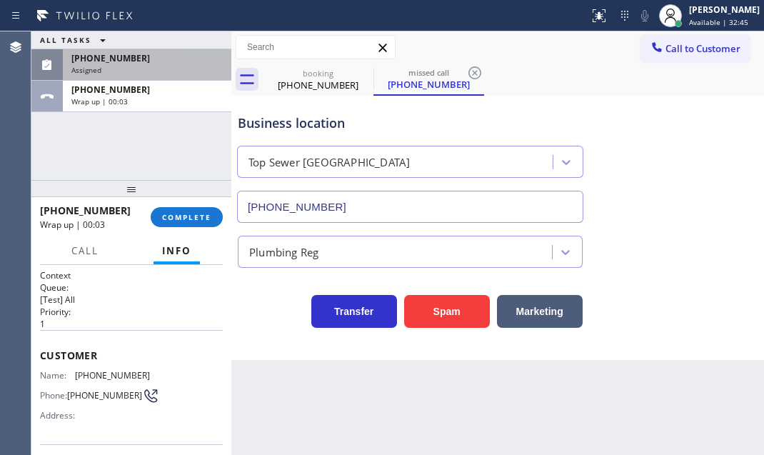
click at [136, 158] on div "ALL TASKS ALL TASKS ACTIVE TASKS TASKS IN WRAP UP (209) 221-4332 Assigned +1408…" at bounding box center [131, 105] width 200 height 149
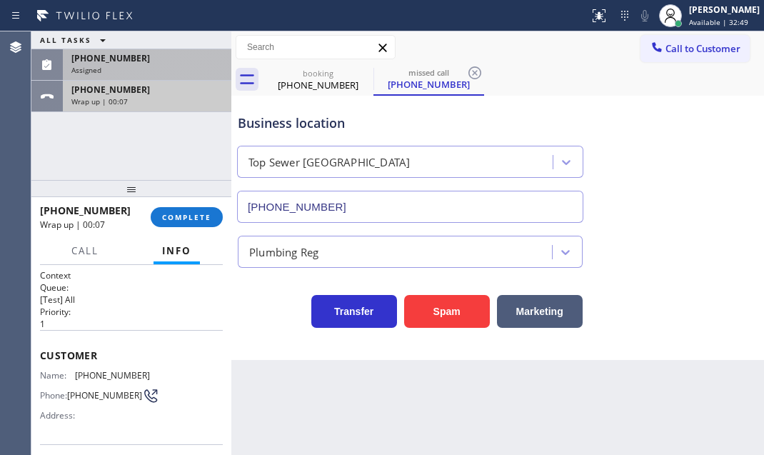
click at [154, 87] on div "+14087310011" at bounding box center [146, 90] width 151 height 12
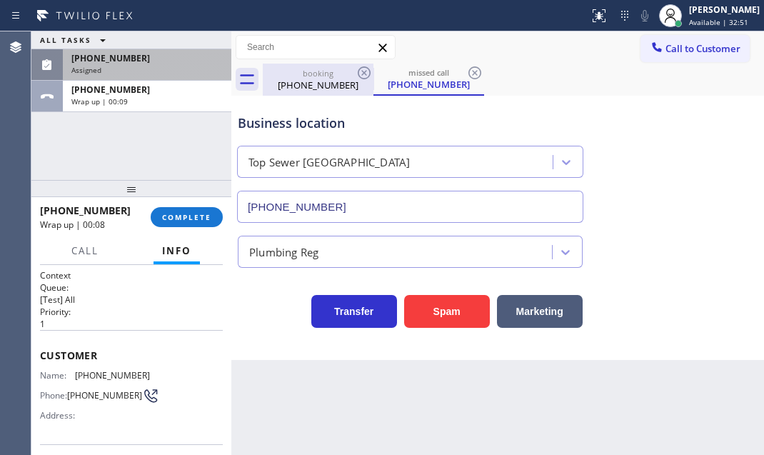
click at [318, 84] on div "(408) 731-0011" at bounding box center [318, 85] width 108 height 13
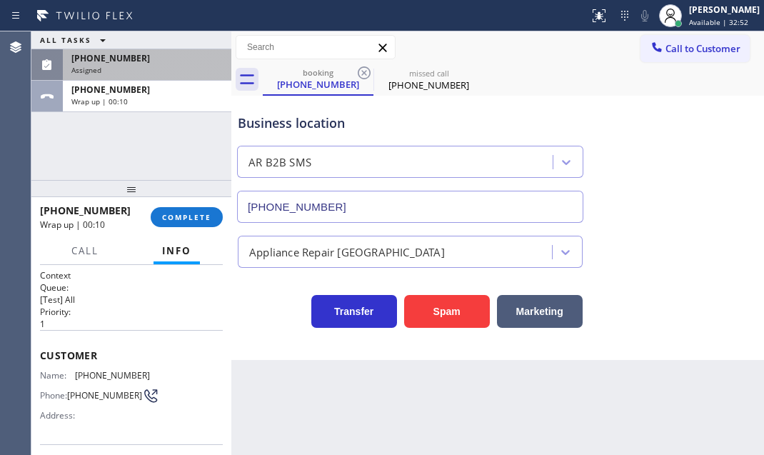
click at [336, 199] on input "(833) 692-2271" at bounding box center [410, 207] width 346 height 32
drag, startPoint x: 356, startPoint y: 206, endPoint x: 232, endPoint y: 207, distance: 124.3
click at [232, 207] on div "ALL TASKS ALL TASKS ACTIVE TASKS TASKS IN WRAP UP (209) 221-4332 Assigned +1408…" at bounding box center [397, 243] width 733 height 424
click at [113, 213] on div "+14087310011" at bounding box center [90, 211] width 101 height 14
drag, startPoint x: 113, startPoint y: 209, endPoint x: 50, endPoint y: 207, distance: 62.9
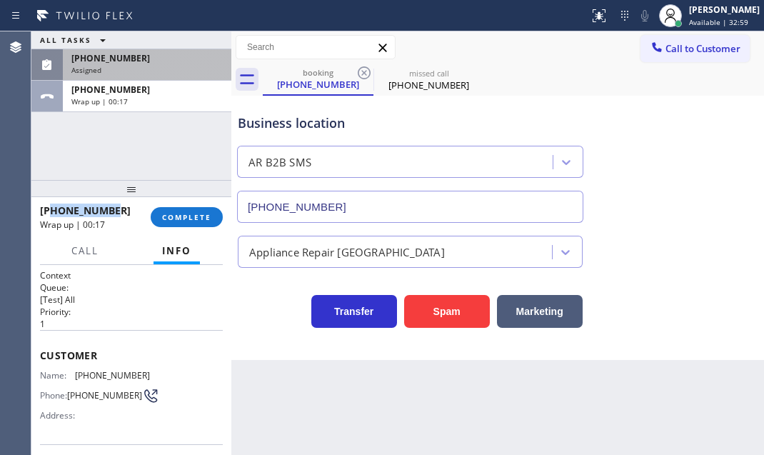
click at [50, 207] on div "+14087310011" at bounding box center [90, 211] width 101 height 14
click at [116, 211] on div "+14087310011" at bounding box center [90, 211] width 101 height 14
click at [118, 209] on div "+14087310011" at bounding box center [90, 211] width 101 height 14
click at [118, 211] on div "+14087310011" at bounding box center [90, 211] width 101 height 14
drag, startPoint x: 118, startPoint y: 211, endPoint x: 66, endPoint y: 213, distance: 51.5
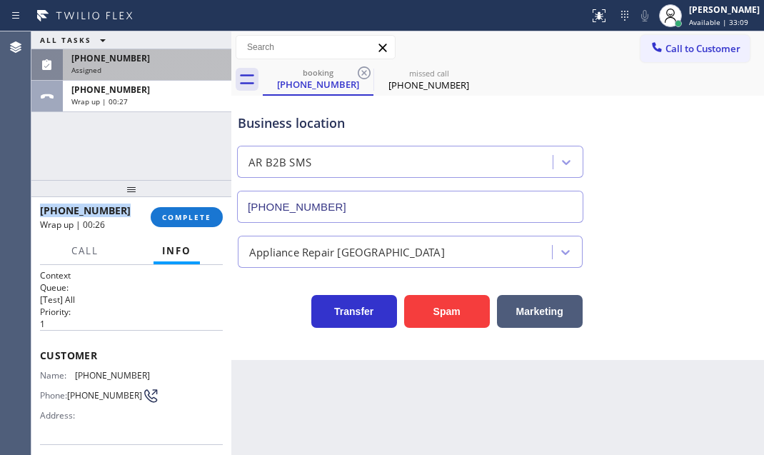
click at [66, 213] on div "+14087310011" at bounding box center [90, 211] width 101 height 14
click at [128, 213] on div "+14087310011" at bounding box center [90, 211] width 101 height 14
drag, startPoint x: 121, startPoint y: 213, endPoint x: 54, endPoint y: 213, distance: 67.9
click at [54, 213] on div "+14087310011" at bounding box center [90, 211] width 101 height 14
copy span "4087310011"
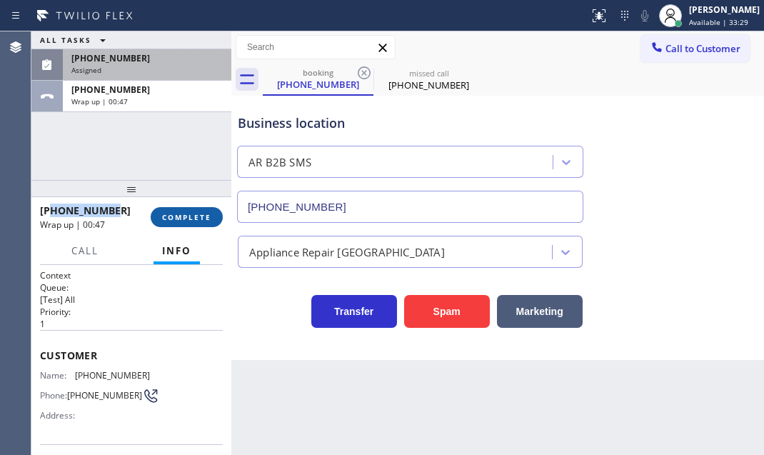
click at [203, 219] on span "COMPLETE" at bounding box center [186, 217] width 49 height 10
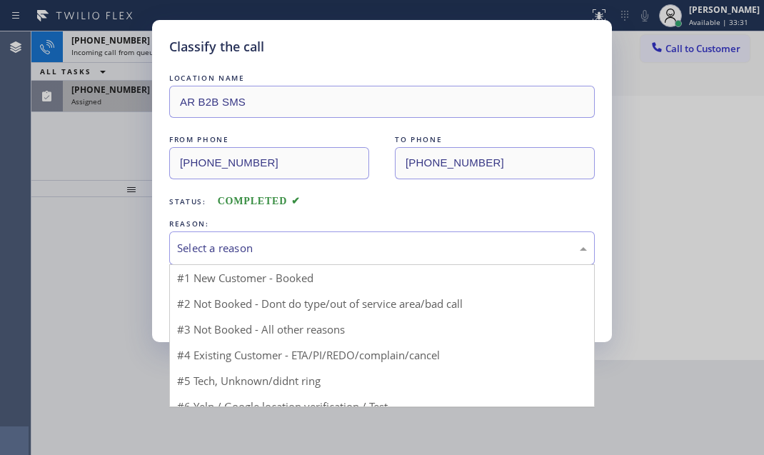
click at [397, 250] on div "Select a reason" at bounding box center [382, 248] width 410 height 16
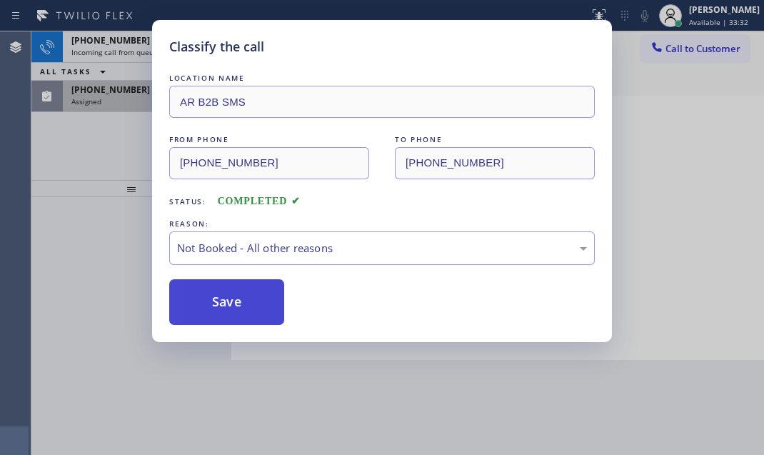
click at [228, 300] on button "Save" at bounding box center [226, 302] width 115 height 46
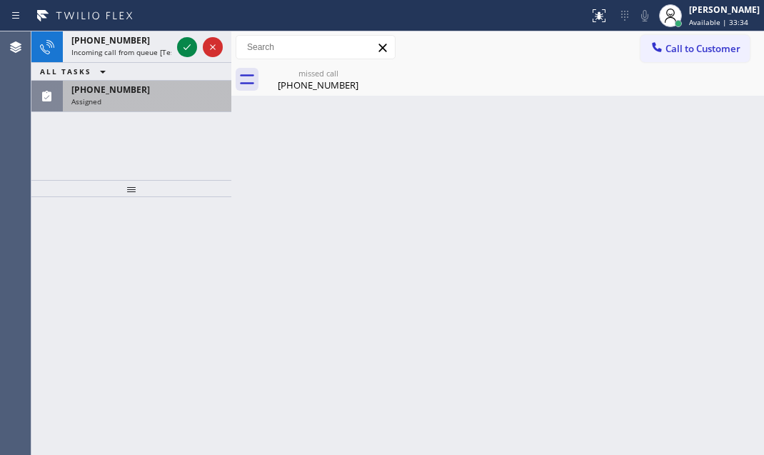
click at [138, 102] on div "Assigned" at bounding box center [146, 101] width 151 height 10
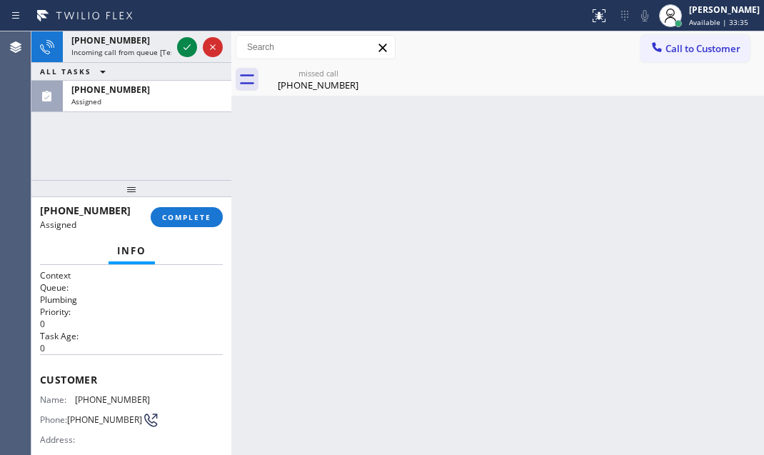
click at [189, 227] on div "(209) 221-4332 Assigned COMPLETE" at bounding box center [131, 217] width 183 height 37
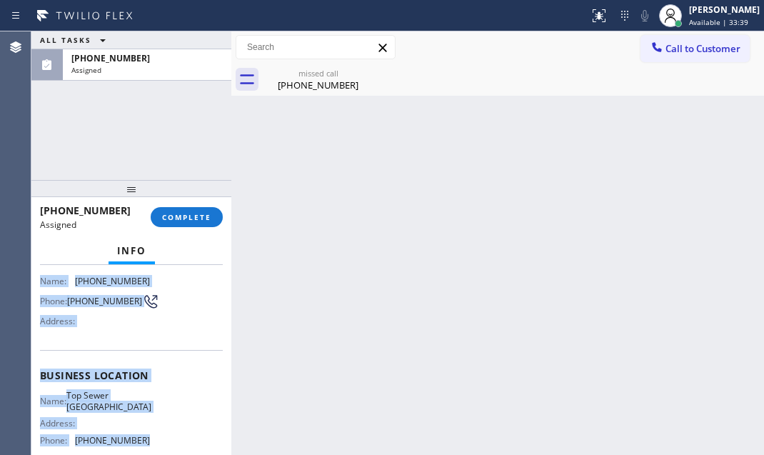
scroll to position [149, 0]
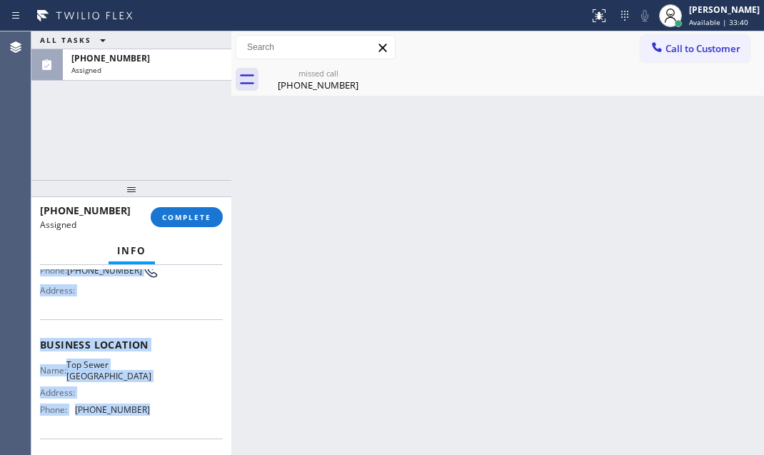
drag, startPoint x: 35, startPoint y: 367, endPoint x: 150, endPoint y: 426, distance: 129.1
click at [150, 426] on div "Context Queue: Plumbing Priority: 0 Task Age: 6 minute(s) Customer Name: (209) …" at bounding box center [131, 360] width 200 height 190
copy div "Customer Name: (209) 221-4332 Phone: (209) 221-4332 Address: Business location …"
click at [203, 212] on span "COMPLETE" at bounding box center [186, 217] width 49 height 10
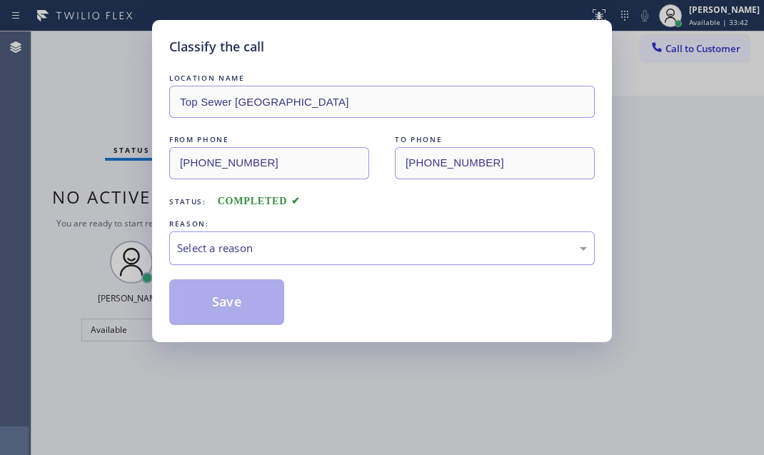
click at [339, 252] on div "Select a reason" at bounding box center [382, 248] width 410 height 16
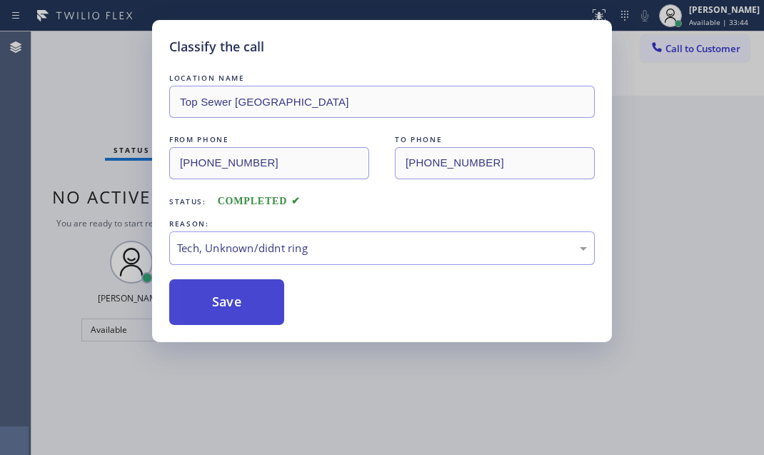
click at [249, 291] on button "Save" at bounding box center [226, 302] width 115 height 46
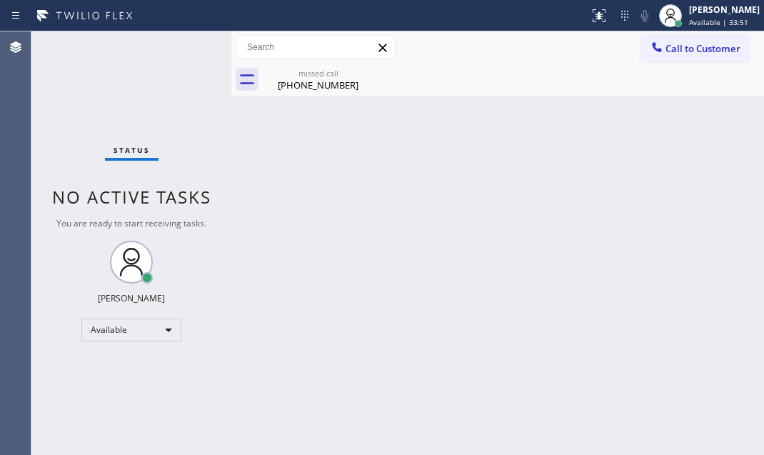
click at [321, 82] on div "(209) 221-4332" at bounding box center [318, 85] width 108 height 13
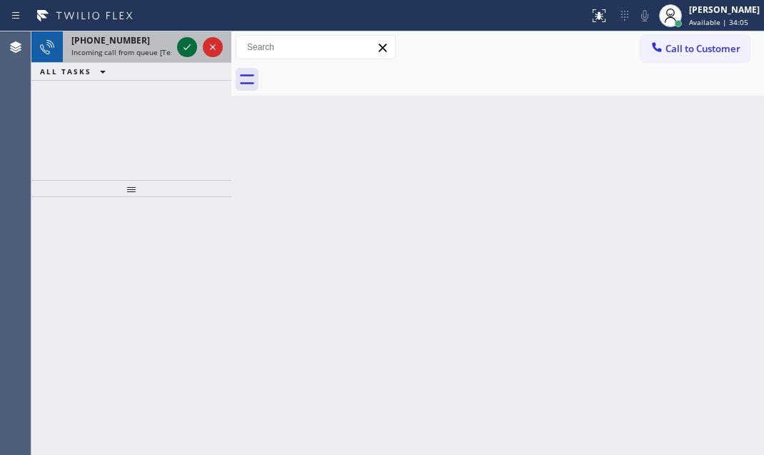
click at [177, 47] on div at bounding box center [187, 47] width 20 height 17
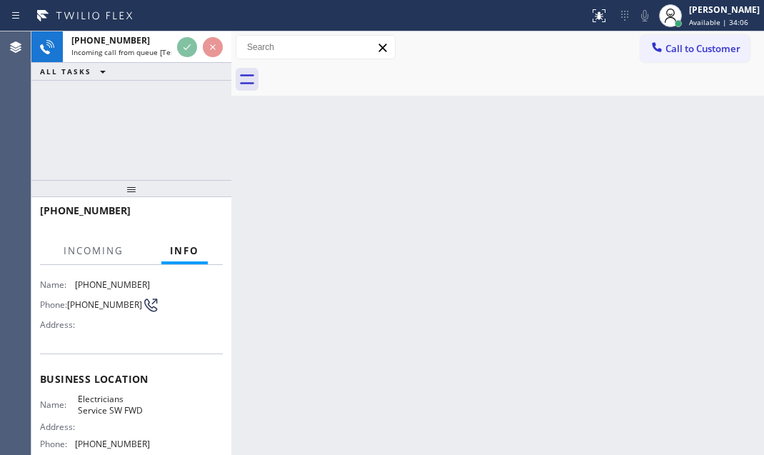
scroll to position [194, 0]
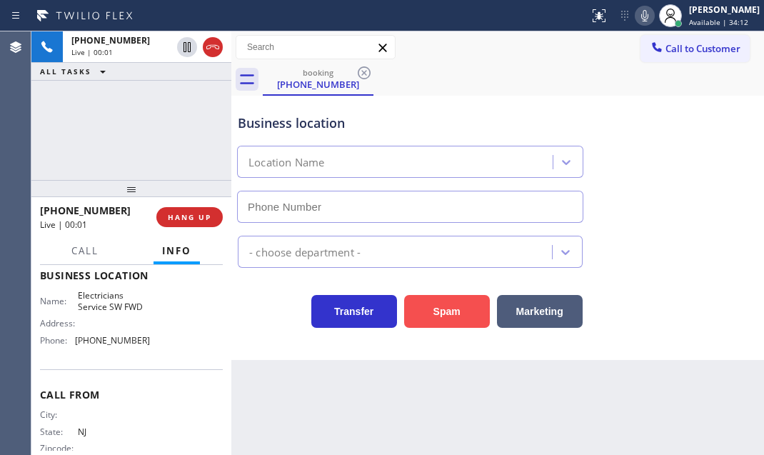
type input "(213) 566-1222"
click at [447, 306] on button "Spam" at bounding box center [447, 311] width 86 height 33
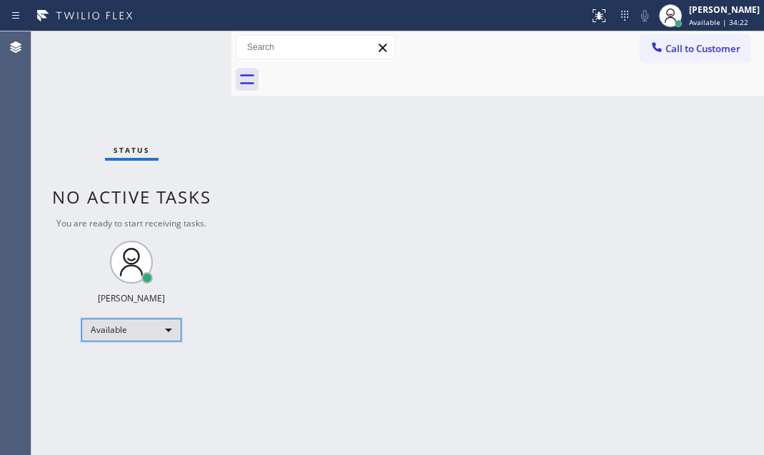
click at [163, 332] on div "Available" at bounding box center [131, 330] width 100 height 23
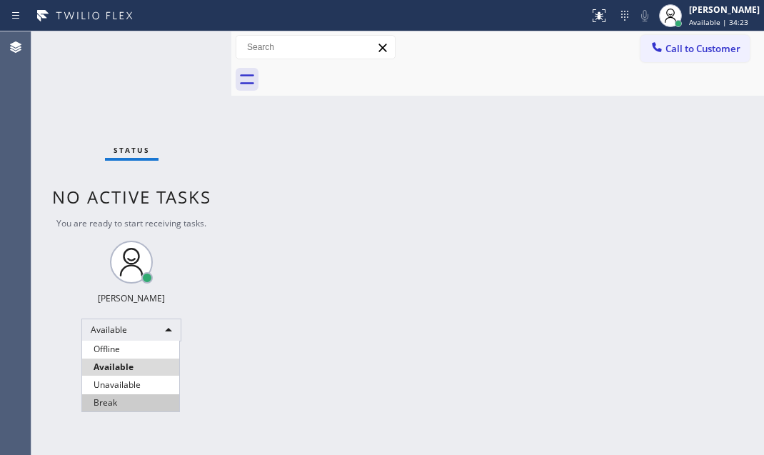
click at [134, 402] on li "Break" at bounding box center [130, 402] width 97 height 17
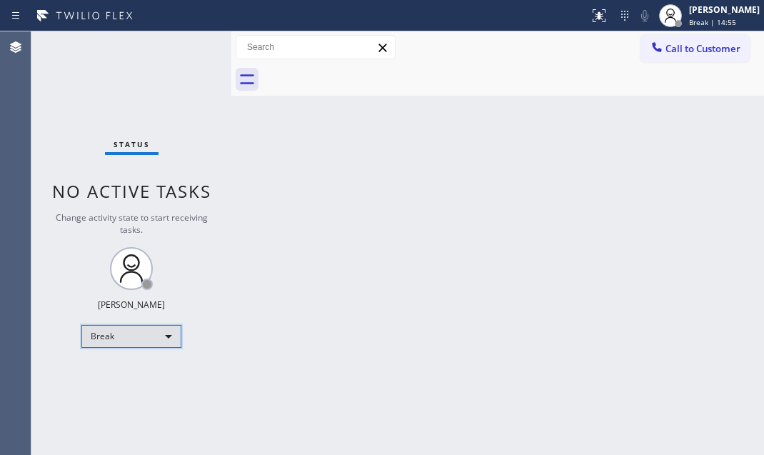
click at [156, 328] on div "Break" at bounding box center [131, 336] width 100 height 23
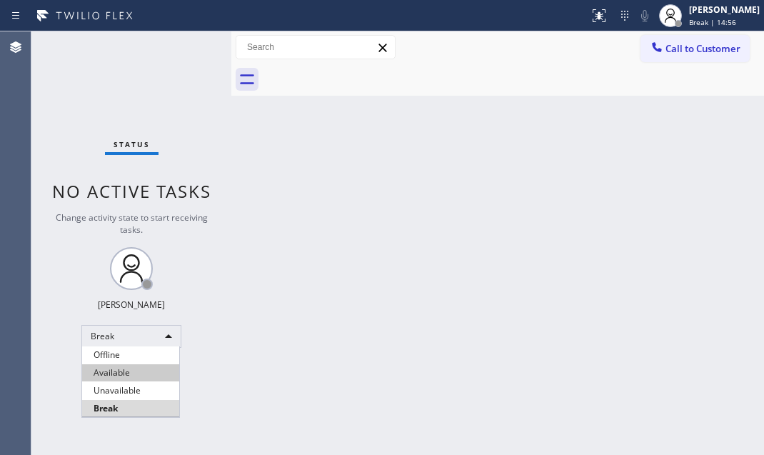
click at [143, 377] on li "Available" at bounding box center [130, 372] width 97 height 17
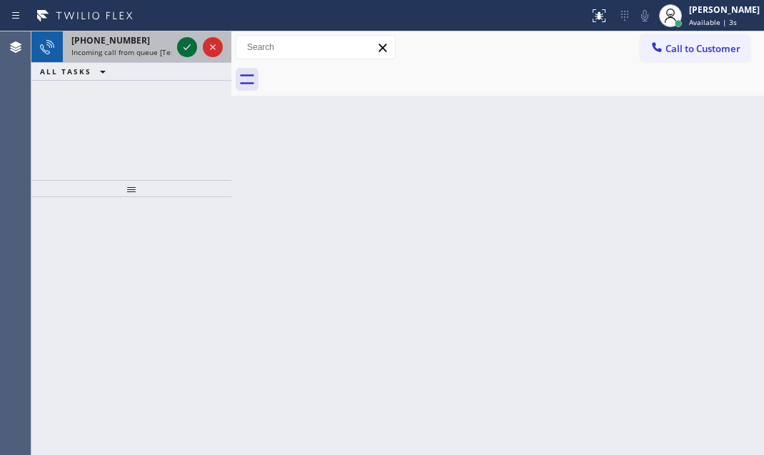
click at [186, 44] on icon at bounding box center [187, 47] width 17 height 17
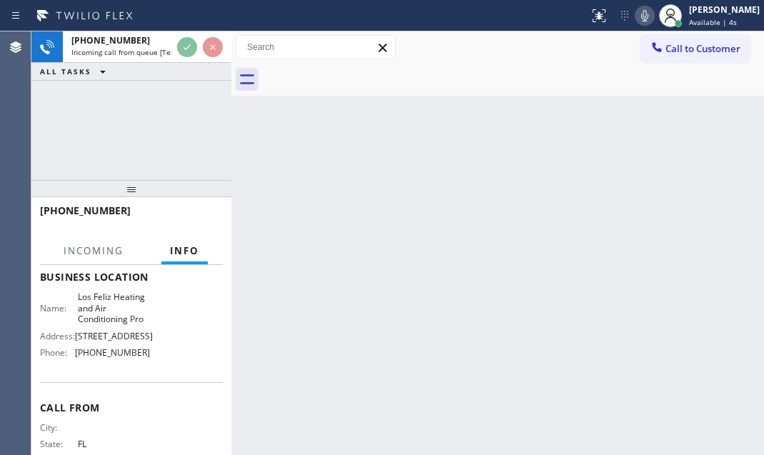
scroll to position [194, 0]
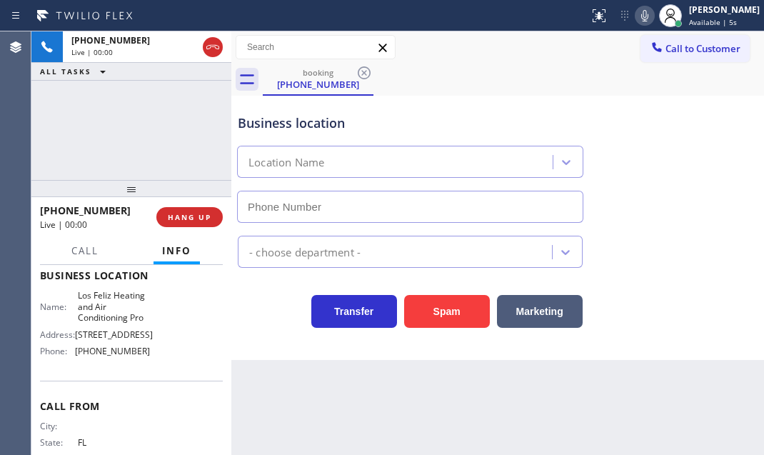
type input "(213) 205-0661"
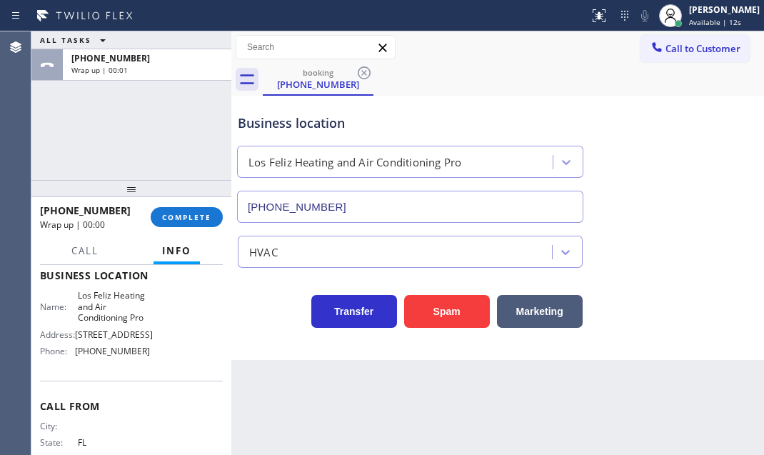
click at [188, 219] on span "COMPLETE" at bounding box center [186, 217] width 49 height 10
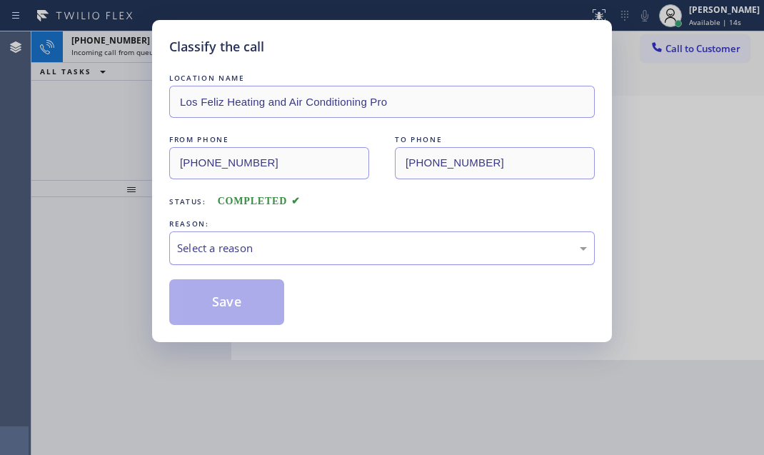
click at [314, 241] on div "Select a reason" at bounding box center [382, 248] width 410 height 16
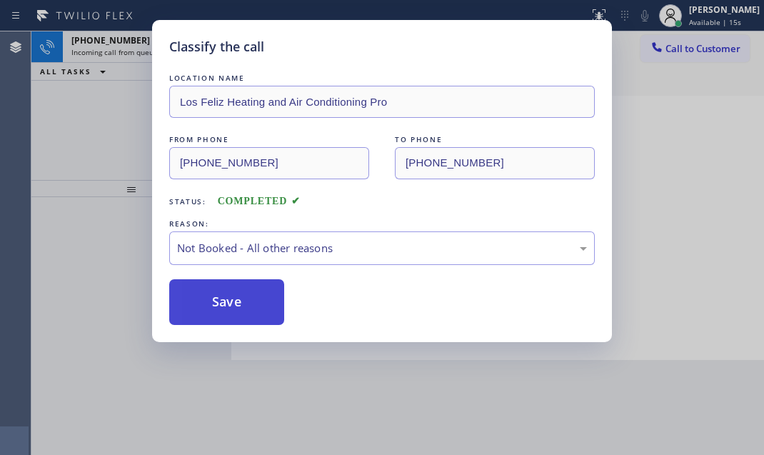
click at [203, 297] on button "Save" at bounding box center [226, 302] width 115 height 46
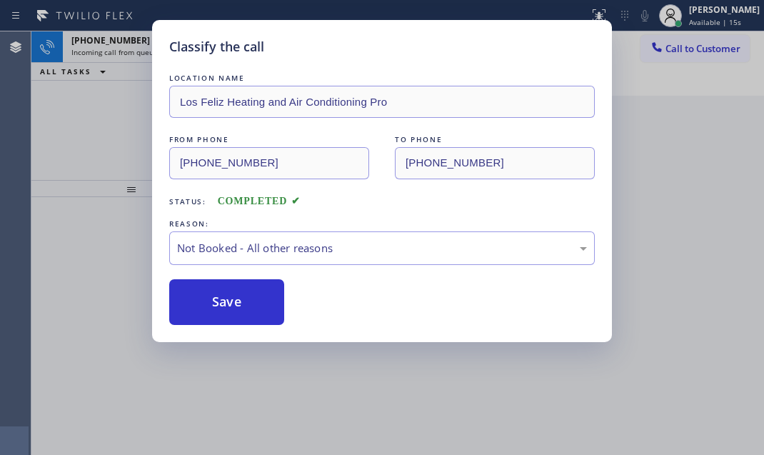
click at [131, 39] on div "Classify the call LOCATION NAME Los Feliz Heating and Air Conditioning Pro FROM…" at bounding box center [382, 227] width 764 height 455
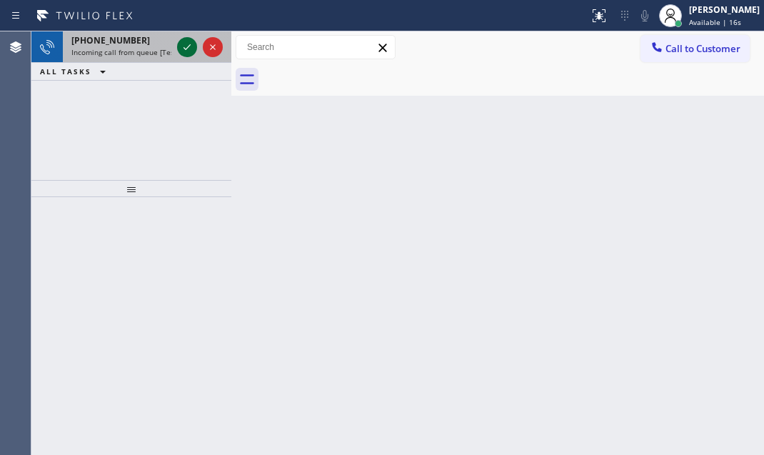
click at [184, 44] on icon at bounding box center [187, 47] width 17 height 17
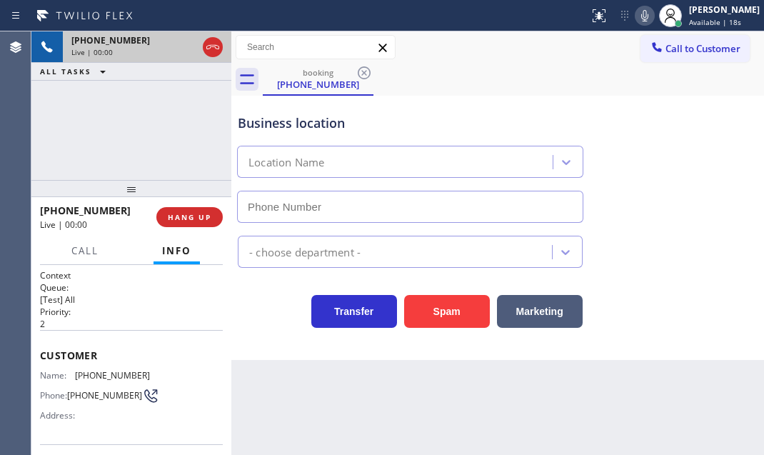
type input "(877) 777-0796"
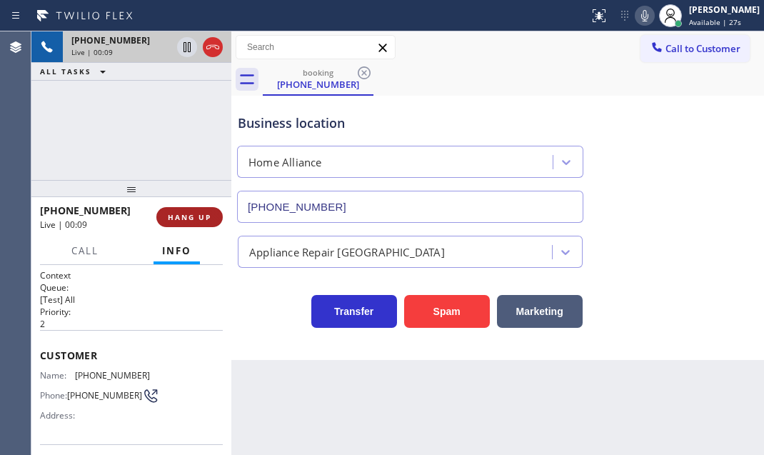
click at [199, 225] on button "HANG UP" at bounding box center [189, 217] width 66 height 20
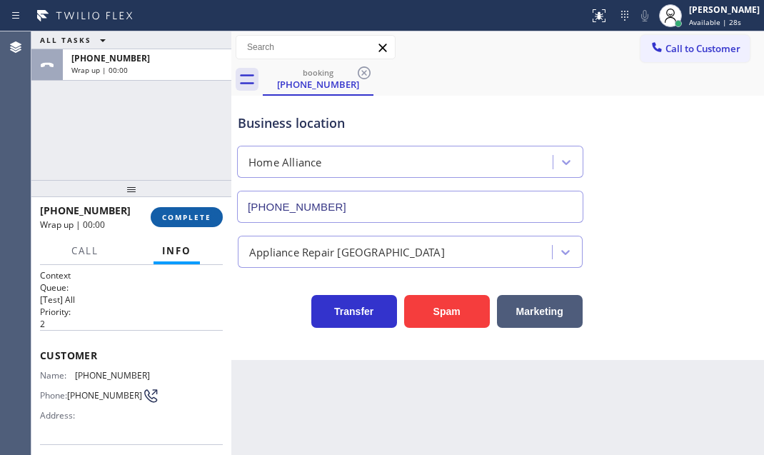
click at [192, 219] on span "COMPLETE" at bounding box center [186, 217] width 49 height 10
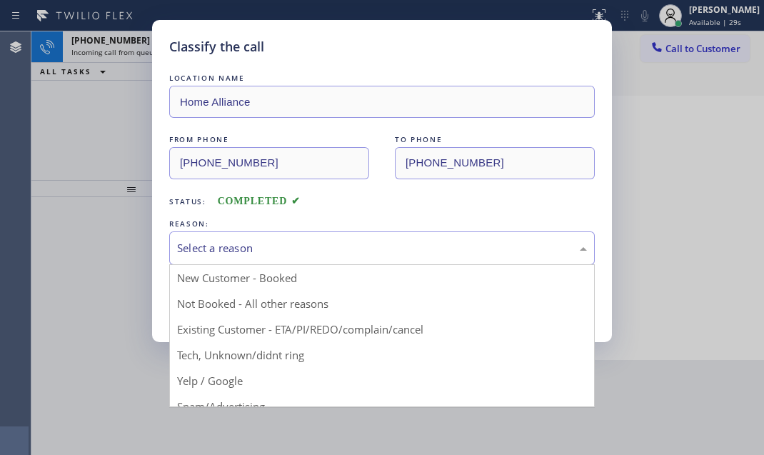
click at [322, 248] on div "Select a reason" at bounding box center [382, 248] width 410 height 16
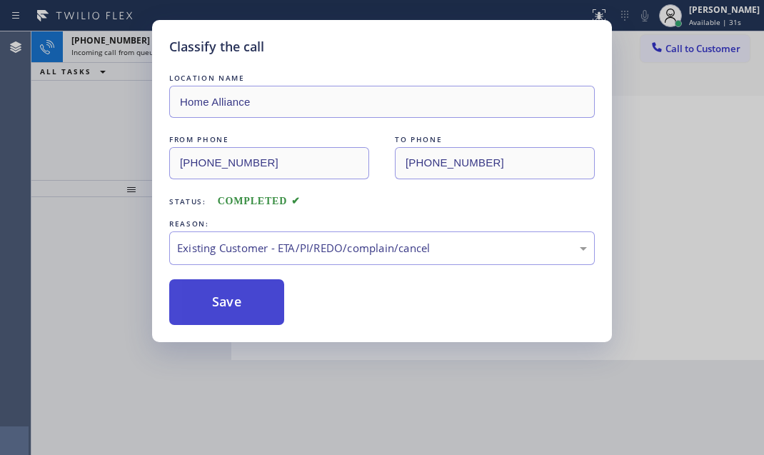
click at [204, 291] on button "Save" at bounding box center [226, 302] width 115 height 46
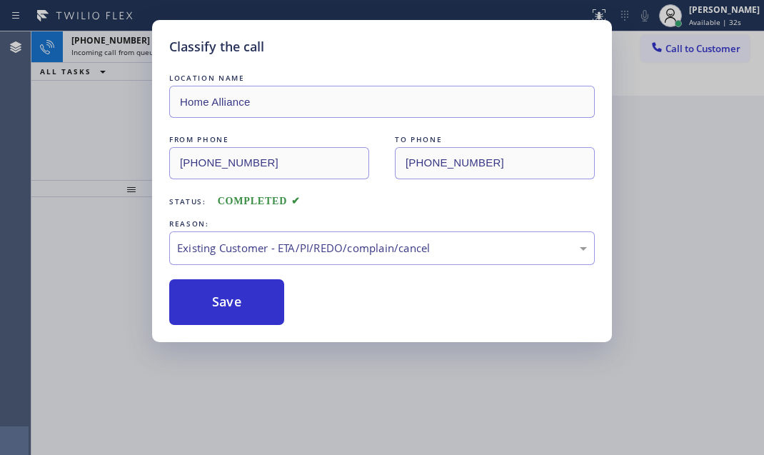
click at [136, 41] on div "Classify the call LOCATION NAME Home Alliance FROM PHONE (949) 384-4242 TO PHON…" at bounding box center [382, 227] width 764 height 455
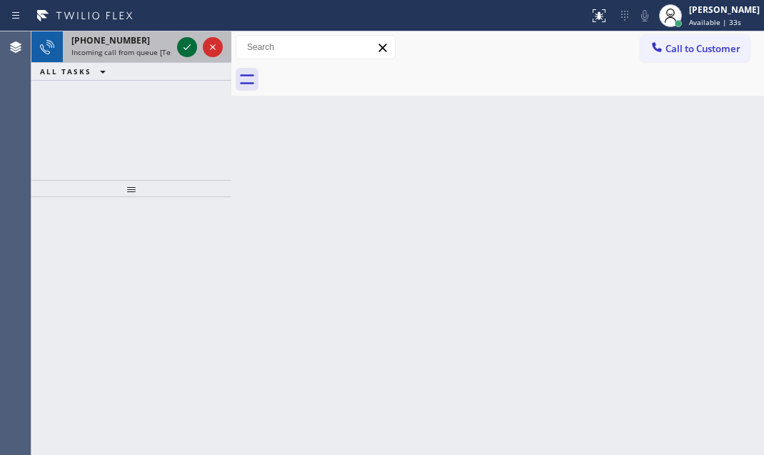
click at [186, 44] on icon at bounding box center [187, 47] width 17 height 17
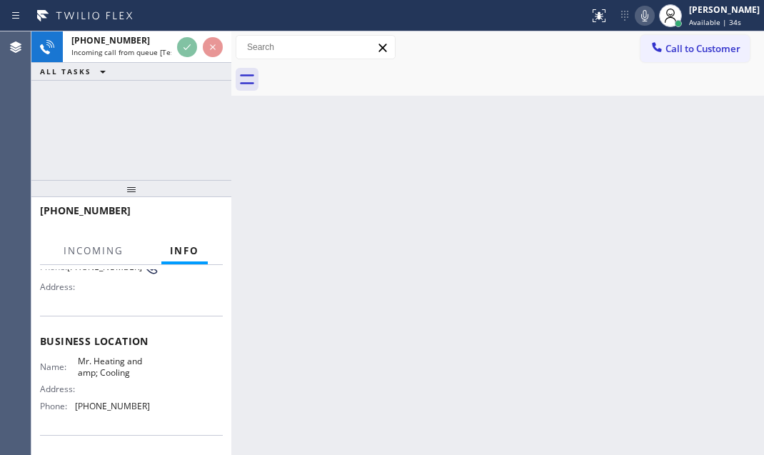
scroll to position [129, 0]
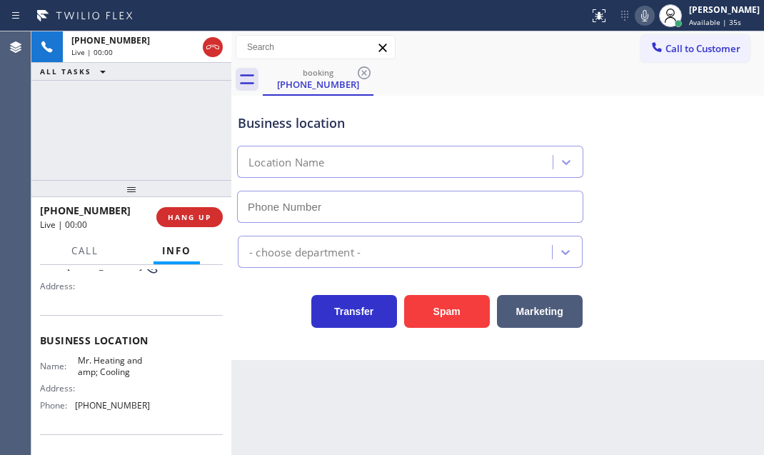
type input "(855) 231-3997"
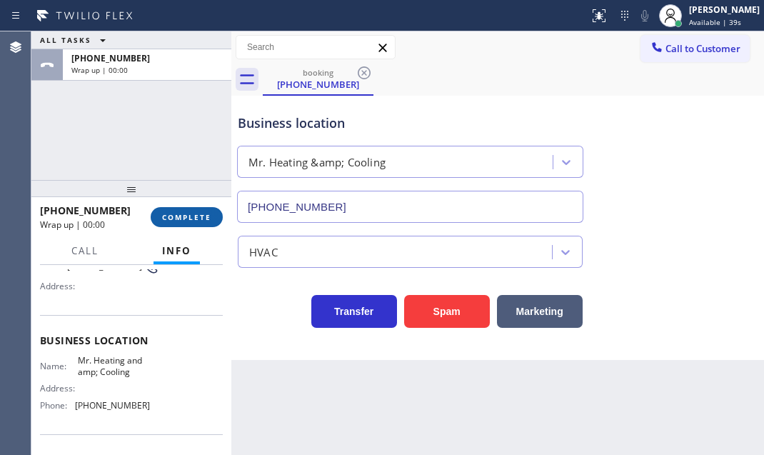
click at [194, 218] on span "COMPLETE" at bounding box center [186, 217] width 49 height 10
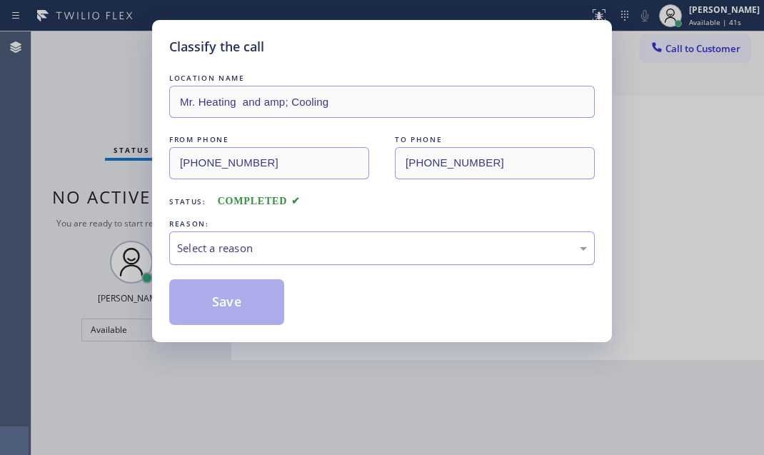
click at [280, 252] on div "Select a reason" at bounding box center [382, 248] width 410 height 16
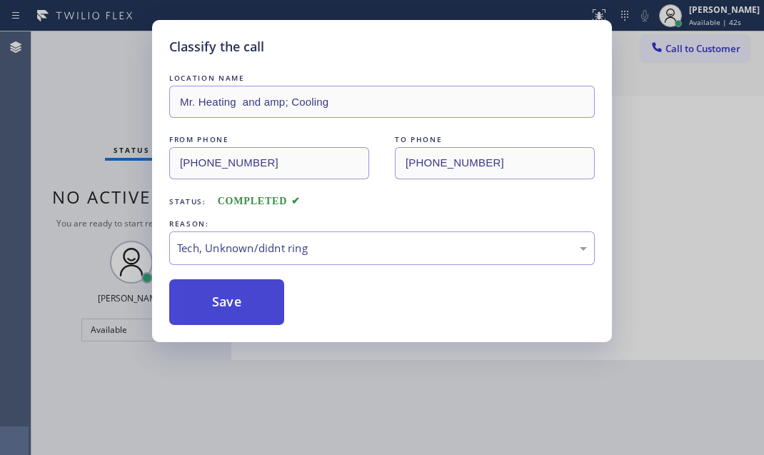
click at [237, 289] on button "Save" at bounding box center [226, 302] width 115 height 46
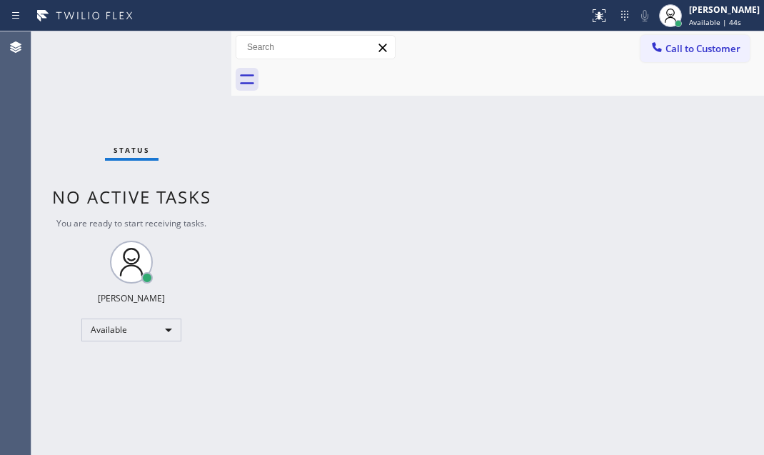
click at [183, 46] on div "Status No active tasks You are ready to start receiving tasks. Judy Mae Saturin…" at bounding box center [131, 243] width 200 height 424
click at [177, 51] on div "Status No active tasks You are ready to start receiving tasks. Judy Mae Saturin…" at bounding box center [131, 243] width 200 height 424
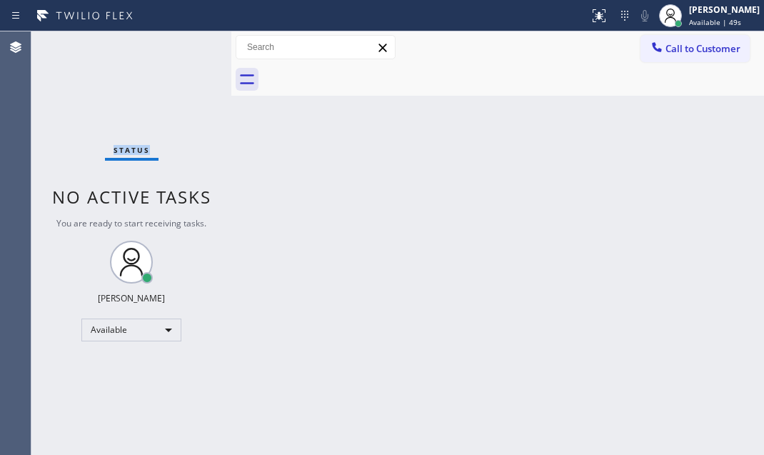
click at [177, 51] on div "Status No active tasks You are ready to start receiving tasks. Judy Mae Saturin…" at bounding box center [131, 243] width 200 height 424
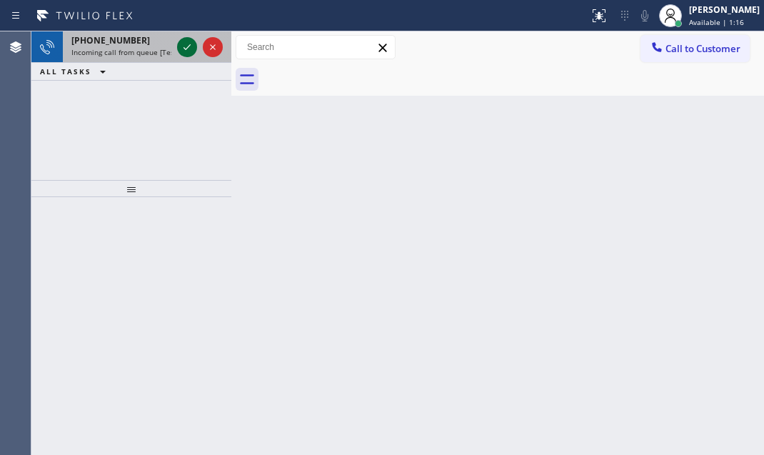
click at [183, 47] on icon at bounding box center [187, 47] width 17 height 17
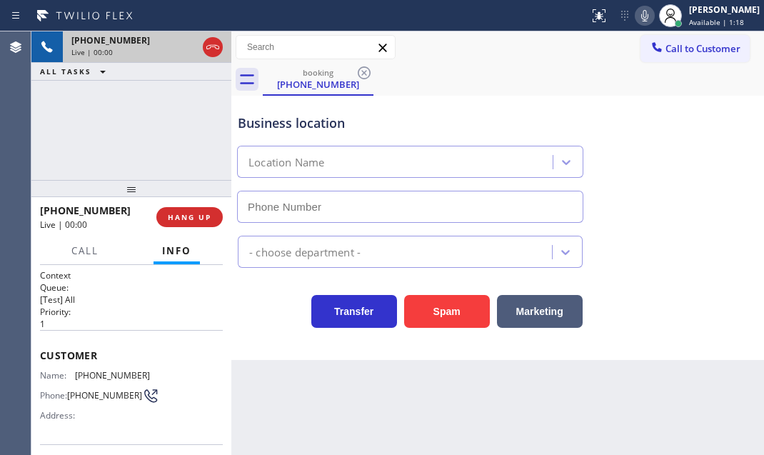
type input "(213) 290-9201"
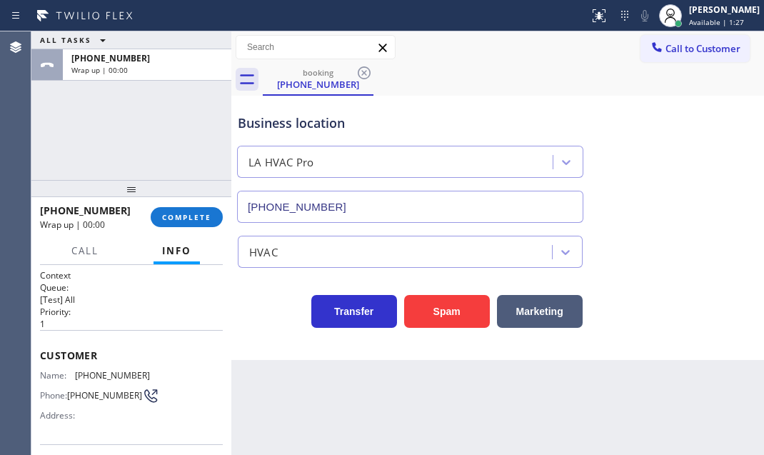
drag, startPoint x: 185, startPoint y: 217, endPoint x: 472, endPoint y: 192, distance: 288.3
click at [186, 217] on span "COMPLETE" at bounding box center [186, 217] width 49 height 10
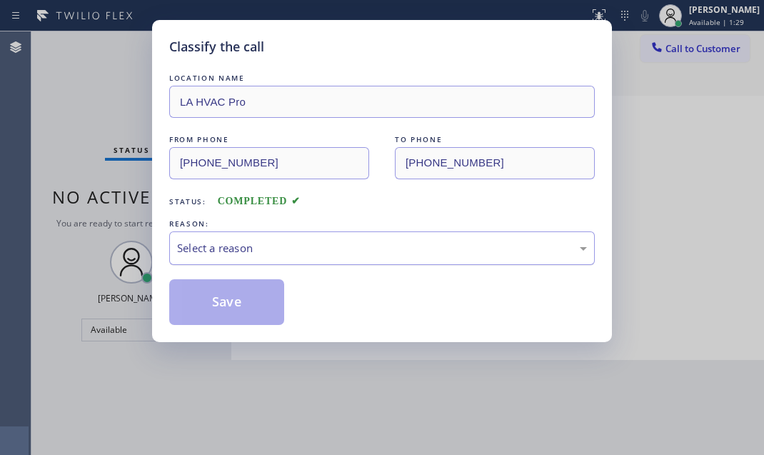
click at [316, 236] on div "Select a reason" at bounding box center [382, 248] width 426 height 34
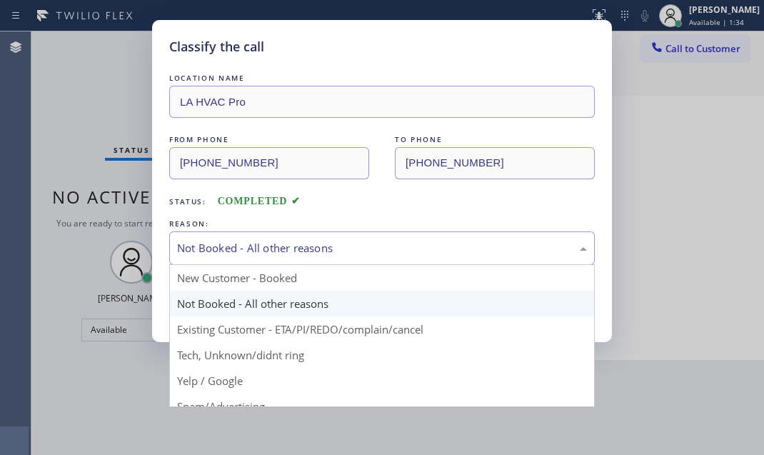
click at [335, 252] on div "Not Booked - All other reasons" at bounding box center [382, 248] width 410 height 16
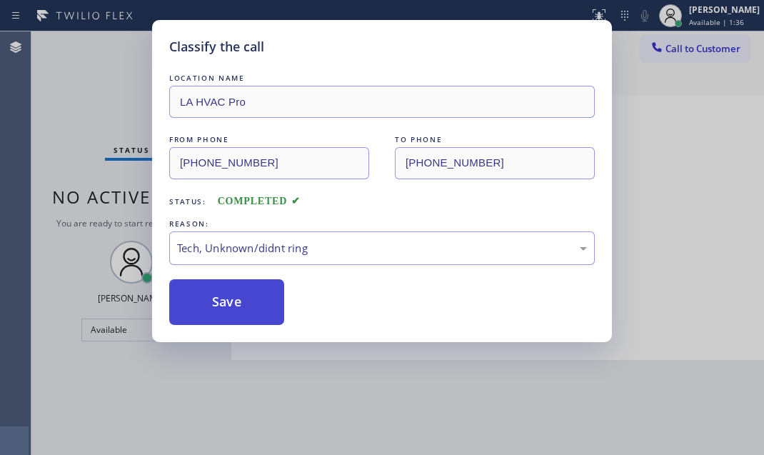
click at [250, 299] on button "Save" at bounding box center [226, 302] width 115 height 46
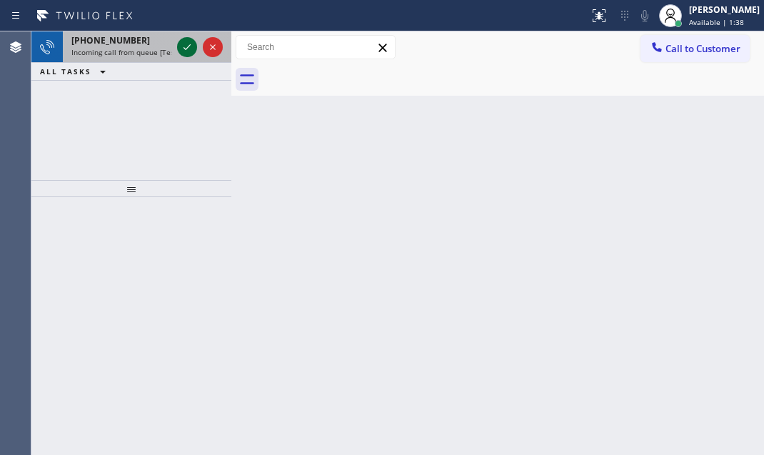
click at [178, 46] on div at bounding box center [187, 47] width 20 height 17
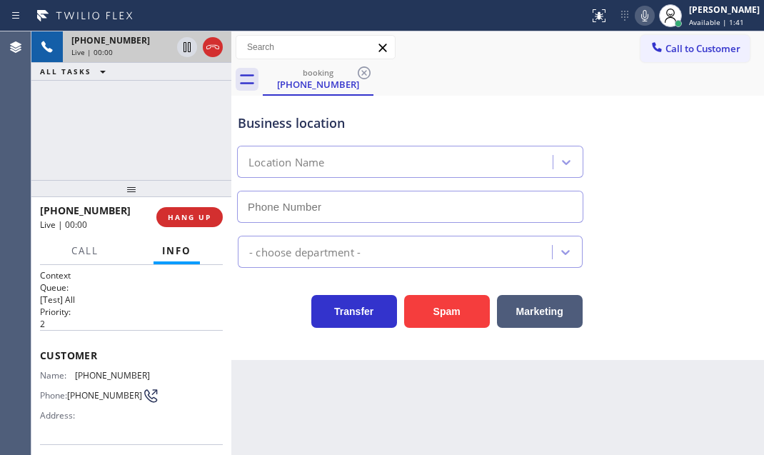
type input "(848) 308-1302"
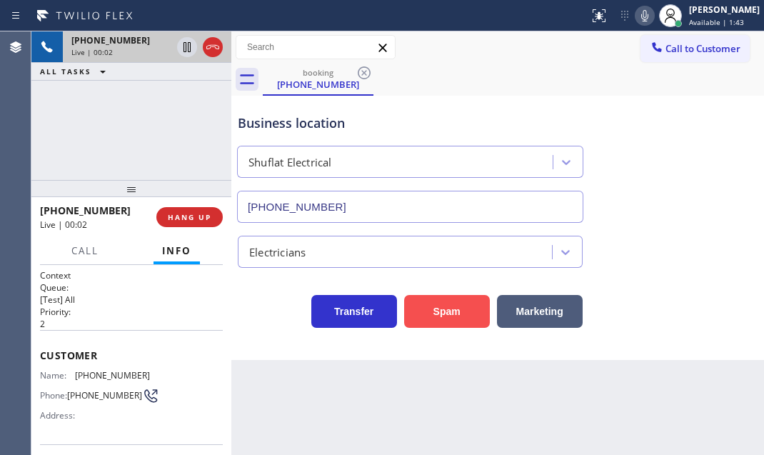
click at [430, 308] on button "Spam" at bounding box center [447, 311] width 86 height 33
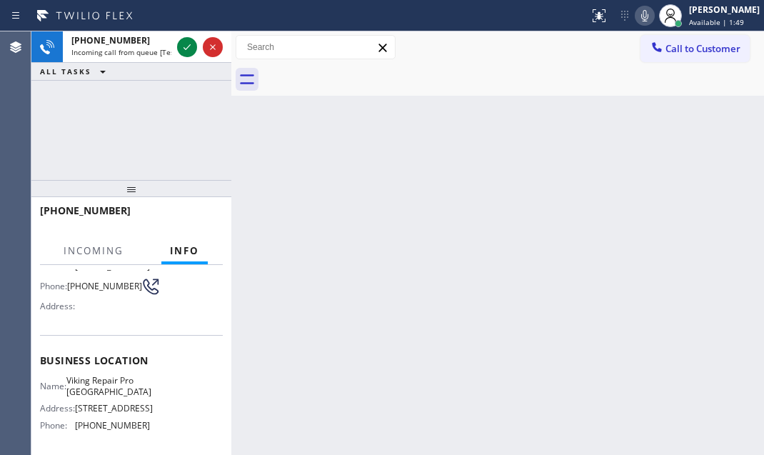
scroll to position [129, 0]
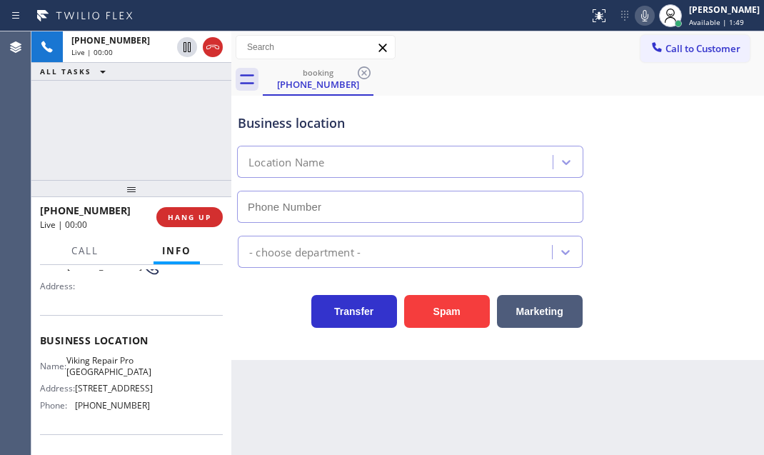
type input "(954) 807-1441"
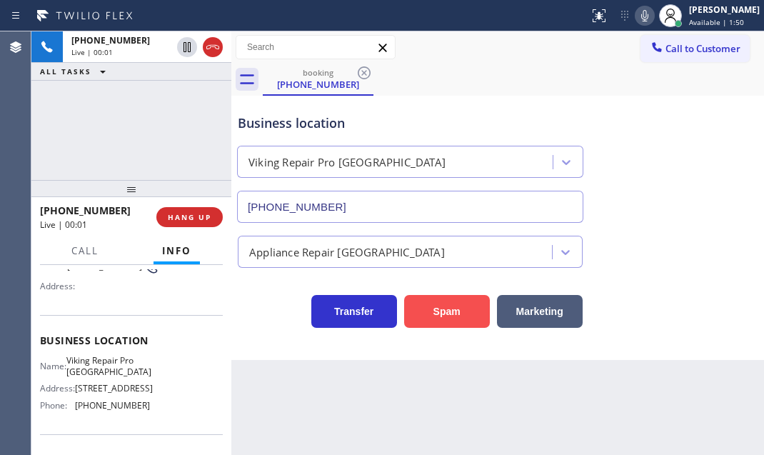
click at [457, 306] on button "Spam" at bounding box center [447, 311] width 86 height 33
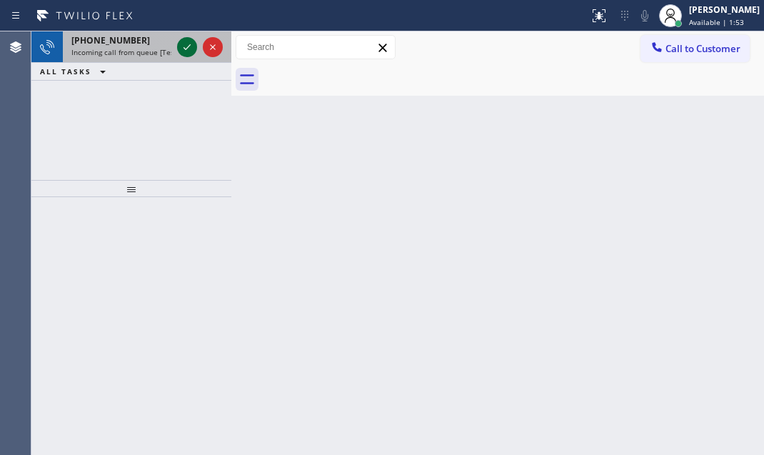
click at [180, 44] on icon at bounding box center [187, 47] width 17 height 17
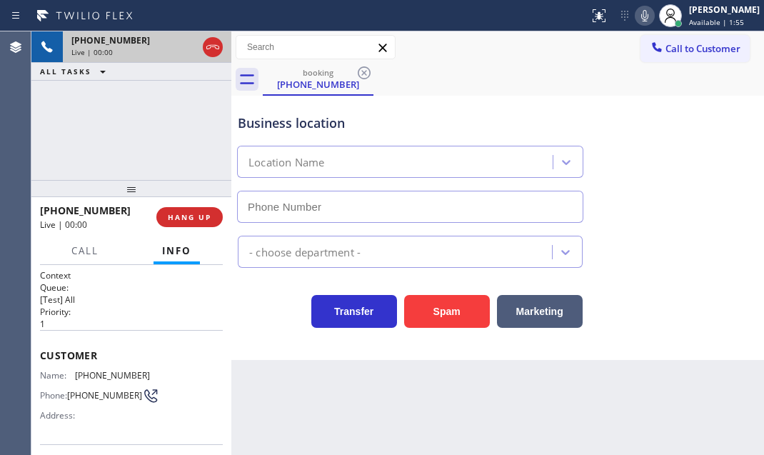
type input "(213) 566-1222"
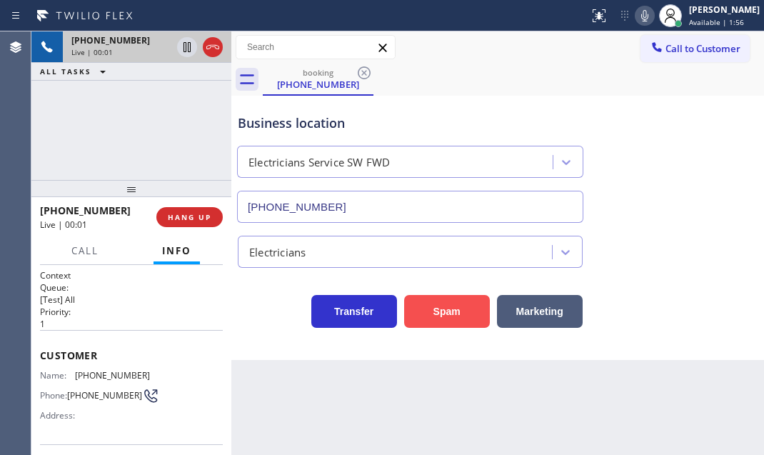
click at [442, 308] on button "Spam" at bounding box center [447, 311] width 86 height 33
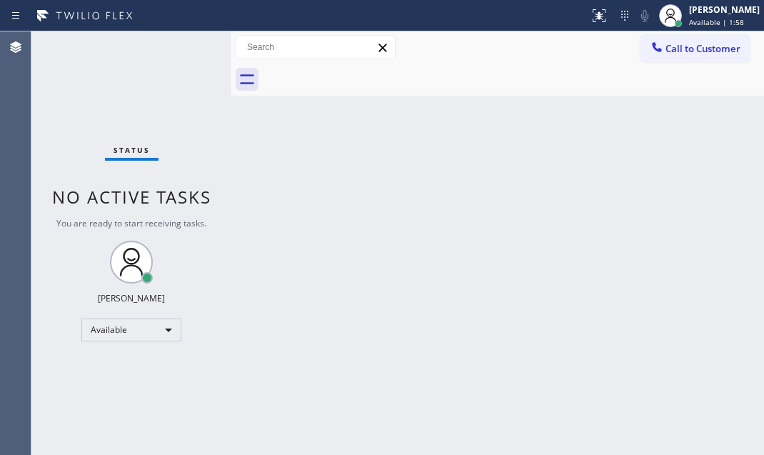
click at [184, 40] on div "Status No active tasks You are ready to start receiving tasks. Judy Mae Saturin…" at bounding box center [131, 243] width 200 height 424
click at [183, 45] on div "Status No active tasks You are ready to start receiving tasks. Judy Mae Saturin…" at bounding box center [131, 243] width 200 height 424
click at [186, 48] on div "Status No active tasks You are ready to start receiving tasks. Judy Mae Saturin…" at bounding box center [131, 243] width 200 height 424
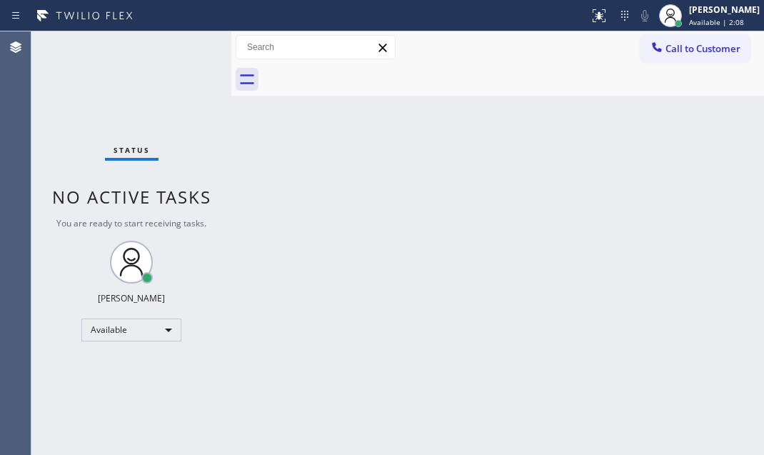
click at [186, 47] on div "Status No active tasks You are ready to start receiving tasks. Judy Mae Saturin…" at bounding box center [131, 243] width 200 height 424
click at [188, 46] on div "Status No active tasks You are ready to start receiving tasks. Judy Mae Saturin…" at bounding box center [131, 243] width 200 height 424
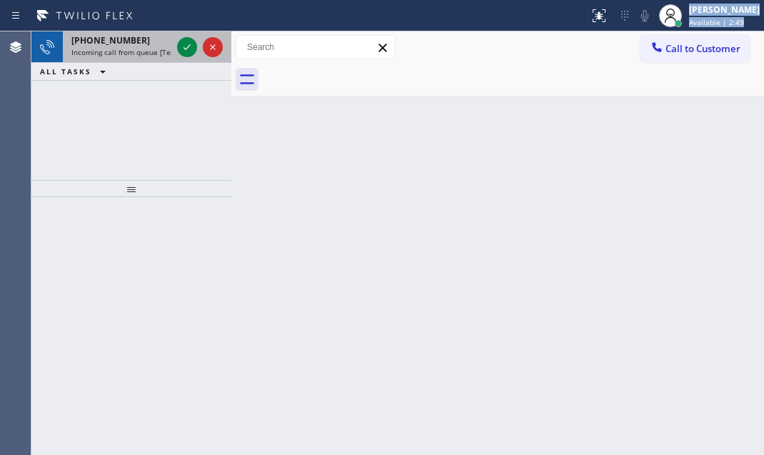
click at [181, 36] on div "Status report No issues detected If you experience an issue, please download th…" at bounding box center [382, 227] width 764 height 455
click at [181, 42] on icon at bounding box center [187, 47] width 17 height 17
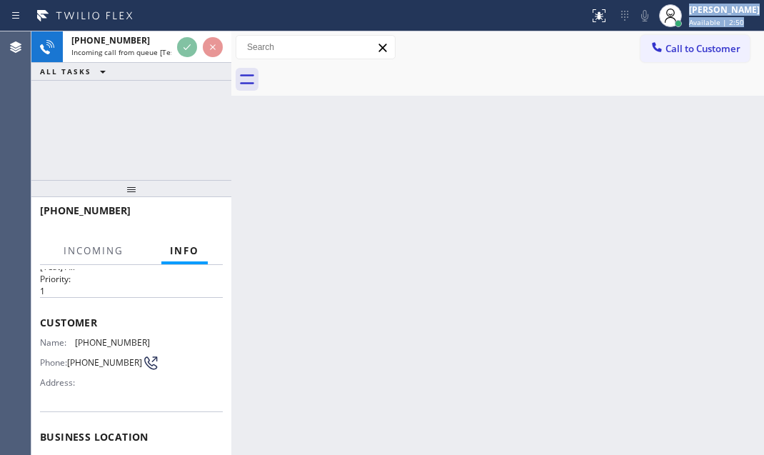
scroll to position [129, 0]
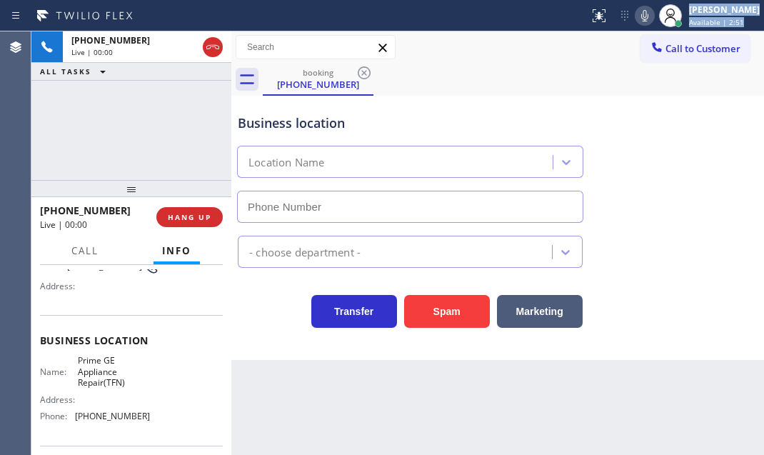
type input "(855) 976-8572"
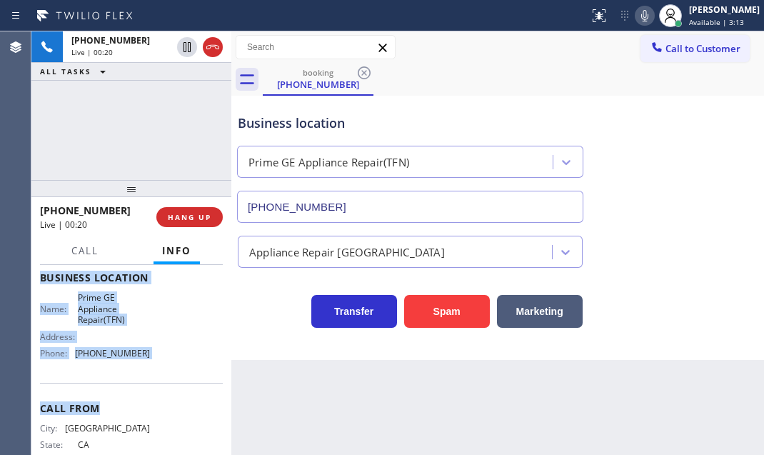
scroll to position [194, 0]
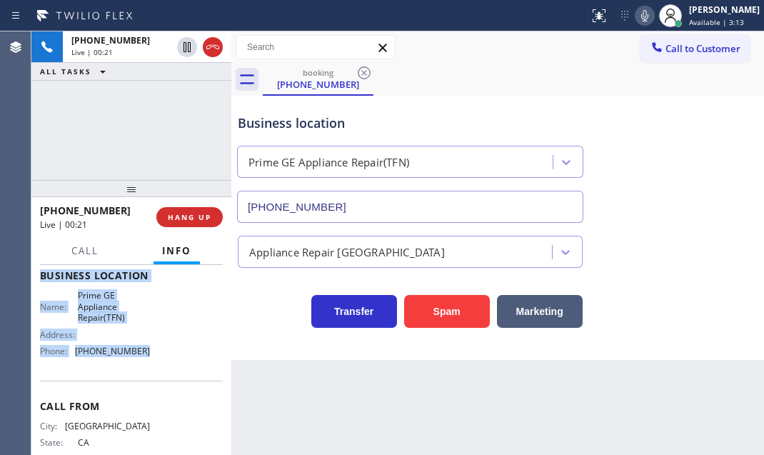
drag, startPoint x: 39, startPoint y: 344, endPoint x: 154, endPoint y: 367, distance: 117.3
click at [154, 367] on div "Context Queue: [Test] All Priority: 1 Customer Name: (415) 601-4246 Phone: (415…" at bounding box center [131, 282] width 183 height 414
copy div "Customer Name: (415) 601-4246 Phone: (415) 601-4246 Address: Business location …"
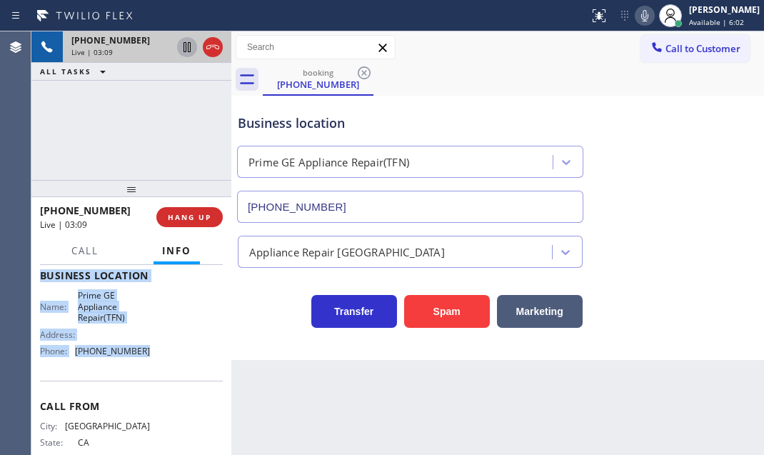
click at [188, 46] on icon at bounding box center [187, 47] width 7 height 10
click at [189, 48] on icon at bounding box center [187, 47] width 17 height 17
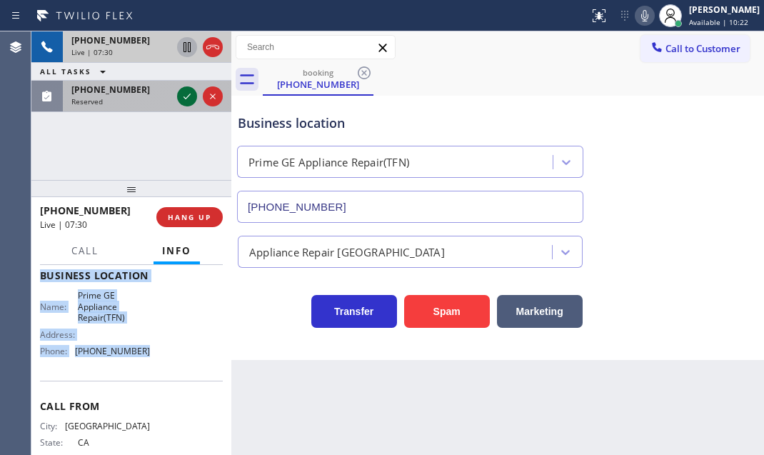
click at [183, 100] on icon at bounding box center [187, 96] width 17 height 17
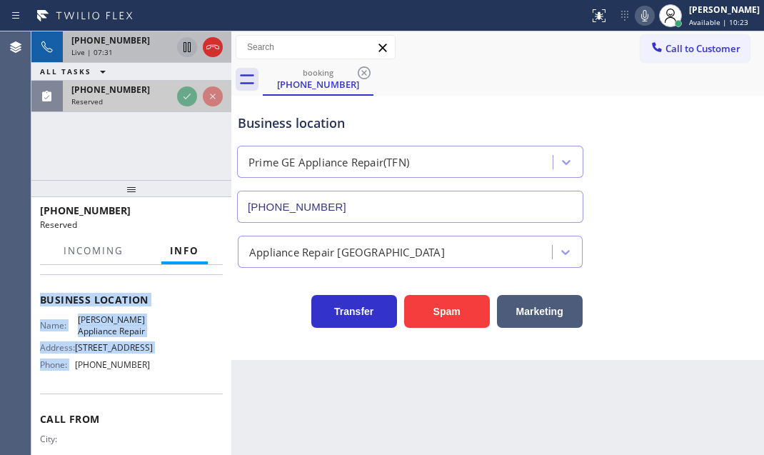
scroll to position [218, 0]
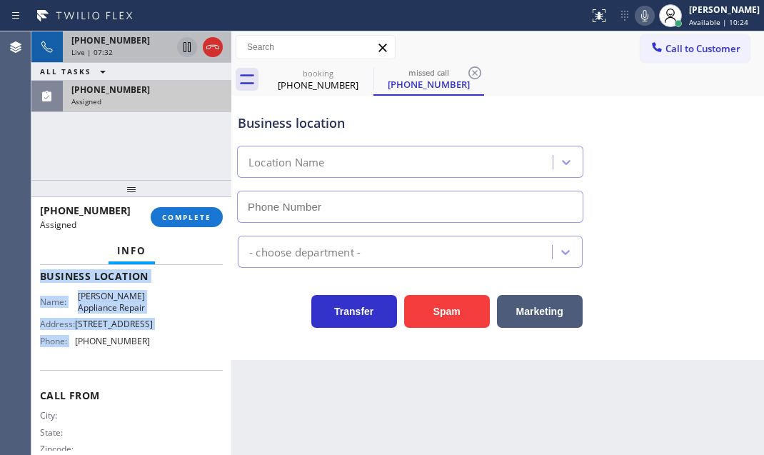
type input "(206) 202-2204"
click at [207, 52] on icon at bounding box center [212, 47] width 17 height 17
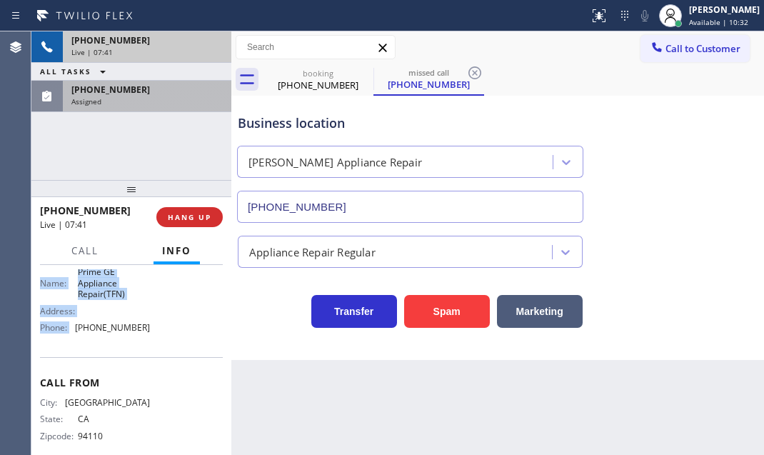
scroll to position [194, 0]
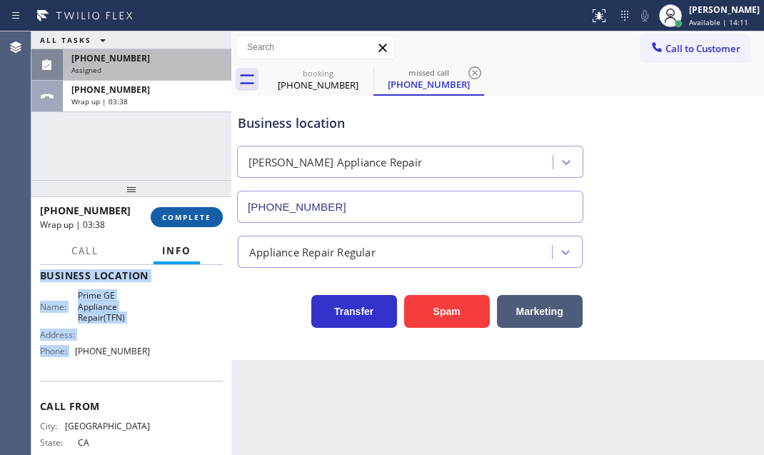
click at [175, 214] on button "COMPLETE" at bounding box center [187, 217] width 72 height 20
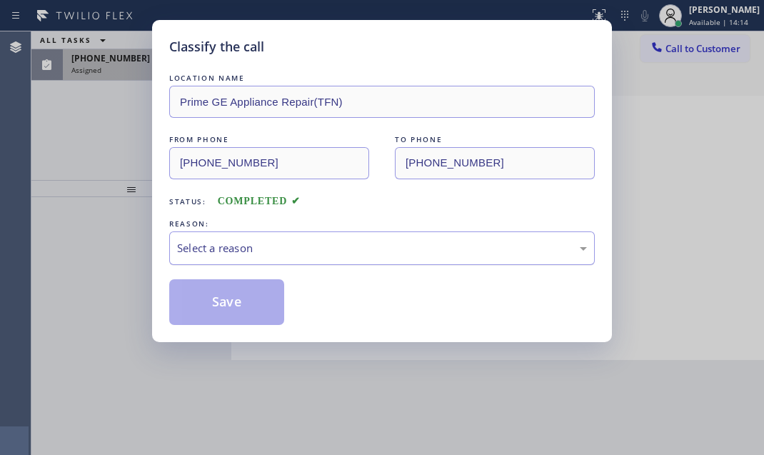
click at [307, 256] on div "Select a reason" at bounding box center [382, 248] width 426 height 34
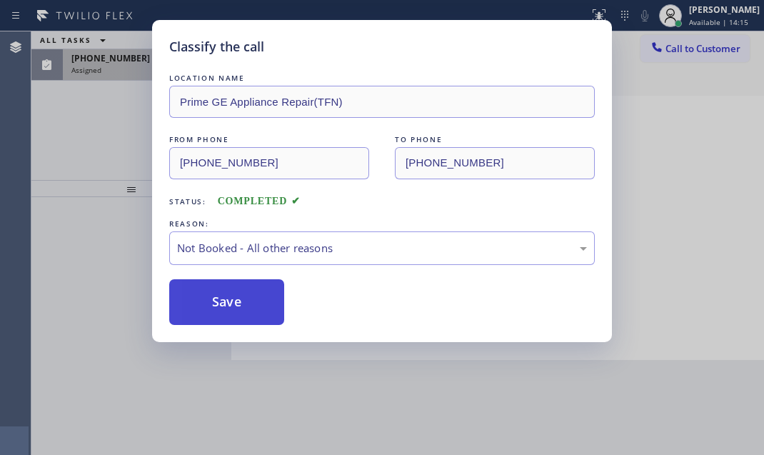
click at [207, 304] on button "Save" at bounding box center [226, 302] width 115 height 46
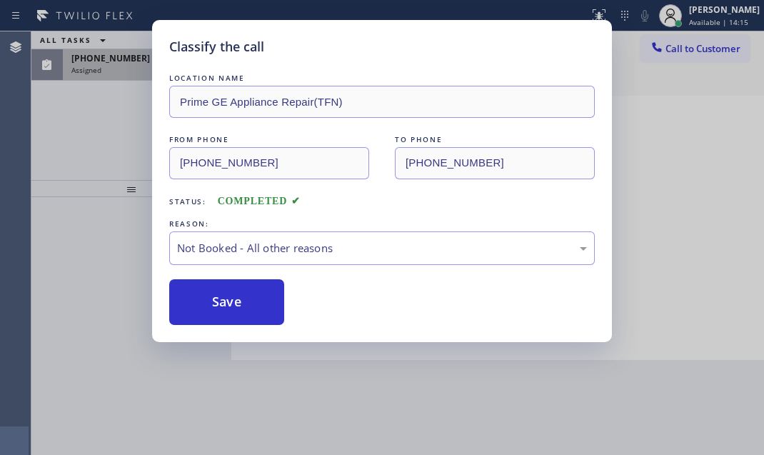
click at [113, 66] on div "Classify the call LOCATION NAME Prime GE Appliance Repair(TFN) FROM PHONE (415)…" at bounding box center [382, 227] width 764 height 455
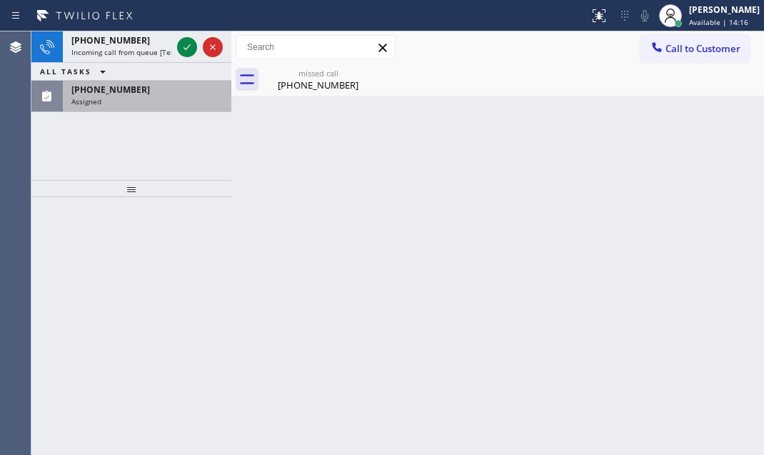
click at [122, 81] on div "(206) 970-0146 Assigned" at bounding box center [144, 96] width 163 height 31
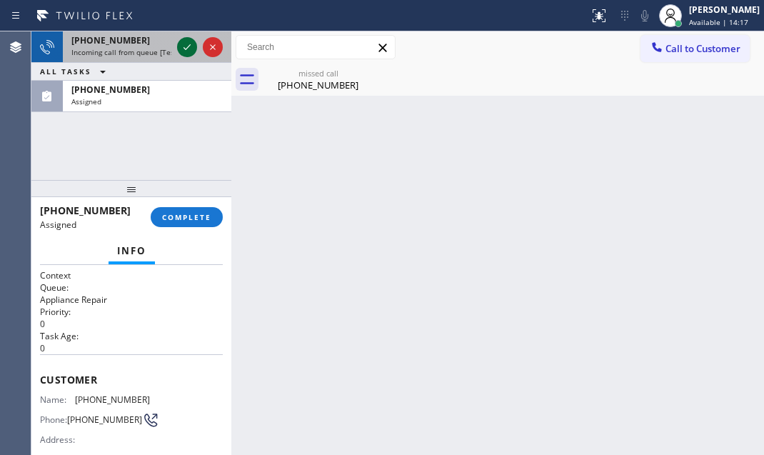
click at [188, 40] on icon at bounding box center [187, 47] width 17 height 17
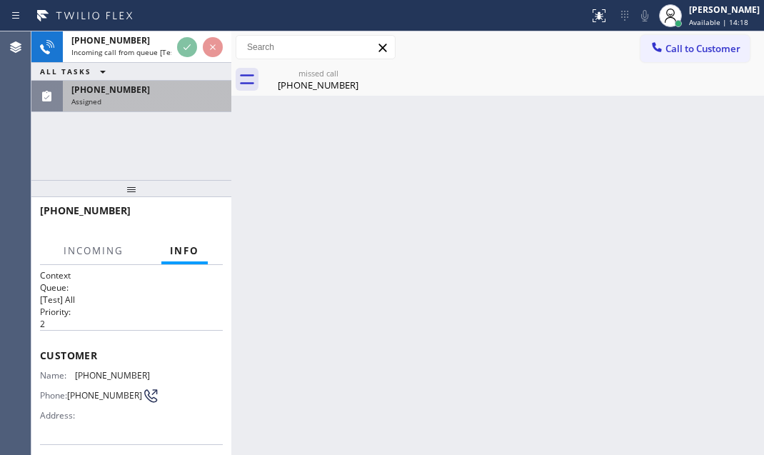
click at [149, 96] on div "Assigned" at bounding box center [146, 101] width 151 height 10
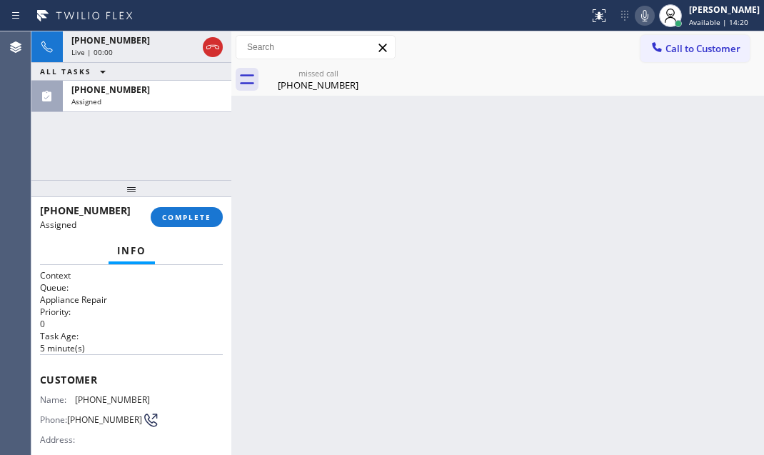
drag, startPoint x: 141, startPoint y: 49, endPoint x: 216, endPoint y: 119, distance: 102.1
click at [142, 50] on div "Live | 00:00" at bounding box center [134, 52] width 126 height 10
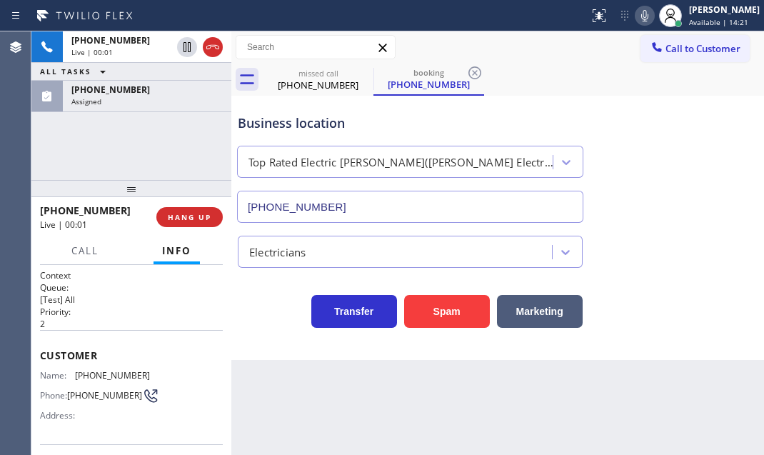
type input "(908) 364-9298"
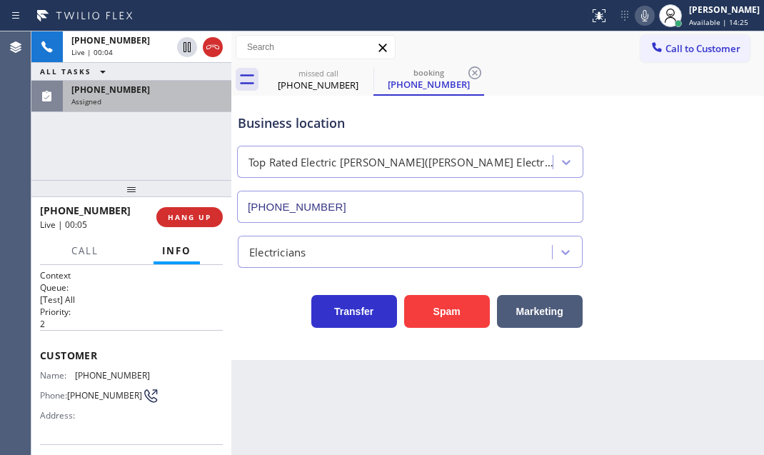
click at [157, 81] on div "+19083803019 Live | 00:04 ALL TASKS ALL TASKS ACTIVE TASKS TASKS IN WRAP UP (20…" at bounding box center [131, 71] width 200 height 81
click at [156, 91] on div "(206) 970-0146" at bounding box center [146, 90] width 151 height 12
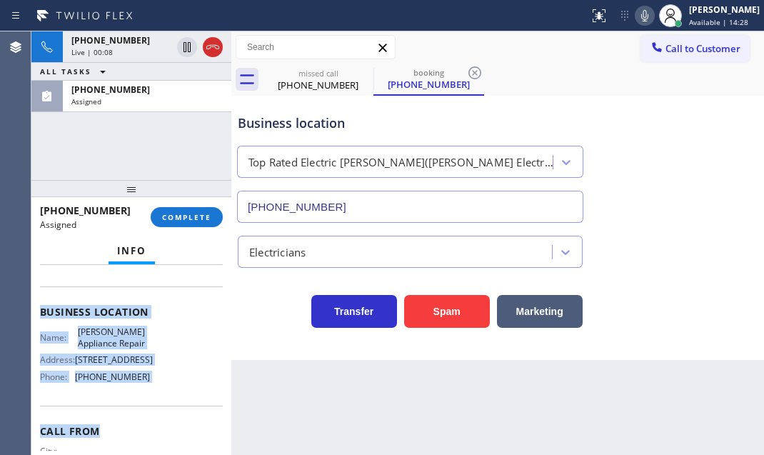
scroll to position [194, 0]
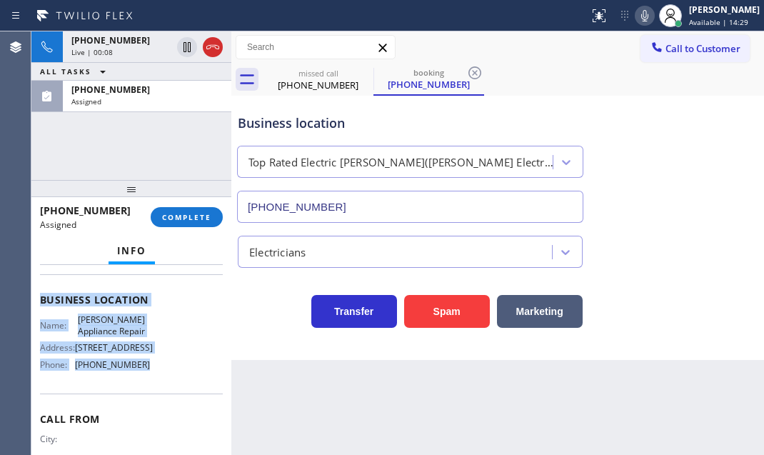
drag, startPoint x: 38, startPoint y: 374, endPoint x: 164, endPoint y: 384, distance: 126.1
click at [164, 384] on div "Context Queue: Appliance Repair Priority: 0 Task Age: 5 minute(s) Customer Name…" at bounding box center [131, 360] width 200 height 190
copy div "Customer Name: (206) 970-0146 Phone: (206) 970-0146 Address: Business location …"
click at [197, 209] on button "COMPLETE" at bounding box center [187, 217] width 72 height 20
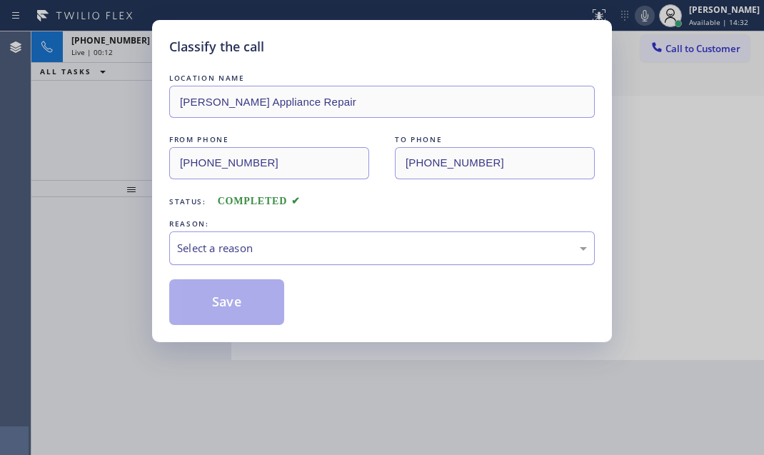
click at [314, 257] on div "Select a reason" at bounding box center [382, 248] width 426 height 34
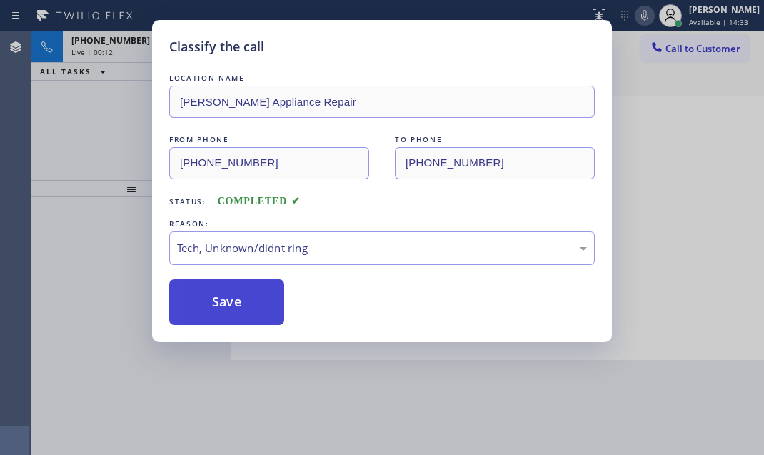
click at [229, 297] on button "Save" at bounding box center [226, 302] width 115 height 46
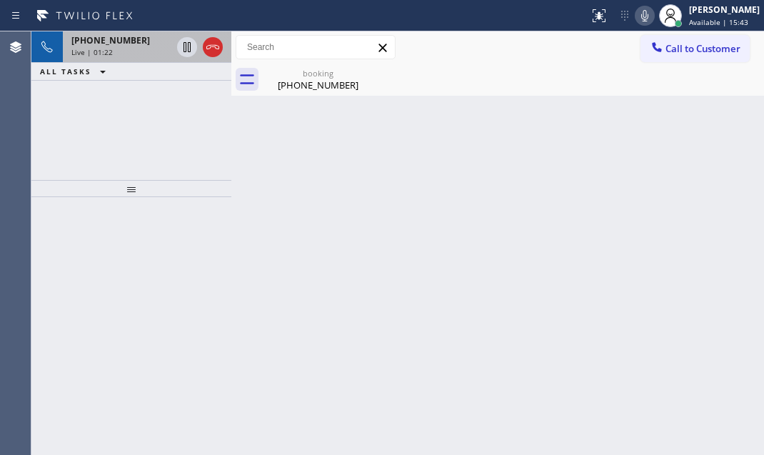
click at [129, 45] on span "+19083803019" at bounding box center [110, 40] width 79 height 12
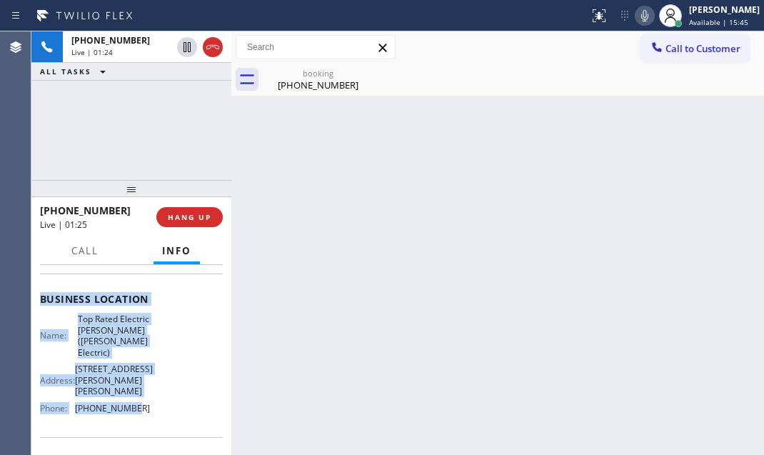
scroll to position [194, 0]
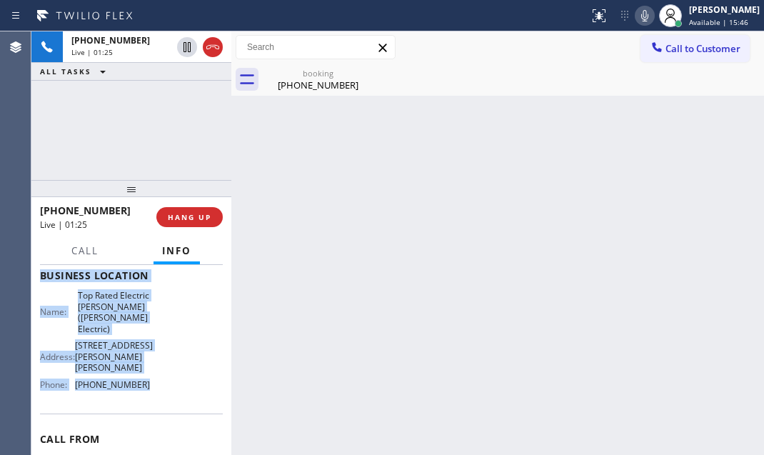
drag, startPoint x: 38, startPoint y: 344, endPoint x: 151, endPoint y: 407, distance: 129.6
click at [151, 407] on div "Context Queue: [Test] All Priority: 2 Customer Name: (908) 380-3019 Phone: (908…" at bounding box center [131, 360] width 200 height 190
copy div "Customer Name: (908) 380-3019 Phone: (908) 380-3019 Address: Business location …"
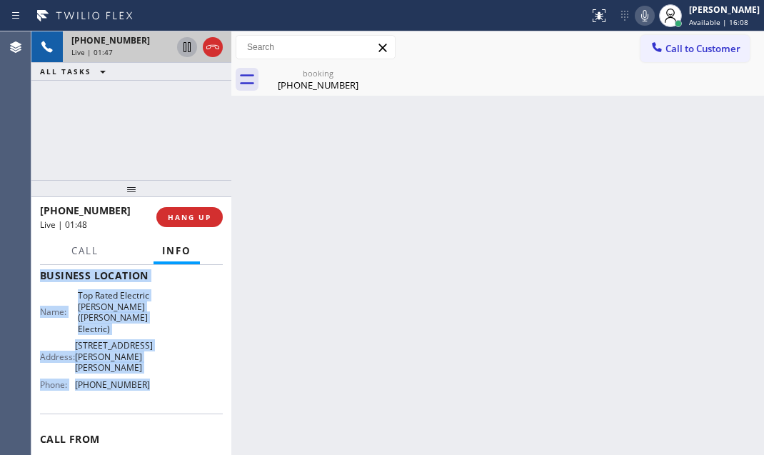
click at [186, 50] on icon at bounding box center [187, 47] width 7 height 10
click at [186, 50] on icon at bounding box center [187, 47] width 17 height 17
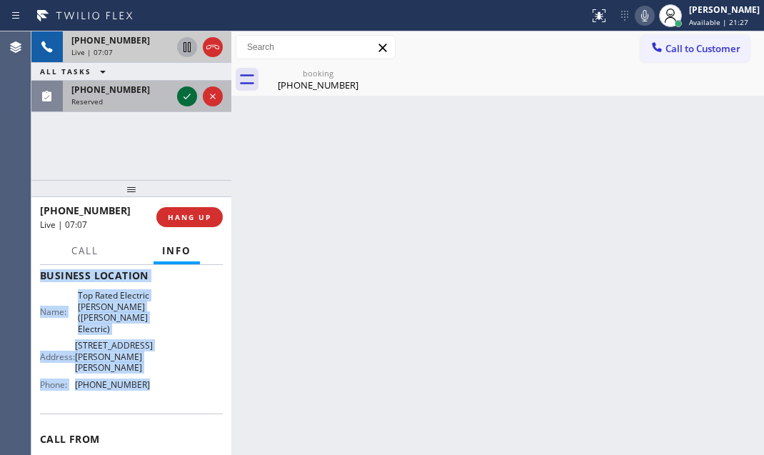
click at [185, 98] on icon at bounding box center [187, 97] width 7 height 6
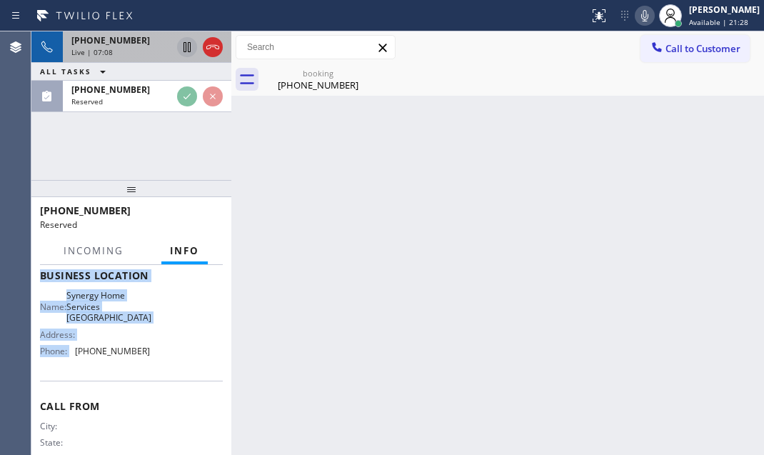
click at [153, 50] on div "Live | 07:08" at bounding box center [121, 52] width 100 height 10
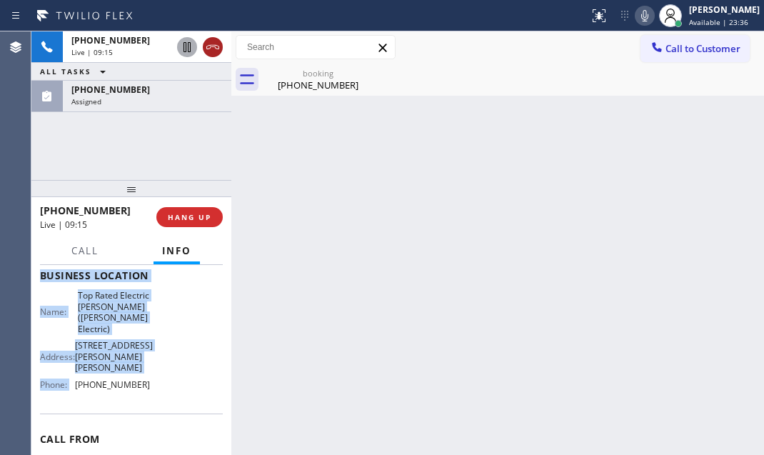
click at [211, 48] on icon at bounding box center [212, 47] width 17 height 17
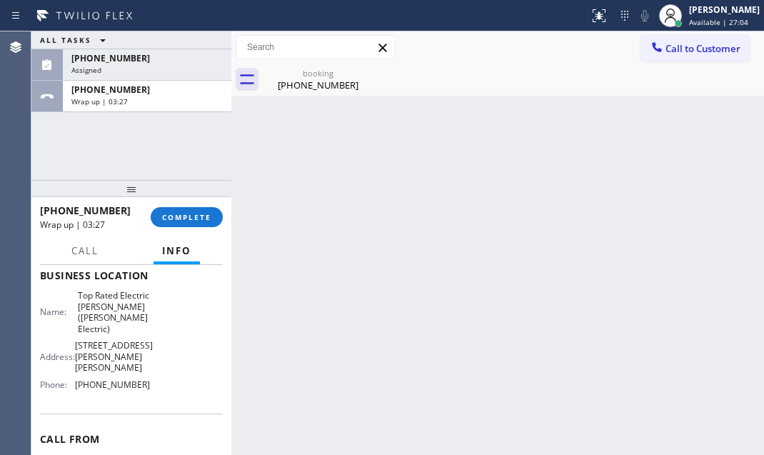
click at [169, 121] on div "ALL TASKS ALL TASKS ACTIVE TASKS TASKS IN WRAP UP (623) 498-2512 Assigned +1908…" at bounding box center [131, 105] width 200 height 149
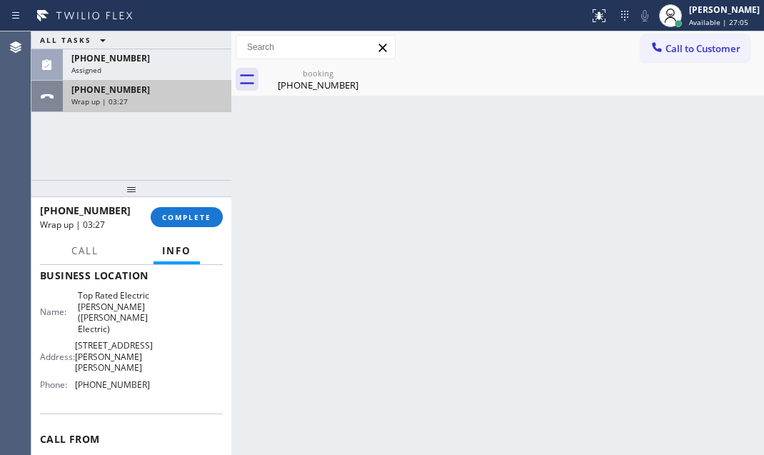
click at [171, 111] on div "+19083803019 Wrap up | 03:27" at bounding box center [131, 96] width 200 height 31
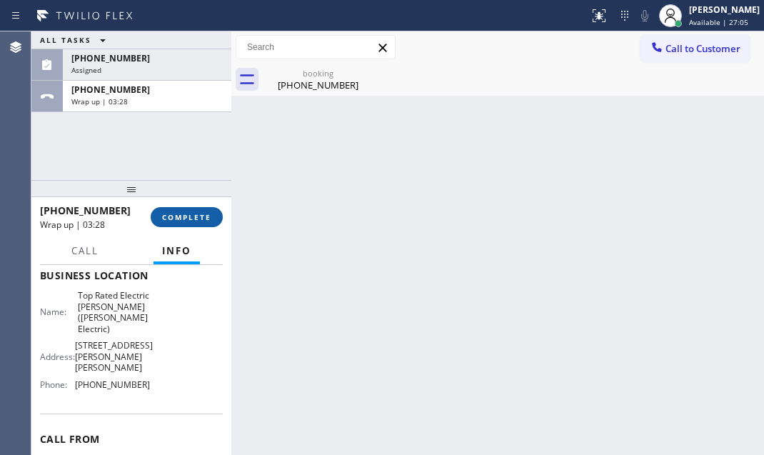
click at [196, 219] on span "COMPLETE" at bounding box center [186, 217] width 49 height 10
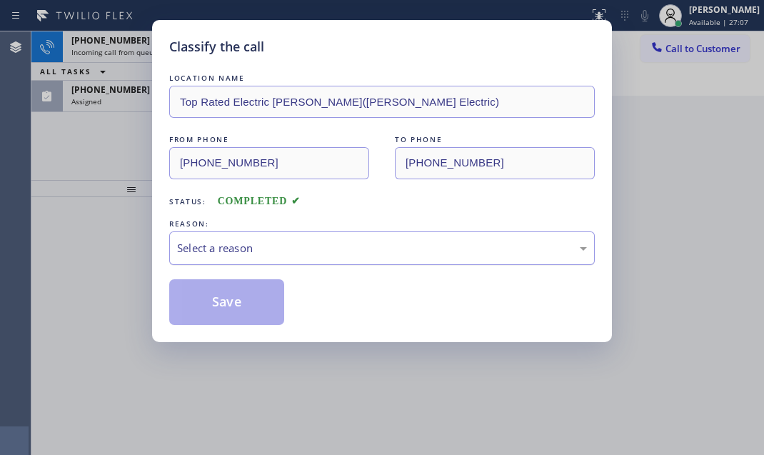
click at [342, 249] on div "Select a reason" at bounding box center [382, 248] width 410 height 16
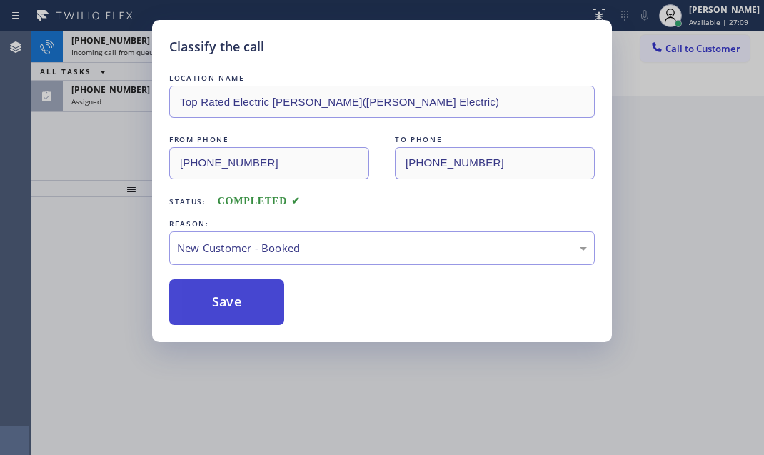
click at [216, 293] on button "Save" at bounding box center [226, 302] width 115 height 46
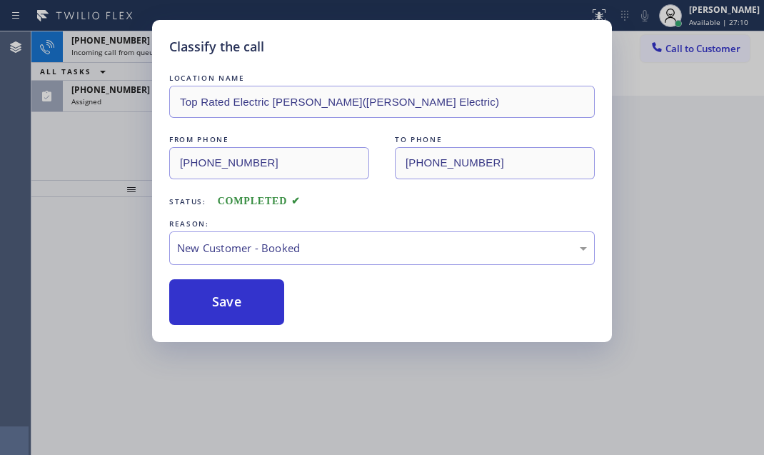
click at [130, 59] on div "Classify the call LOCATION NAME Top Rated Electric Warren(Aros Electric) FROM P…" at bounding box center [382, 227] width 764 height 455
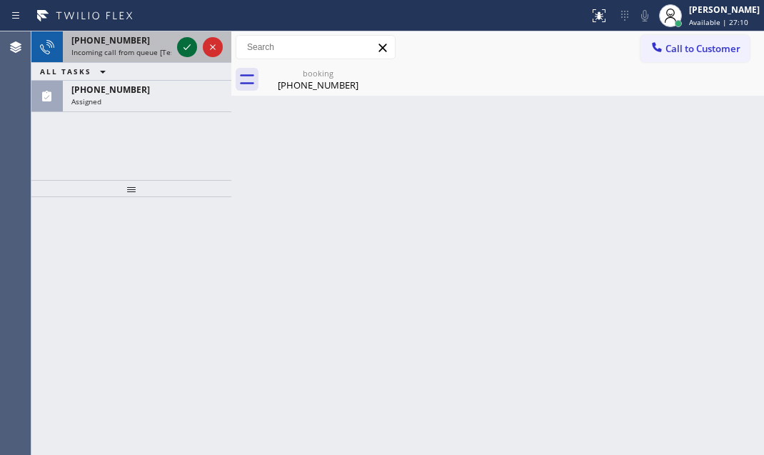
drag, startPoint x: 134, startPoint y: 54, endPoint x: 180, endPoint y: 45, distance: 47.2
click at [139, 54] on span "Incoming call from queue [Test] All" at bounding box center [130, 52] width 119 height 10
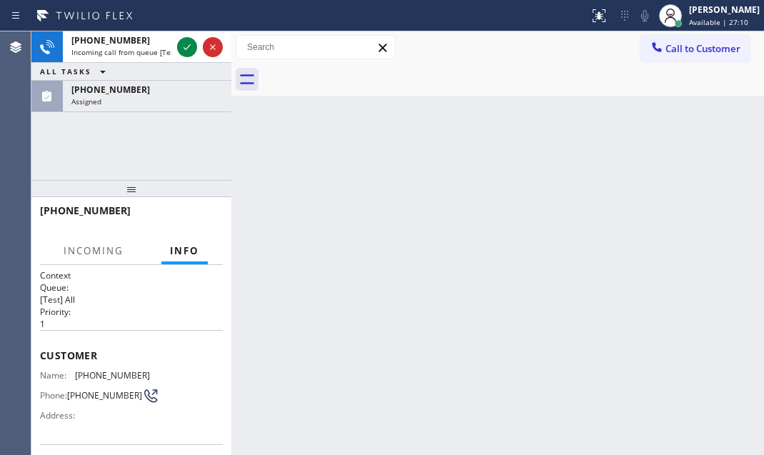
click at [188, 44] on div "+12015129691 Incoming call from queue [Test] All ALL TASKS ALL TASKS ACTIVE TAS…" at bounding box center [131, 71] width 200 height 81
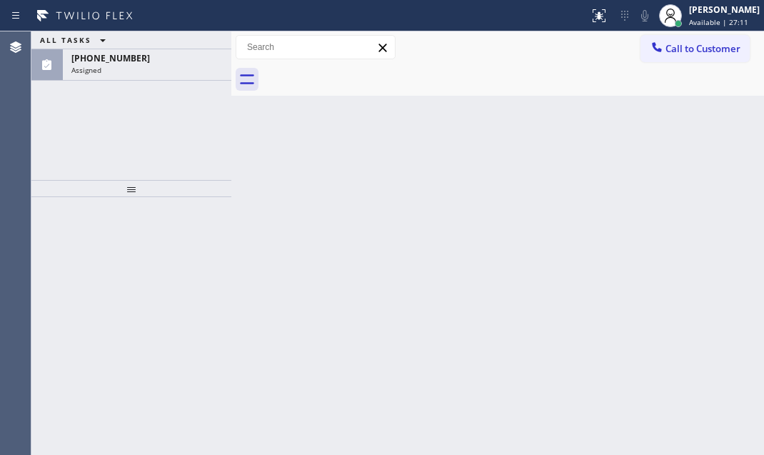
click at [186, 44] on div "ALL TASKS ALL TASKS ACTIVE TASKS TASKS IN WRAP UP" at bounding box center [131, 40] width 200 height 18
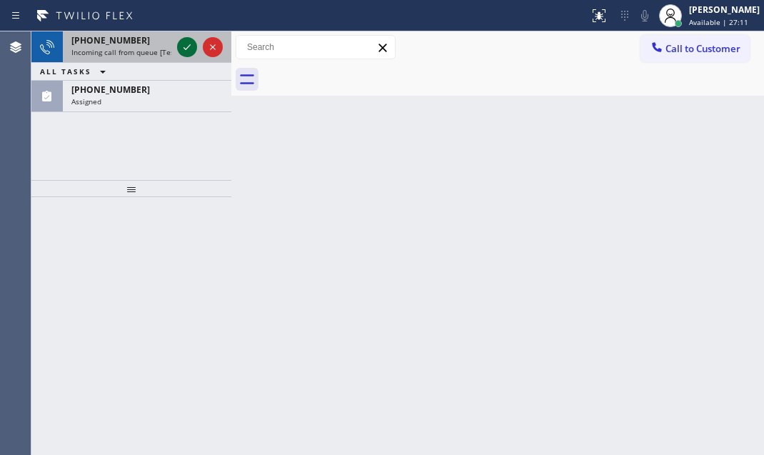
click at [183, 49] on icon at bounding box center [187, 47] width 17 height 17
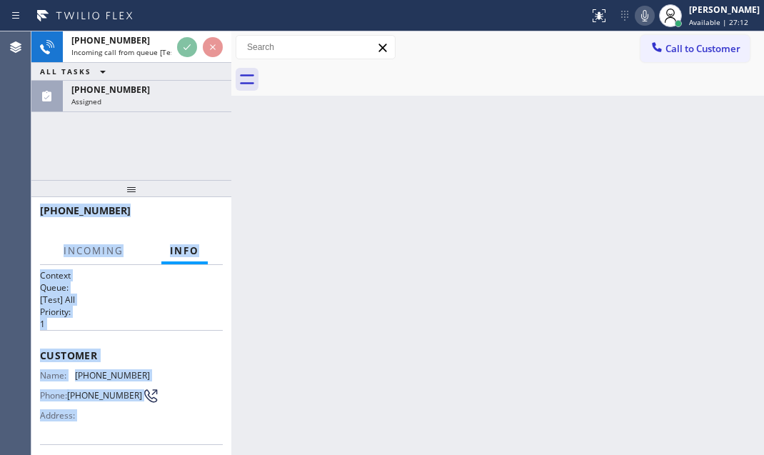
click at [143, 363] on div "Customer Name: (516) 690-3613 Phone: (516) 690-3613 Address:" at bounding box center [131, 387] width 183 height 114
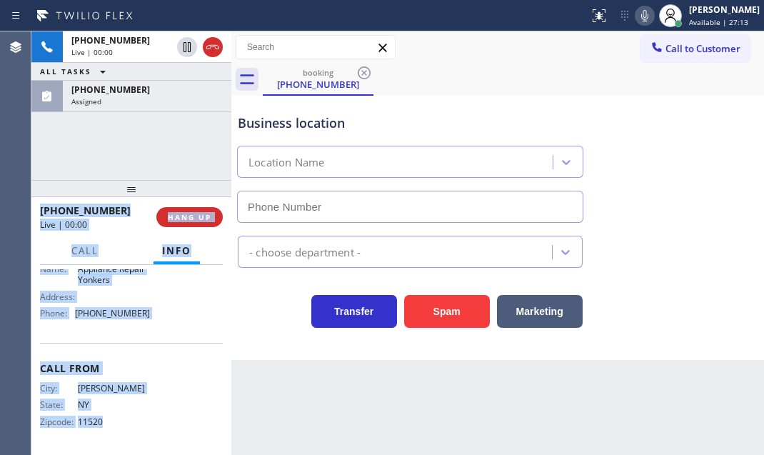
type input "(914) 873-0795"
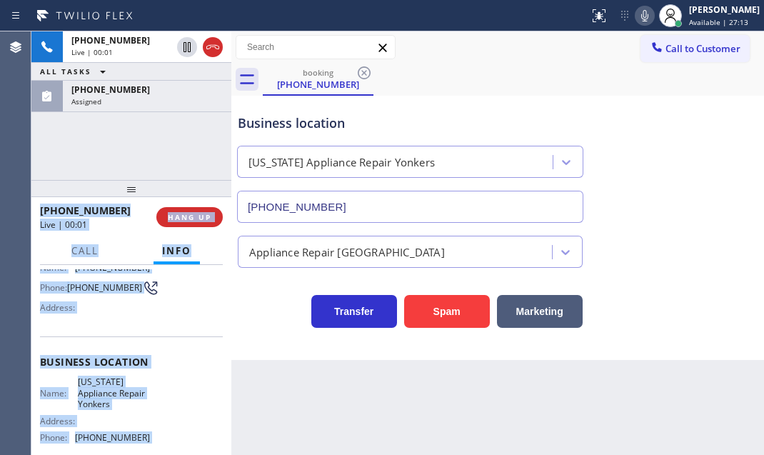
scroll to position [104, 0]
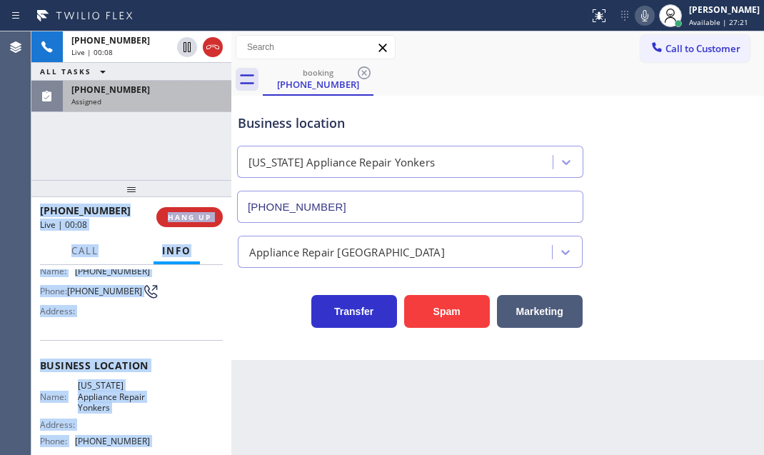
click at [143, 100] on div "Assigned" at bounding box center [146, 101] width 151 height 10
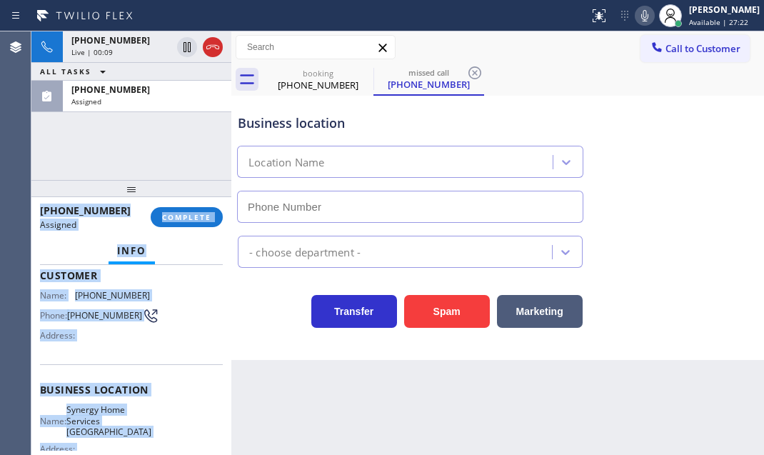
scroll to position [128, 0]
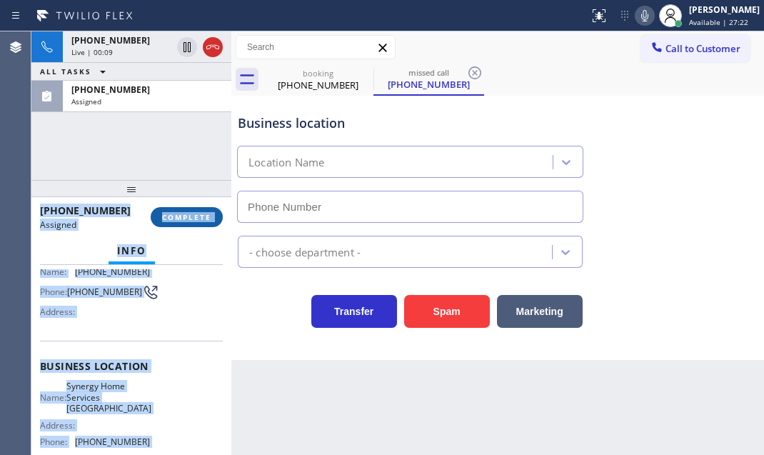
type input "(516) 219-0110"
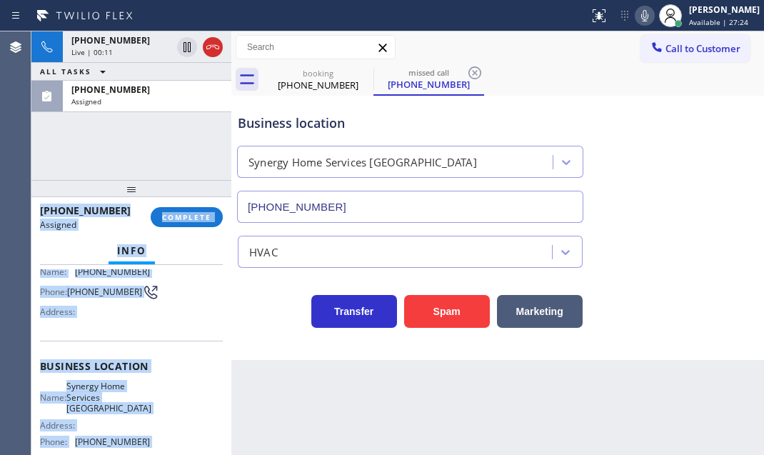
click at [179, 296] on div "Name: (623) 498-2512 Phone: (623) 498-2512 Address:" at bounding box center [131, 294] width 183 height 56
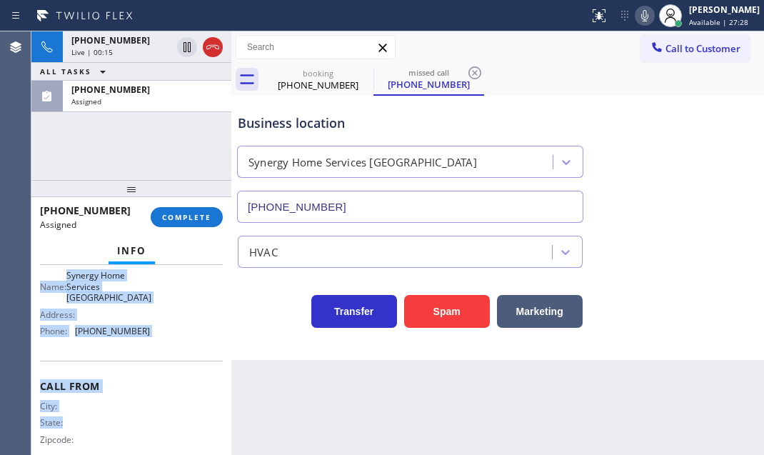
scroll to position [257, 0]
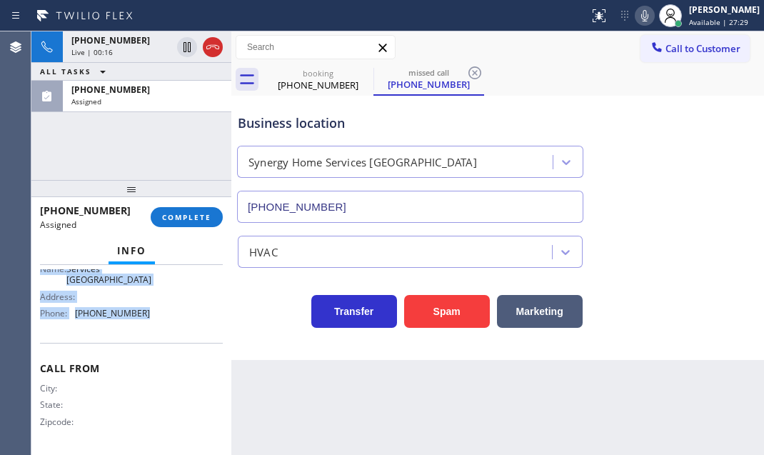
drag, startPoint x: 36, startPoint y: 368, endPoint x: 144, endPoint y: 332, distance: 114.3
click at [144, 332] on div "Context Queue: HVAC Priority: 0 Task Age: 6 minute(s) Customer Name: (623) 498-…" at bounding box center [131, 360] width 200 height 190
copy div "Customer Name: (623) 498-2512 Phone: (623) 498-2512 Address: Business location …"
click at [204, 212] on span "COMPLETE" at bounding box center [186, 217] width 49 height 10
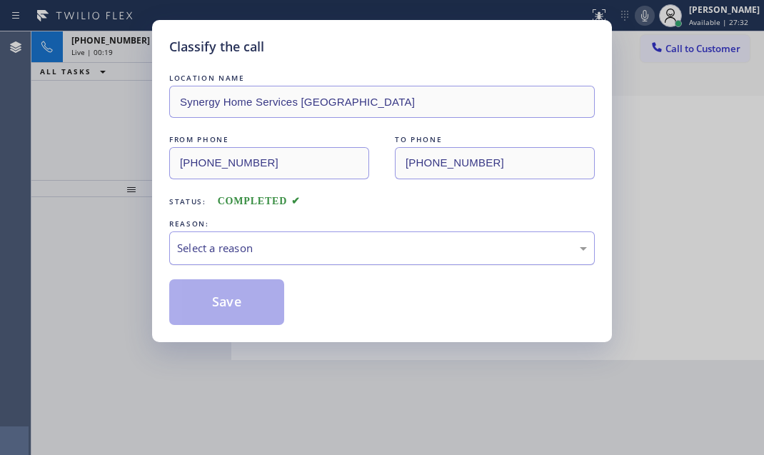
click at [264, 247] on div "Select a reason" at bounding box center [382, 248] width 410 height 16
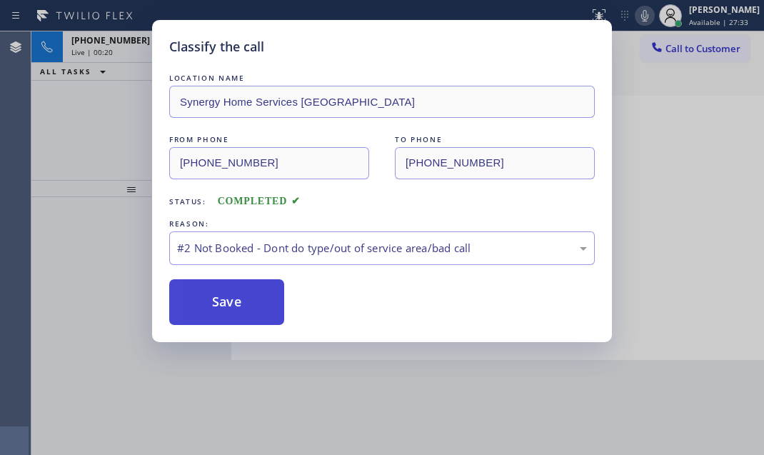
click at [220, 301] on button "Save" at bounding box center [226, 302] width 115 height 46
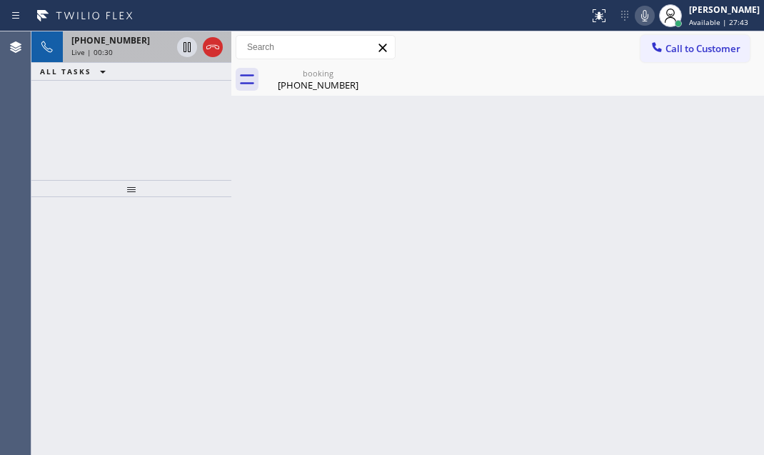
click at [135, 49] on div "Live | 00:30" at bounding box center [121, 52] width 100 height 10
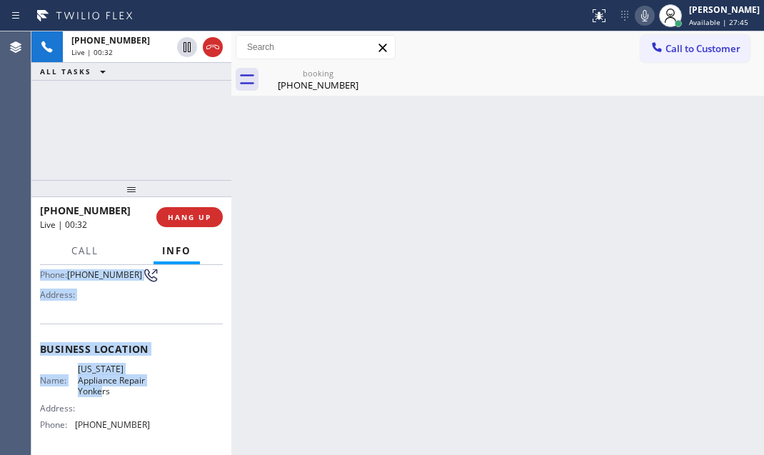
scroll to position [129, 0]
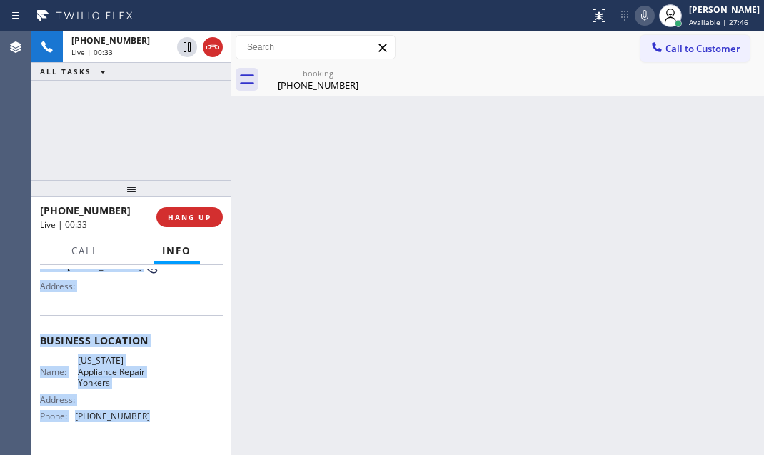
drag, startPoint x: 39, startPoint y: 351, endPoint x: 147, endPoint y: 419, distance: 128.4
click at [147, 419] on div "Context Queue: [Test] All Priority: 1 Customer Name: (516) 690-3613 Phone: (516…" at bounding box center [131, 360] width 200 height 190
copy div "Customer Name: (516) 690-3613 Phone: (516) 690-3613 Address: Business location …"
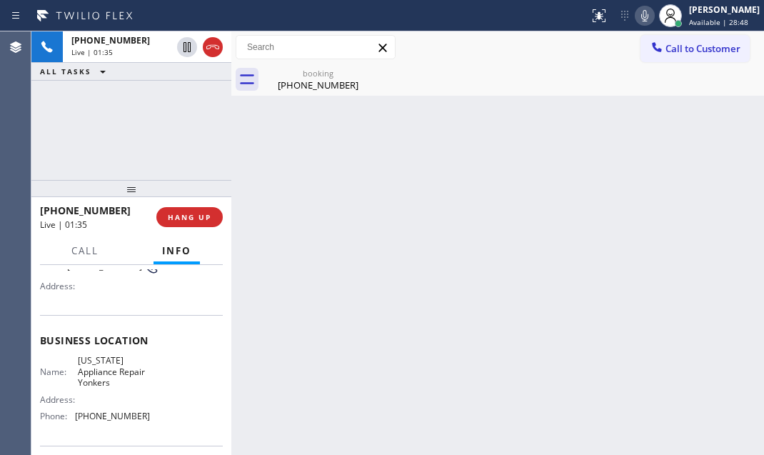
drag, startPoint x: 154, startPoint y: 0, endPoint x: 711, endPoint y: 169, distance: 582.4
click at [711, 169] on div "Back to Dashboard Change Sender ID Customers Technicians Select a contact Outbo…" at bounding box center [497, 243] width 533 height 424
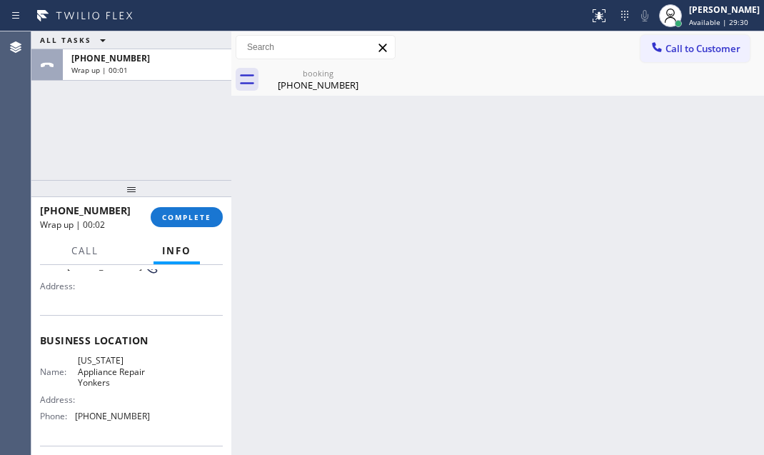
click at [186, 215] on span "COMPLETE" at bounding box center [186, 217] width 49 height 10
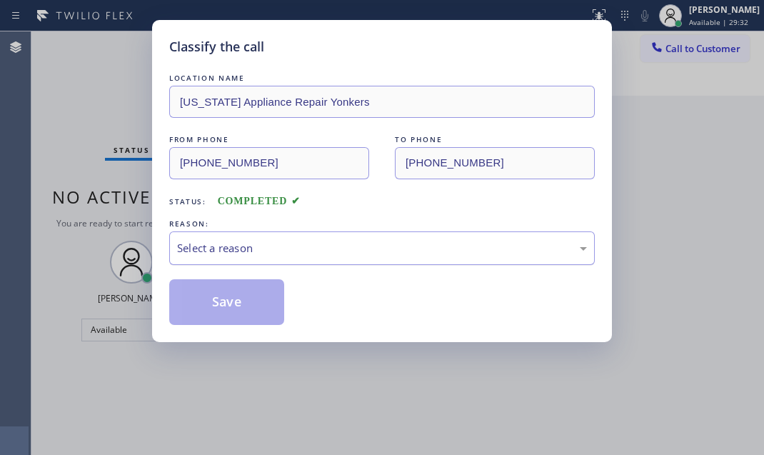
click at [341, 259] on div "Select a reason" at bounding box center [382, 248] width 426 height 34
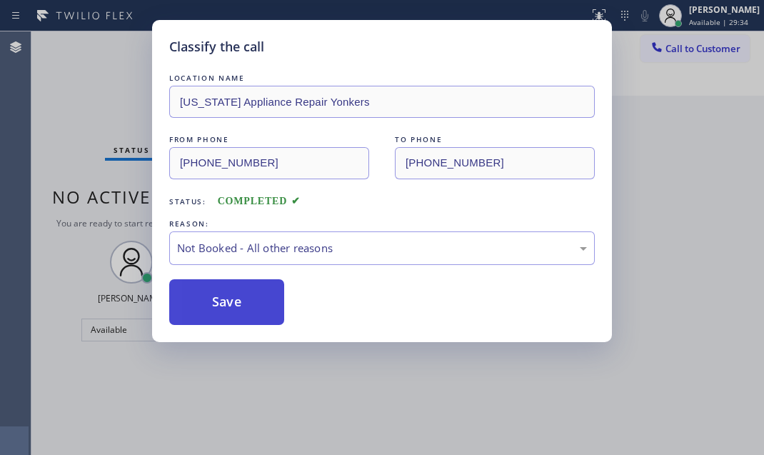
click at [214, 289] on button "Save" at bounding box center [226, 302] width 115 height 46
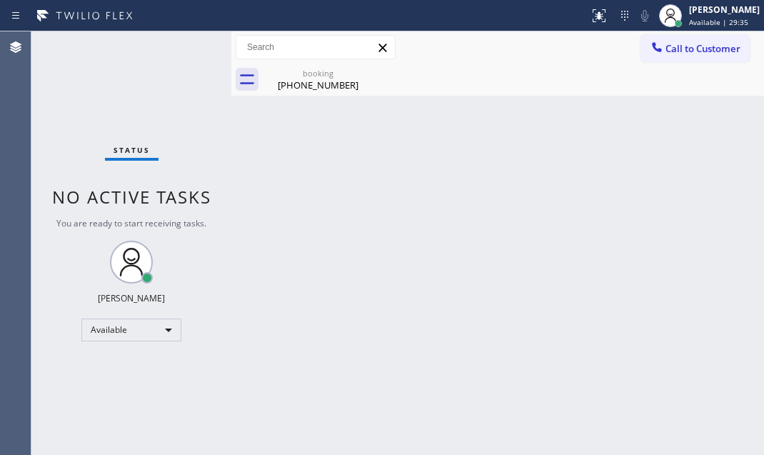
click at [647, 131] on div "Back to Dashboard Change Sender ID Customers Technicians Select a contact Outbo…" at bounding box center [497, 243] width 533 height 424
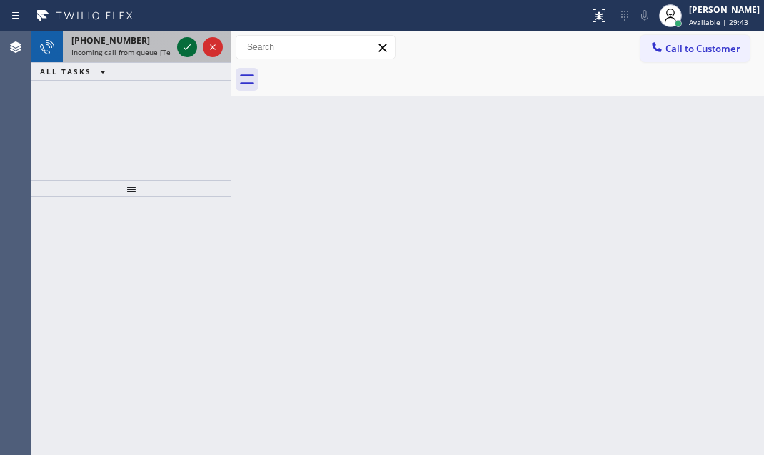
click at [183, 48] on icon at bounding box center [187, 47] width 17 height 17
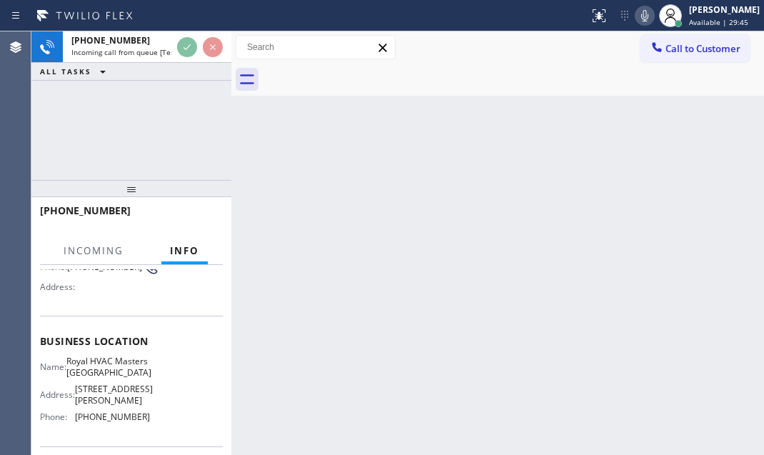
scroll to position [129, 0]
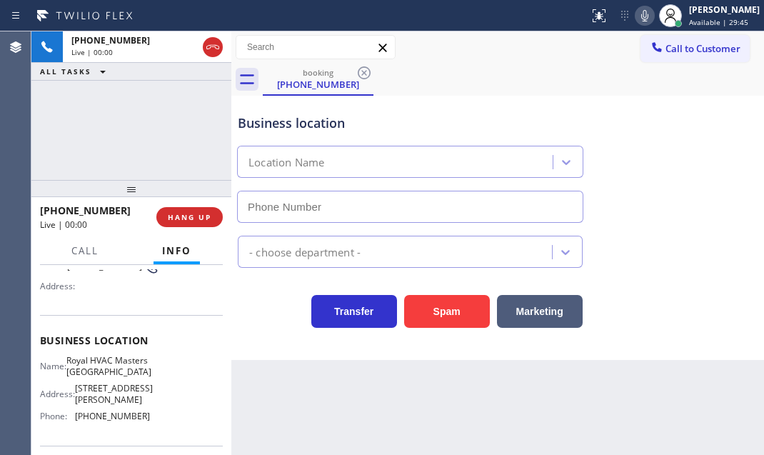
type input "(786) 375-5773"
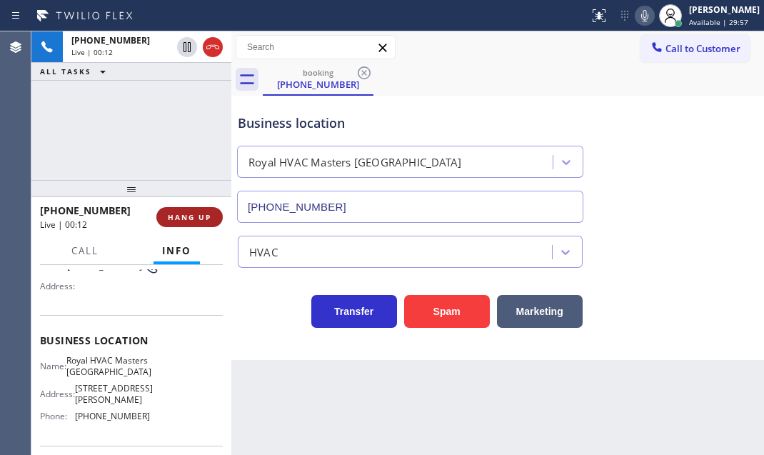
click at [205, 216] on span "HANG UP" at bounding box center [190, 217] width 44 height 10
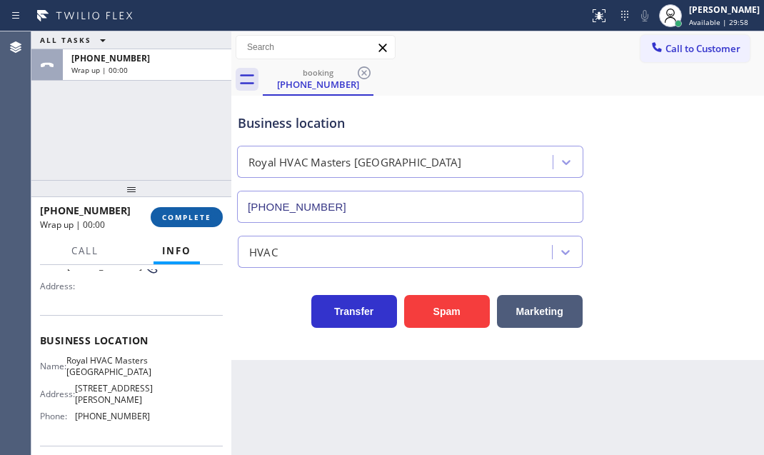
click at [207, 224] on button "COMPLETE" at bounding box center [187, 217] width 72 height 20
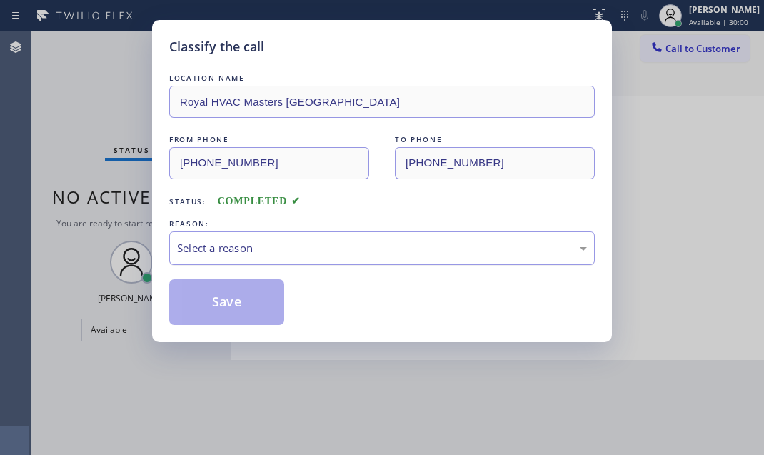
click at [366, 241] on div "Select a reason" at bounding box center [382, 248] width 410 height 16
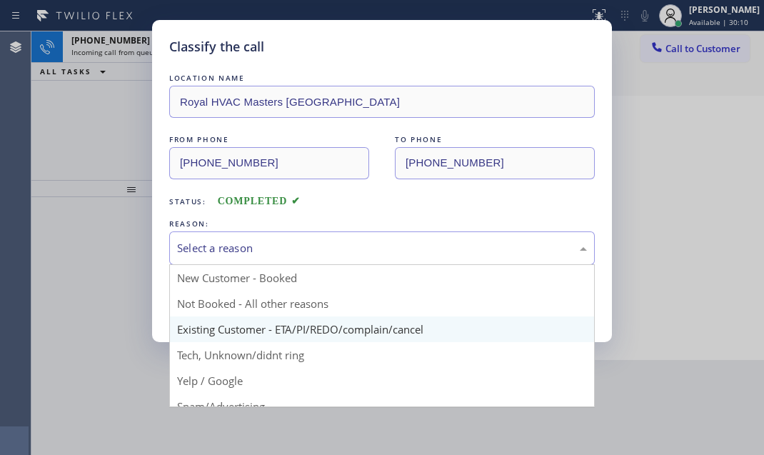
scroll to position [95, 0]
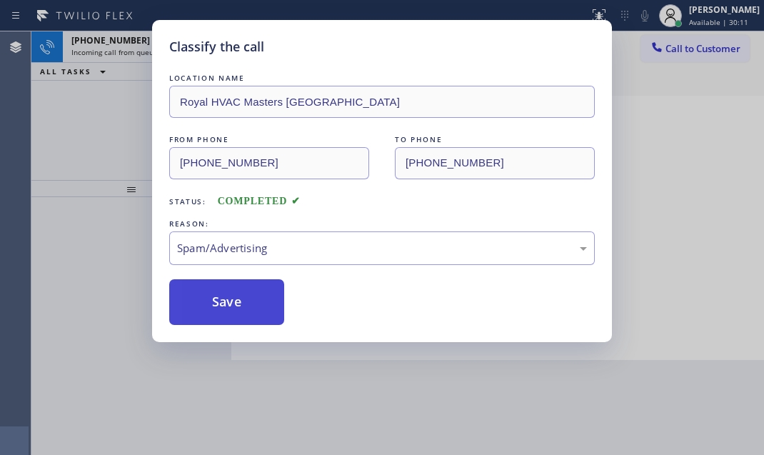
click at [207, 296] on button "Save" at bounding box center [226, 302] width 115 height 46
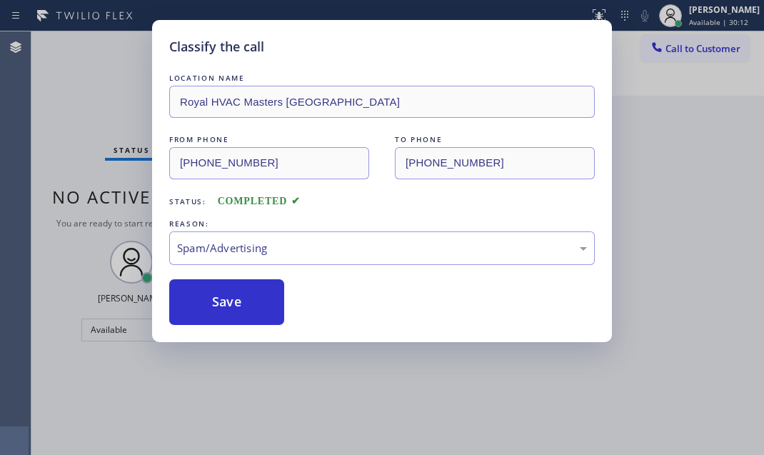
click at [139, 49] on div "Classify the call LOCATION NAME Royal HVAC Masters Coconut Grove FROM PHONE (64…" at bounding box center [382, 227] width 764 height 455
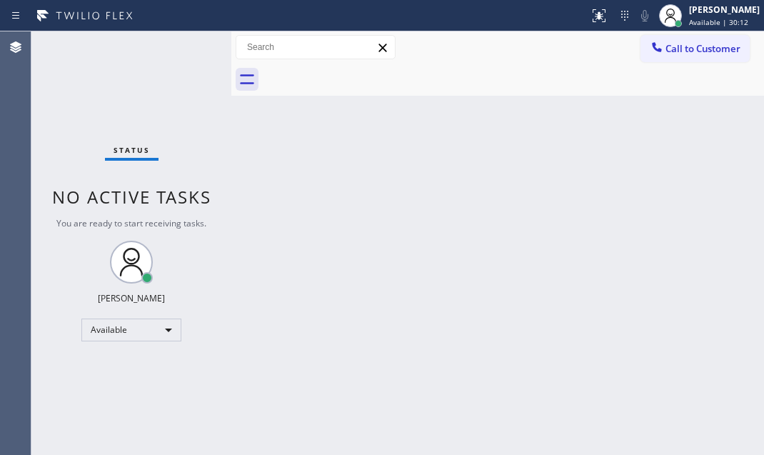
click at [139, 49] on div "Status No active tasks You are ready to start receiving tasks. Judy Mae Saturin…" at bounding box center [131, 243] width 200 height 424
click at [186, 44] on div "Status No active tasks You are ready to start receiving tasks. Judy Mae Saturin…" at bounding box center [131, 243] width 200 height 424
click at [184, 42] on div "Status No active tasks You are ready to start receiving tasks. Judy Mae Saturin…" at bounding box center [131, 243] width 200 height 424
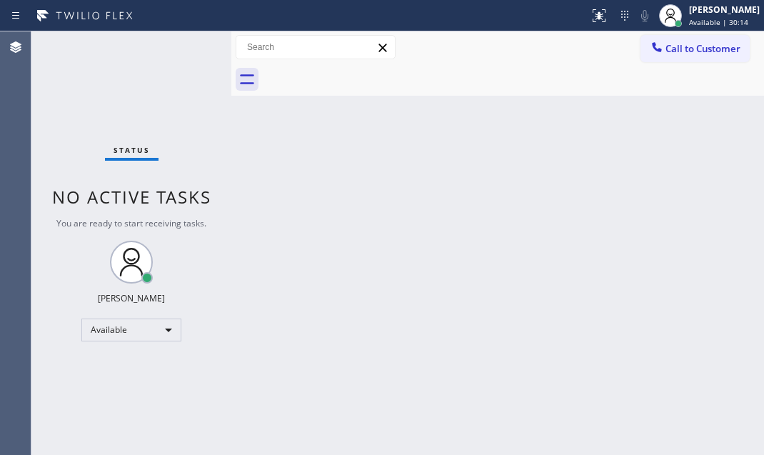
click at [183, 42] on div "Status No active tasks You are ready to start receiving tasks. Judy Mae Saturin…" at bounding box center [131, 243] width 200 height 424
click at [182, 44] on div "Status No active tasks You are ready to start receiving tasks. Judy Mae Saturin…" at bounding box center [131, 243] width 200 height 424
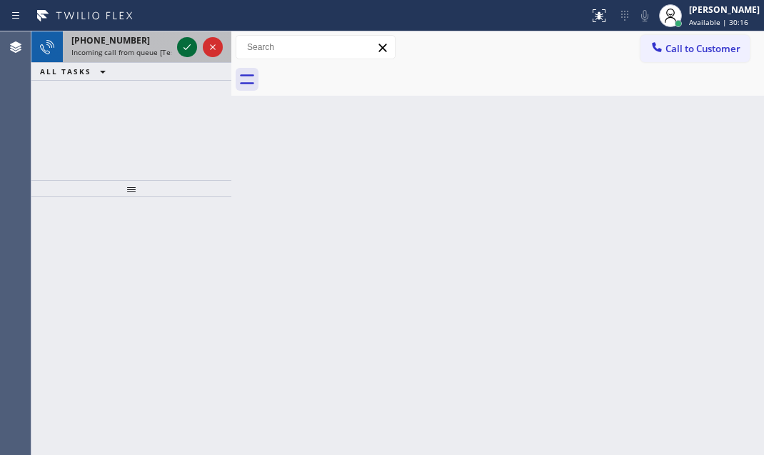
click at [179, 43] on icon at bounding box center [187, 47] width 17 height 17
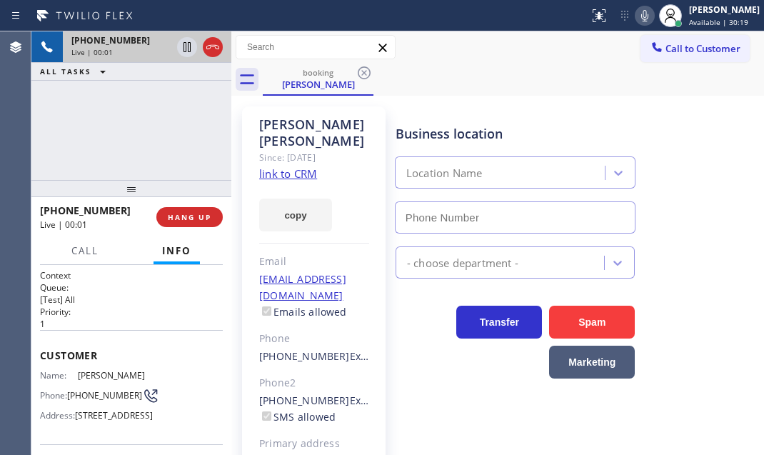
type input "(602) 566-9345"
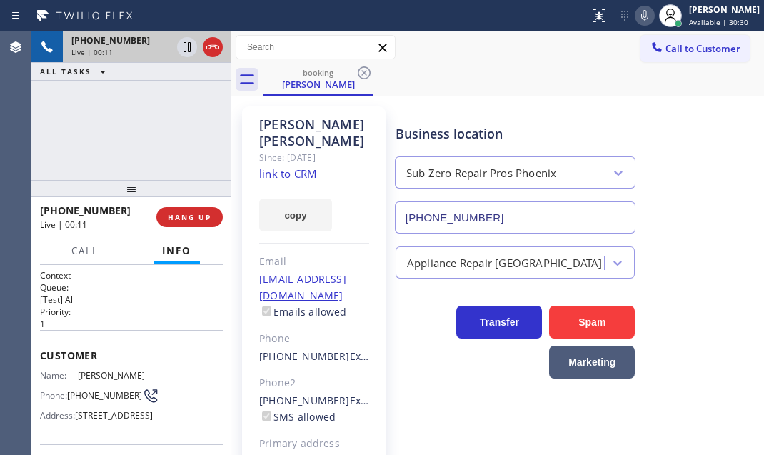
click at [306, 166] on link "link to CRM" at bounding box center [288, 173] width 58 height 14
drag, startPoint x: 184, startPoint y: 49, endPoint x: 127, endPoint y: 58, distance: 57.9
click at [127, 58] on div "+15743205434 Live | 00:46" at bounding box center [131, 46] width 200 height 31
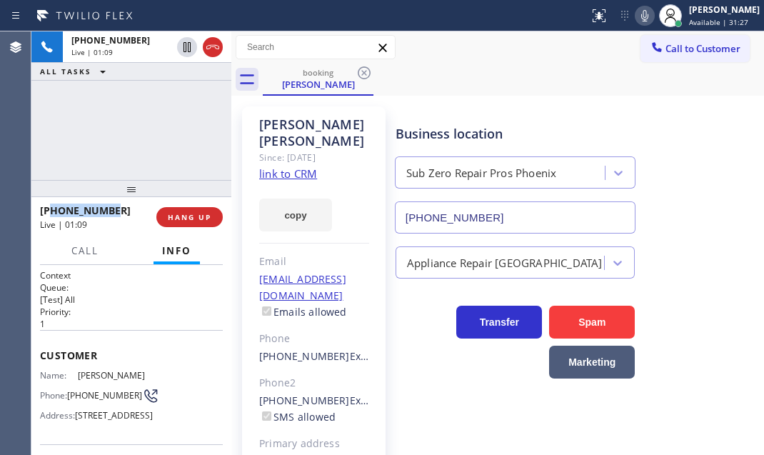
drag, startPoint x: 111, startPoint y: 207, endPoint x: 52, endPoint y: 210, distance: 59.4
click at [52, 210] on div "+15743205434" at bounding box center [93, 211] width 106 height 14
copy span "5743205434"
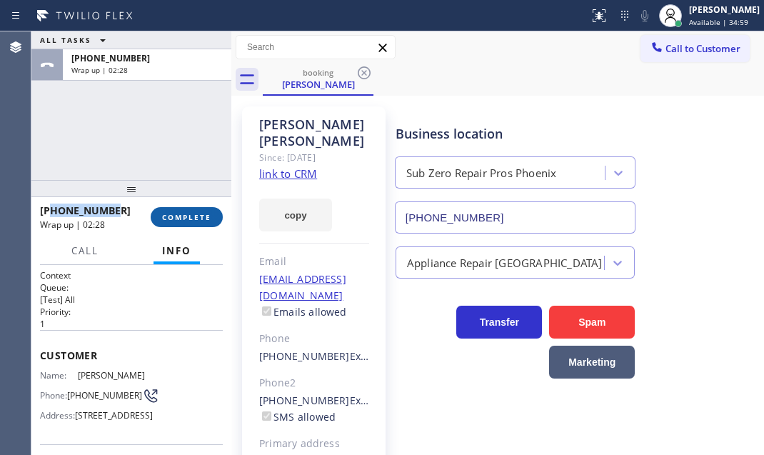
click at [192, 218] on span "COMPLETE" at bounding box center [186, 217] width 49 height 10
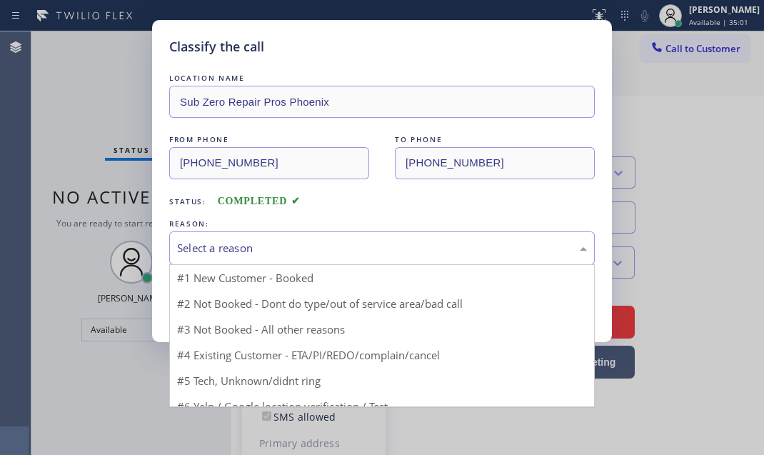
click at [344, 254] on div "Select a reason" at bounding box center [382, 248] width 410 height 16
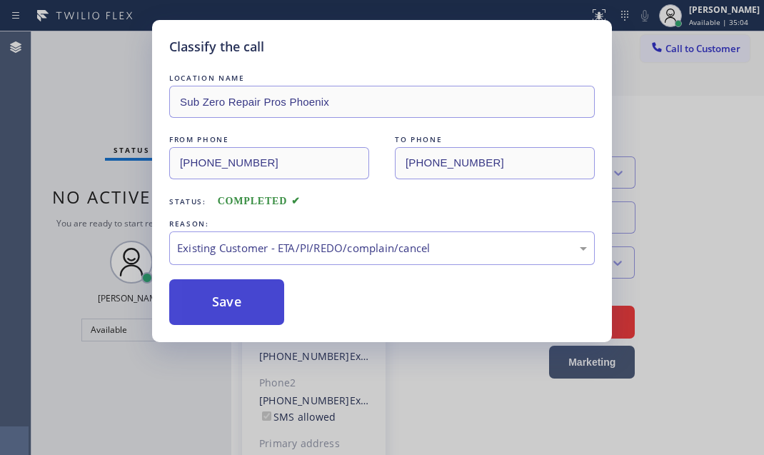
click at [251, 301] on button "Save" at bounding box center [226, 302] width 115 height 46
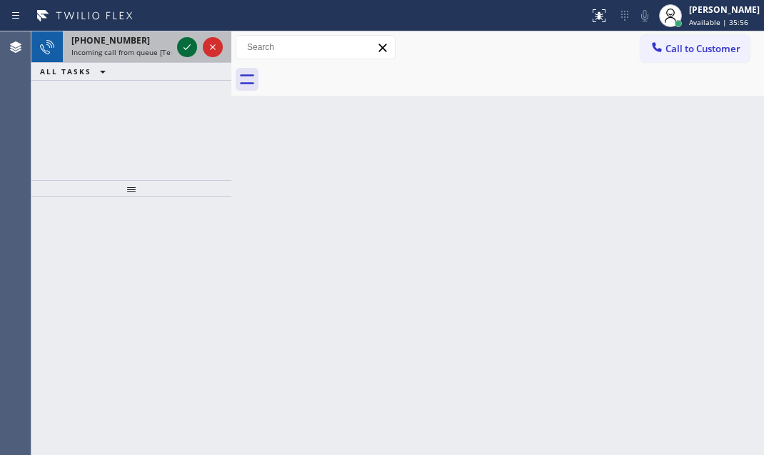
click at [185, 46] on icon at bounding box center [187, 47] width 17 height 17
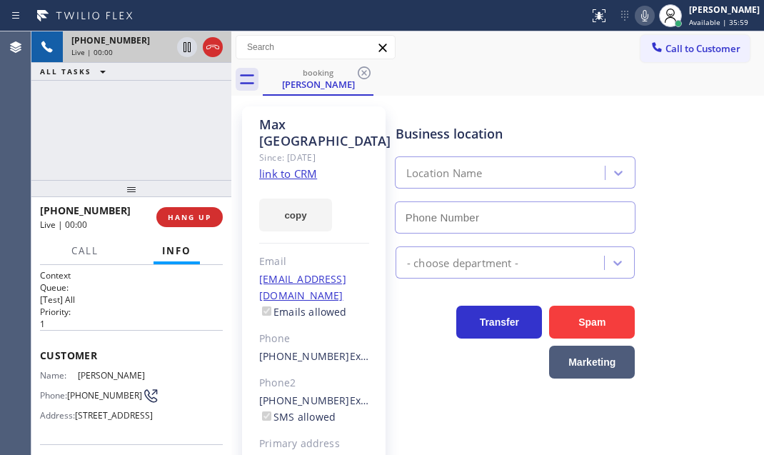
type input "(855) 731-4952"
click at [306, 166] on link "link to CRM" at bounding box center [288, 173] width 58 height 14
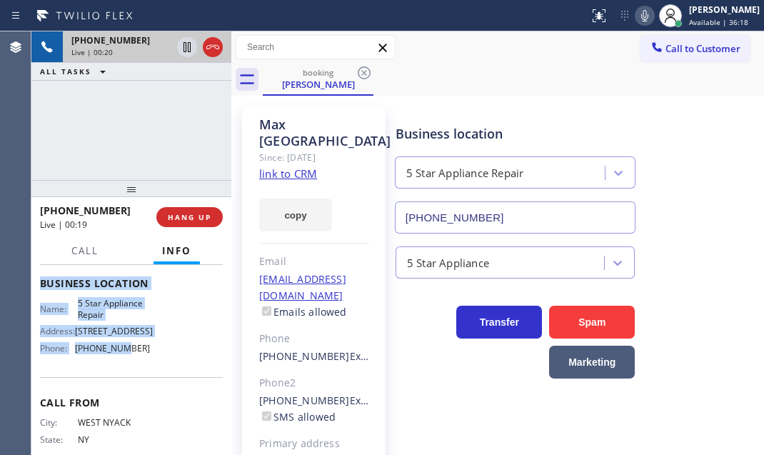
scroll to position [194, 0]
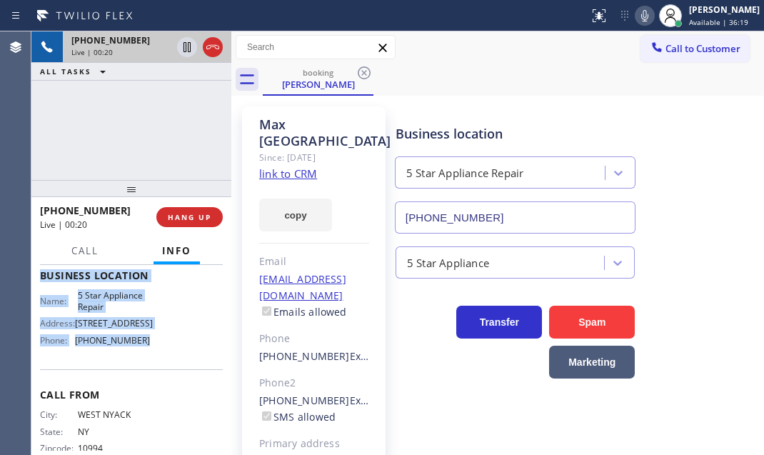
drag, startPoint x: 35, startPoint y: 346, endPoint x: 138, endPoint y: 386, distance: 110.4
click at [138, 386] on div "Context Queue: [Test] All Priority: 1 Customer Name: Max Udine Phone: (646) 438…" at bounding box center [131, 360] width 200 height 190
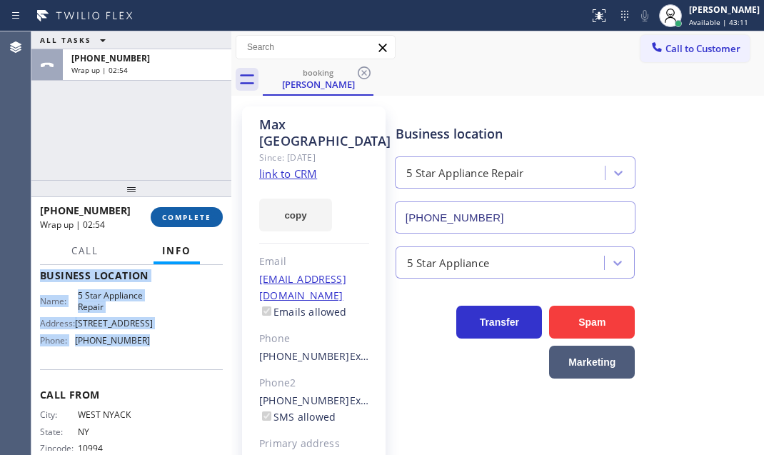
click at [206, 214] on span "COMPLETE" at bounding box center [186, 217] width 49 height 10
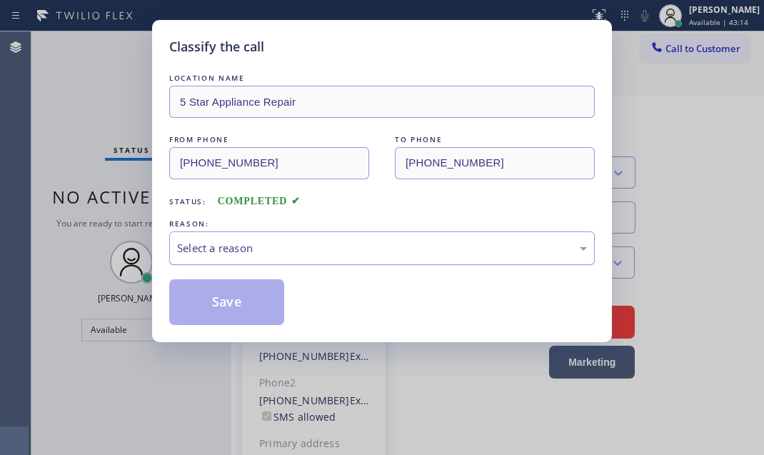
click at [306, 249] on div "Select a reason" at bounding box center [382, 248] width 410 height 16
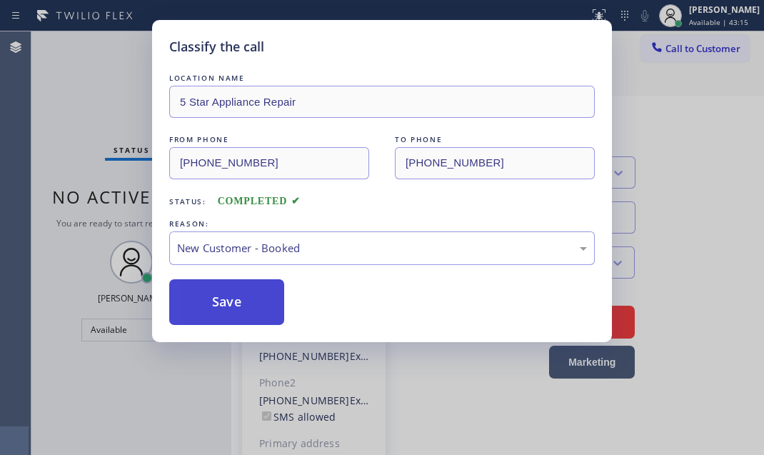
click at [226, 296] on button "Save" at bounding box center [226, 302] width 115 height 46
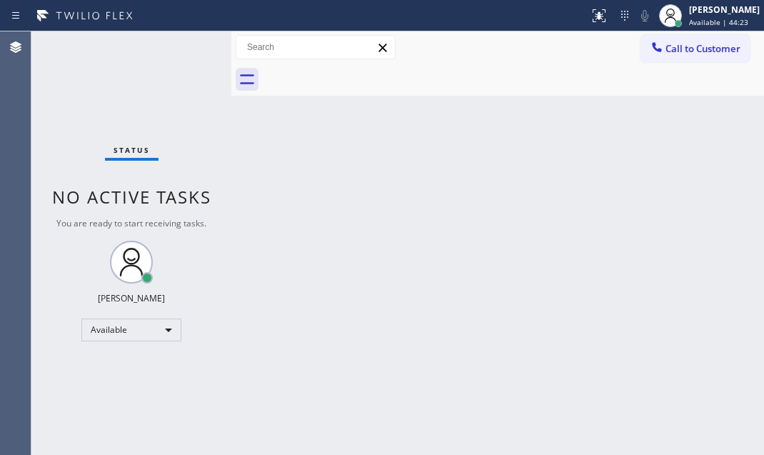
click at [188, 48] on div "Status No active tasks You are ready to start receiving tasks. Judy Mae Saturin…" at bounding box center [131, 243] width 200 height 424
click at [189, 48] on div "Status No active tasks You are ready to start receiving tasks. Judy Mae Saturin…" at bounding box center [131, 243] width 200 height 424
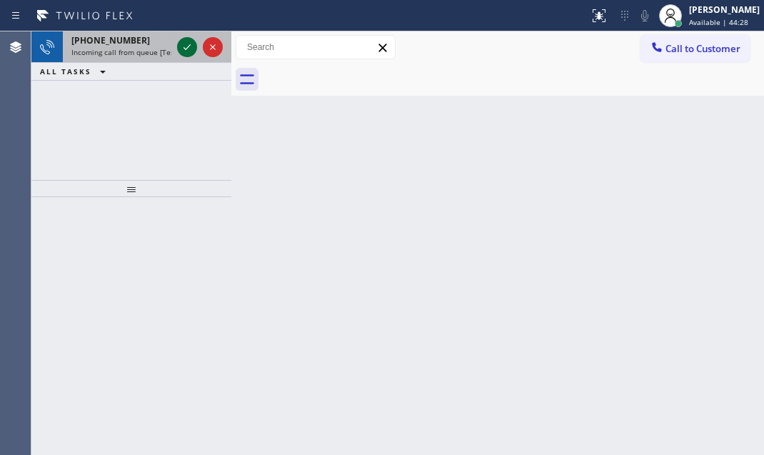
click at [184, 46] on icon at bounding box center [187, 47] width 17 height 17
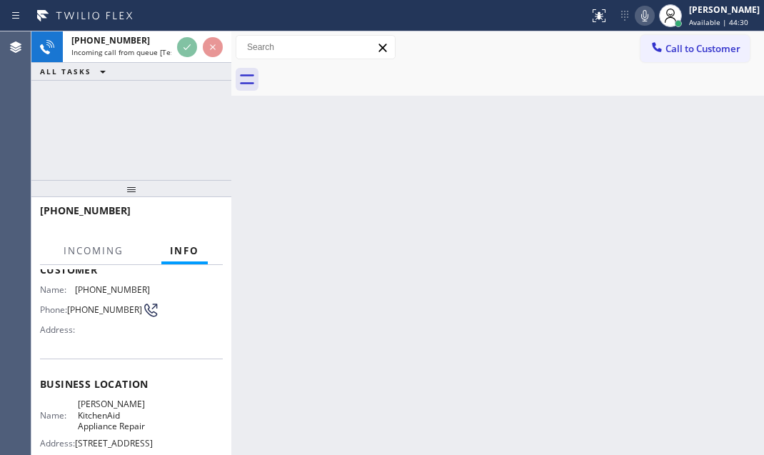
scroll to position [194, 0]
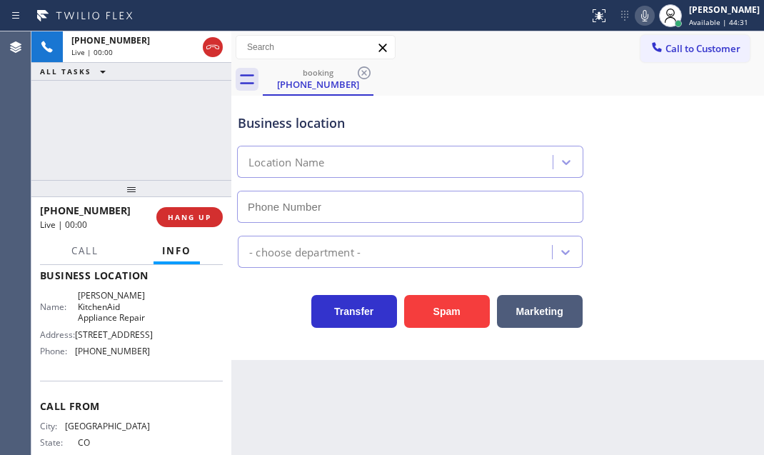
type input "(719) 967-2149"
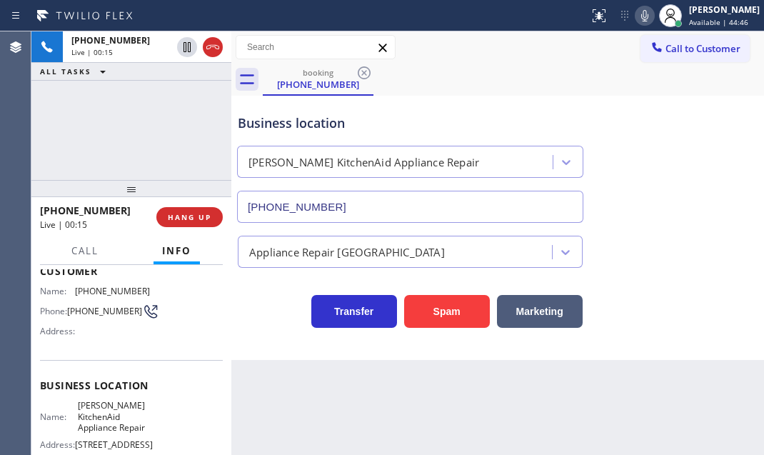
scroll to position [64, 0]
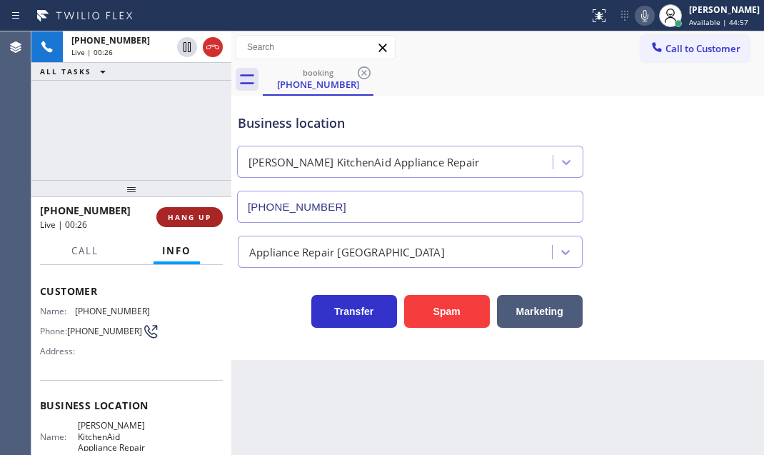
click at [214, 216] on button "HANG UP" at bounding box center [189, 217] width 66 height 20
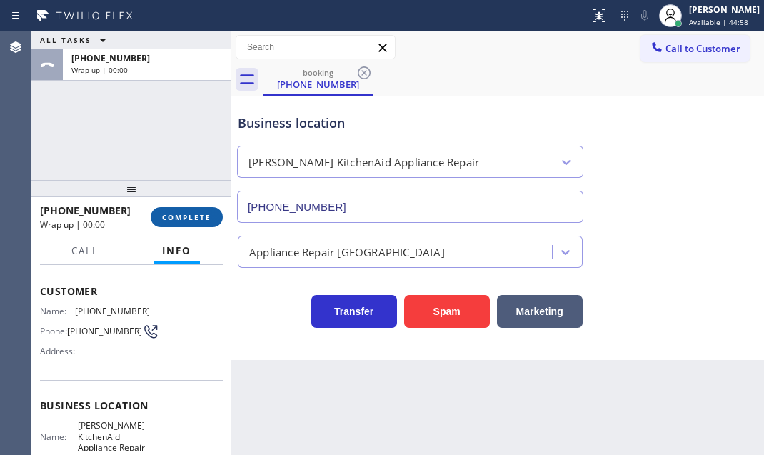
click at [176, 221] on button "COMPLETE" at bounding box center [187, 217] width 72 height 20
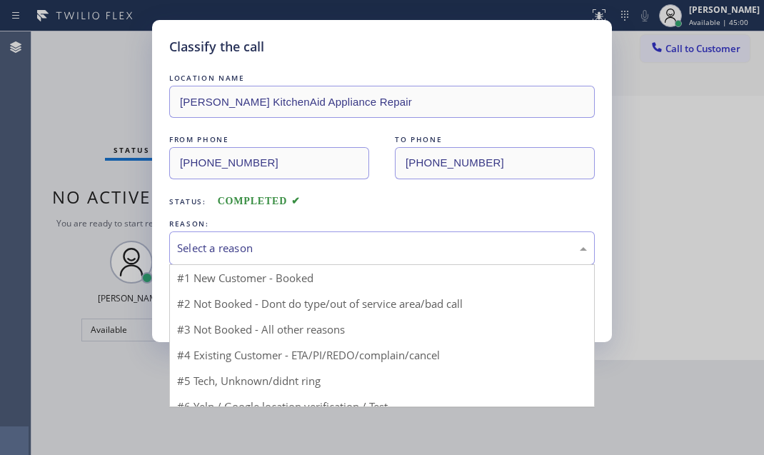
click at [321, 245] on div "Select a reason" at bounding box center [382, 248] width 410 height 16
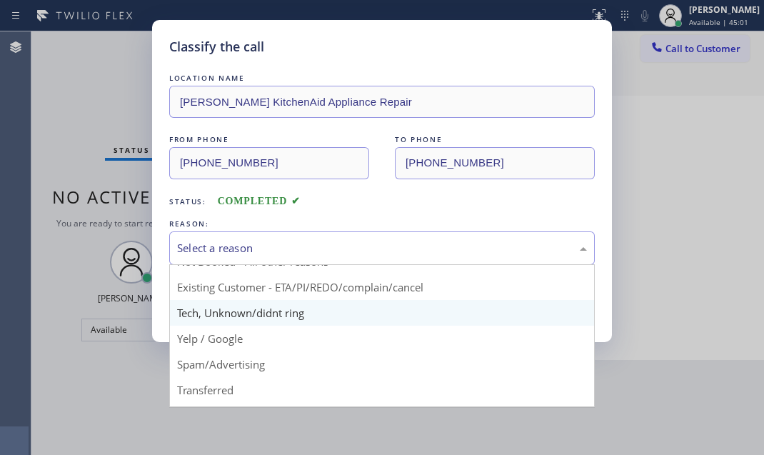
scroll to position [95, 0]
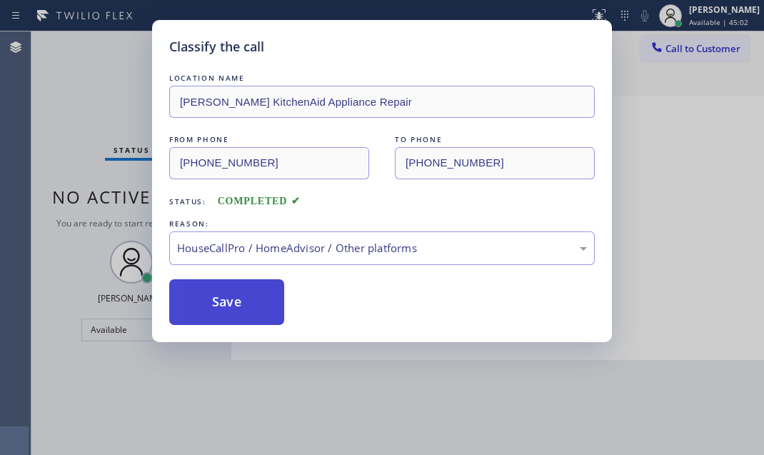
click at [227, 301] on button "Save" at bounding box center [226, 302] width 115 height 46
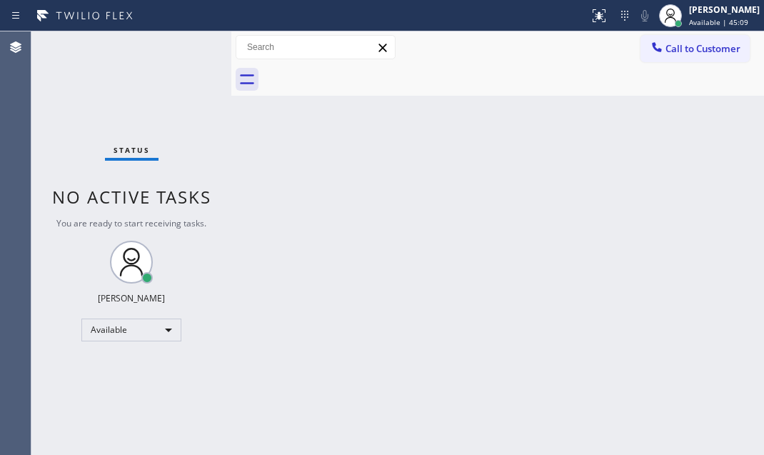
click at [465, 270] on div "Back to Dashboard Change Sender ID Customers Technicians Select a contact Outbo…" at bounding box center [497, 243] width 533 height 424
click at [191, 44] on div "Status No active tasks You are ready to start receiving tasks. Judy Mae Saturin…" at bounding box center [131, 243] width 200 height 424
click at [188, 56] on div "Status No active tasks You are ready to start receiving tasks. Judy Mae Saturin…" at bounding box center [131, 243] width 200 height 424
click at [184, 50] on div "Status No active tasks You are ready to start receiving tasks. Judy Mae Saturin…" at bounding box center [131, 243] width 200 height 424
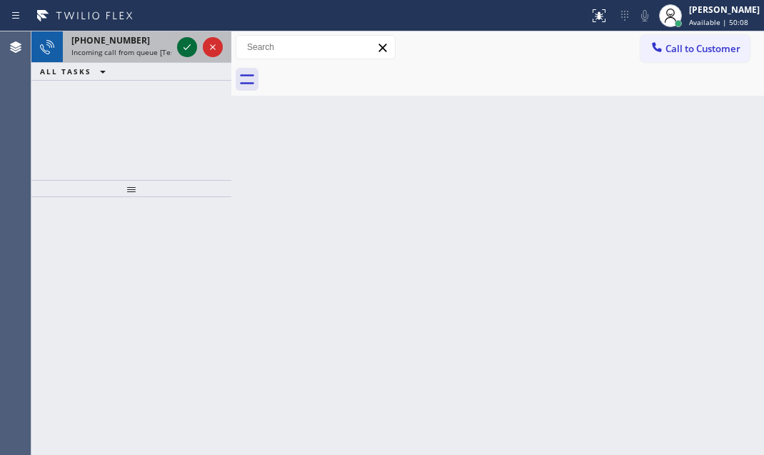
click at [184, 51] on icon at bounding box center [187, 47] width 17 height 17
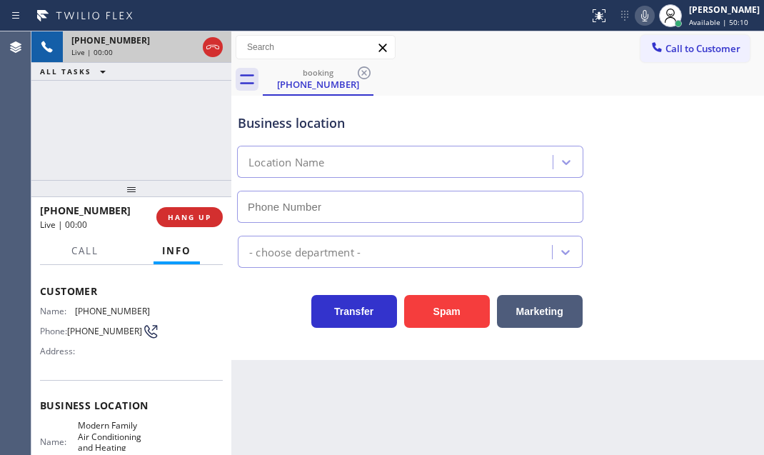
scroll to position [129, 0]
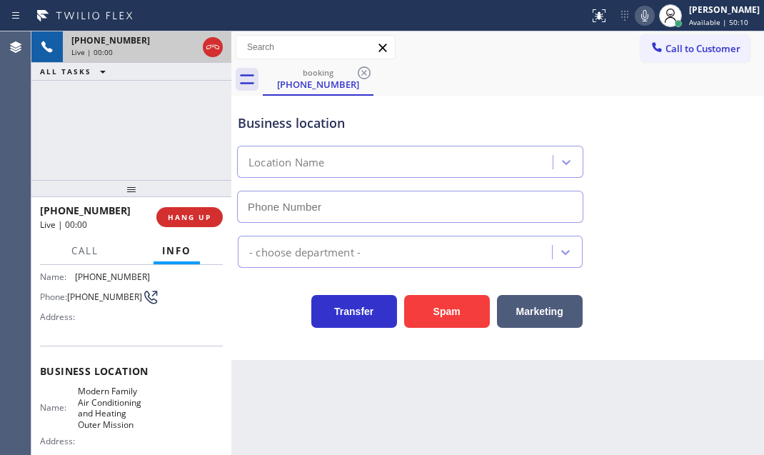
type input "(415) 842-1606"
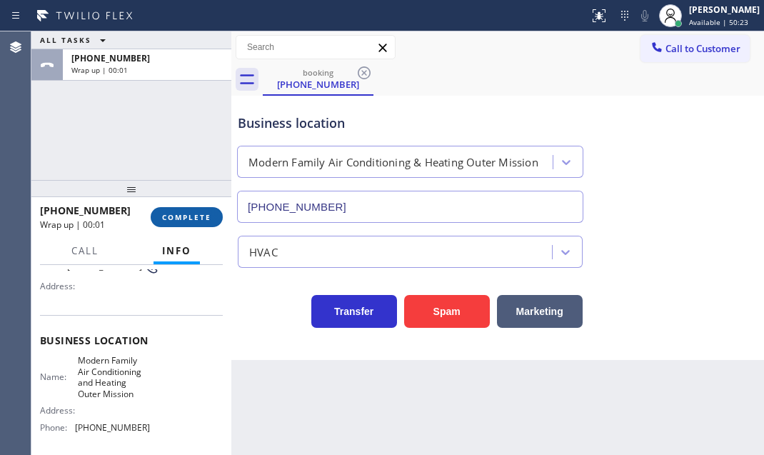
click at [181, 216] on span "COMPLETE" at bounding box center [186, 217] width 49 height 10
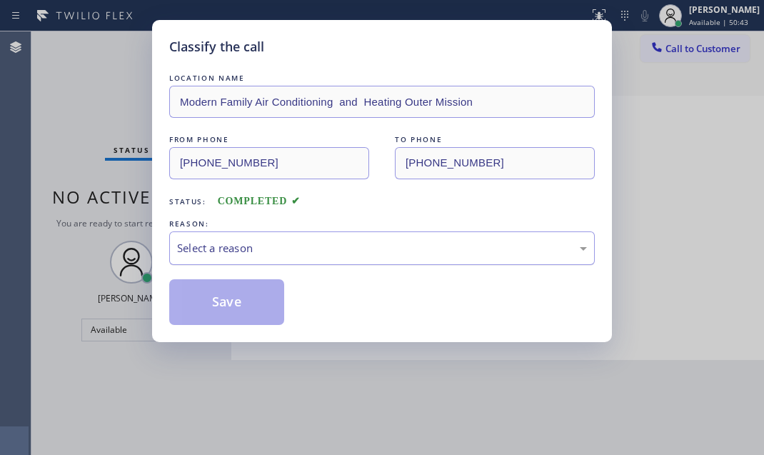
click at [399, 256] on div "Select a reason" at bounding box center [382, 248] width 426 height 34
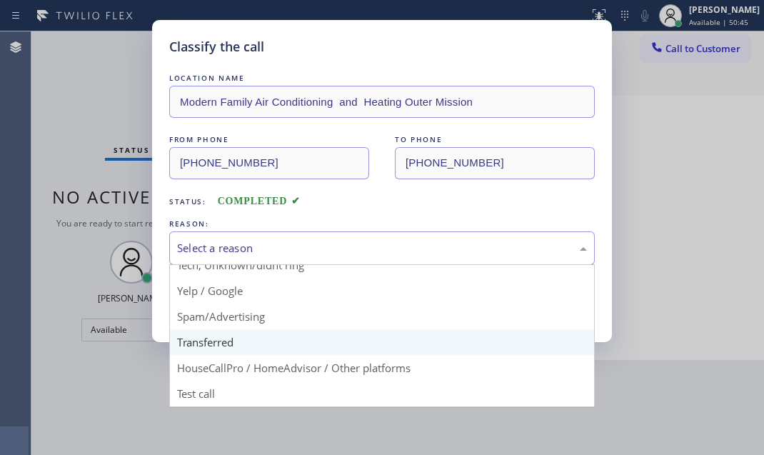
scroll to position [95, 0]
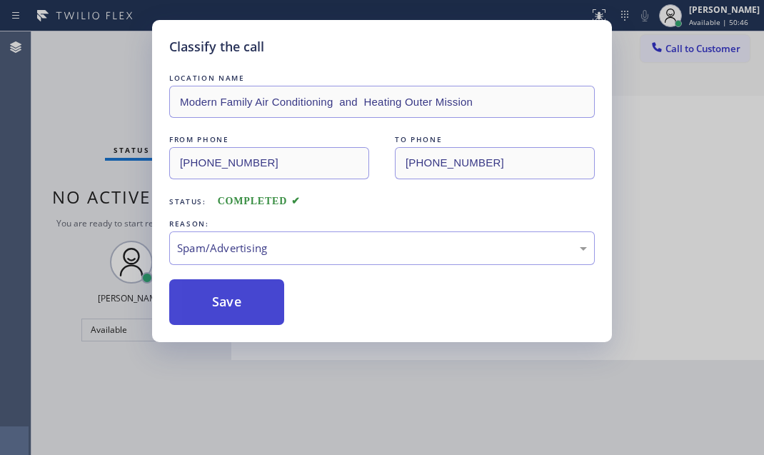
click at [229, 298] on button "Save" at bounding box center [226, 302] width 115 height 46
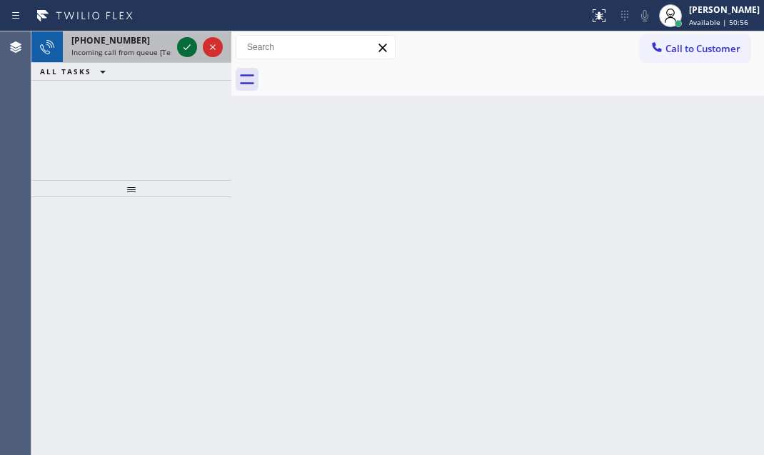
click at [186, 42] on icon at bounding box center [187, 47] width 17 height 17
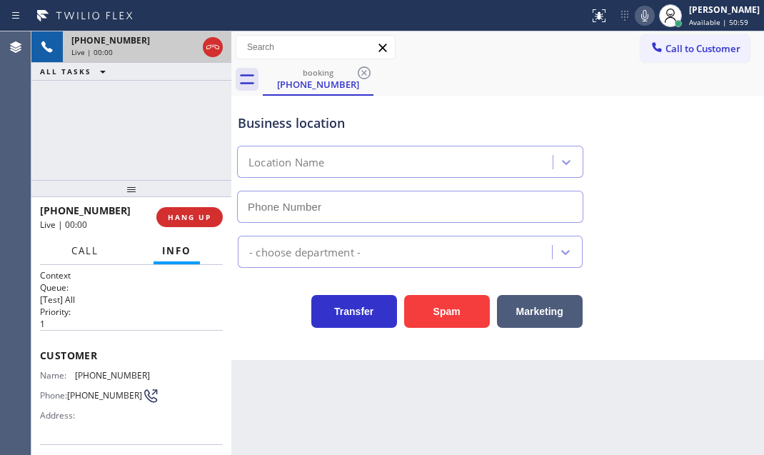
type input "(818) 873-4005"
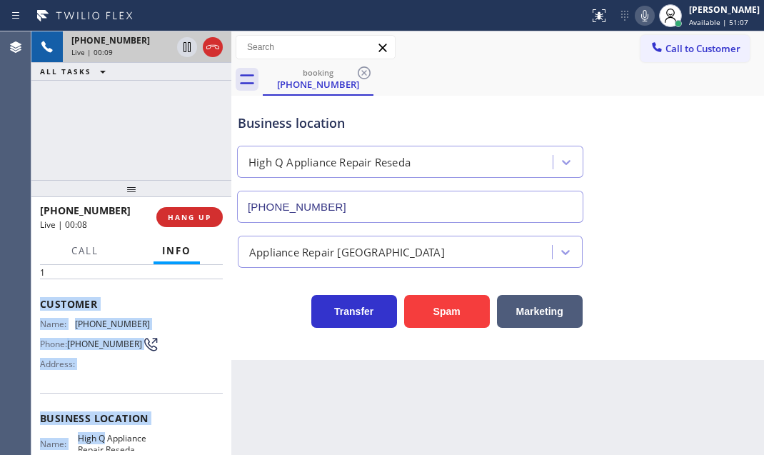
scroll to position [129, 0]
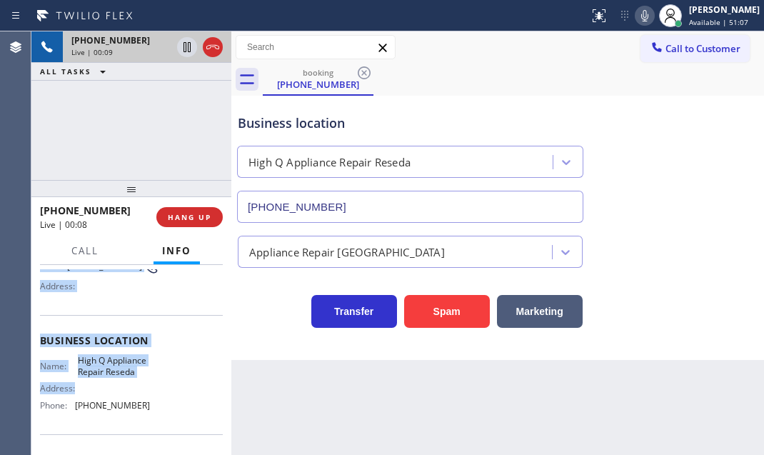
drag, startPoint x: 39, startPoint y: 349, endPoint x: 153, endPoint y: 383, distance: 119.3
click at [145, 394] on div "Context Queue: [Test] All Priority: 1 Customer Name: (225) 285-3749 Phone: (225…" at bounding box center [131, 360] width 200 height 190
click at [198, 219] on span "HANG UP" at bounding box center [190, 217] width 44 height 10
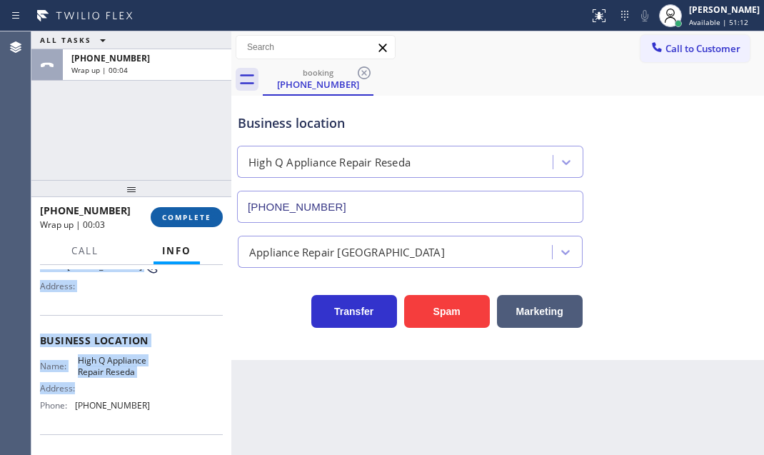
click at [189, 219] on span "COMPLETE" at bounding box center [186, 217] width 49 height 10
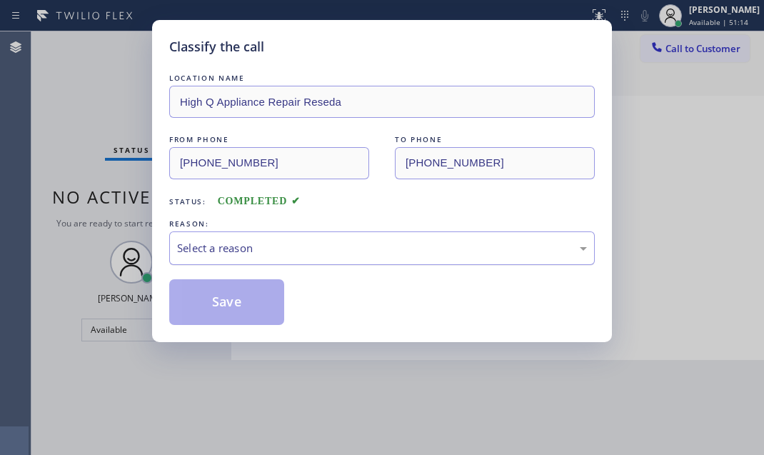
click at [331, 249] on div "Select a reason" at bounding box center [382, 248] width 410 height 16
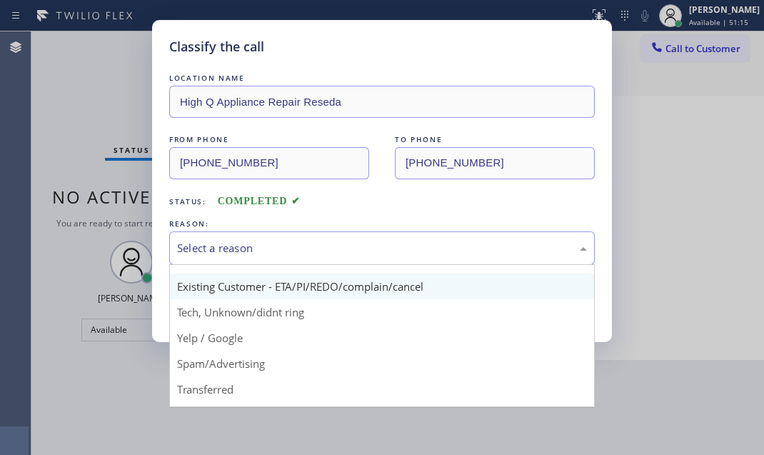
scroll to position [64, 0]
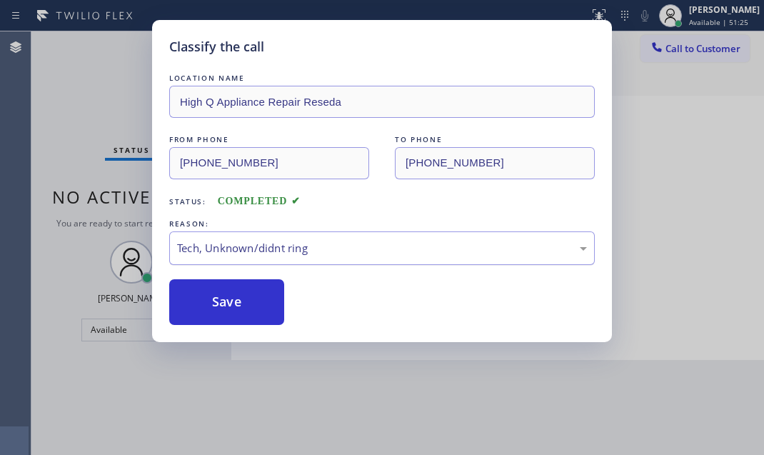
click at [356, 244] on div "Tech, Unknown/didnt ring" at bounding box center [382, 248] width 410 height 16
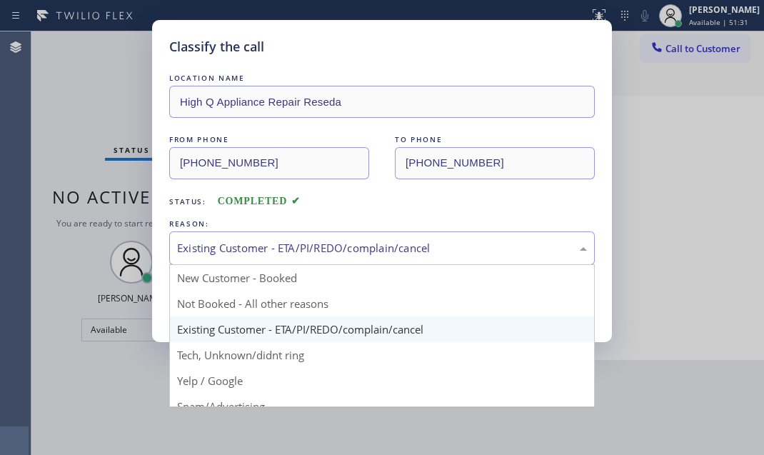
click at [309, 256] on div "Existing Customer - ETA/PI/REDO/complain/cancel" at bounding box center [382, 248] width 426 height 34
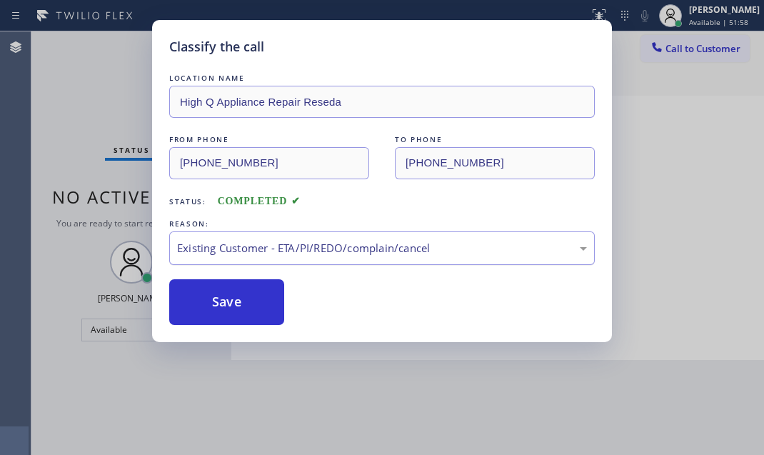
click at [317, 246] on div "Existing Customer - ETA/PI/REDO/complain/cancel" at bounding box center [382, 248] width 410 height 16
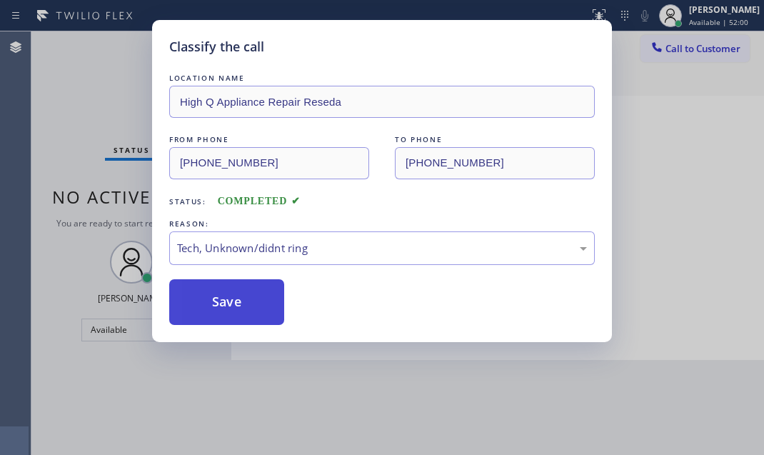
click at [230, 293] on button "Save" at bounding box center [226, 302] width 115 height 46
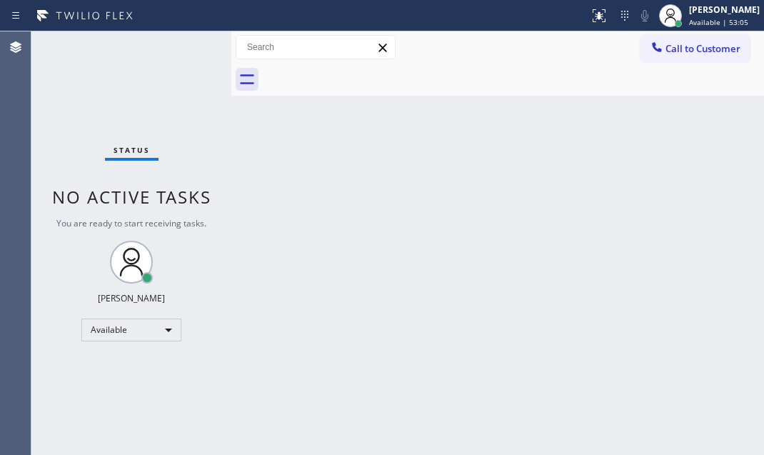
click at [668, 219] on div "Back to Dashboard Change Sender ID Customers Technicians Select a contact Outbo…" at bounding box center [497, 243] width 533 height 424
click at [547, 202] on div "Back to Dashboard Change Sender ID Customers Technicians Select a contact Outbo…" at bounding box center [497, 243] width 533 height 424
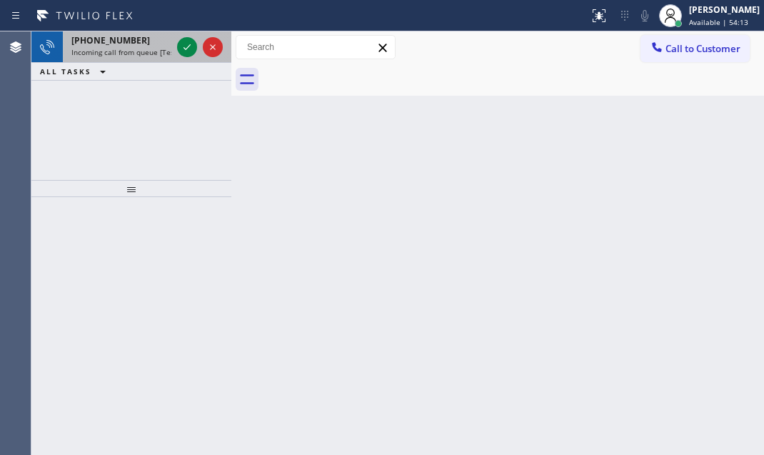
click at [196, 36] on div at bounding box center [199, 46] width 51 height 31
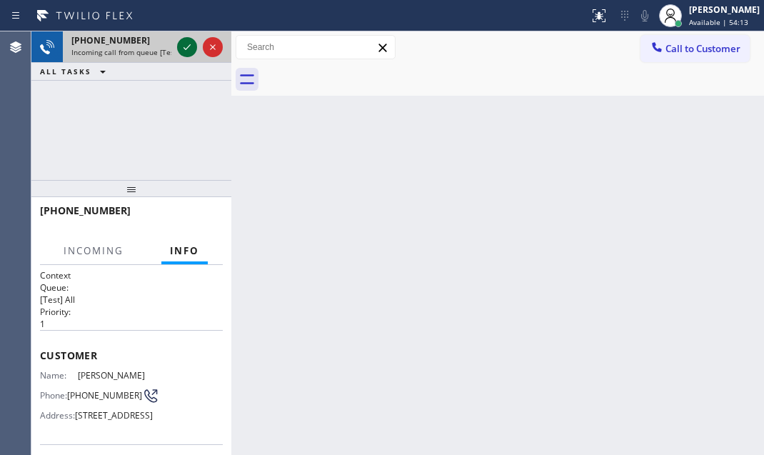
click at [193, 44] on icon at bounding box center [187, 47] width 17 height 17
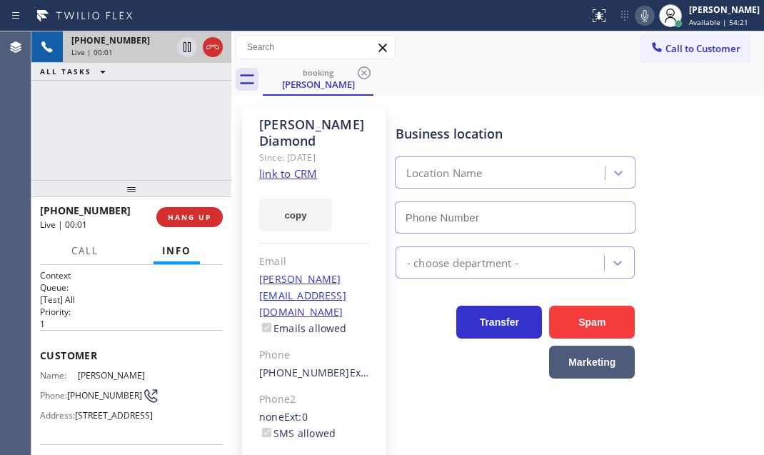
type input "(347) 407-9102"
click at [296, 166] on link "link to CRM" at bounding box center [288, 173] width 58 height 14
click at [186, 50] on icon at bounding box center [187, 47] width 17 height 17
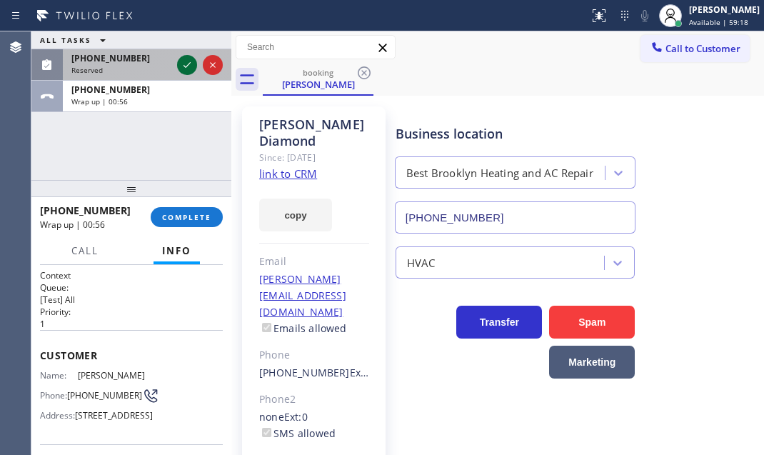
click at [187, 65] on icon at bounding box center [187, 65] width 7 height 6
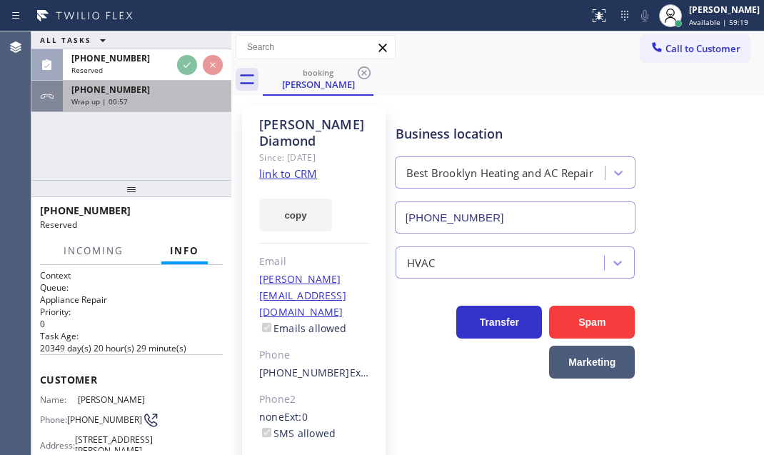
click at [175, 101] on div "Wrap up | 00:57" at bounding box center [146, 101] width 151 height 10
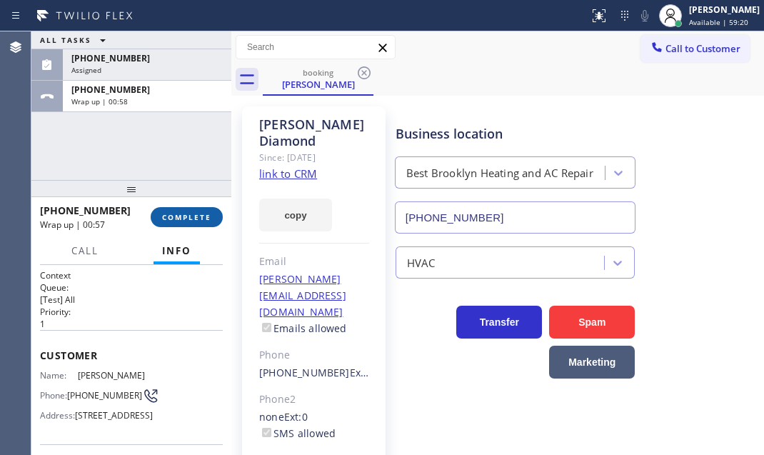
click at [203, 218] on span "COMPLETE" at bounding box center [186, 217] width 49 height 10
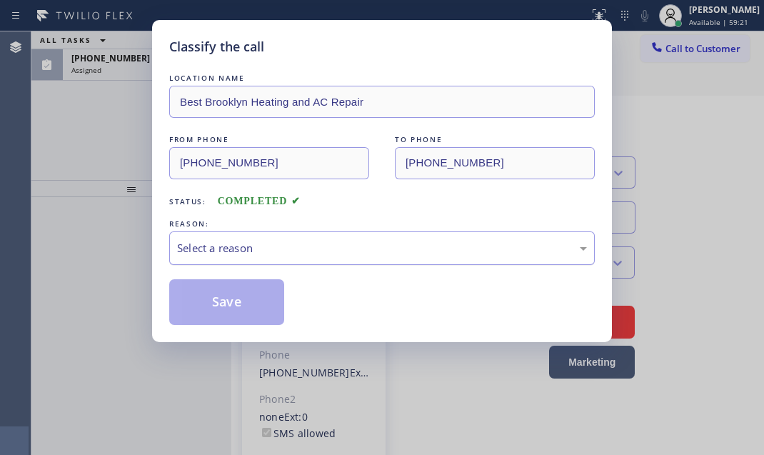
click at [319, 251] on div "Select a reason" at bounding box center [382, 248] width 410 height 16
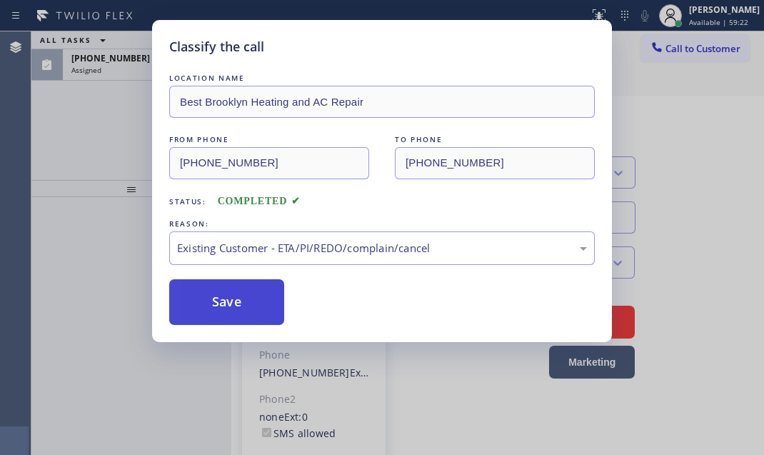
click at [242, 321] on div "Classify the call LOCATION NAME Best Brooklyn Heating and AC Repair FROM PHONE …" at bounding box center [382, 181] width 460 height 322
click at [241, 306] on button "Save" at bounding box center [226, 302] width 115 height 46
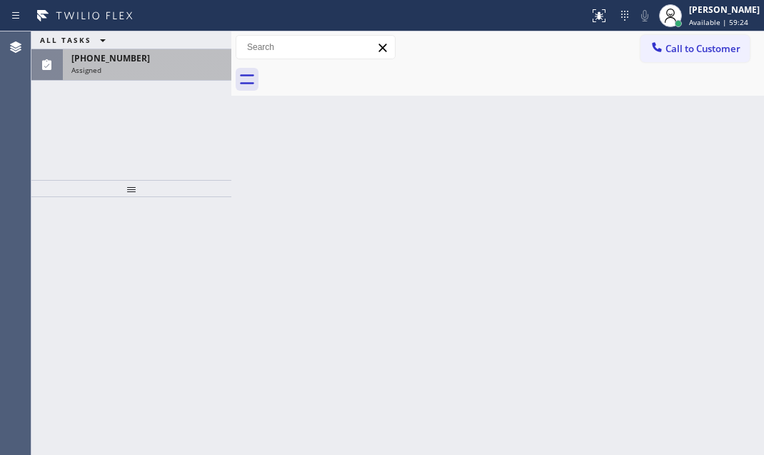
click at [135, 60] on div "(646) 740-4964" at bounding box center [146, 58] width 151 height 12
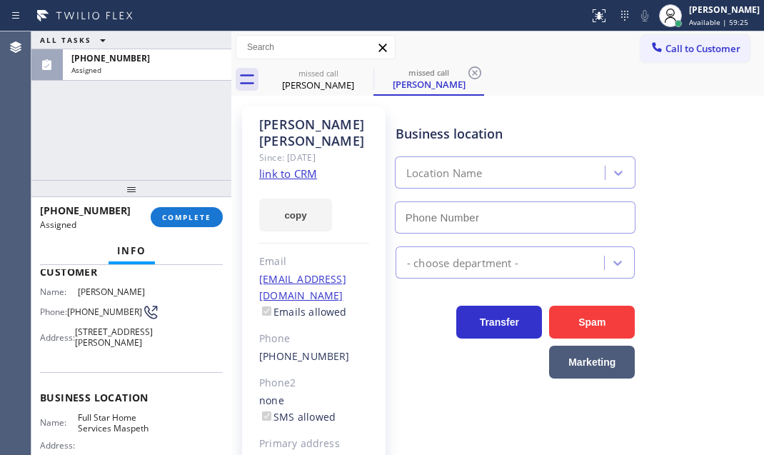
scroll to position [129, 0]
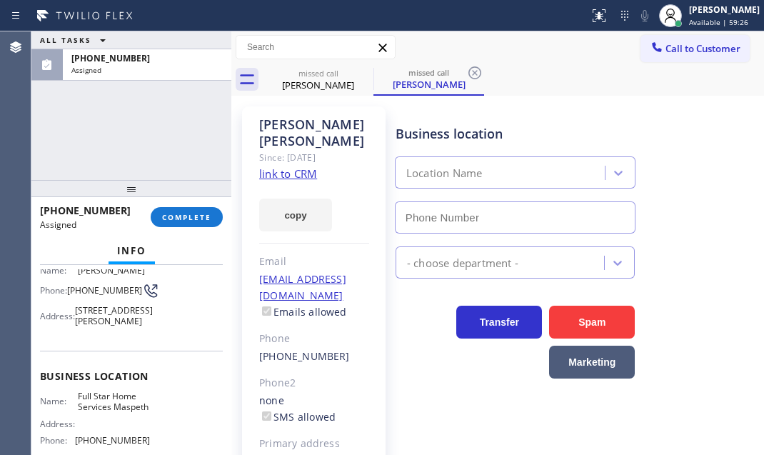
type input "(929) 368-5583"
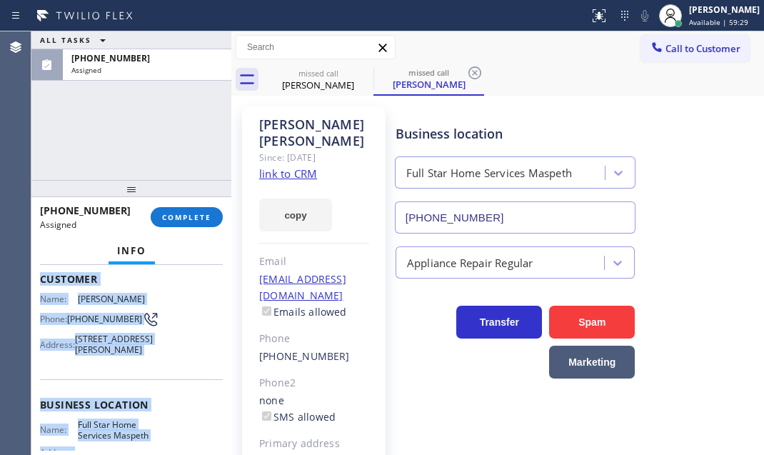
scroll to position [194, 0]
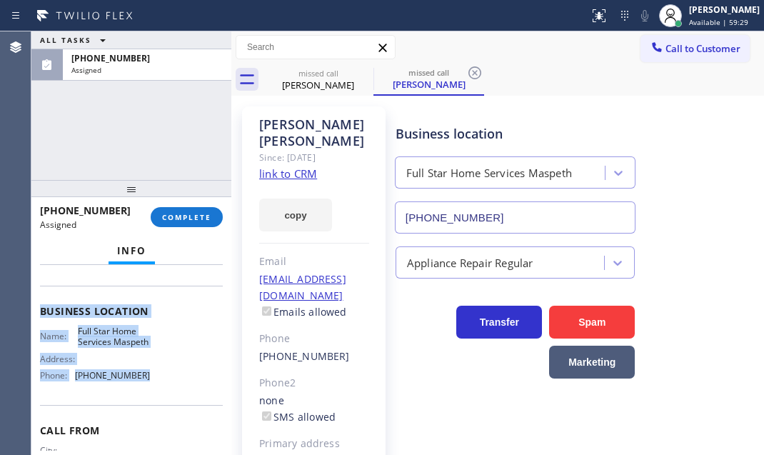
drag, startPoint x: 36, startPoint y: 303, endPoint x: 160, endPoint y: 416, distance: 167.4
click at [160, 416] on div "Context Queue: Appliance Repair Priority: 0 Task Age: 1 minute(s) Customer Name…" at bounding box center [131, 360] width 200 height 190
click at [180, 221] on span "COMPLETE" at bounding box center [186, 217] width 49 height 10
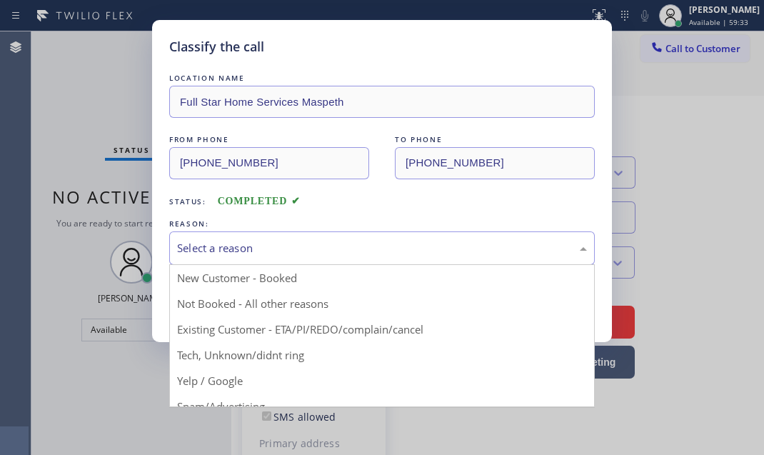
click at [492, 251] on div "Select a reason" at bounding box center [382, 248] width 410 height 16
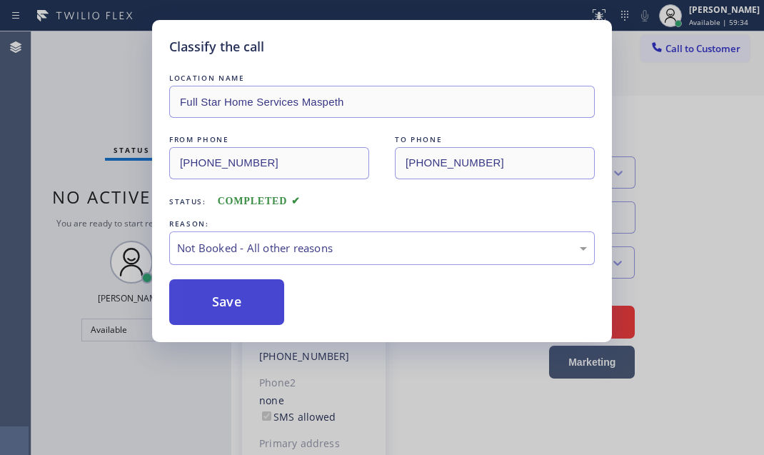
click at [207, 301] on button "Save" at bounding box center [226, 302] width 115 height 46
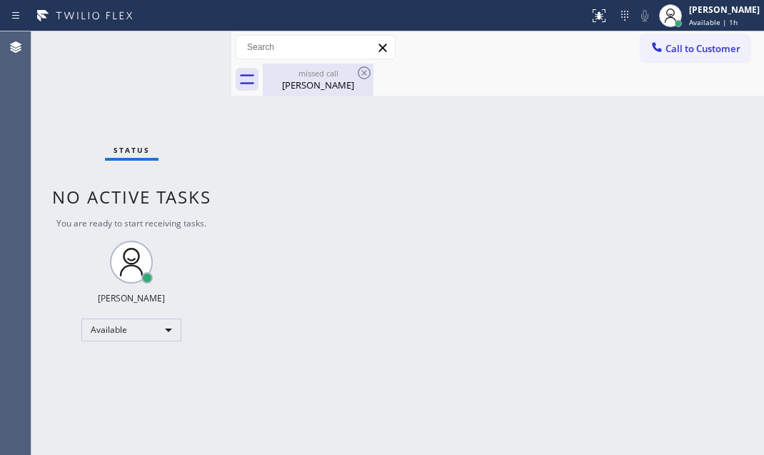
click at [331, 85] on div "Rosalina Dollison" at bounding box center [318, 85] width 108 height 13
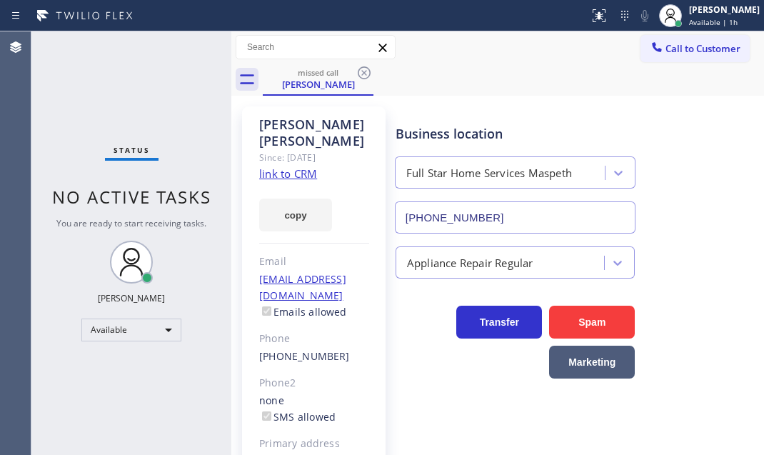
click at [361, 71] on icon at bounding box center [364, 72] width 17 height 17
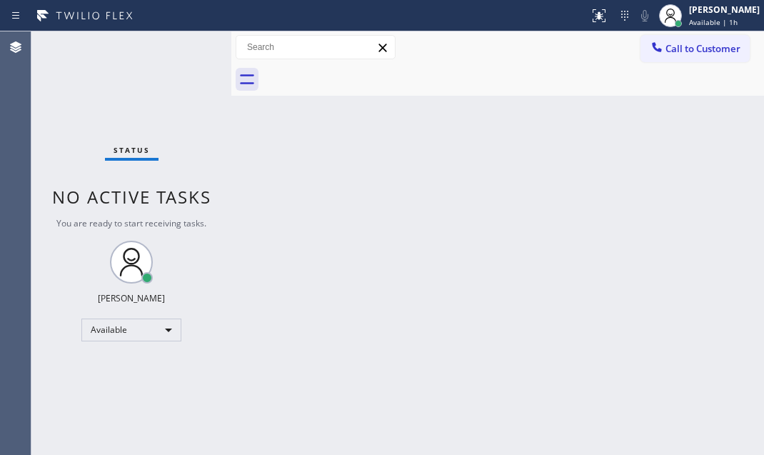
click at [363, 71] on div at bounding box center [514, 80] width 502 height 32
click at [656, 176] on div "Back to Dashboard Change Sender ID Customers Technicians Select a contact Outbo…" at bounding box center [497, 243] width 533 height 424
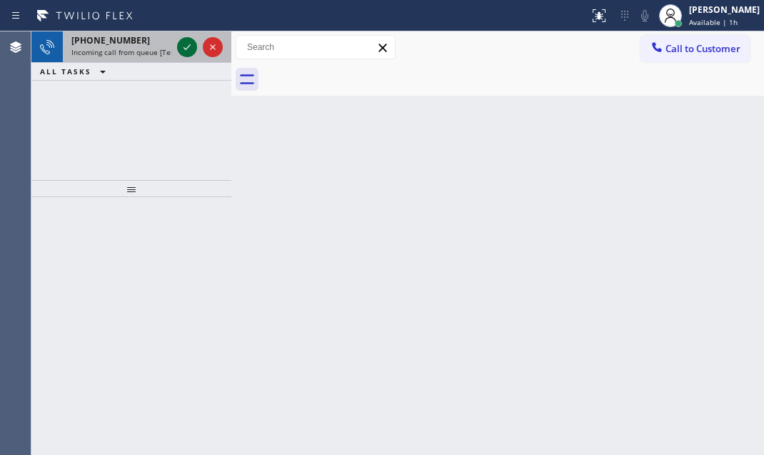
click at [186, 49] on icon at bounding box center [187, 47] width 17 height 17
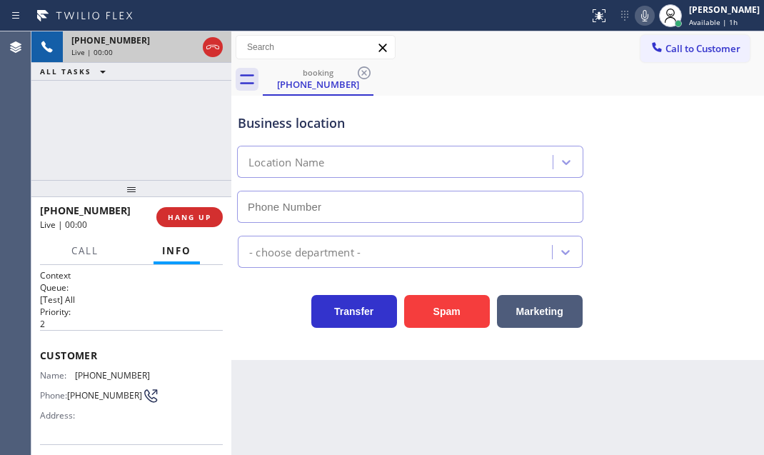
type input "(602) 693-0127"
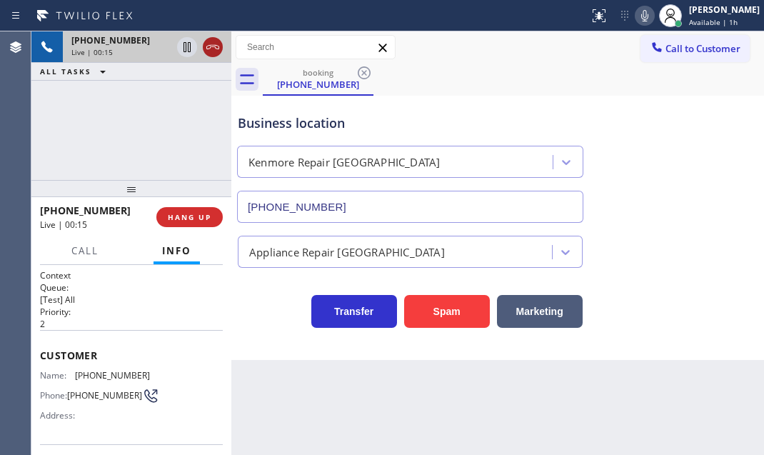
click at [213, 45] on icon at bounding box center [212, 47] width 13 height 4
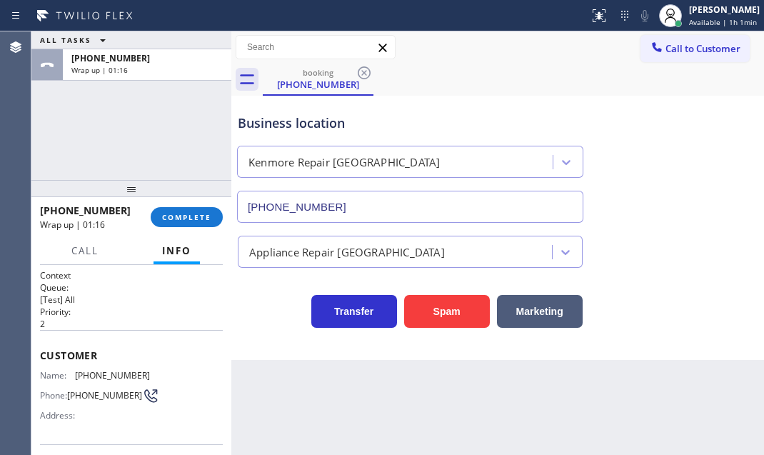
click at [186, 202] on div "+16026720089 Wrap up | 01:16 COMPLETE" at bounding box center [131, 217] width 183 height 37
click at [185, 210] on button "COMPLETE" at bounding box center [187, 217] width 72 height 20
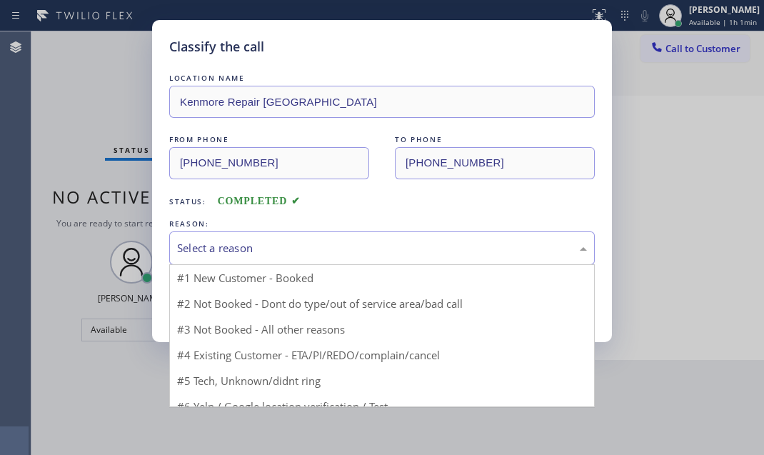
click at [330, 248] on div "Select a reason" at bounding box center [382, 248] width 410 height 16
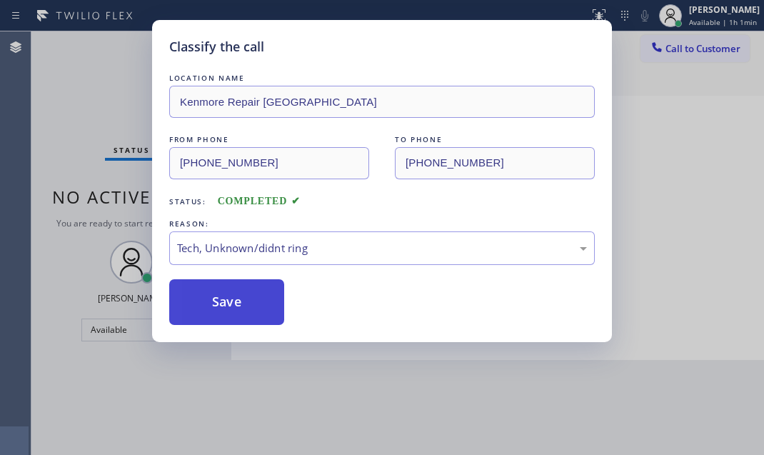
click at [228, 323] on button "Save" at bounding box center [226, 302] width 115 height 46
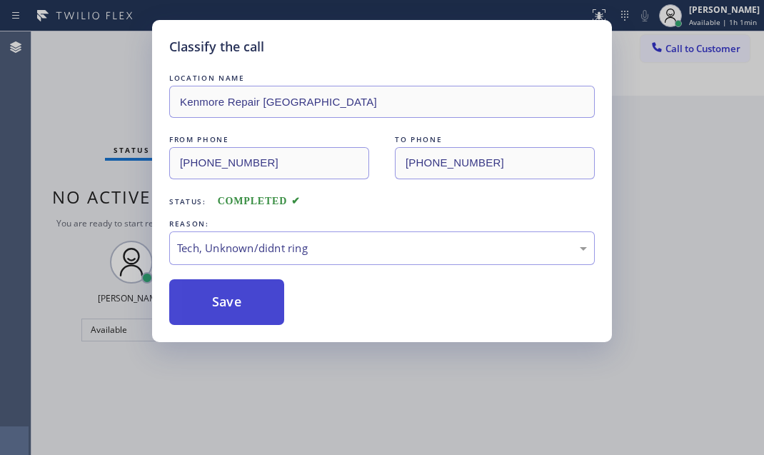
click at [229, 305] on button "Save" at bounding box center [226, 302] width 115 height 46
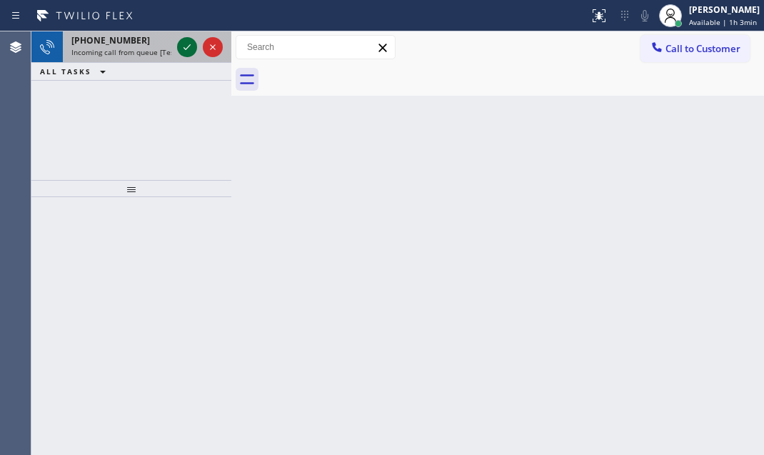
click at [189, 44] on icon at bounding box center [187, 47] width 17 height 17
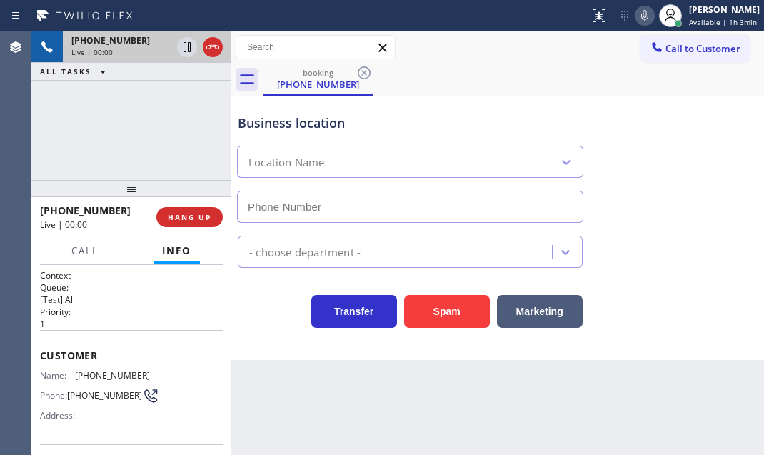
type input "(310) 553-3300"
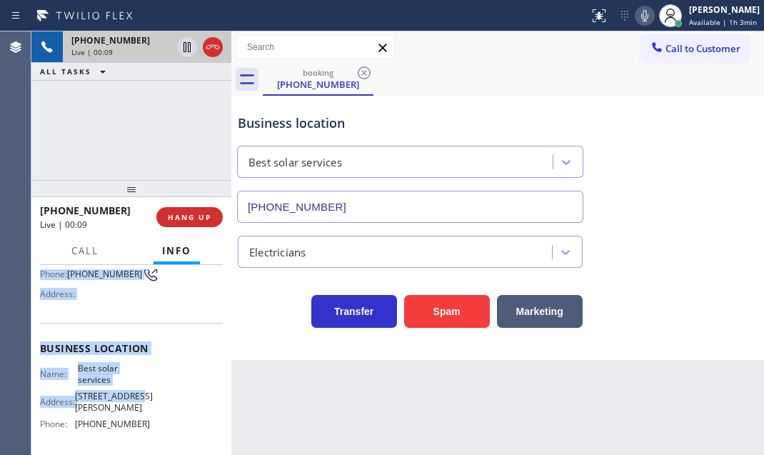
scroll to position [129, 0]
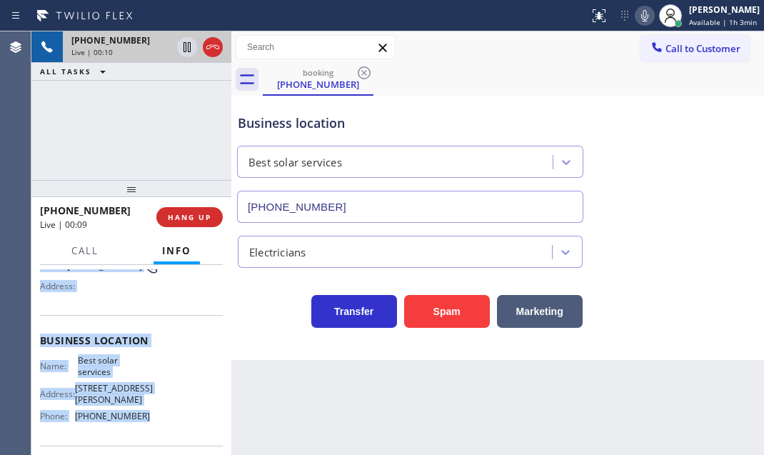
drag, startPoint x: 34, startPoint y: 347, endPoint x: 154, endPoint y: 403, distance: 132.3
click at [154, 403] on div "Context Queue: [Test] All Priority: 1 Customer Name: (480) 450-7361 Phone: (480…" at bounding box center [131, 360] width 200 height 190
click at [193, 214] on span "HANG UP" at bounding box center [190, 217] width 44 height 10
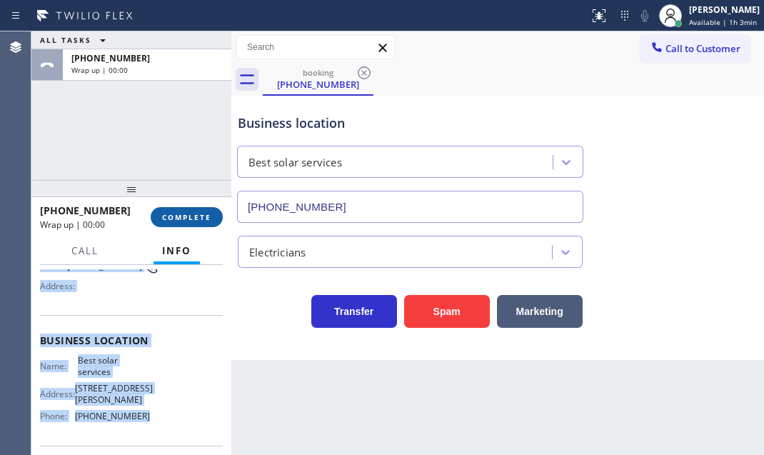
click at [192, 215] on span "COMPLETE" at bounding box center [186, 217] width 49 height 10
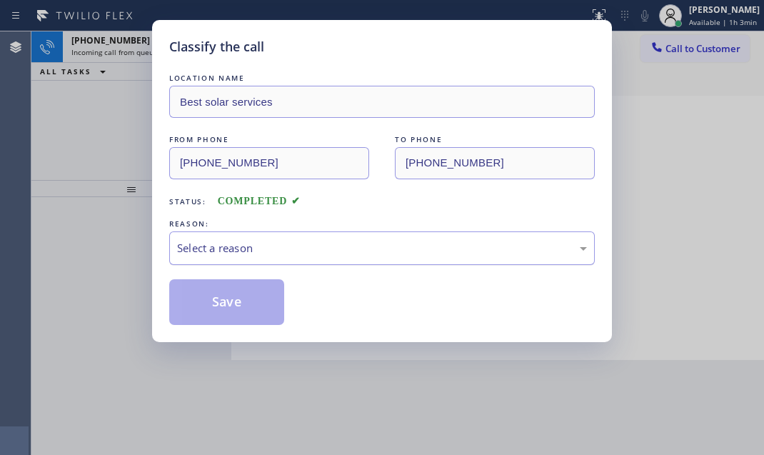
click at [307, 240] on div "Select a reason" at bounding box center [382, 248] width 410 height 16
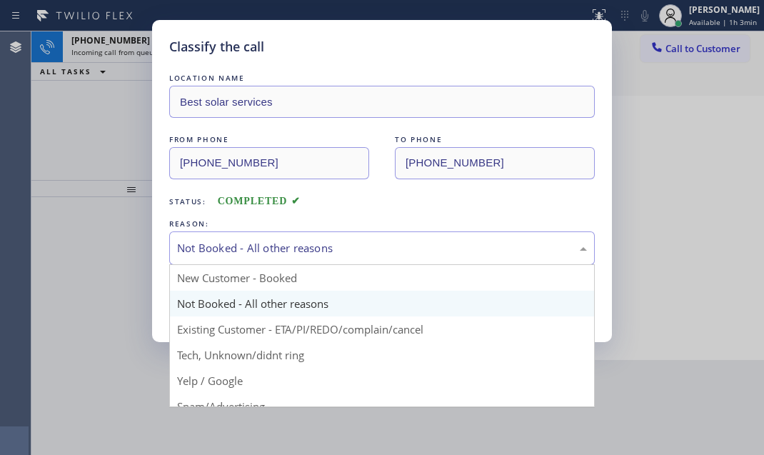
click at [279, 244] on div "Not Booked - All other reasons" at bounding box center [382, 248] width 410 height 16
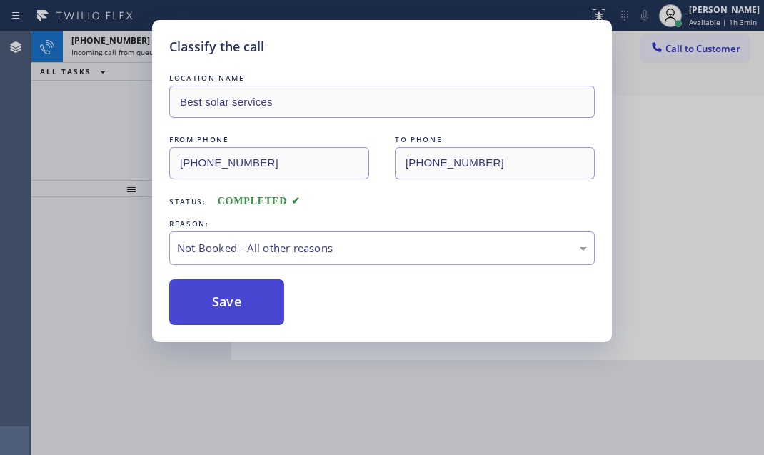
click at [224, 286] on button "Save" at bounding box center [226, 302] width 115 height 46
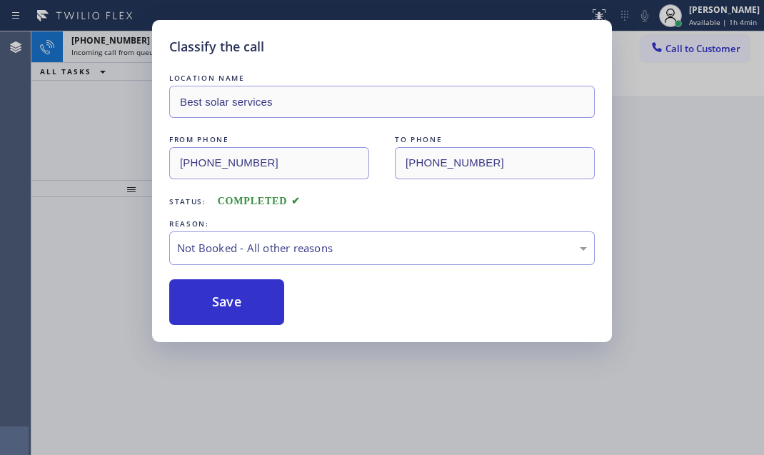
click at [137, 48] on div "Classify the call LOCATION NAME Best solar services FROM PHONE (480) 450-7361 T…" at bounding box center [382, 227] width 764 height 455
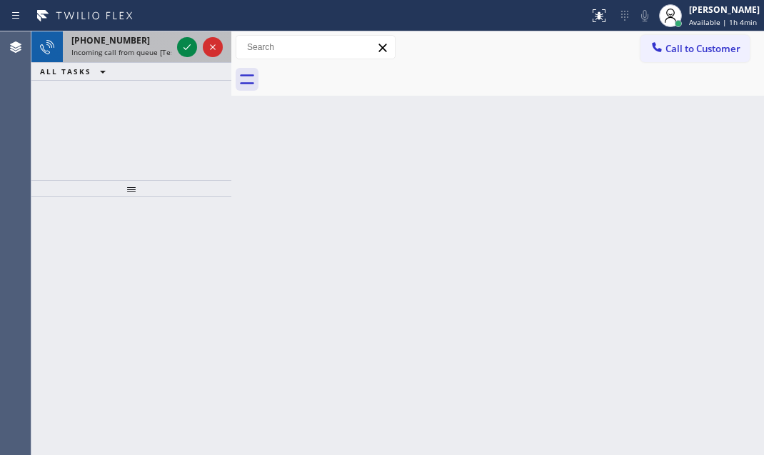
click at [200, 44] on div at bounding box center [199, 46] width 51 height 31
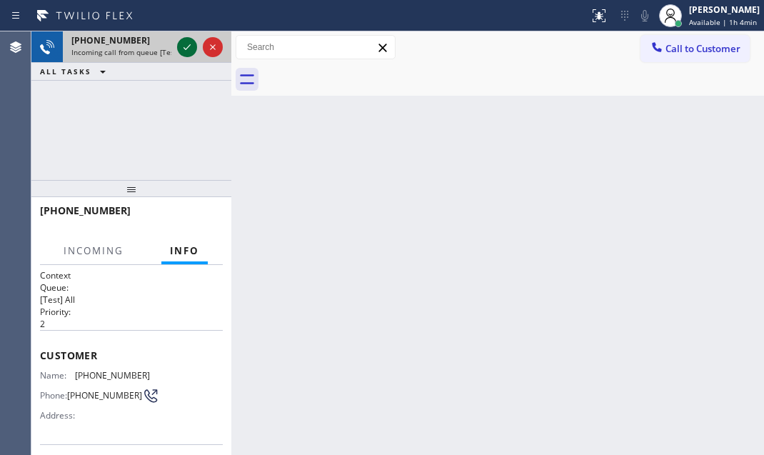
click at [182, 43] on icon at bounding box center [187, 47] width 17 height 17
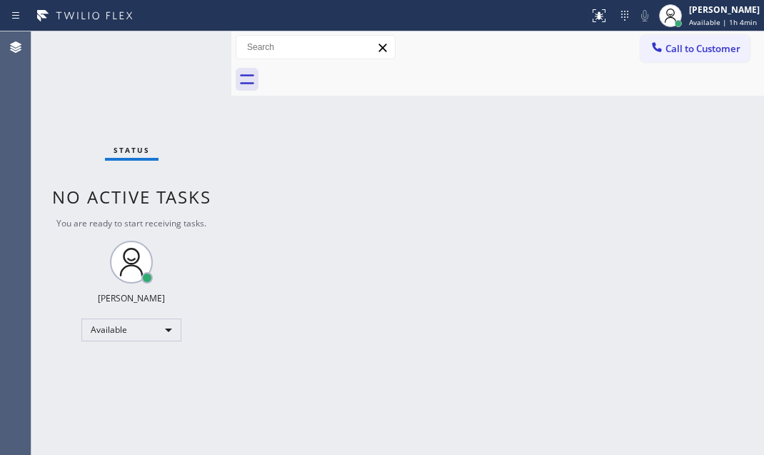
click at [183, 49] on div "Status No active tasks You are ready to start receiving tasks. Judy Mae Saturin…" at bounding box center [131, 243] width 200 height 424
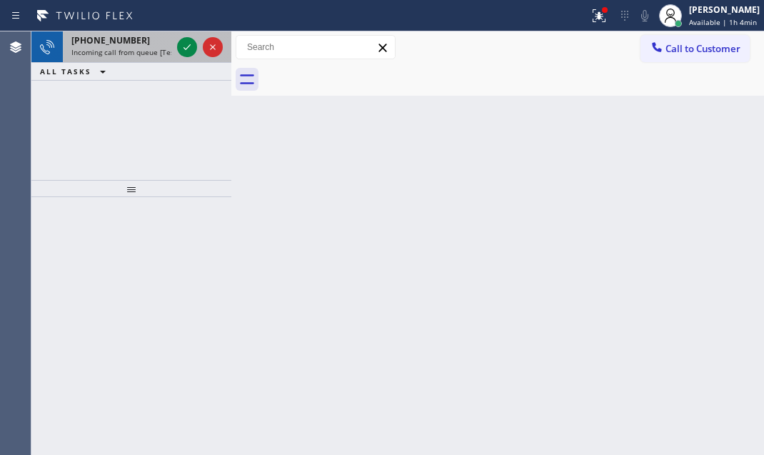
click at [186, 34] on div at bounding box center [199, 46] width 51 height 31
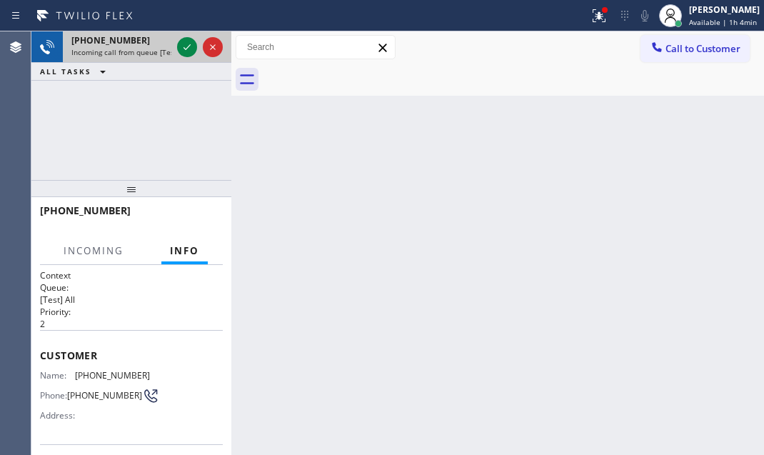
click at [186, 34] on div at bounding box center [199, 46] width 51 height 31
click at [185, 34] on div at bounding box center [199, 46] width 51 height 31
click at [184, 36] on div at bounding box center [199, 46] width 51 height 31
click at [183, 36] on div at bounding box center [199, 46] width 51 height 31
click at [183, 46] on icon at bounding box center [187, 47] width 17 height 17
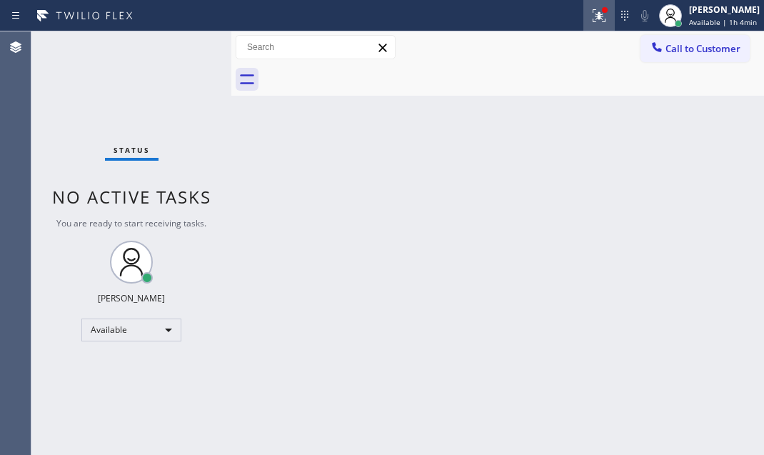
click at [591, 21] on icon at bounding box center [599, 15] width 17 height 17
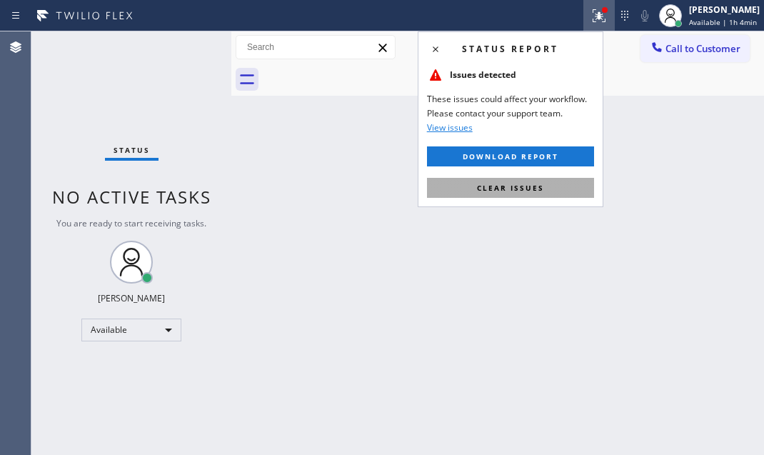
click at [497, 183] on span "Clear issues" at bounding box center [510, 188] width 67 height 10
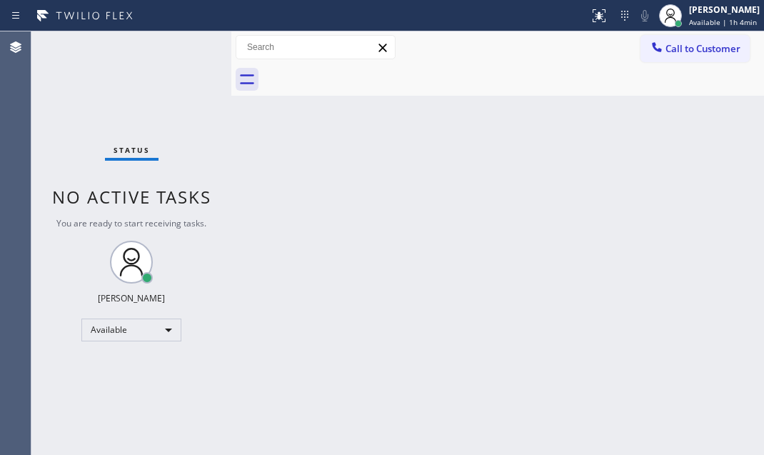
click at [190, 41] on div "Status No active tasks You are ready to start receiving tasks. Judy Mae Saturin…" at bounding box center [131, 243] width 200 height 424
click at [184, 42] on div "Status No active tasks You are ready to start receiving tasks. Judy Mae Saturin…" at bounding box center [131, 243] width 200 height 424
click at [184, 43] on div "Status No active tasks You are ready to start receiving tasks. Judy Mae Saturin…" at bounding box center [131, 243] width 200 height 424
click at [184, 44] on div "Status No active tasks You are ready to start receiving tasks. Judy Mae Saturin…" at bounding box center [131, 243] width 200 height 424
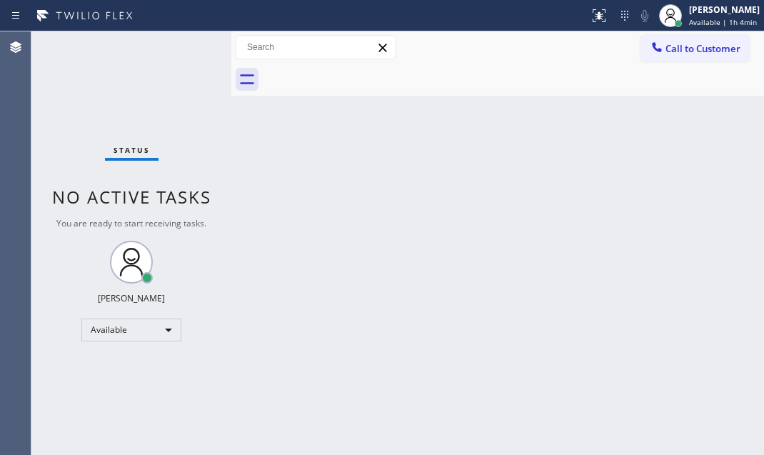
click at [184, 44] on div "Status No active tasks You are ready to start receiving tasks. Judy Mae Saturin…" at bounding box center [131, 243] width 200 height 424
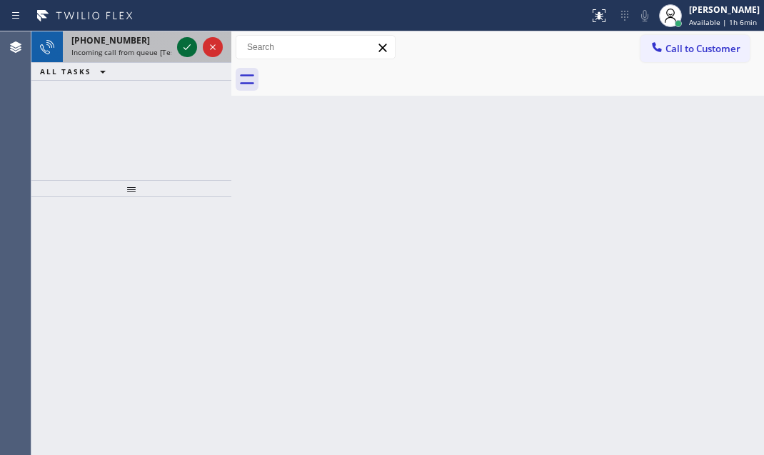
click at [181, 47] on icon at bounding box center [187, 47] width 17 height 17
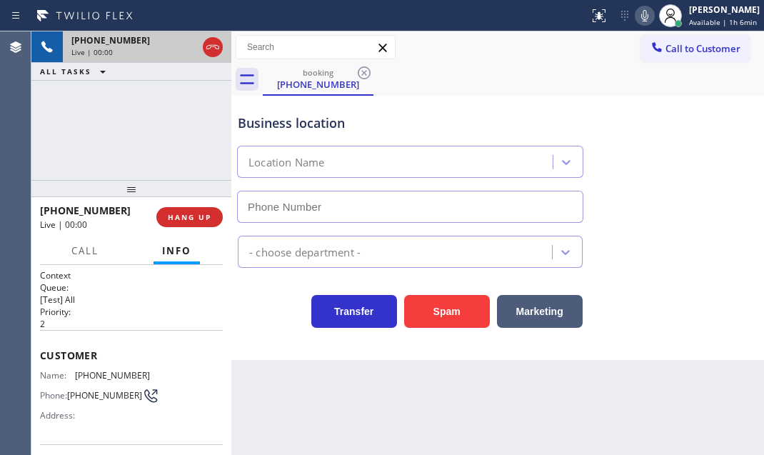
type input "(415) 449-4821"
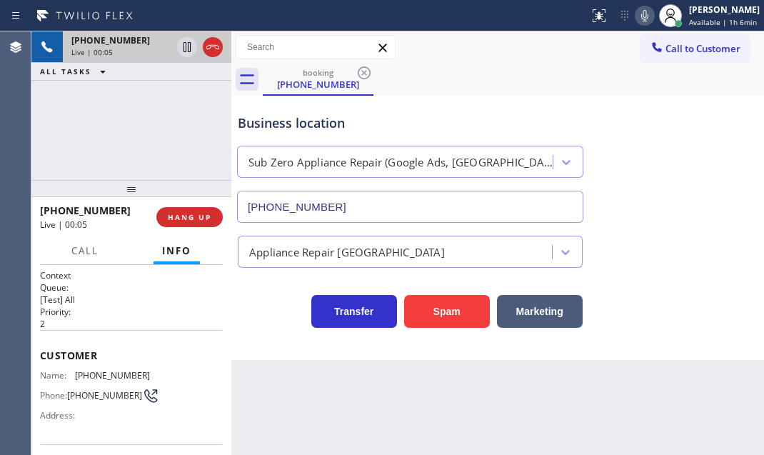
click at [95, 321] on p "2" at bounding box center [131, 324] width 183 height 12
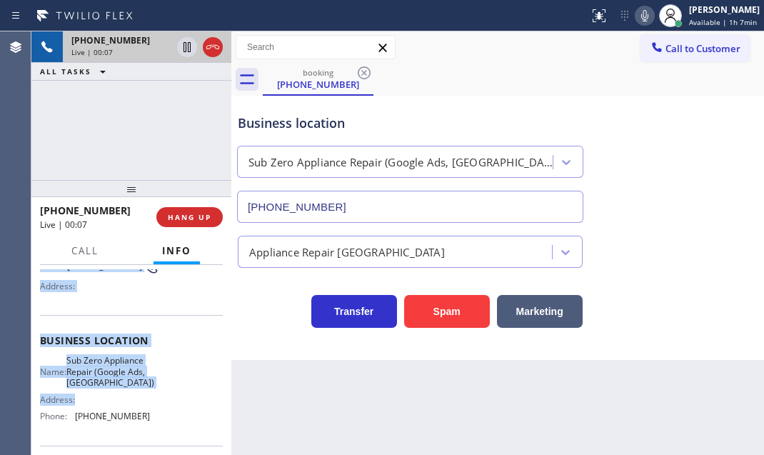
scroll to position [194, 0]
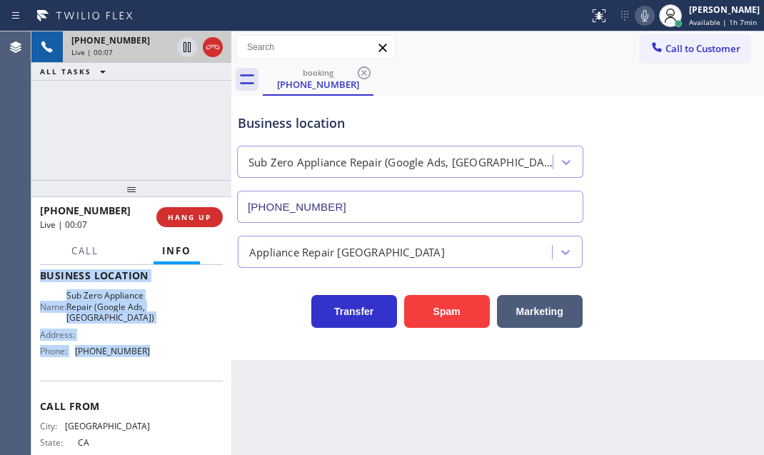
drag, startPoint x: 39, startPoint y: 349, endPoint x: 146, endPoint y: 372, distance: 110.1
click at [152, 372] on div "Context Queue: [Test] All Priority: 2 Customer Name: (415) 519-5191 Phone: (415…" at bounding box center [131, 360] width 200 height 190
click at [212, 51] on icon at bounding box center [212, 47] width 17 height 17
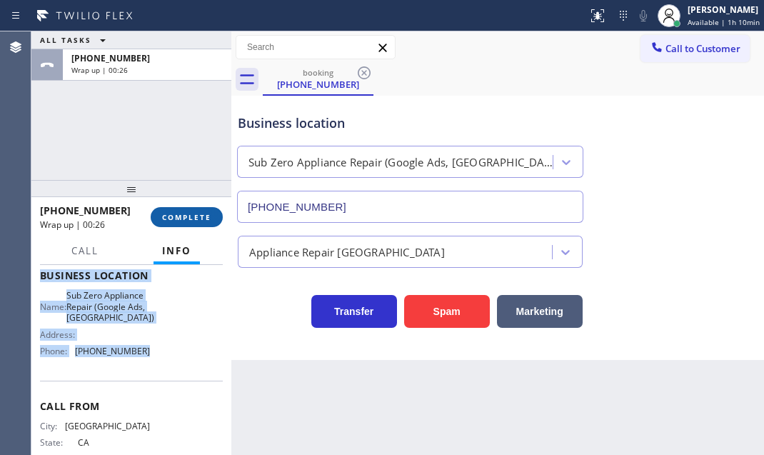
click at [204, 219] on span "COMPLETE" at bounding box center [186, 217] width 49 height 10
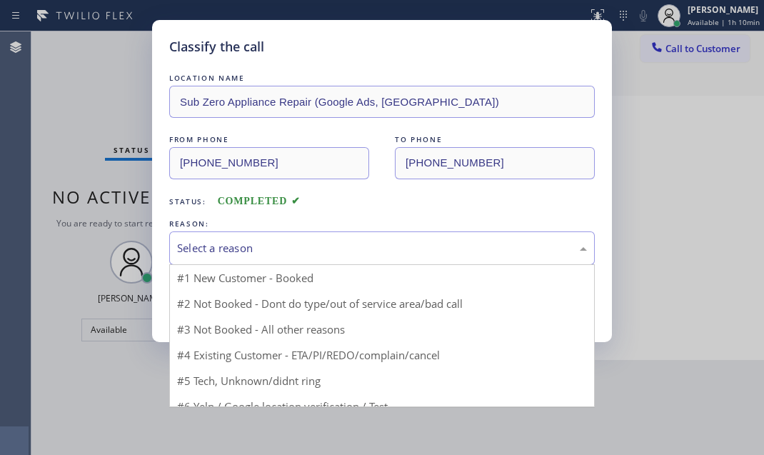
click at [359, 252] on div "Select a reason" at bounding box center [382, 248] width 410 height 16
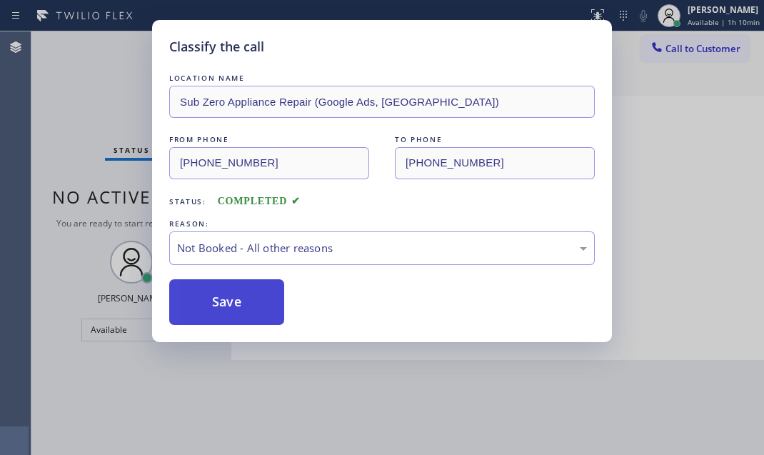
click at [209, 297] on button "Save" at bounding box center [226, 302] width 115 height 46
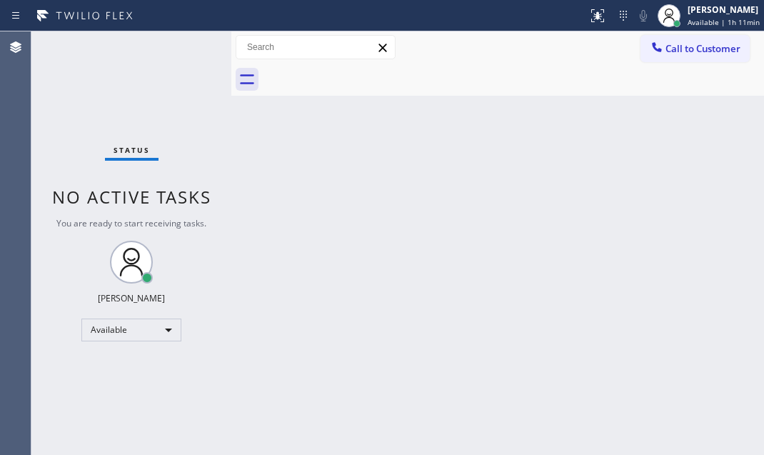
drag, startPoint x: 554, startPoint y: 190, endPoint x: 581, endPoint y: 179, distance: 29.2
click at [554, 191] on div "Back to Dashboard Change Sender ID Customers Technicians Select a contact Outbo…" at bounding box center [497, 243] width 533 height 424
click at [519, 281] on div "Back to Dashboard Change Sender ID Customers Technicians Select a contact Outbo…" at bounding box center [497, 243] width 533 height 424
click at [615, 235] on div "Back to Dashboard Change Sender ID Customers Technicians Select a contact Outbo…" at bounding box center [497, 243] width 533 height 424
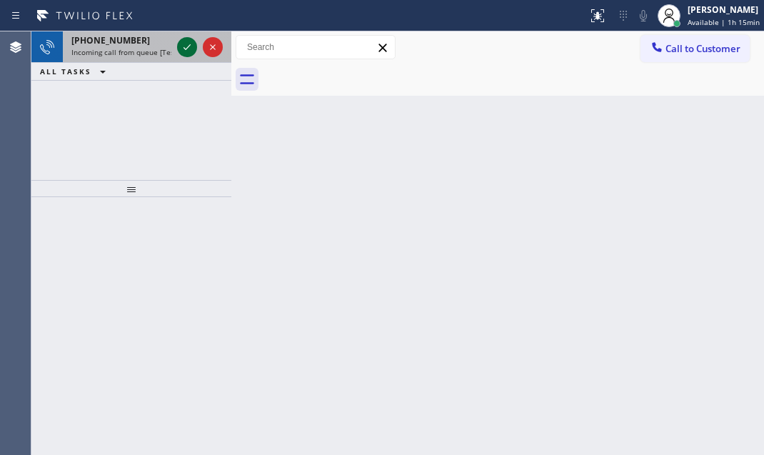
click at [182, 44] on icon at bounding box center [187, 47] width 17 height 17
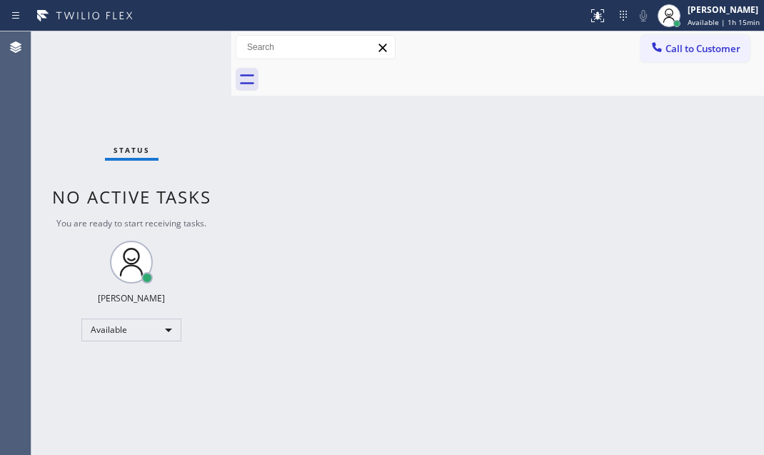
click at [183, 49] on div "Status No active tasks You are ready to start receiving tasks. Judy Mae Saturin…" at bounding box center [131, 243] width 200 height 424
click at [183, 51] on div "Status No active tasks You are ready to start receiving tasks. Judy Mae Saturin…" at bounding box center [131, 243] width 200 height 424
click at [592, 19] on icon at bounding box center [598, 15] width 13 height 13
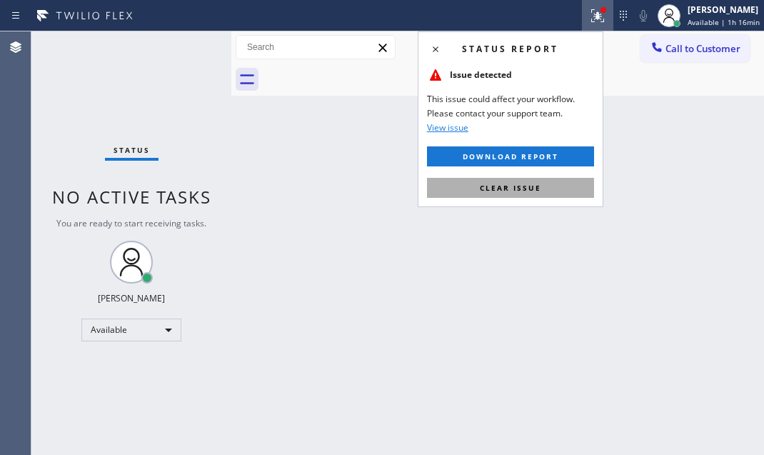
click at [514, 189] on span "Clear issue" at bounding box center [510, 188] width 61 height 10
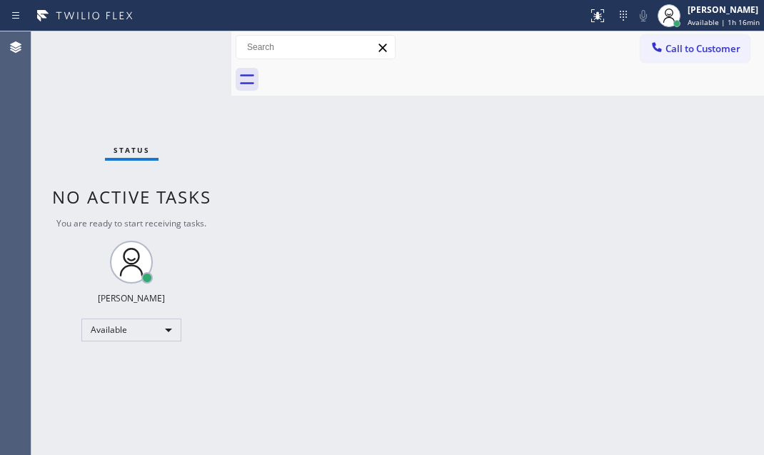
click at [165, 66] on div "Status No active tasks You are ready to start receiving tasks. Judy Mae Saturin…" at bounding box center [131, 243] width 200 height 424
click at [166, 42] on div "Status No active tasks You are ready to start receiving tasks. Judy Mae Saturin…" at bounding box center [131, 243] width 200 height 424
click at [196, 47] on div "Status No active tasks You are ready to start receiving tasks. Judy Mae Saturin…" at bounding box center [131, 243] width 200 height 424
click at [181, 47] on div "Status No active tasks You are ready to start receiving tasks. Judy Mae Saturin…" at bounding box center [131, 243] width 200 height 424
click at [188, 47] on div "Status No active tasks You are ready to start receiving tasks. Judy Mae Saturin…" at bounding box center [131, 243] width 200 height 424
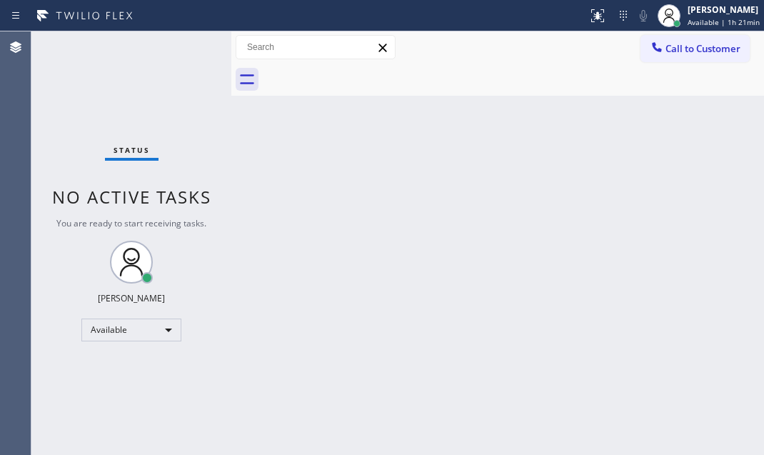
click at [89, 85] on div "Status No active tasks You are ready to start receiving tasks. Judy Mae Saturin…" at bounding box center [131, 243] width 200 height 424
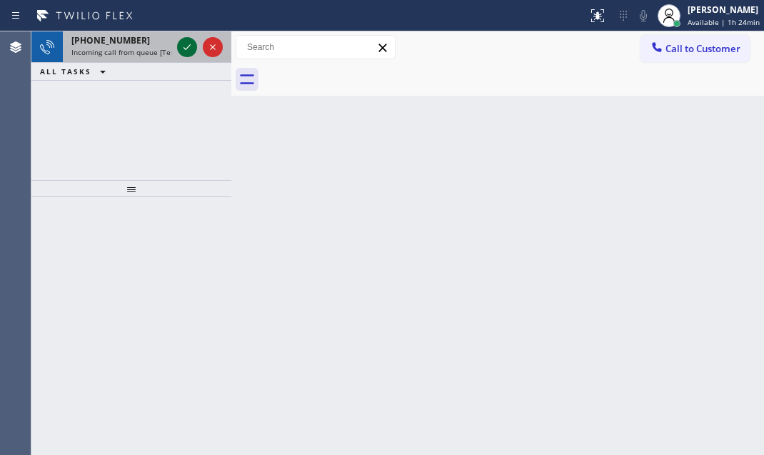
click at [193, 46] on icon at bounding box center [187, 47] width 17 height 17
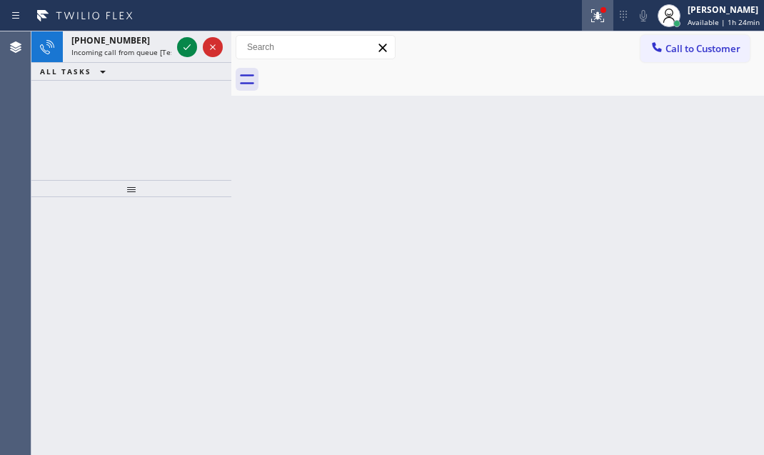
click at [592, 15] on icon at bounding box center [596, 14] width 9 height 10
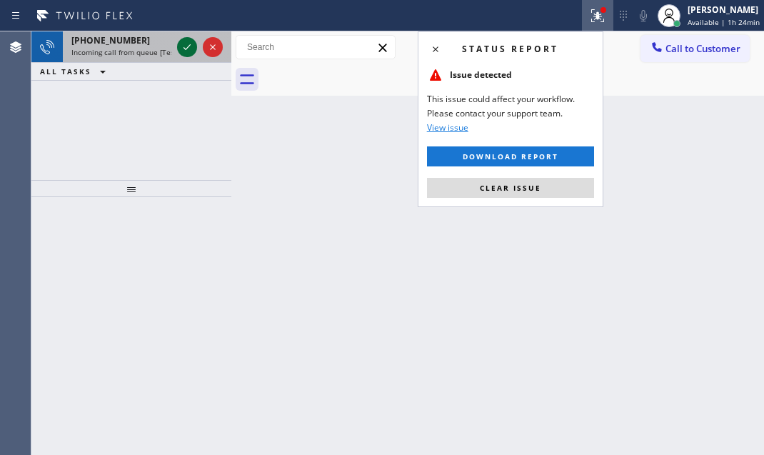
click at [179, 39] on icon at bounding box center [187, 47] width 17 height 17
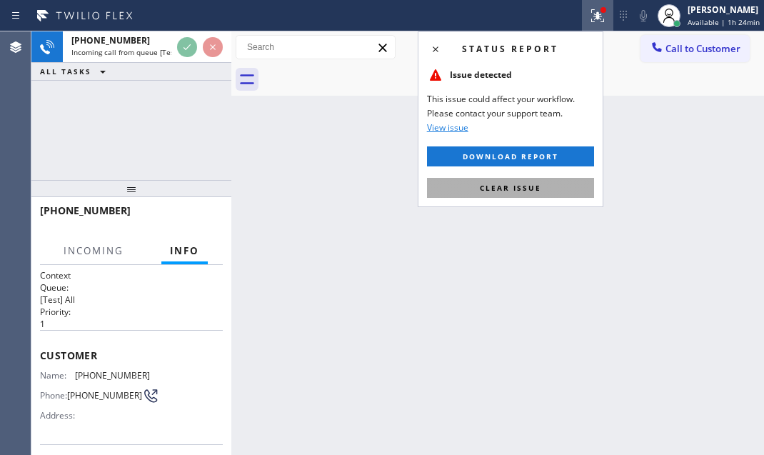
click at [506, 197] on button "Clear issue" at bounding box center [510, 188] width 167 height 20
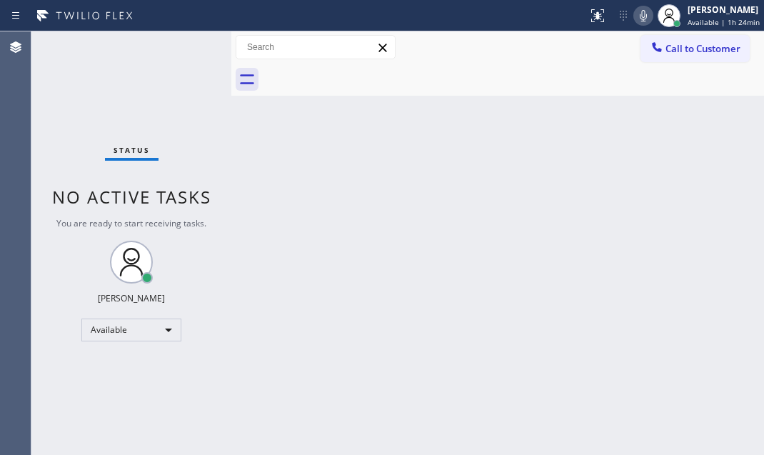
click at [179, 46] on div "Status No active tasks You are ready to start receiving tasks. Judy Mae Saturin…" at bounding box center [131, 243] width 200 height 424
click at [184, 42] on div "Status No active tasks You are ready to start receiving tasks. Judy Mae Saturin…" at bounding box center [131, 243] width 200 height 424
click at [181, 46] on div "Status No active tasks You are ready to start receiving tasks. Judy Mae Saturin…" at bounding box center [131, 243] width 200 height 424
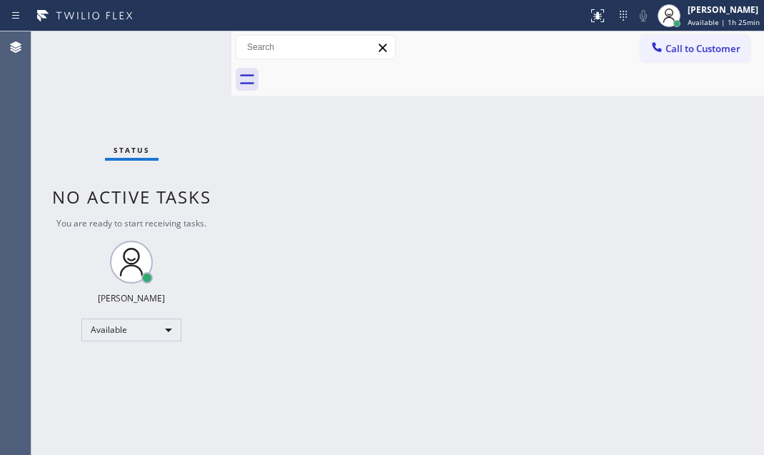
click at [187, 44] on div "Status No active tasks You are ready to start receiving tasks. Judy Mae Saturin…" at bounding box center [131, 243] width 200 height 424
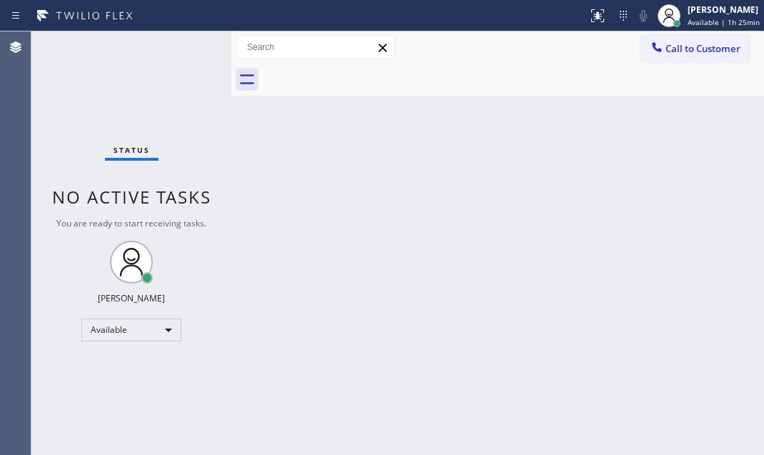
click at [187, 44] on div "Status No active tasks You are ready to start receiving tasks. Judy Mae Saturin…" at bounding box center [131, 243] width 200 height 424
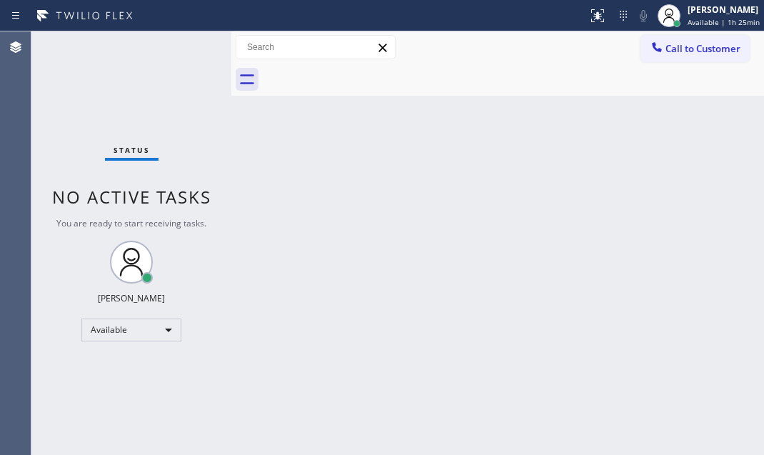
click at [187, 44] on div "Status No active tasks You are ready to start receiving tasks. Judy Mae Saturin…" at bounding box center [131, 243] width 200 height 424
click at [178, 49] on div "Status No active tasks You are ready to start receiving tasks. Judy Mae Saturin…" at bounding box center [131, 243] width 200 height 424
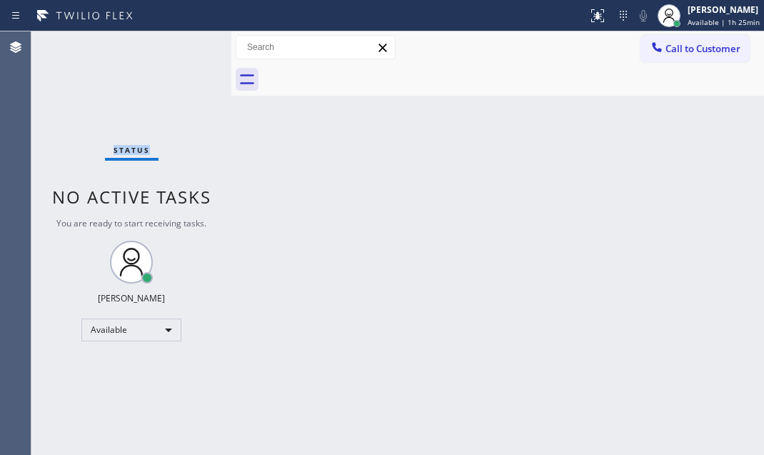
click at [178, 49] on div "Status No active tasks You are ready to start receiving tasks. Judy Mae Saturin…" at bounding box center [131, 243] width 200 height 424
click at [179, 45] on div "Status No active tasks You are ready to start receiving tasks. Judy Mae Saturin…" at bounding box center [131, 243] width 200 height 424
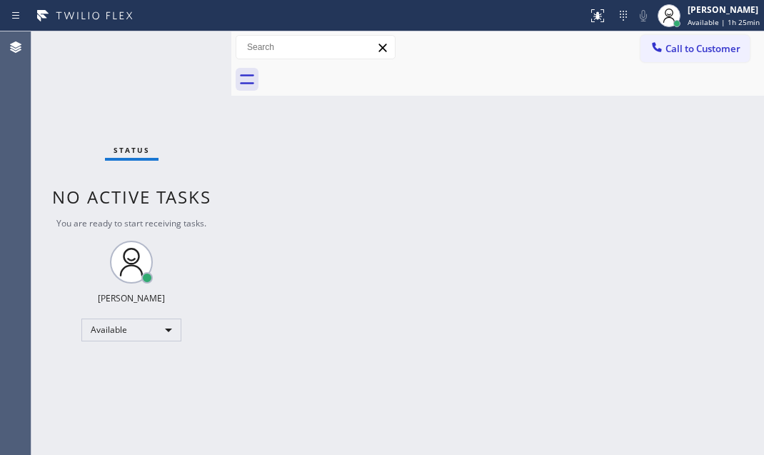
click at [179, 45] on div "Status No active tasks You are ready to start receiving tasks. Judy Mae Saturin…" at bounding box center [131, 243] width 200 height 424
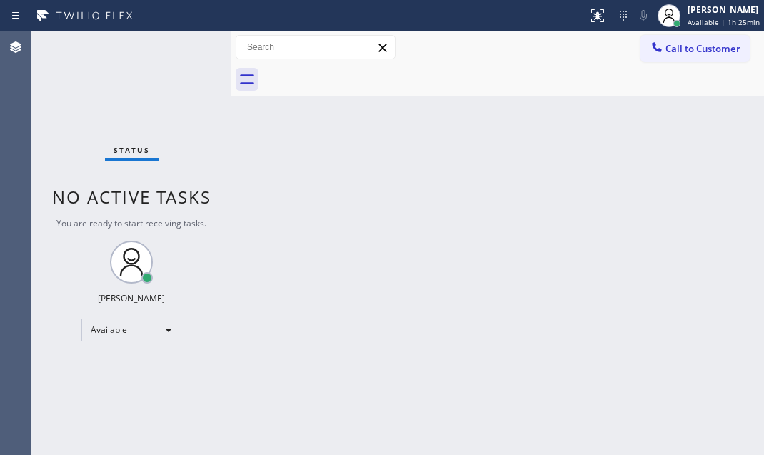
click at [179, 45] on div "Status No active tasks You are ready to start receiving tasks. Judy Mae Saturin…" at bounding box center [131, 243] width 200 height 424
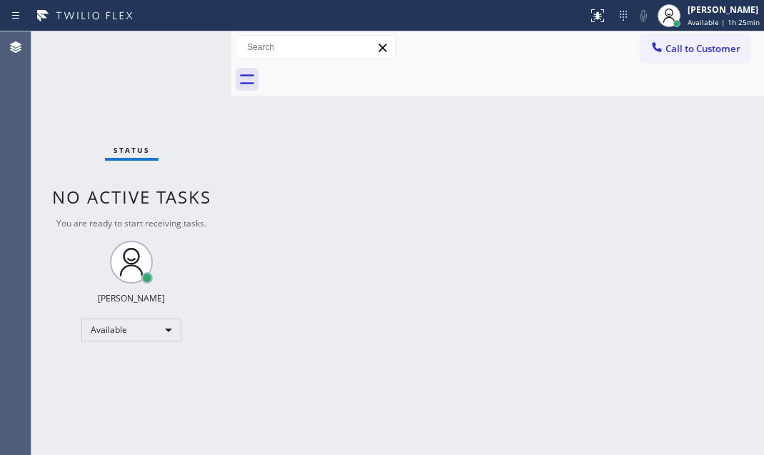
click at [179, 45] on div "Status No active tasks You are ready to start receiving tasks. Judy Mae Saturin…" at bounding box center [131, 243] width 200 height 424
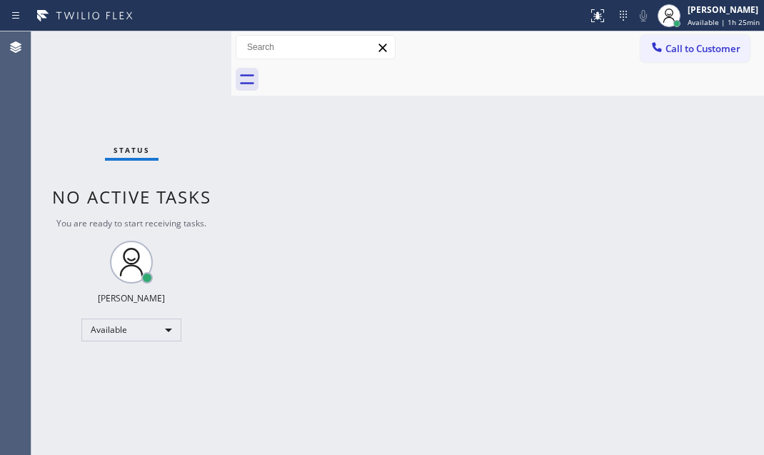
click at [179, 45] on div "Status No active tasks You are ready to start receiving tasks. Judy Mae Saturin…" at bounding box center [131, 243] width 200 height 424
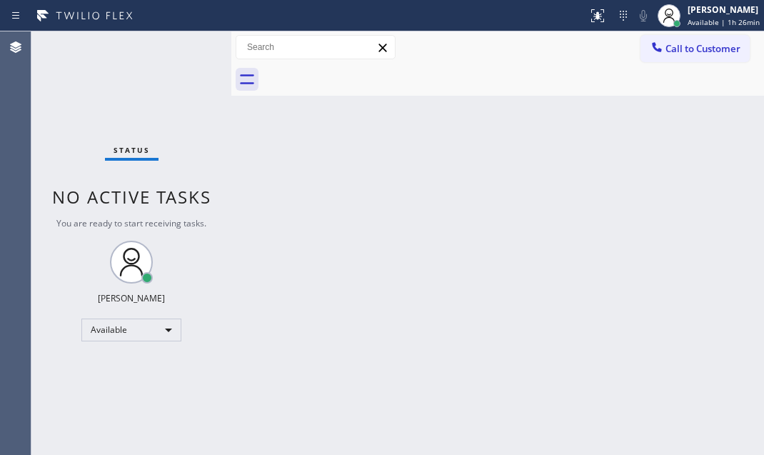
click at [179, 45] on div "Status No active tasks You are ready to start receiving tasks. Judy Mae Saturin…" at bounding box center [131, 243] width 200 height 424
click at [179, 49] on div "Status No active tasks You are ready to start receiving tasks. Judy Mae Saturin…" at bounding box center [131, 243] width 200 height 424
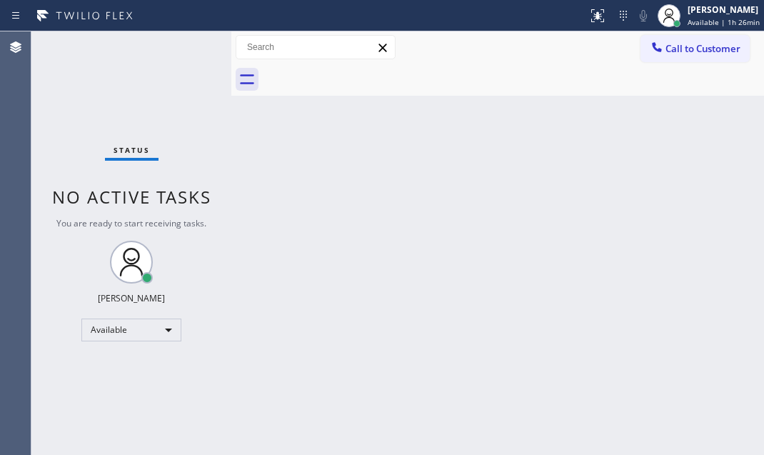
click at [179, 49] on div "Status No active tasks You are ready to start receiving tasks. Judy Mae Saturin…" at bounding box center [131, 243] width 200 height 424
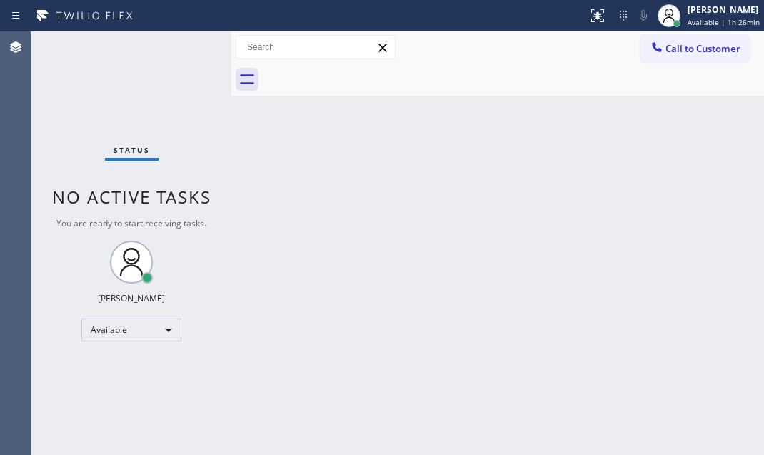
click at [179, 49] on div "Status No active tasks You are ready to start receiving tasks. Judy Mae Saturin…" at bounding box center [131, 243] width 200 height 424
click at [196, 50] on div "Status No active tasks You are ready to start receiving tasks. Judy Mae Saturin…" at bounding box center [131, 243] width 200 height 424
click at [187, 46] on div "Status No active tasks You are ready to start receiving tasks. Judy Mae Saturin…" at bounding box center [131, 243] width 200 height 424
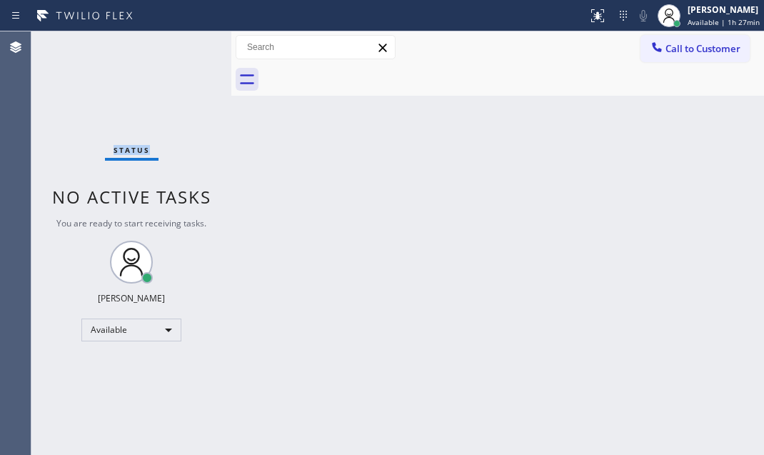
click at [187, 46] on div "Status No active tasks You are ready to start receiving tasks. Judy Mae Saturin…" at bounding box center [131, 243] width 200 height 424
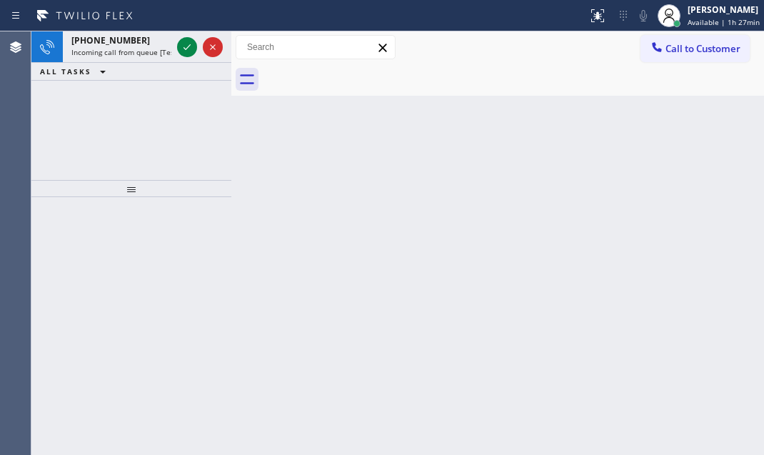
click at [187, 46] on icon at bounding box center [187, 47] width 17 height 17
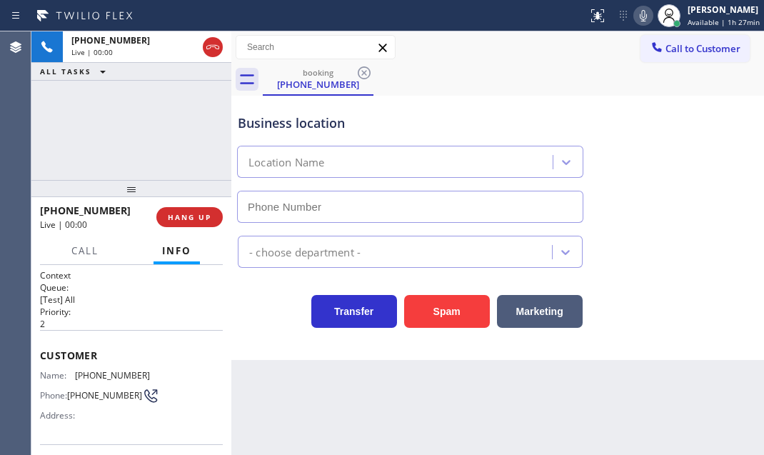
type input "(760) 330-2616"
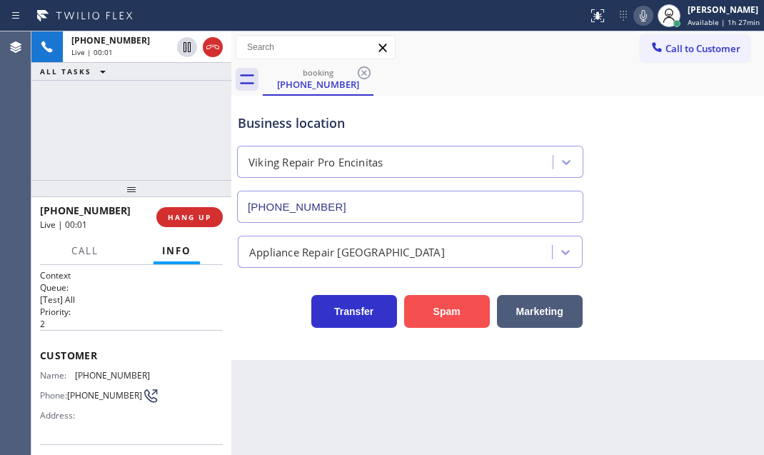
click at [434, 313] on button "Spam" at bounding box center [447, 311] width 86 height 33
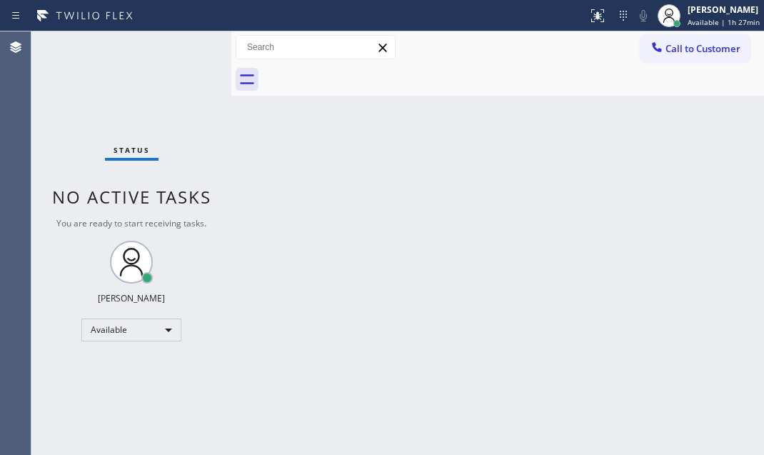
click at [175, 50] on div "Status No active tasks You are ready to start receiving tasks. Judy Mae Saturin…" at bounding box center [131, 243] width 200 height 424
click at [177, 52] on div "Status No active tasks You are ready to start receiving tasks. Judy Mae Saturin…" at bounding box center [131, 243] width 200 height 424
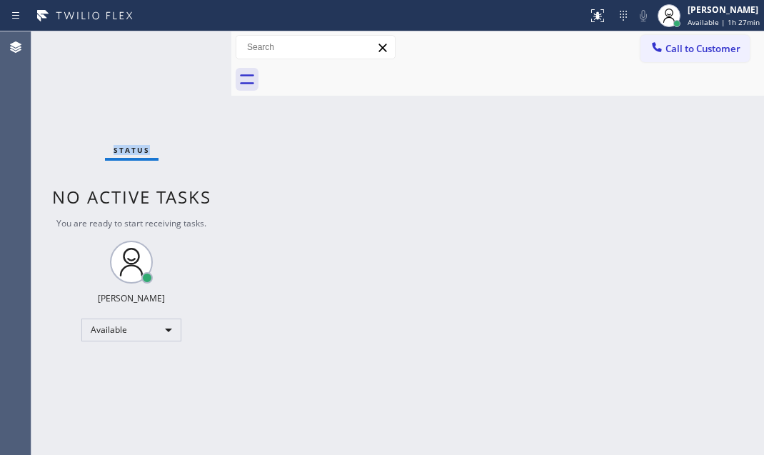
click at [177, 52] on div "Status No active tasks You are ready to start receiving tasks. Judy Mae Saturin…" at bounding box center [131, 243] width 200 height 424
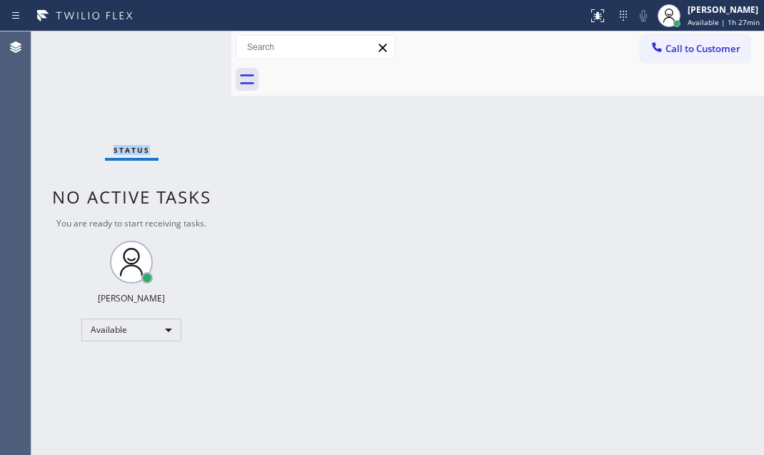
click at [177, 52] on div "Status No active tasks You are ready to start receiving tasks. Judy Mae Saturin…" at bounding box center [131, 243] width 200 height 424
click at [177, 54] on div "Status No active tasks You are ready to start receiving tasks. Judy Mae Saturin…" at bounding box center [131, 243] width 200 height 424
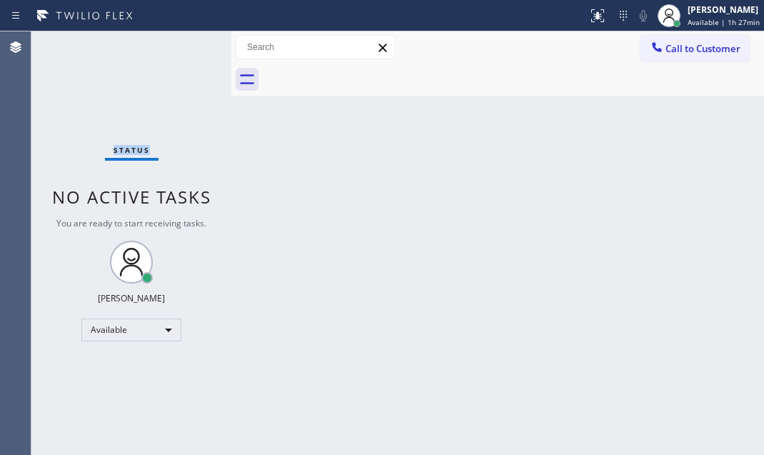
click at [177, 54] on div "Status No active tasks You are ready to start receiving tasks. Judy Mae Saturin…" at bounding box center [131, 243] width 200 height 424
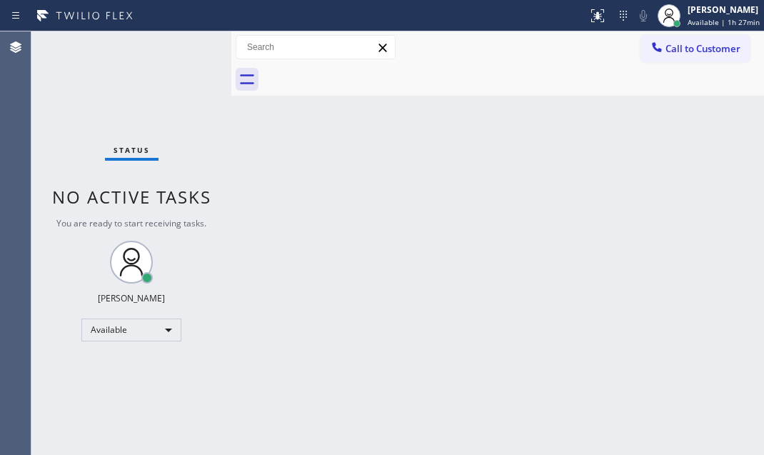
click at [177, 54] on div "Status No active tasks You are ready to start receiving tasks. Judy Mae Saturin…" at bounding box center [131, 243] width 200 height 424
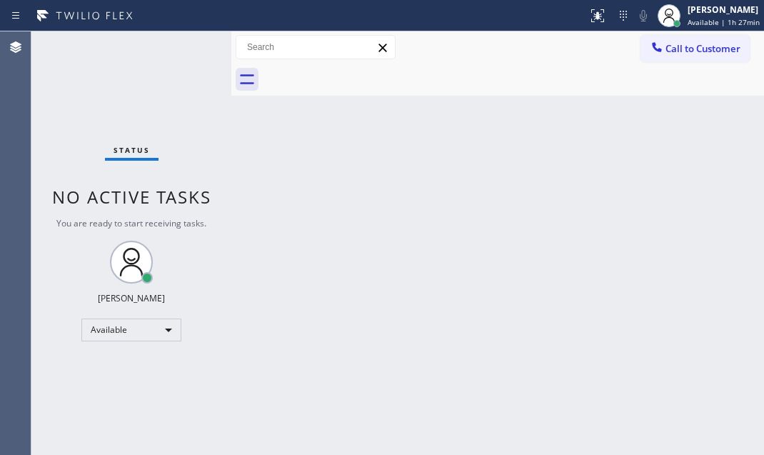
click at [177, 54] on div "Status No active tasks You are ready to start receiving tasks. Judy Mae Saturin…" at bounding box center [131, 243] width 200 height 424
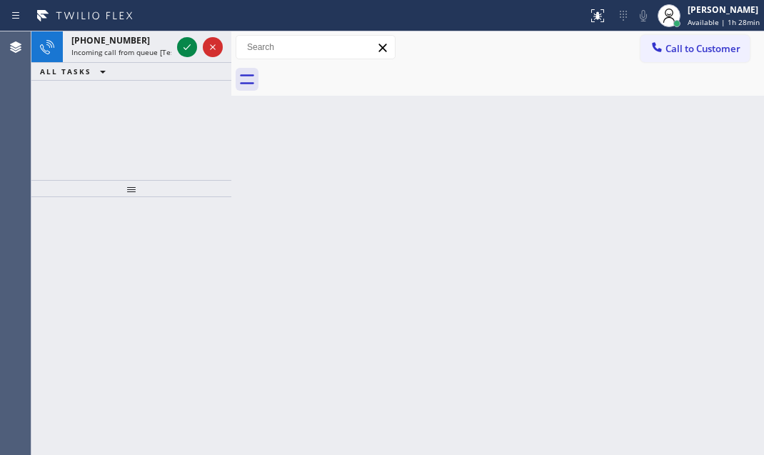
click at [176, 54] on div at bounding box center [199, 46] width 51 height 31
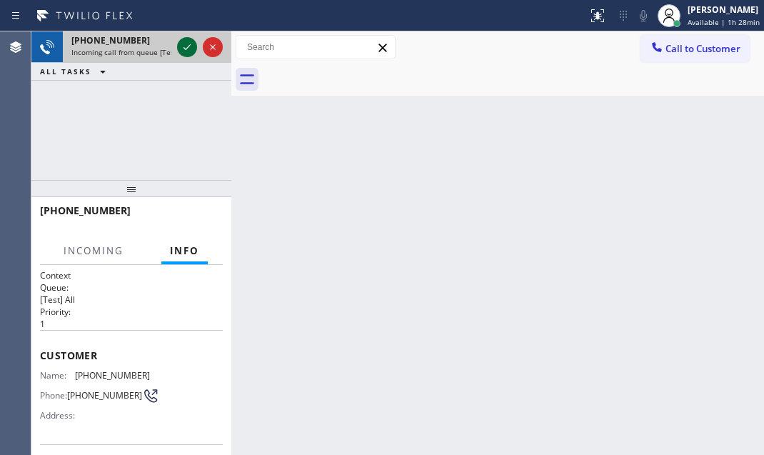
click at [180, 50] on icon at bounding box center [187, 47] width 17 height 17
click at [189, 58] on div at bounding box center [199, 46] width 51 height 31
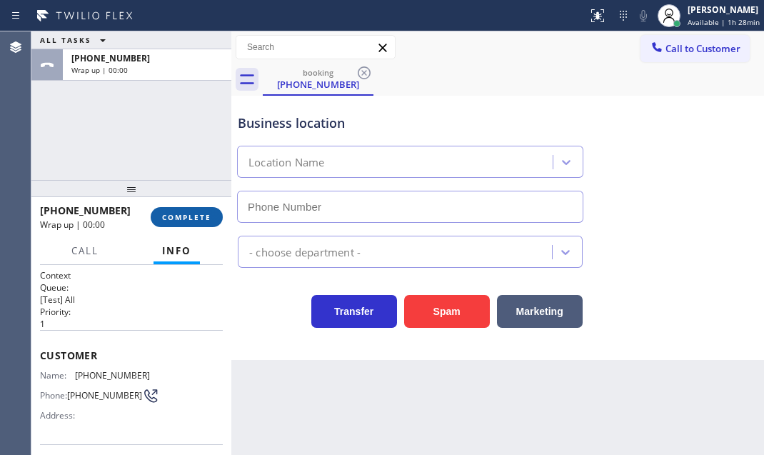
type input "(760) 388-9722"
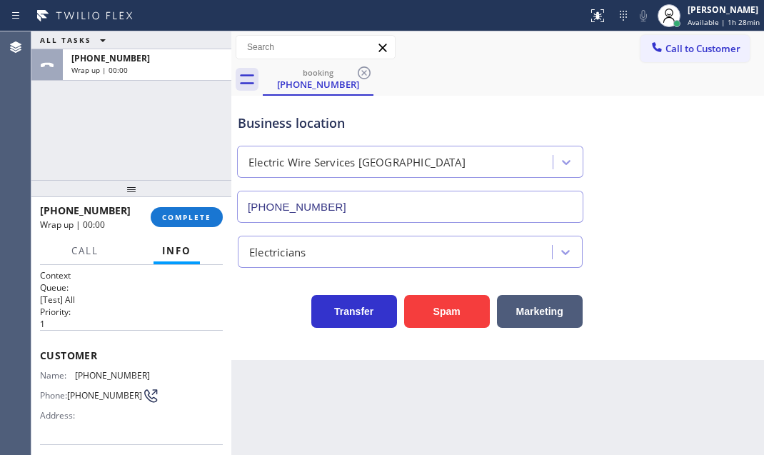
click at [193, 214] on span "COMPLETE" at bounding box center [186, 217] width 49 height 10
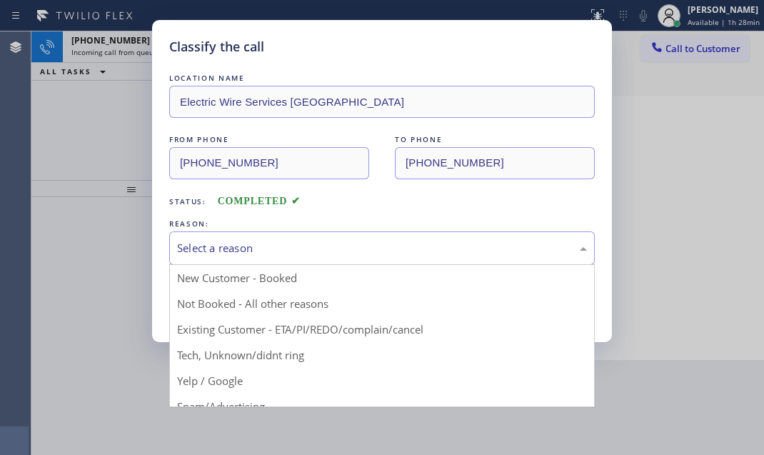
click at [311, 241] on div "Select a reason" at bounding box center [382, 248] width 410 height 16
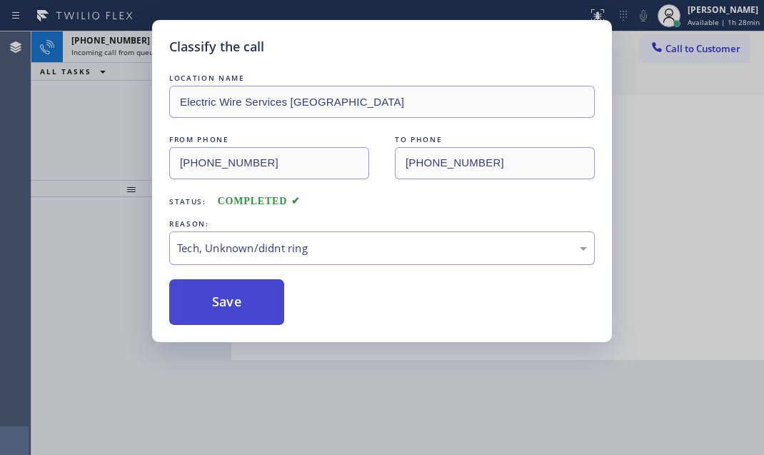
click at [229, 295] on button "Save" at bounding box center [226, 302] width 115 height 46
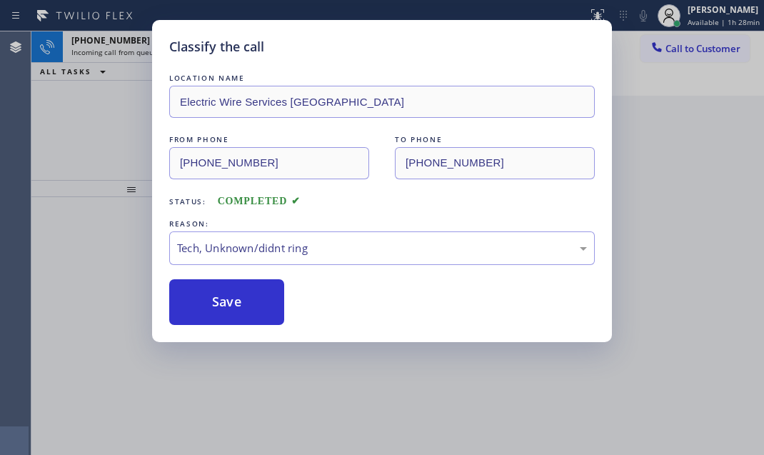
click at [129, 49] on div "Classify the call LOCATION NAME Electric Wire Services Cathedral City FROM PHON…" at bounding box center [382, 227] width 764 height 455
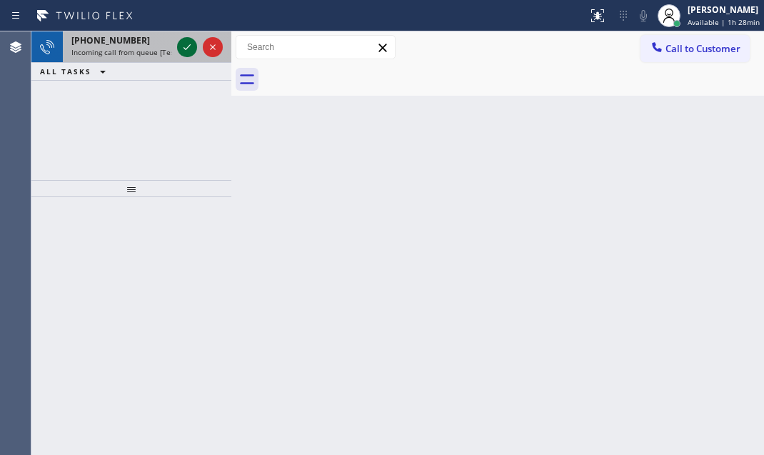
click at [179, 44] on icon at bounding box center [187, 47] width 17 height 17
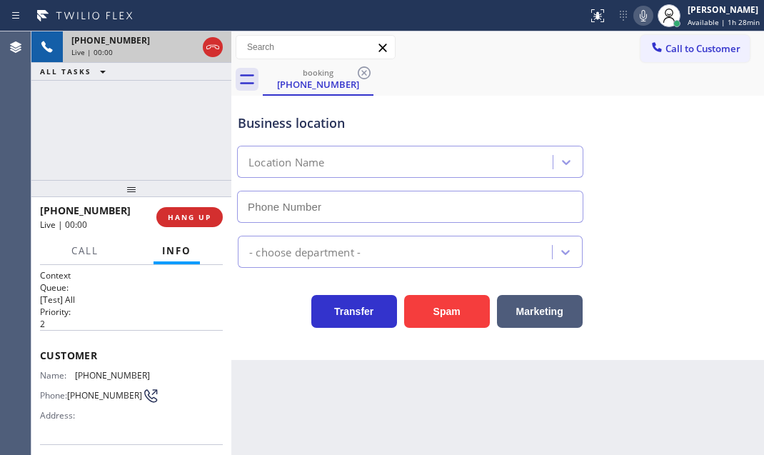
type input "(650) 800-6046"
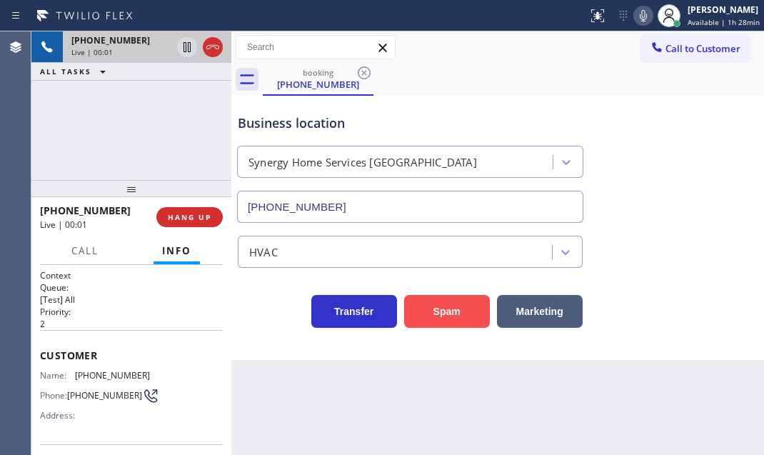
click at [444, 307] on button "Spam" at bounding box center [447, 311] width 86 height 33
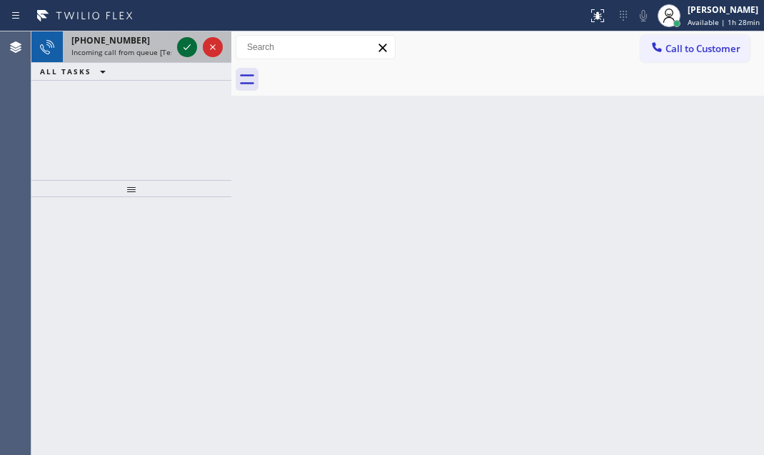
click at [179, 44] on icon at bounding box center [187, 47] width 17 height 17
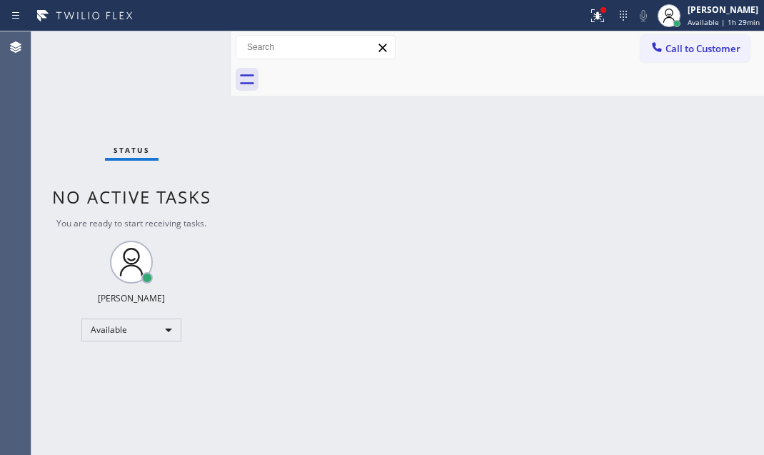
click at [183, 44] on div "Status No active tasks You are ready to start receiving tasks. Judy Mae Saturin…" at bounding box center [131, 243] width 200 height 424
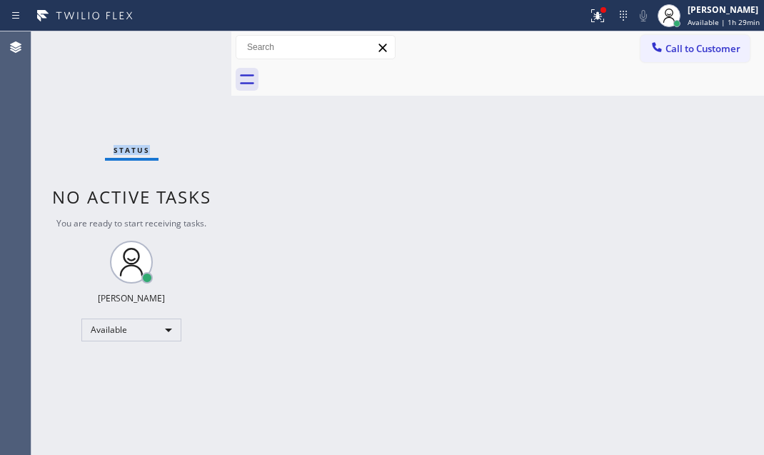
click at [183, 44] on div "Status No active tasks You are ready to start receiving tasks. Judy Mae Saturin…" at bounding box center [131, 243] width 200 height 424
click at [183, 42] on div "Status No active tasks You are ready to start receiving tasks. Judy Mae Saturin…" at bounding box center [131, 243] width 200 height 424
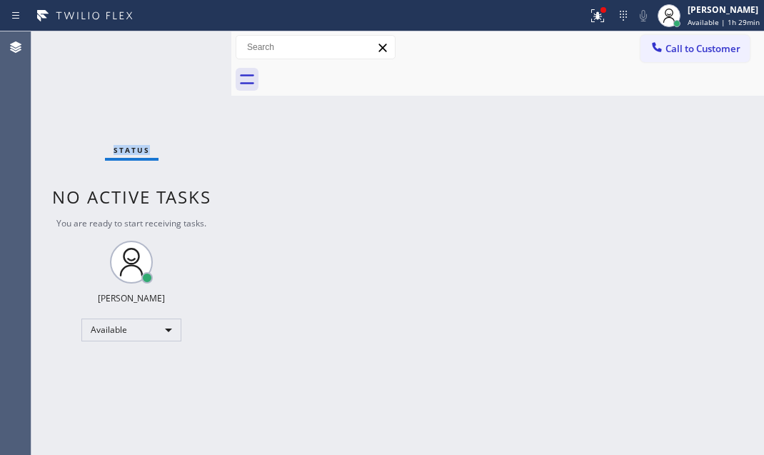
click at [183, 42] on div "Status No active tasks You are ready to start receiving tasks. Judy Mae Saturin…" at bounding box center [131, 243] width 200 height 424
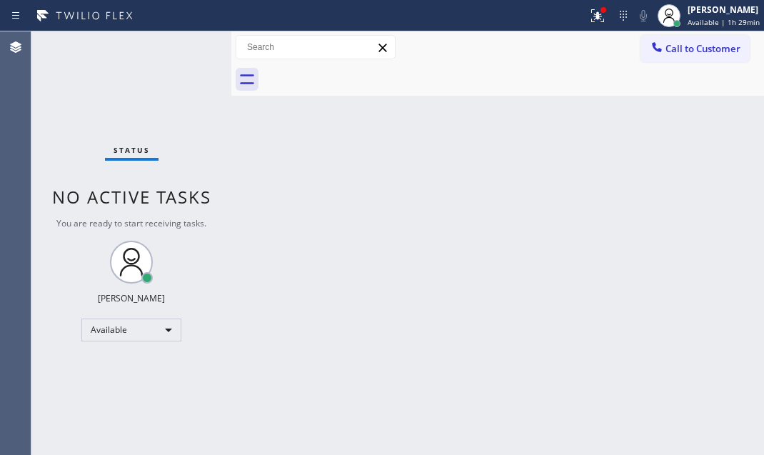
click at [183, 42] on div "Status No active tasks You are ready to start receiving tasks. Judy Mae Saturin…" at bounding box center [131, 243] width 200 height 424
click at [183, 41] on div "Status No active tasks You are ready to start receiving tasks. Judy Mae Saturin…" at bounding box center [131, 243] width 200 height 424
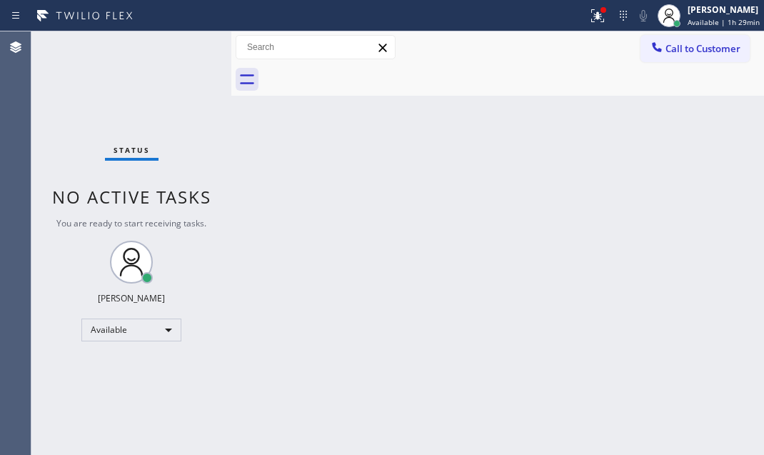
click at [183, 41] on div "Status No active tasks You are ready to start receiving tasks. Judy Mae Saturin…" at bounding box center [131, 243] width 200 height 424
click at [589, 20] on icon at bounding box center [597, 15] width 17 height 17
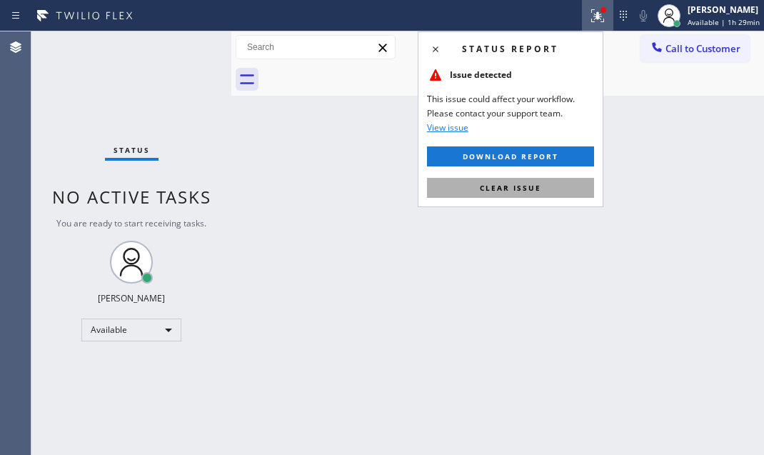
click at [548, 184] on button "Clear issue" at bounding box center [510, 188] width 167 height 20
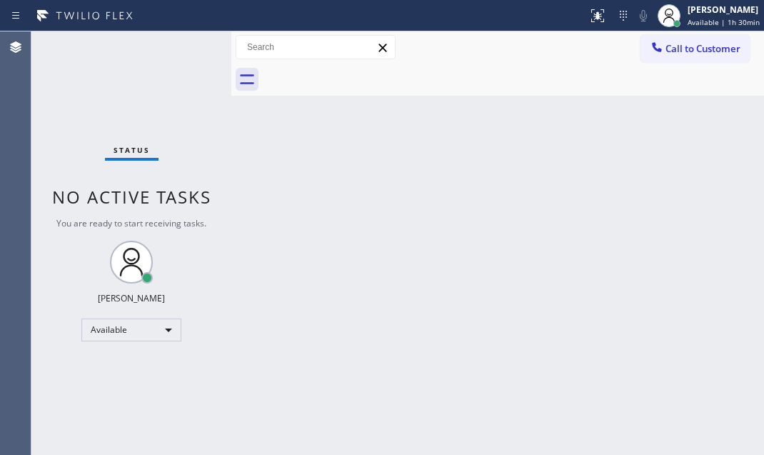
drag, startPoint x: 729, startPoint y: 18, endPoint x: 727, endPoint y: 30, distance: 12.5
click at [729, 19] on span "Available | 1h 30min" at bounding box center [724, 22] width 72 height 10
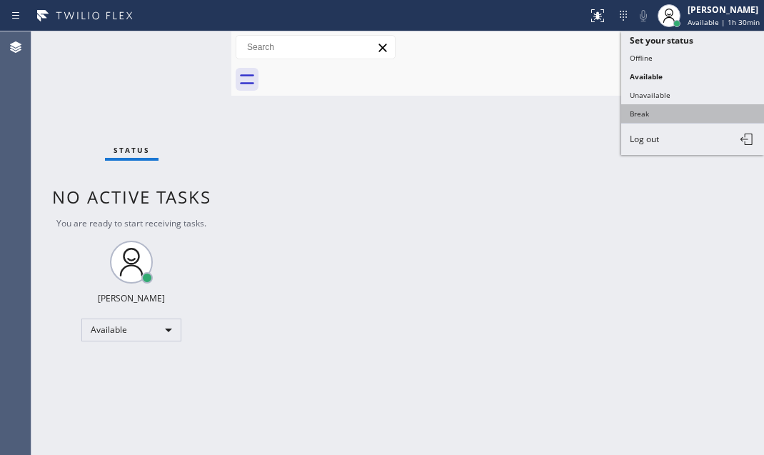
click at [654, 108] on button "Break" at bounding box center [693, 113] width 143 height 19
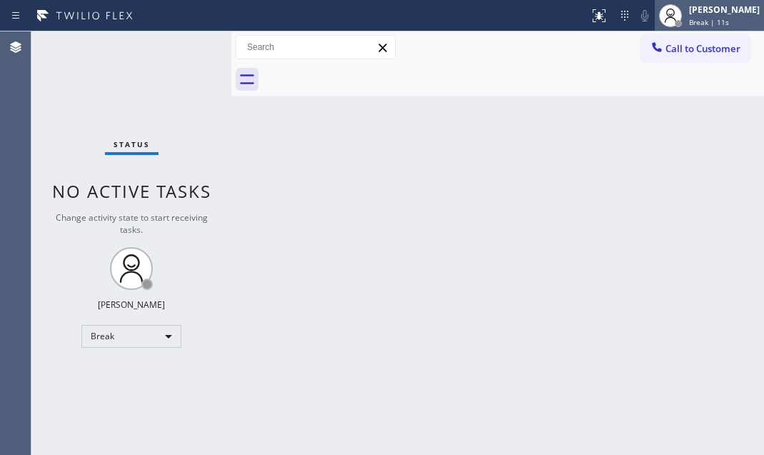
click at [689, 9] on div "Judy Mae Saturinas" at bounding box center [724, 10] width 71 height 12
